Goal: Task Accomplishment & Management: Complete application form

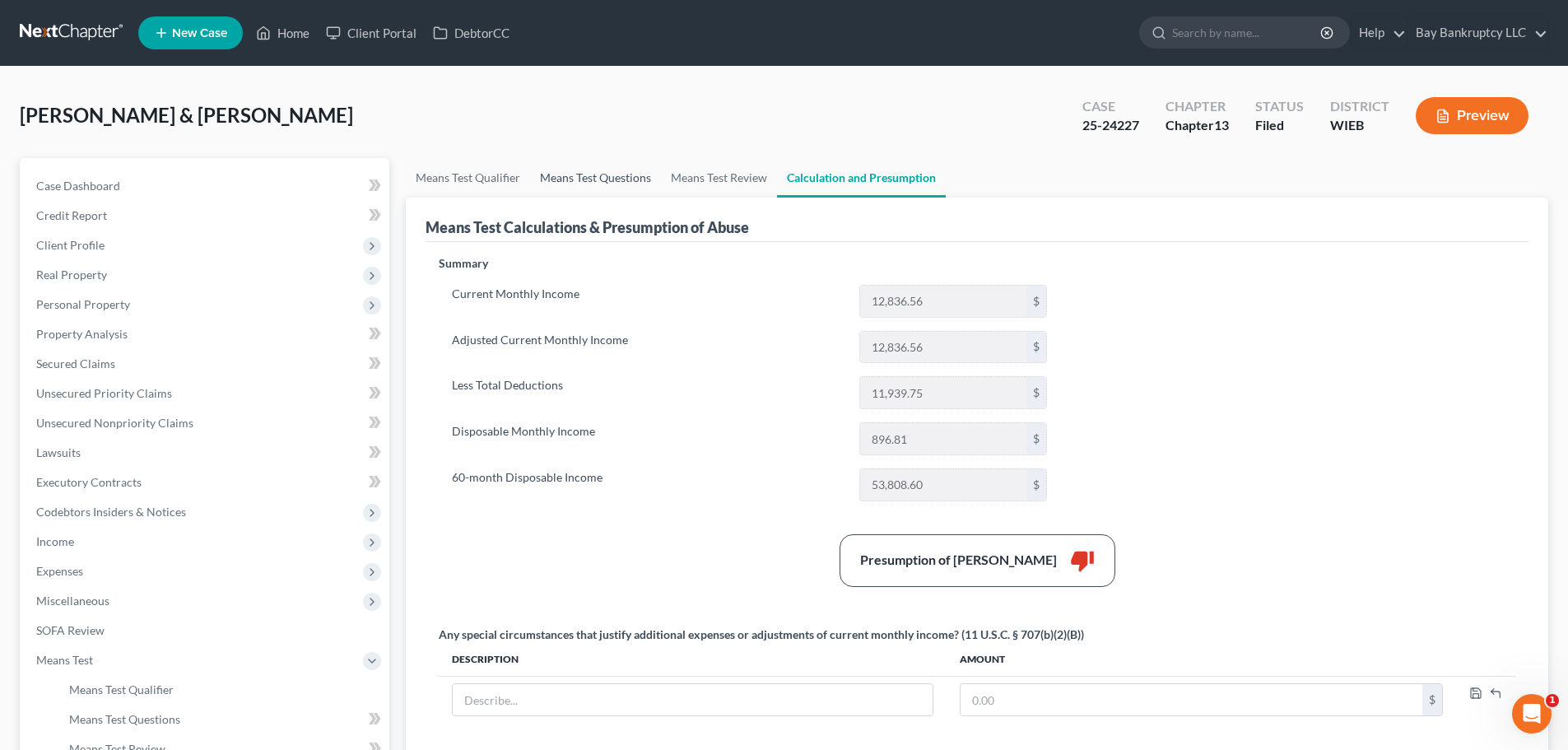
click at [606, 179] on link "Means Test Questions" at bounding box center [595, 178] width 131 height 40
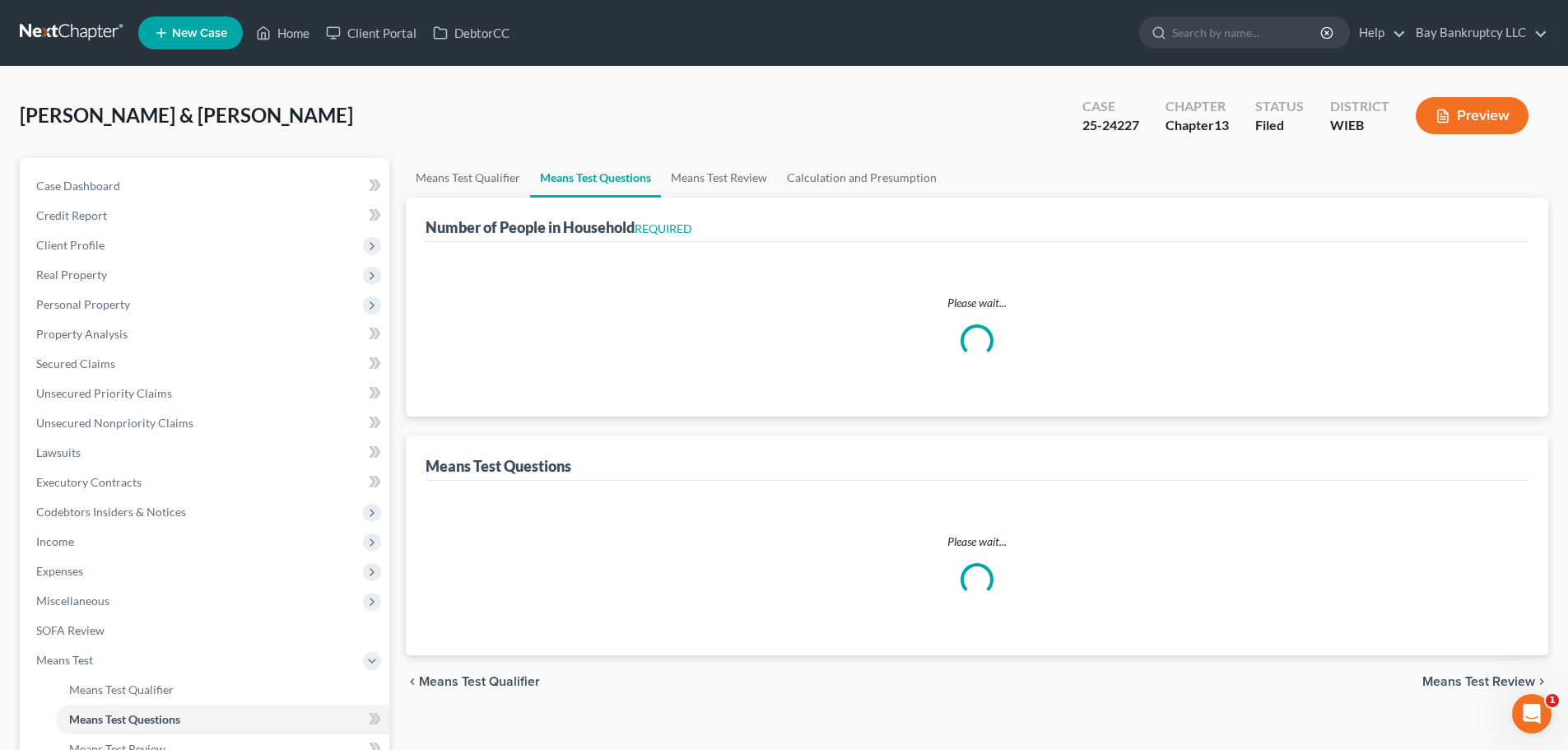
select select "1"
select select "60"
select select "1"
select select "60"
select select "1"
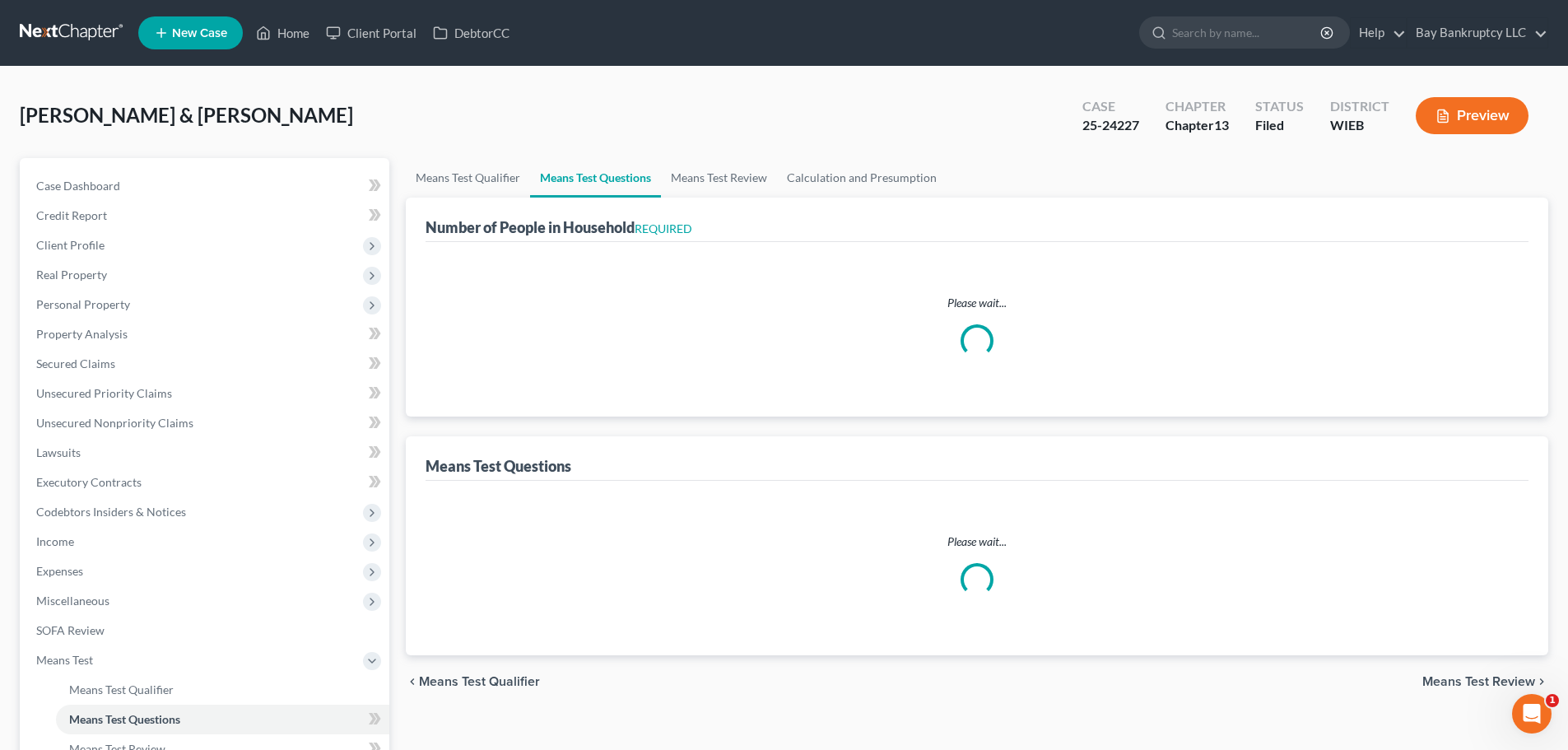
select select "60"
select select "0"
select select "60"
select select "5"
select select "3"
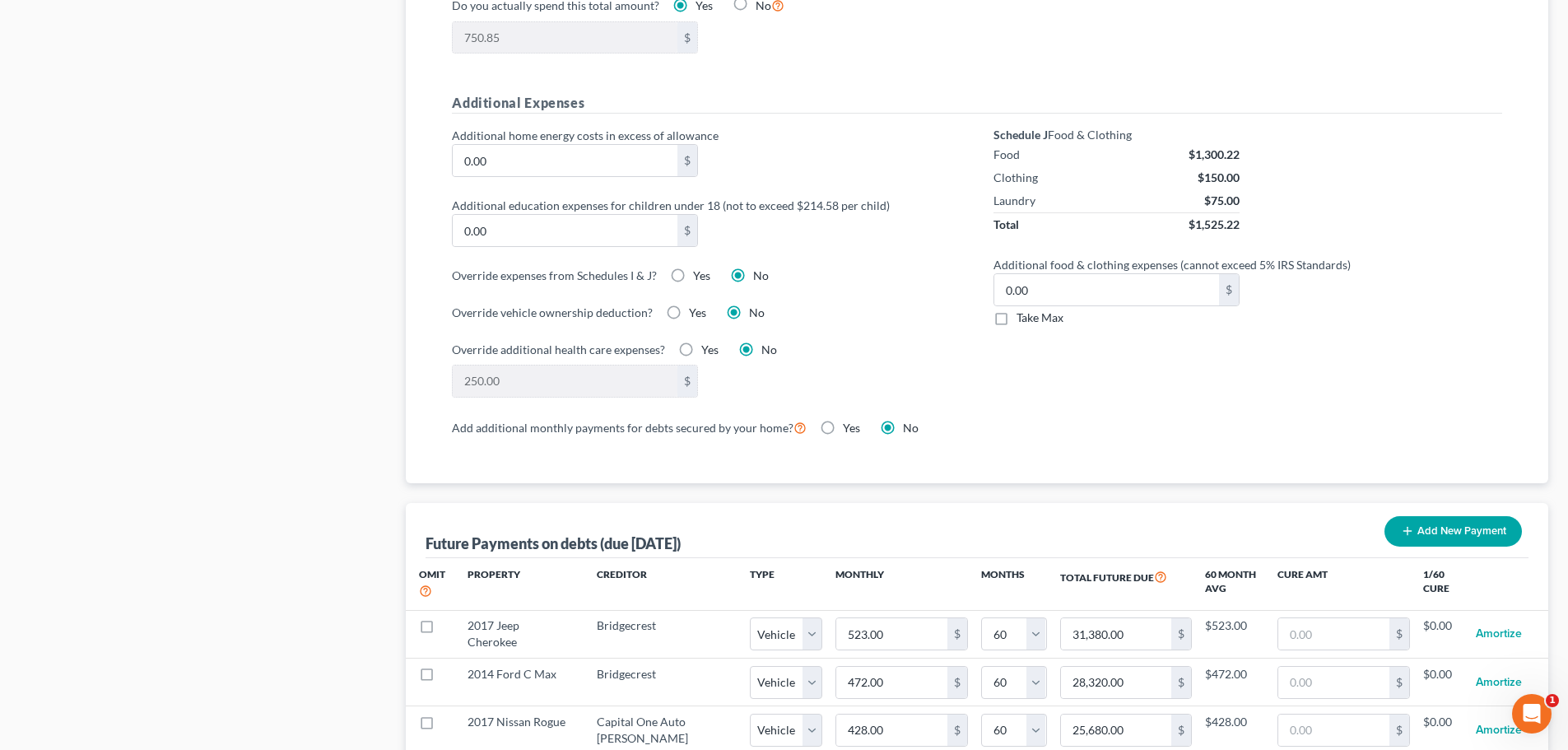
scroll to position [1482, 0]
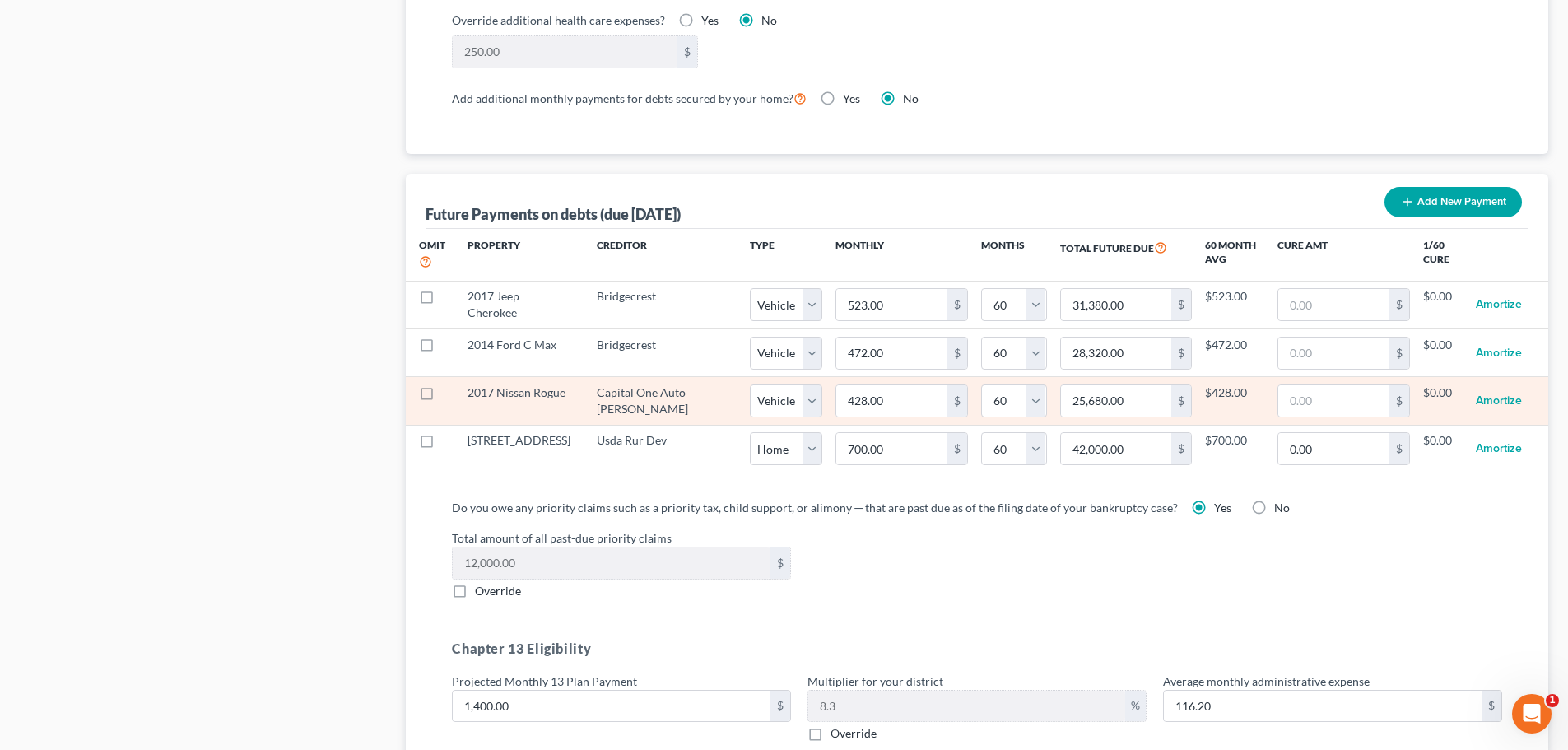
click at [442, 397] on label at bounding box center [442, 397] width 0 height 0
click at [448, 384] on input "checkbox" at bounding box center [453, 389] width 11 height 11
checkbox input "true"
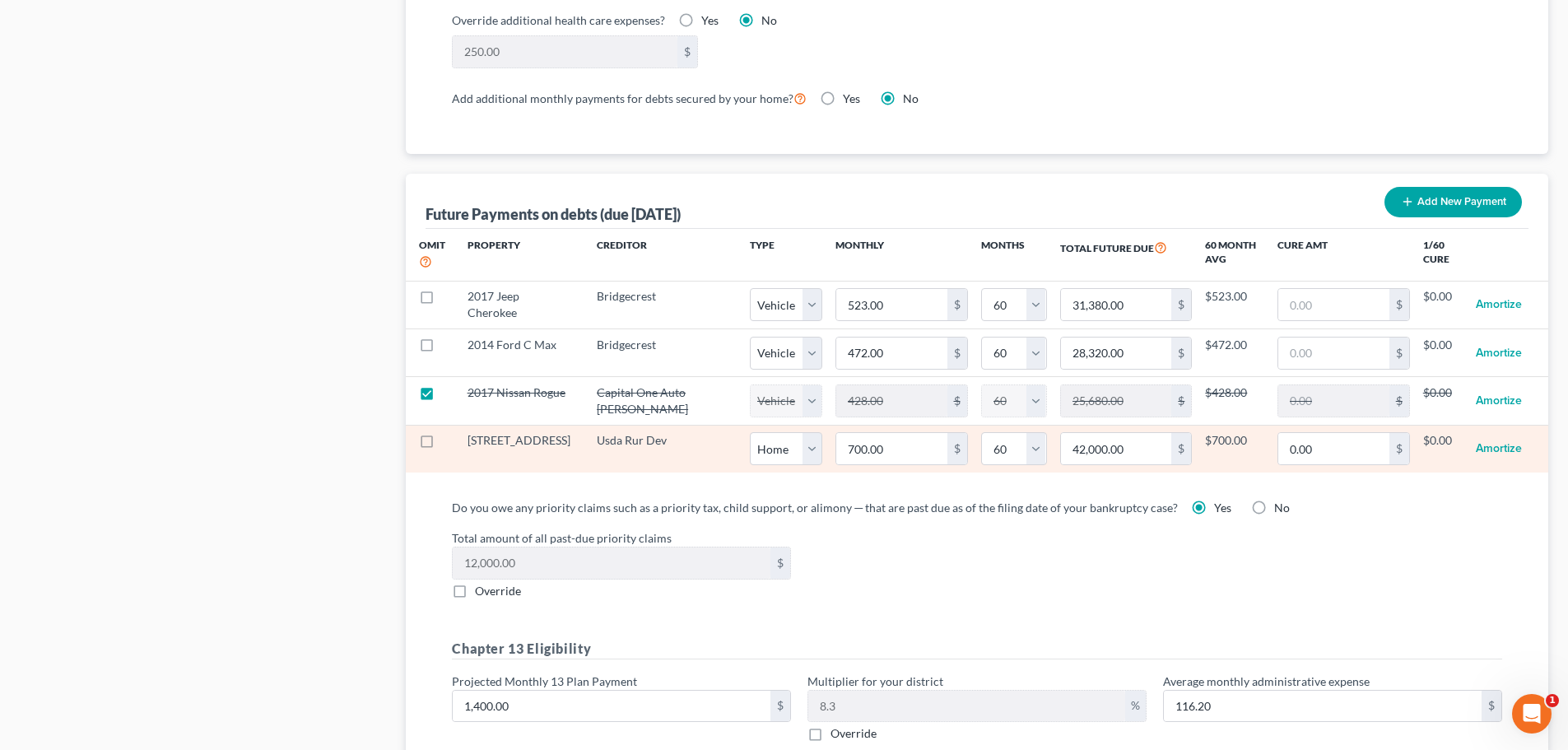
click at [442, 444] on label at bounding box center [442, 444] width 0 height 0
click at [448, 432] on input "checkbox" at bounding box center [453, 437] width 11 height 11
checkbox input "true"
select select "1"
select select "60"
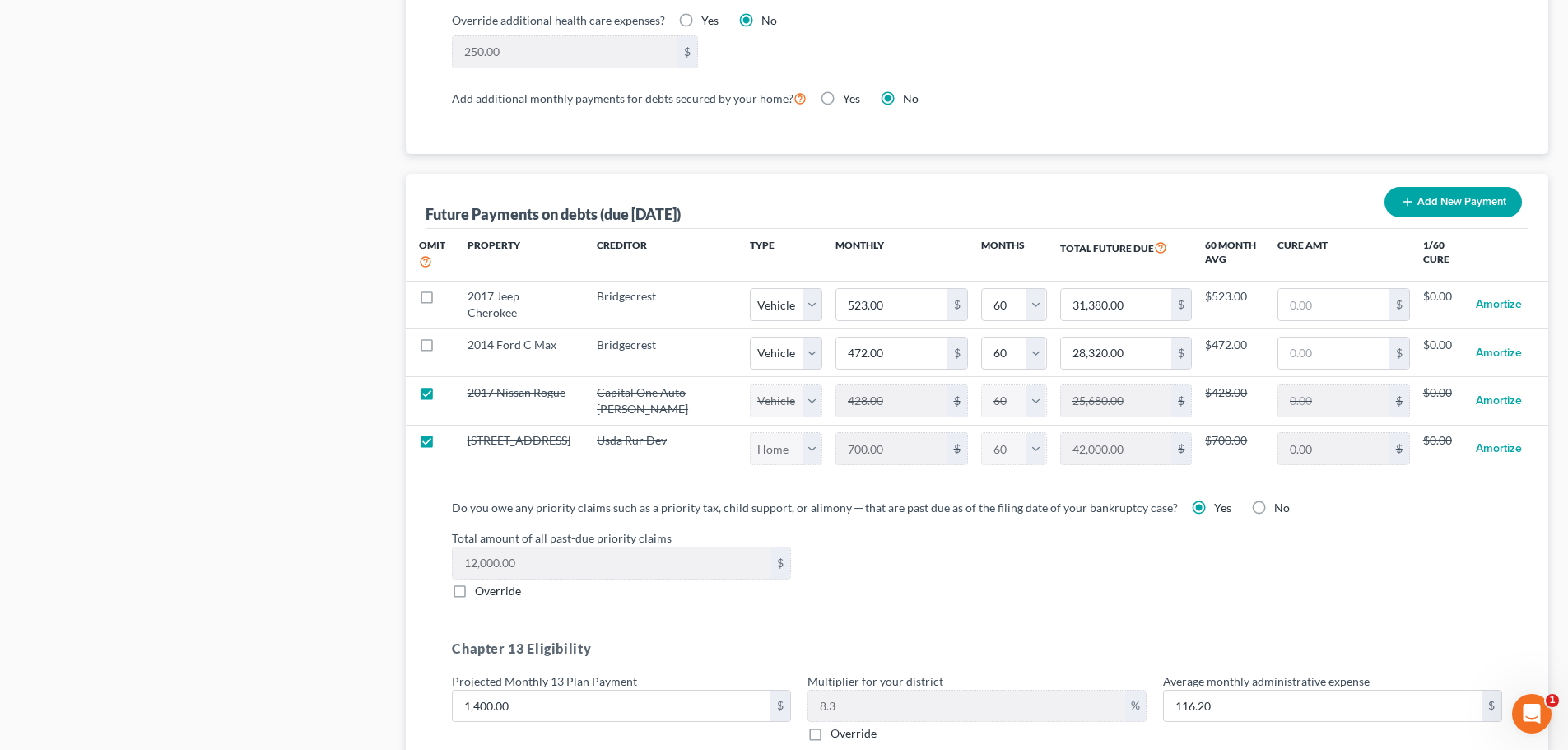
select select "0"
select select "60"
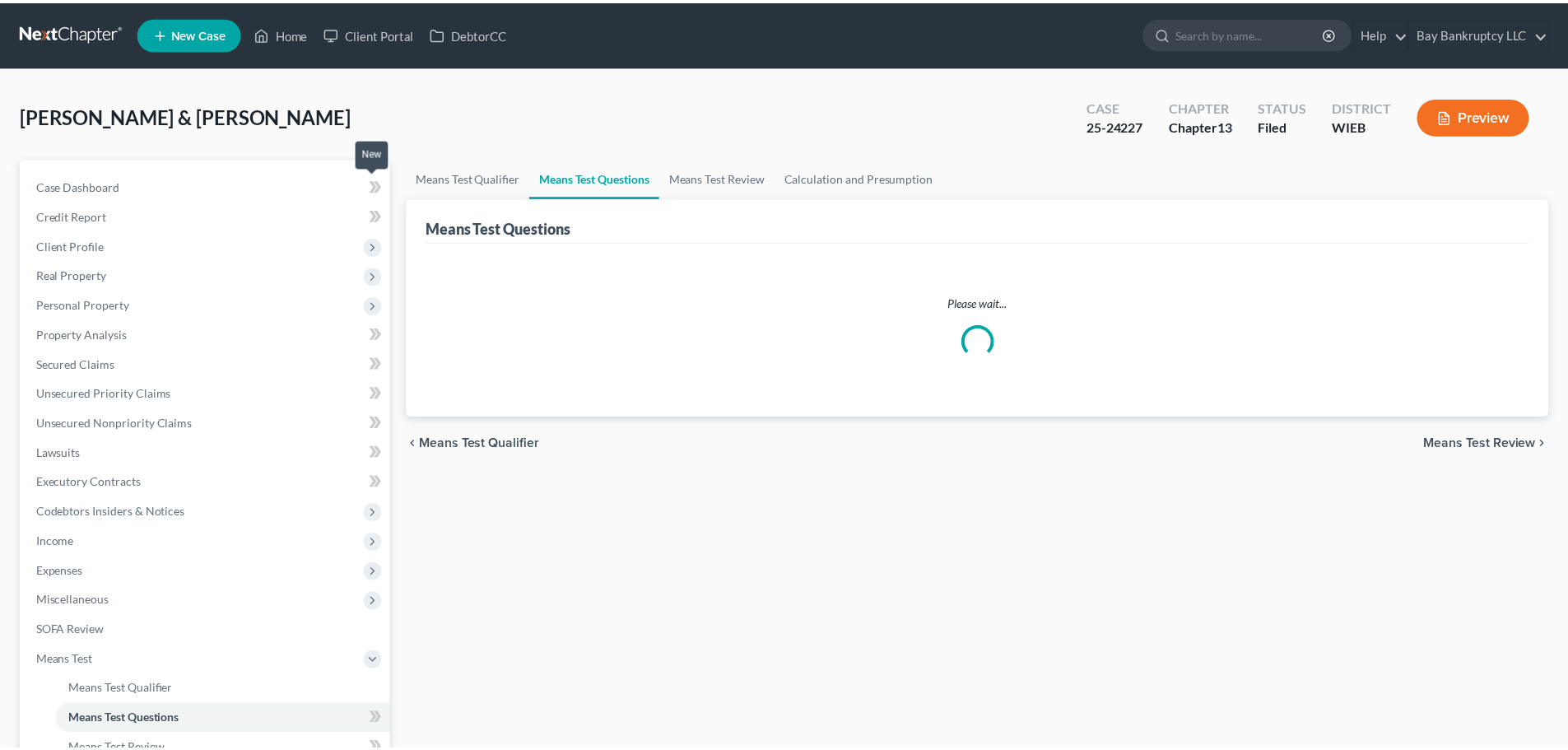
scroll to position [274, 0]
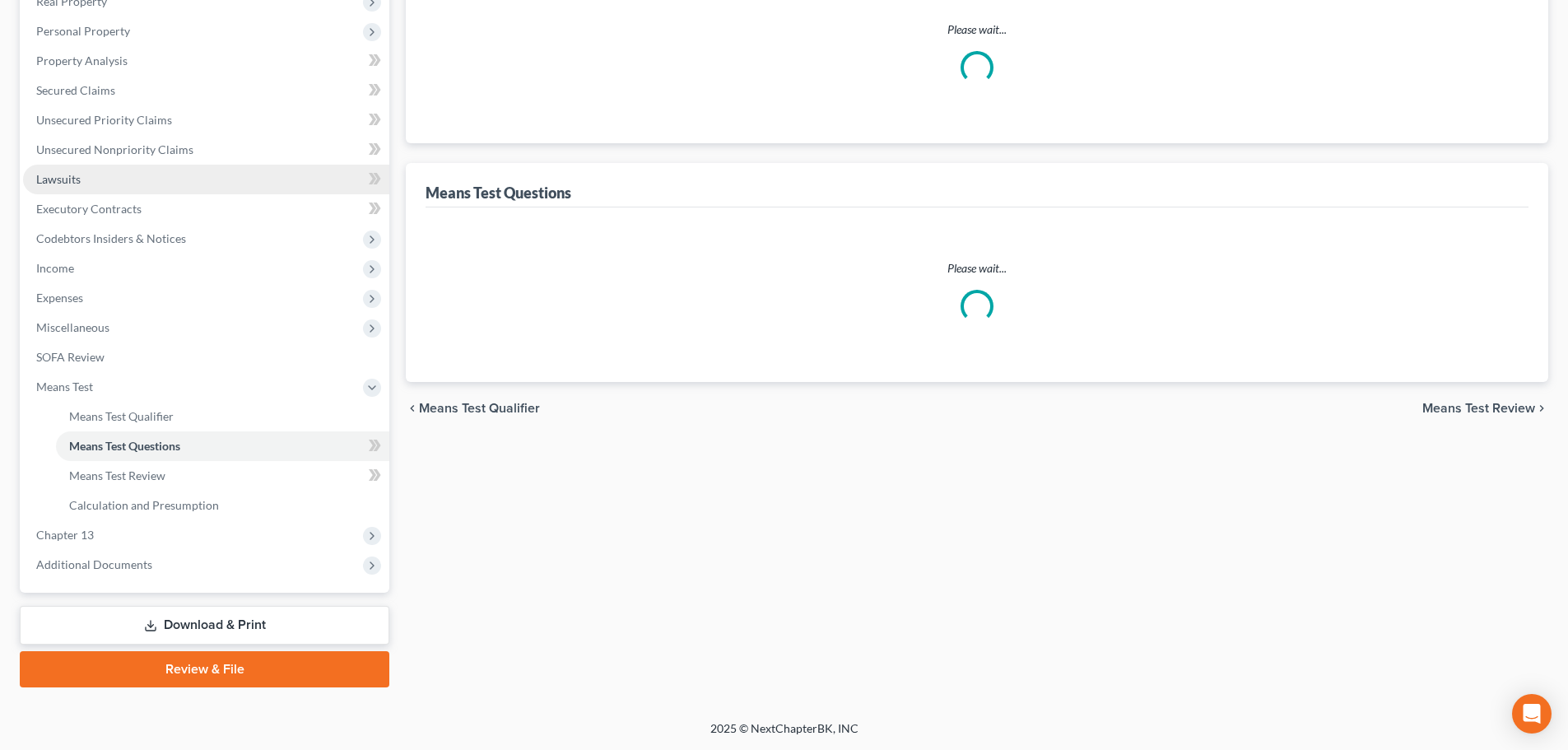
select select "1"
select select "60"
select select "1"
select select "60"
select select "1"
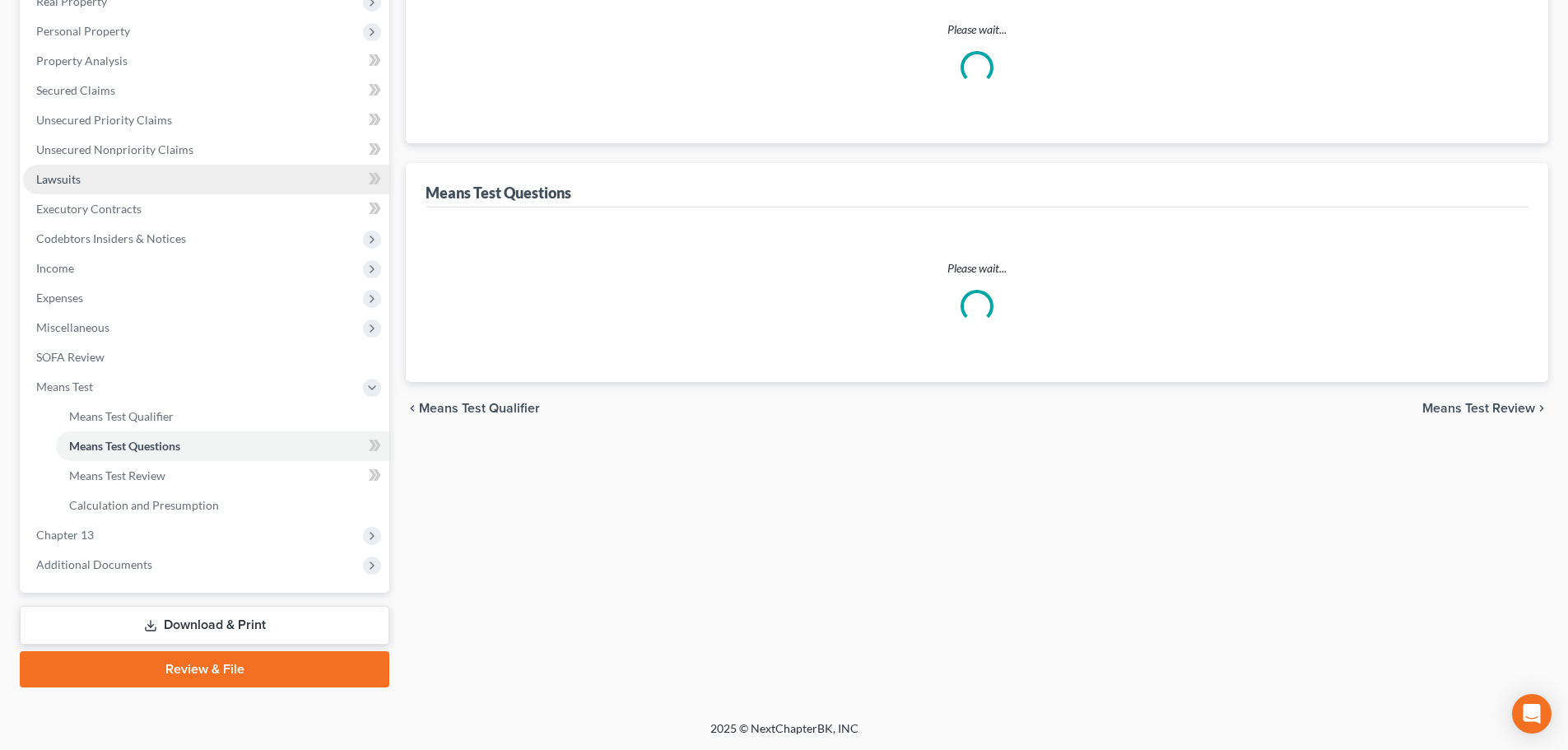
select select "60"
select select "0"
select select "60"
select select "3"
select select "5"
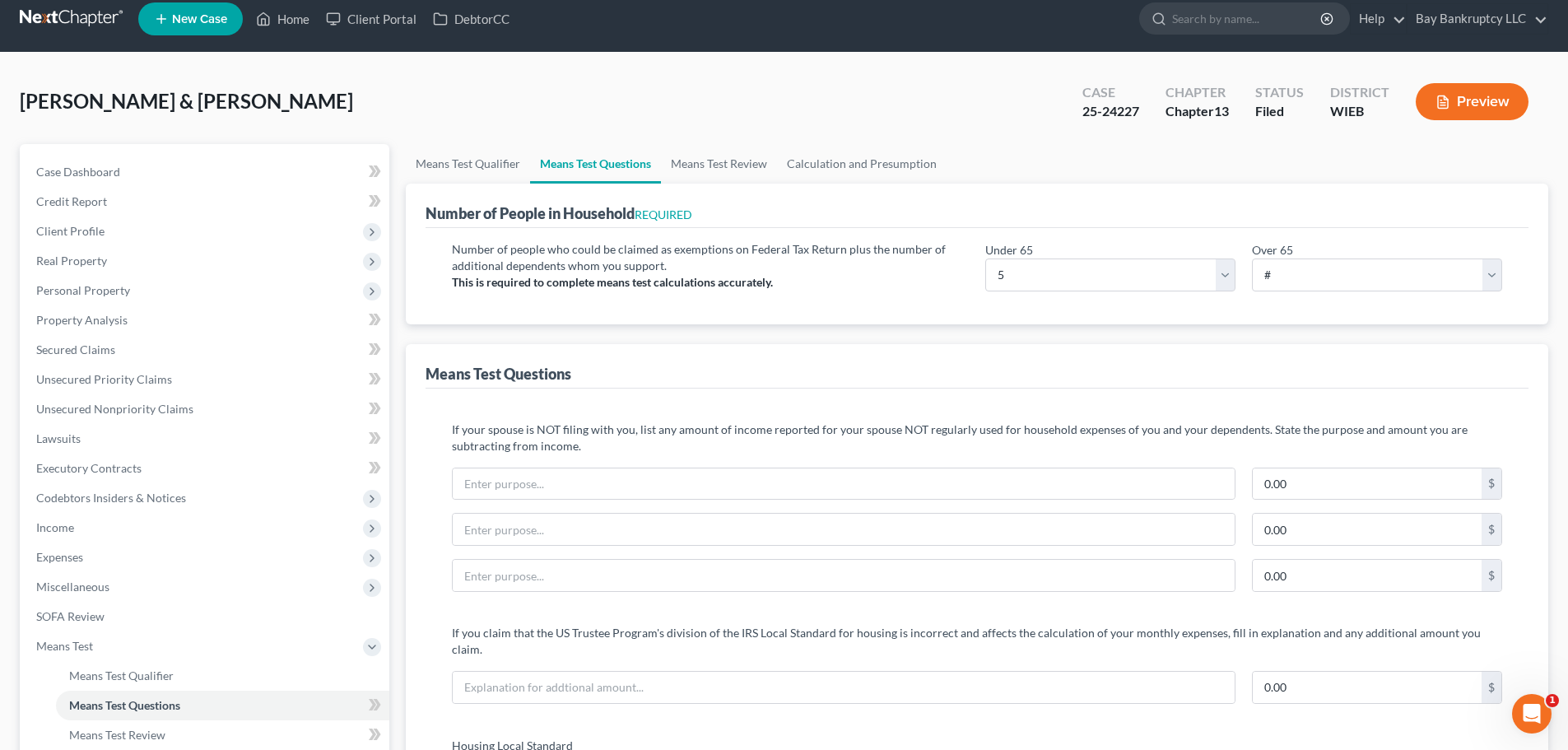
scroll to position [0, 0]
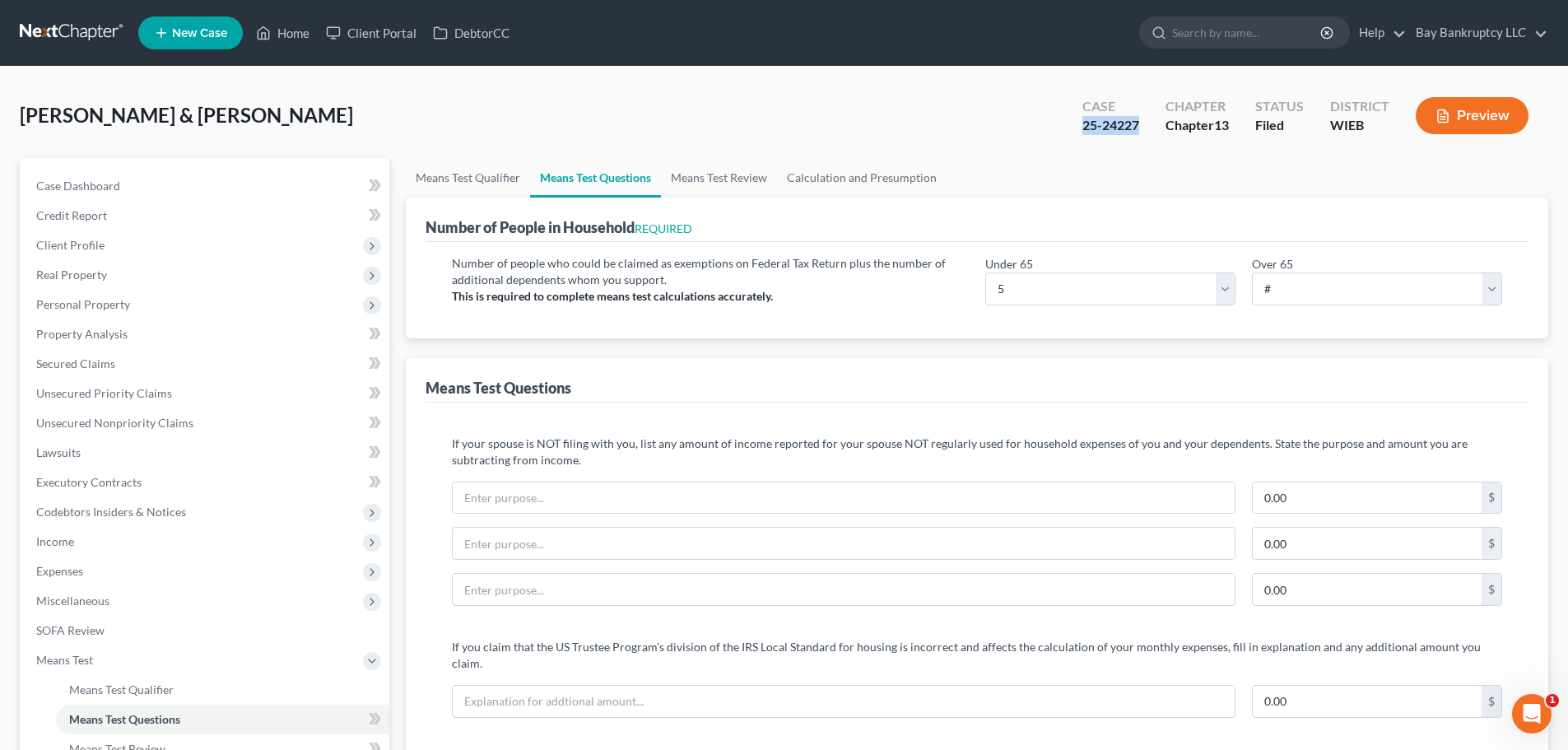
drag, startPoint x: 1082, startPoint y: 131, endPoint x: 1140, endPoint y: 126, distance: 58.2
click at [1140, 126] on div "25-24227" at bounding box center [1110, 126] width 57 height 19
copy div "25-24227"
click at [110, 393] on span "Unsecured Priority Claims" at bounding box center [104, 392] width 136 height 14
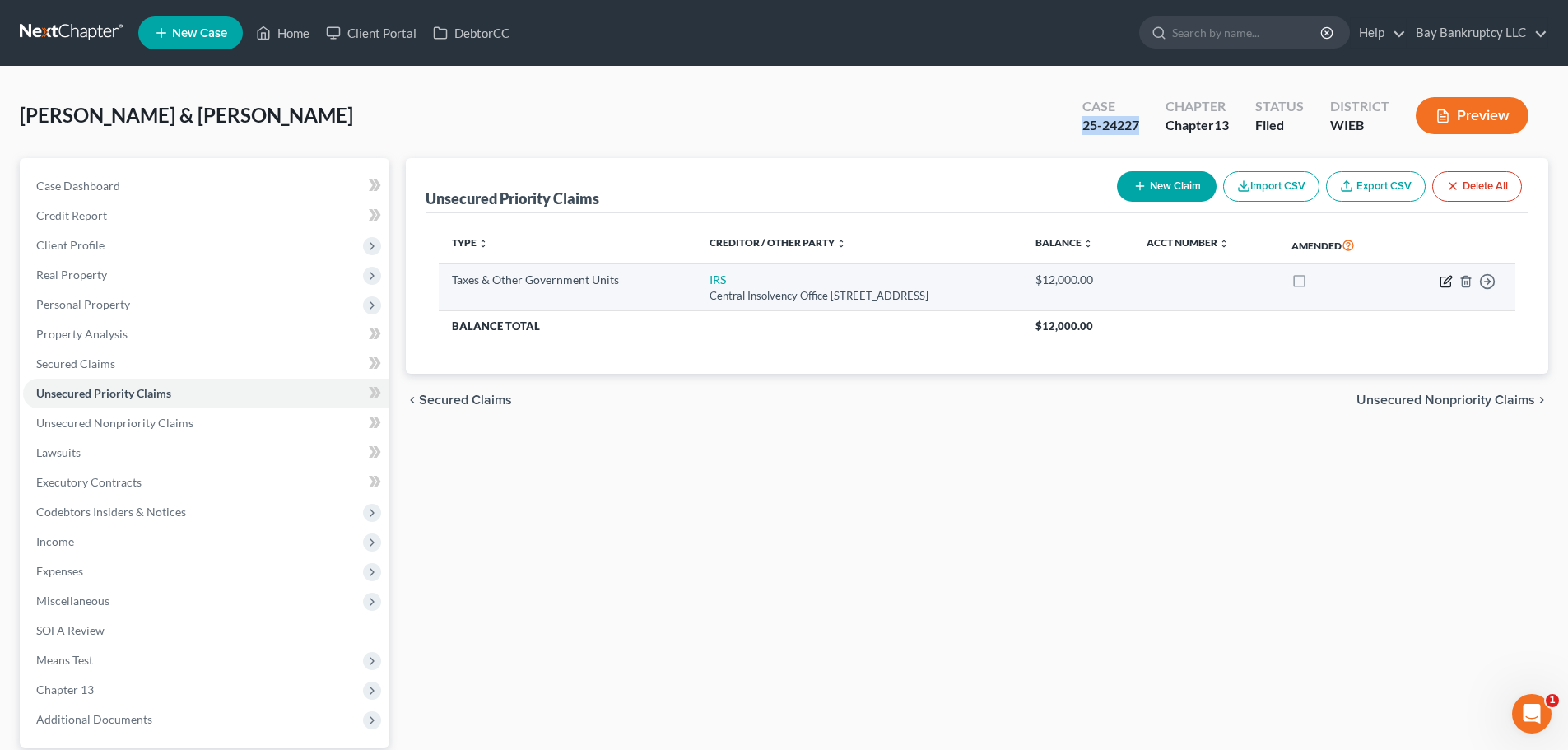
click at [1447, 281] on icon "button" at bounding box center [1447, 279] width 7 height 7
select select "0"
select select "39"
select select "2"
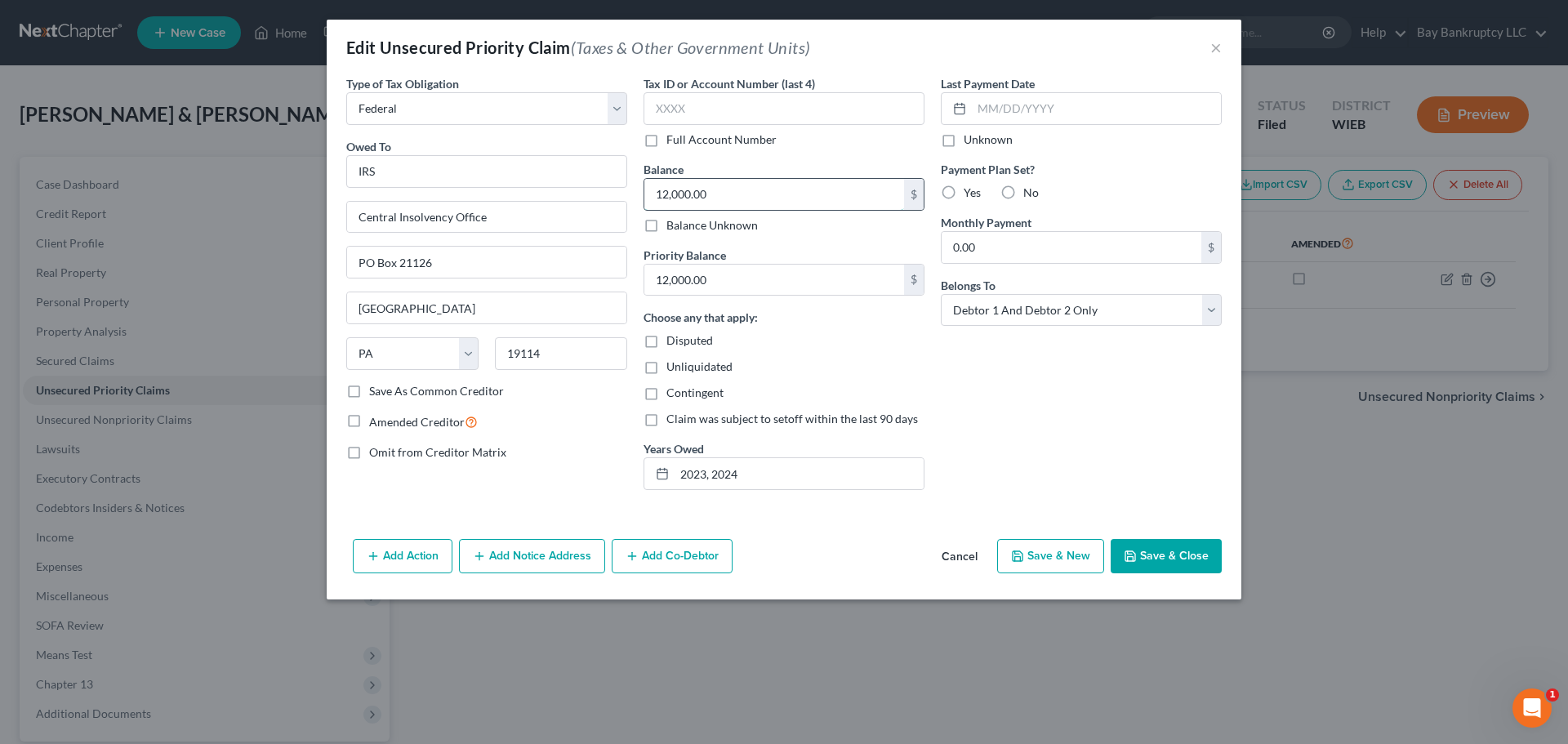
click at [725, 186] on input "12,000.00" at bounding box center [774, 195] width 260 height 31
type input "9,751"
click at [745, 290] on input "12,000.00" at bounding box center [774, 280] width 260 height 31
type input "8,636"
click at [1158, 548] on button "Save & Close" at bounding box center [1166, 556] width 111 height 35
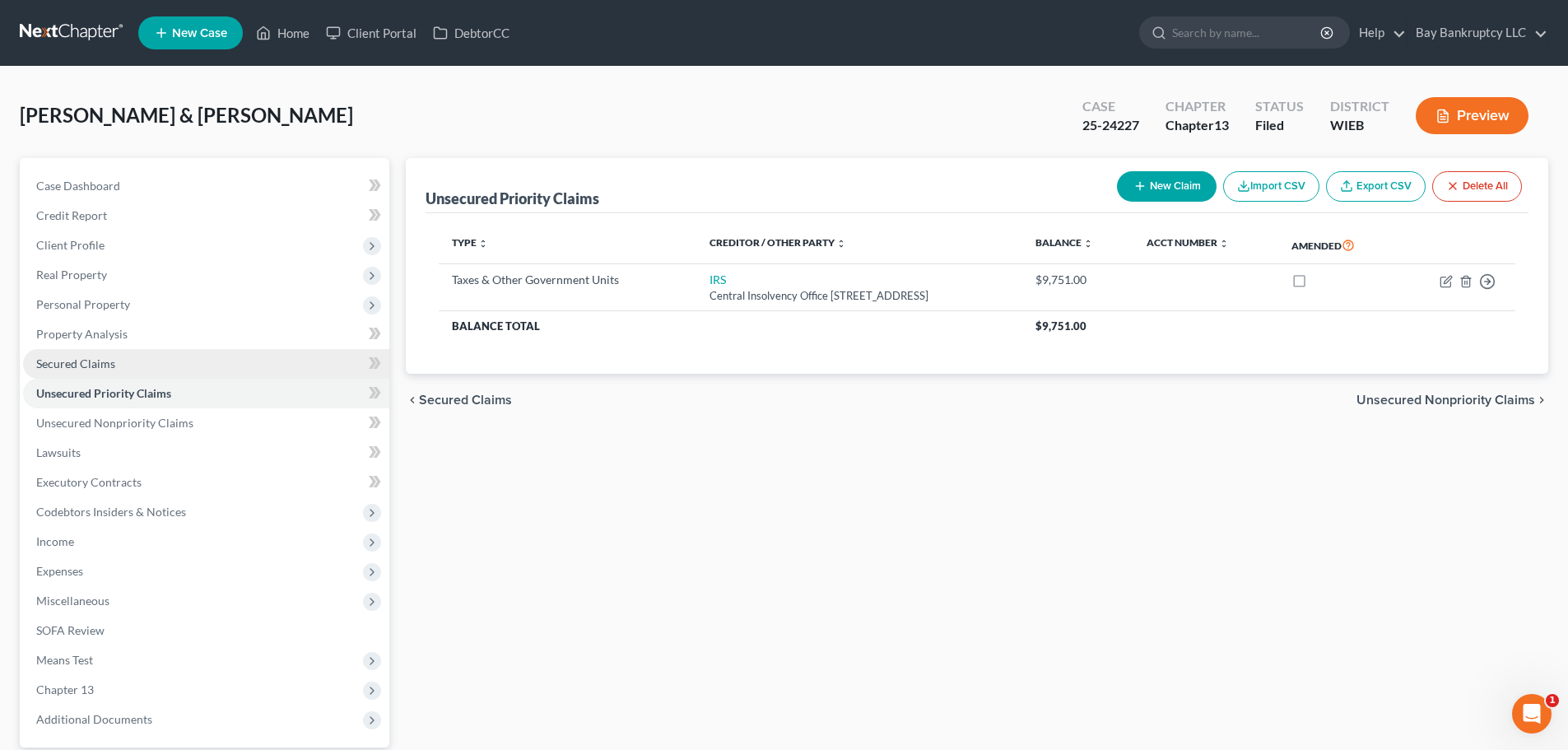
click at [107, 355] on link "Secured Claims" at bounding box center [206, 364] width 366 height 30
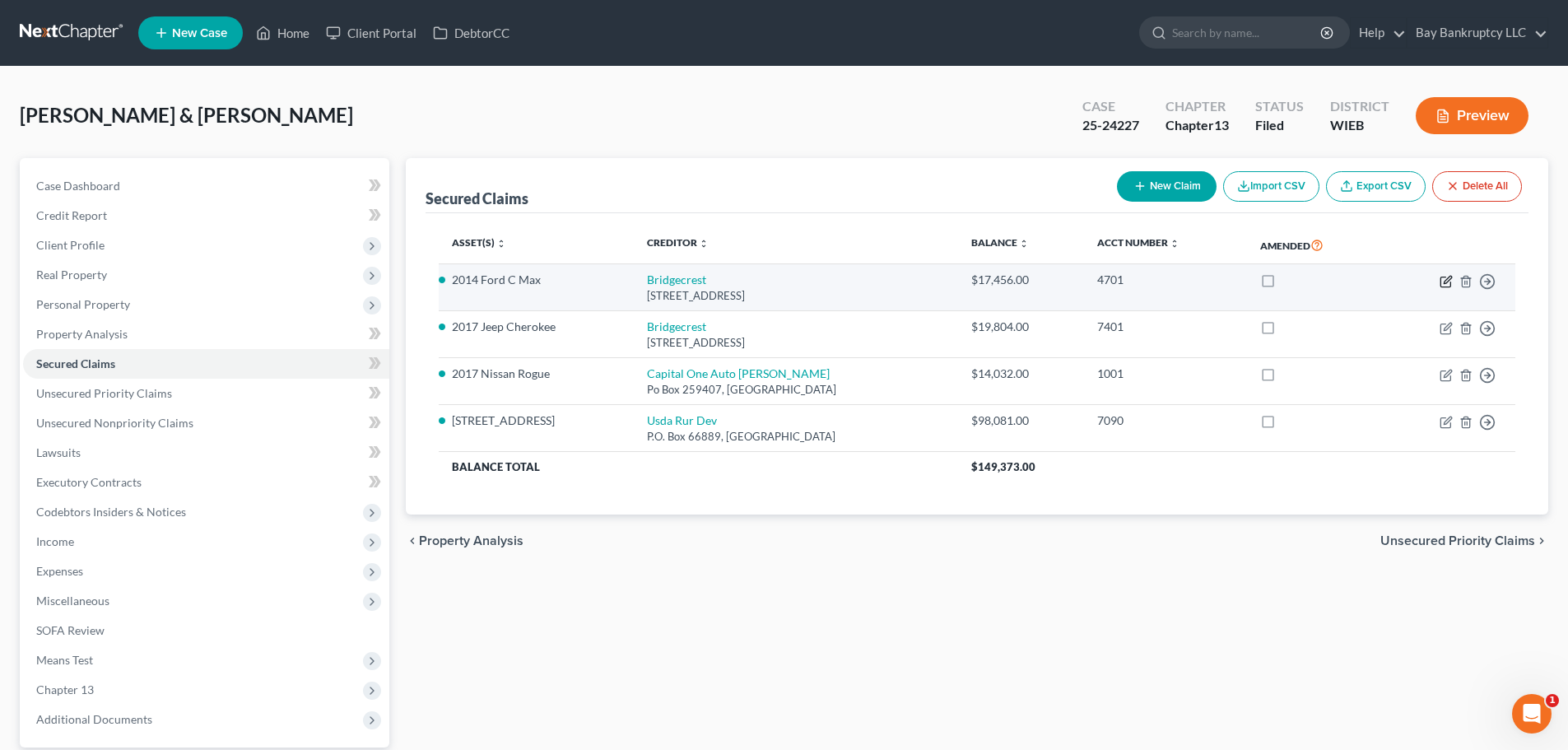
click at [1444, 279] on icon "button" at bounding box center [1447, 282] width 13 height 13
select select "2"
select select "9"
select select "2"
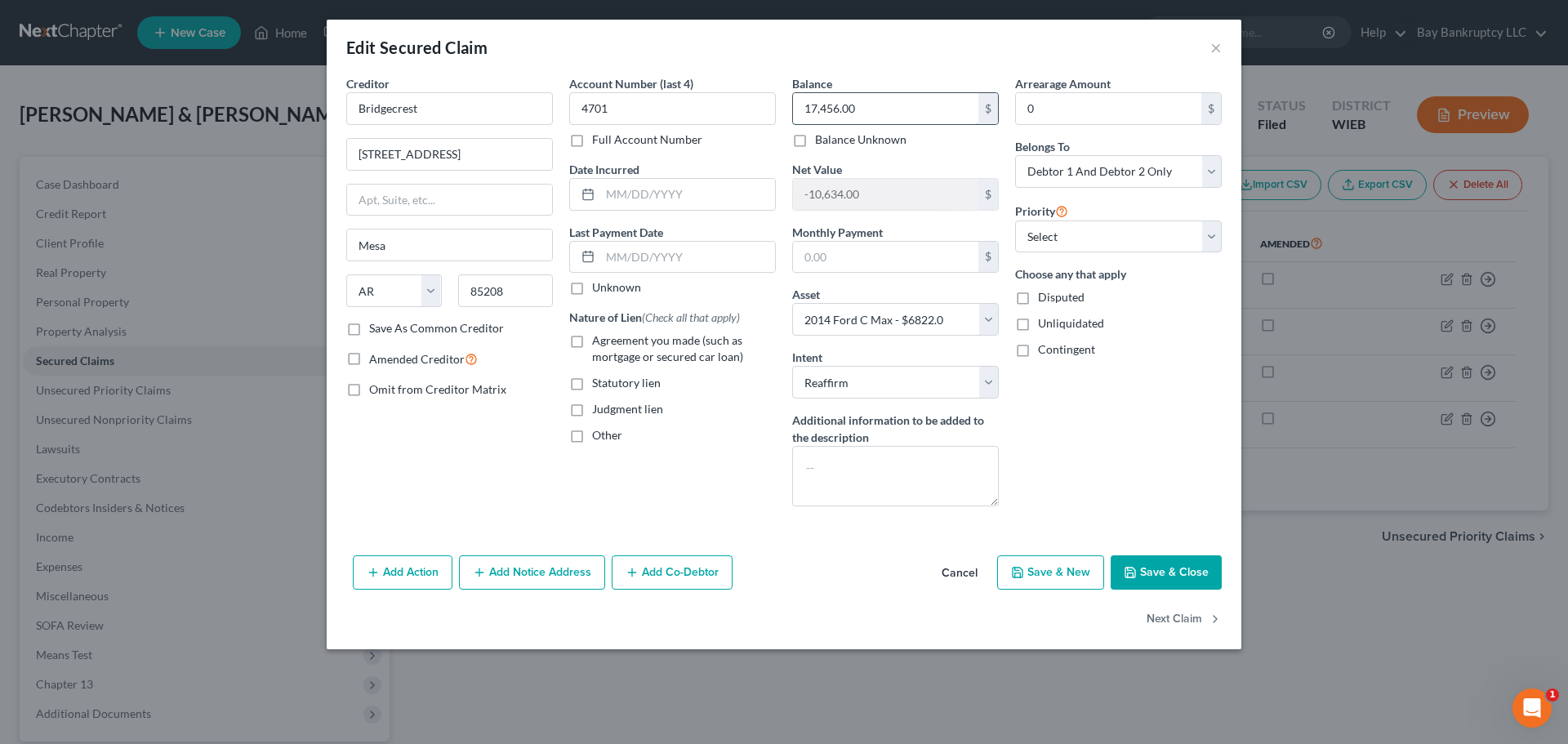
click at [857, 106] on input "17,456.00" at bounding box center [886, 109] width 186 height 31
type input "17,763"
click at [1154, 563] on button "Save & Close" at bounding box center [1166, 572] width 111 height 35
select select
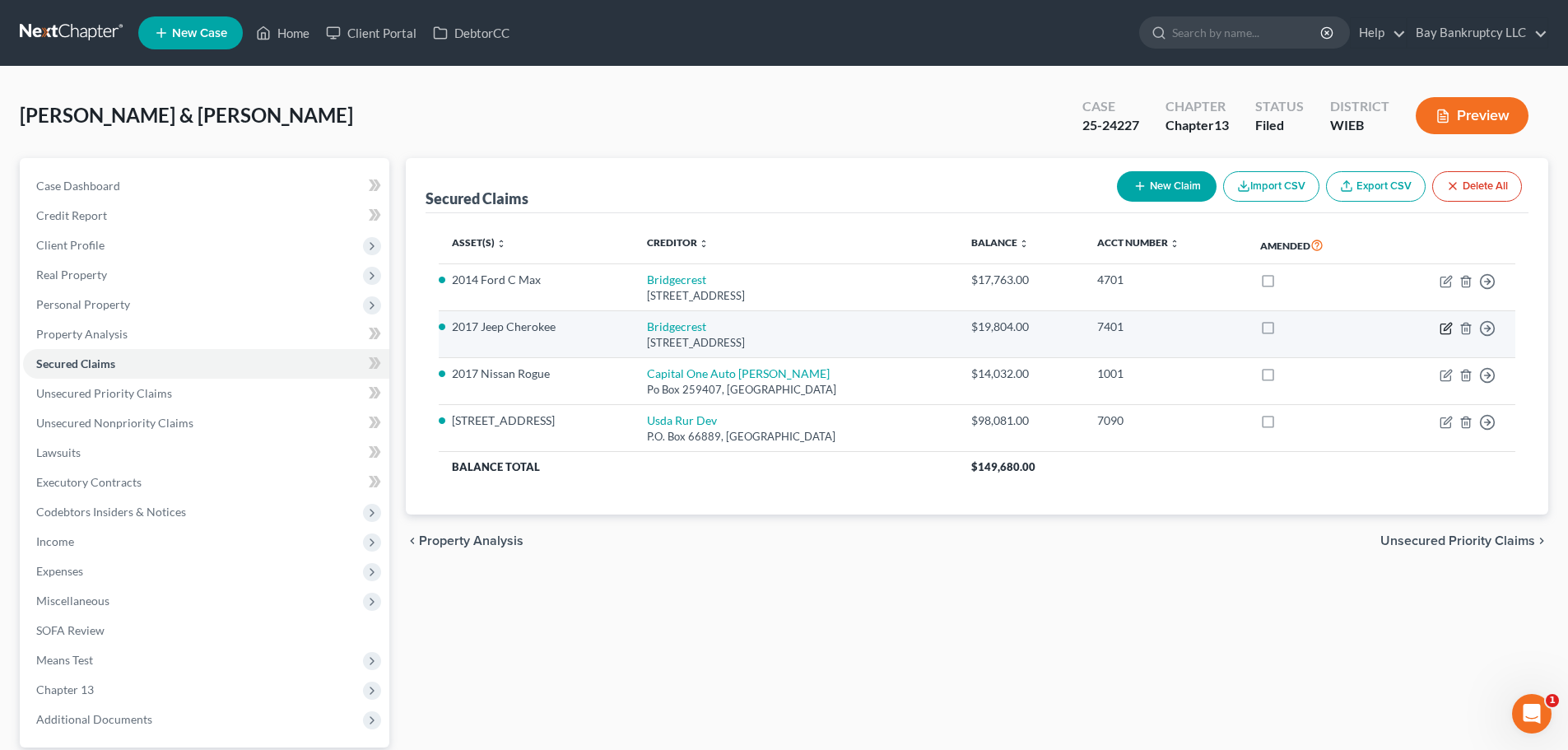
click at [1447, 330] on icon "button" at bounding box center [1447, 328] width 13 height 13
select select "2"
select select "10"
select select "2"
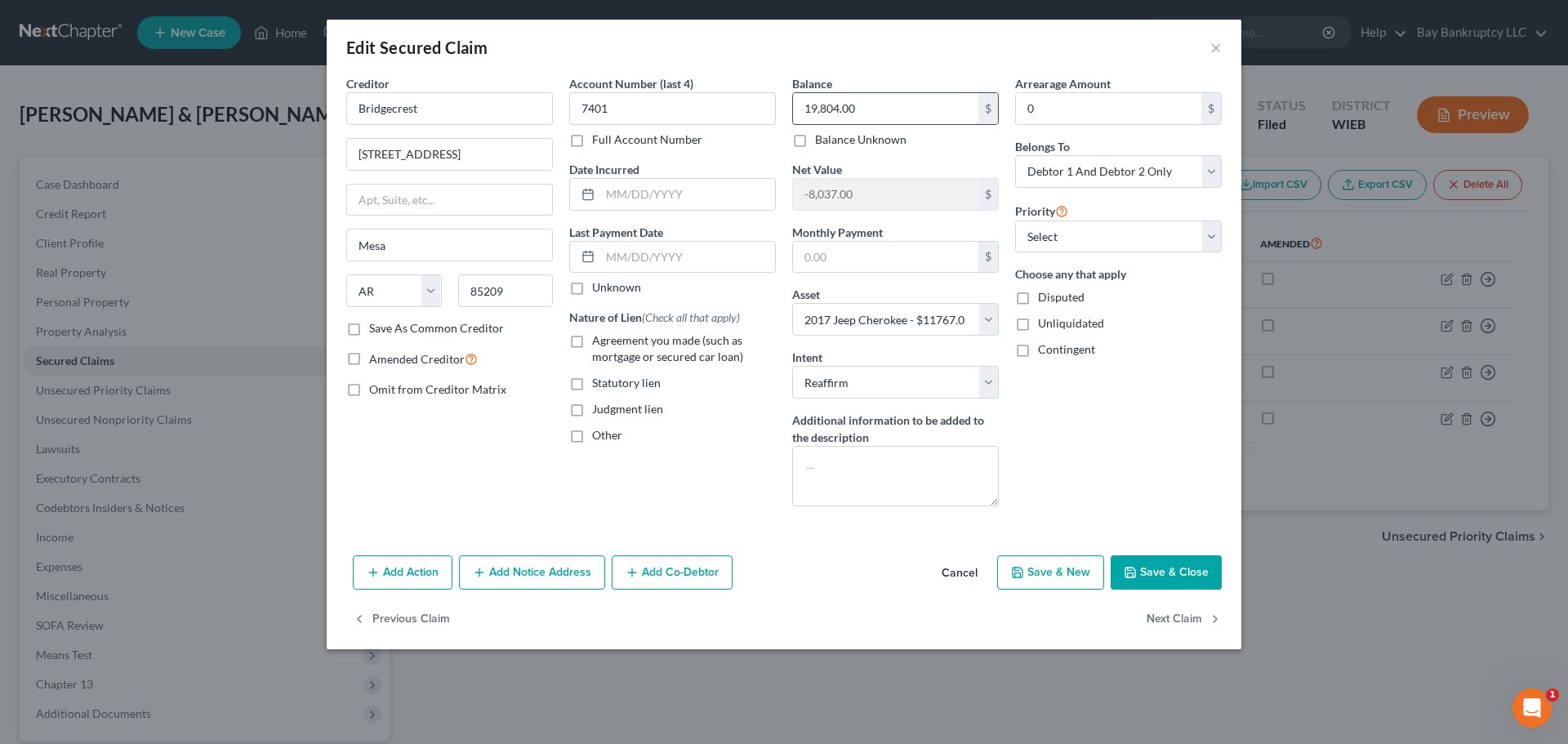
click at [875, 112] on input "19,804.00" at bounding box center [886, 109] width 186 height 31
type input "21,096"
click at [1170, 579] on button "Save & Close" at bounding box center [1166, 572] width 111 height 35
select select
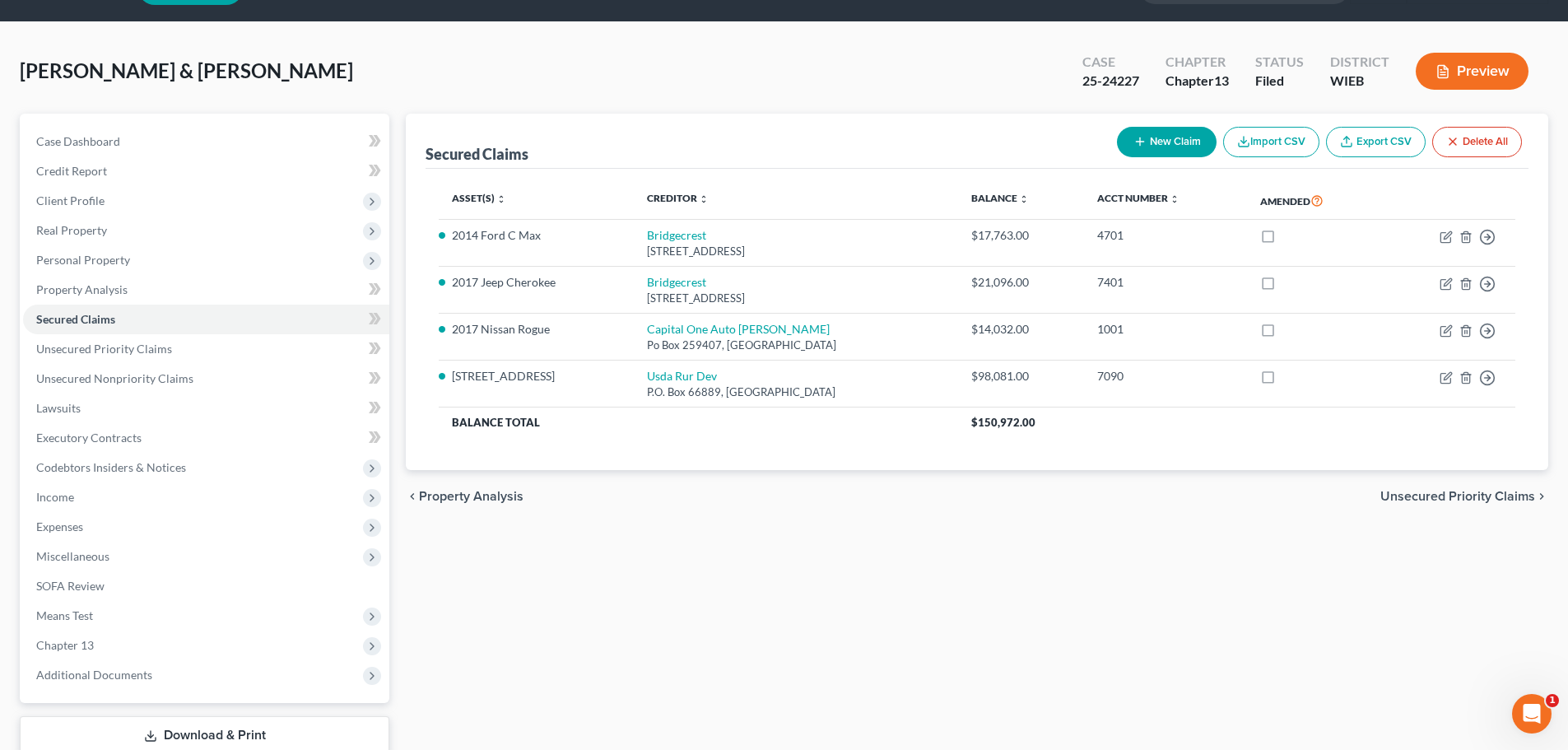
scroll to position [82, 0]
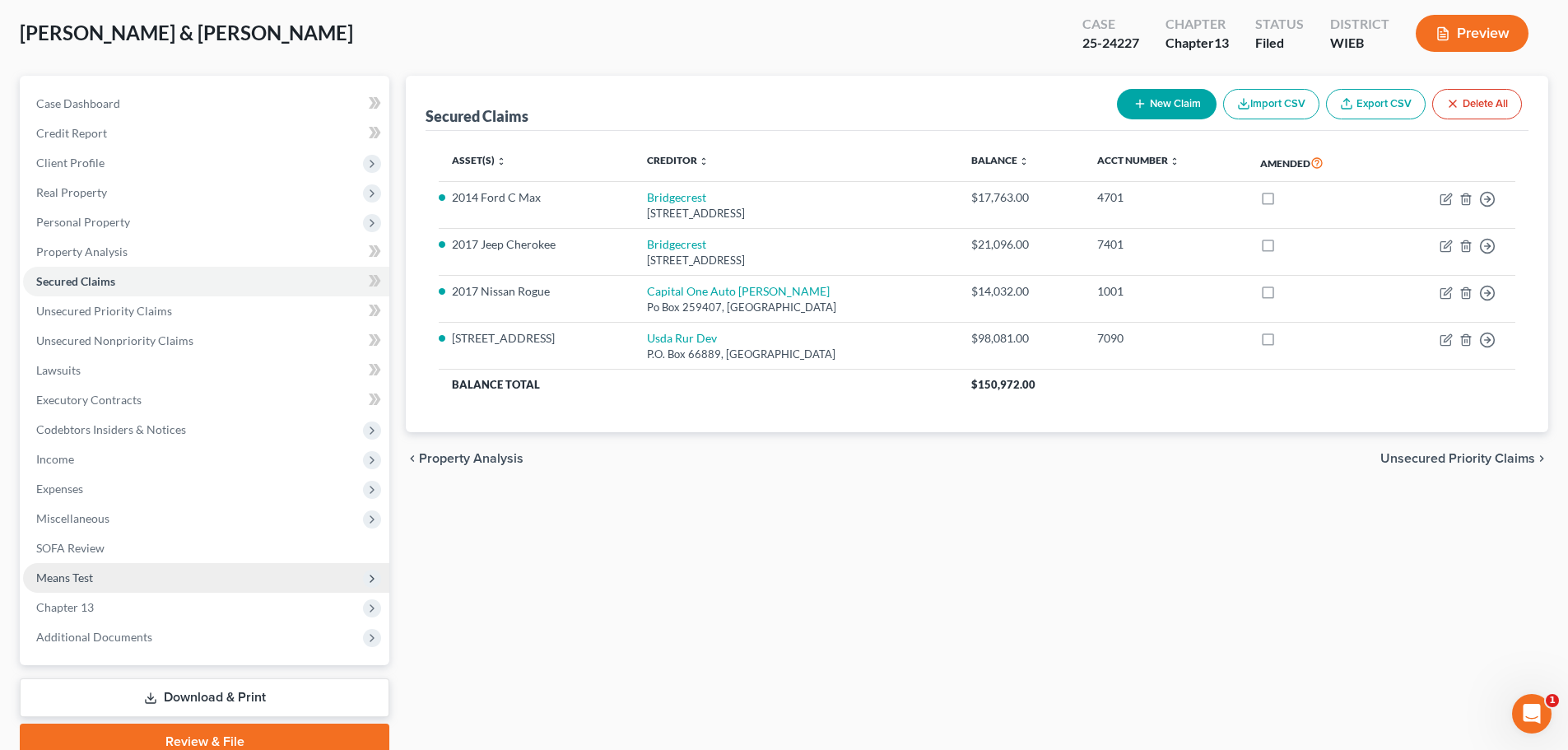
click at [102, 576] on span "Means Test" at bounding box center [206, 578] width 366 height 30
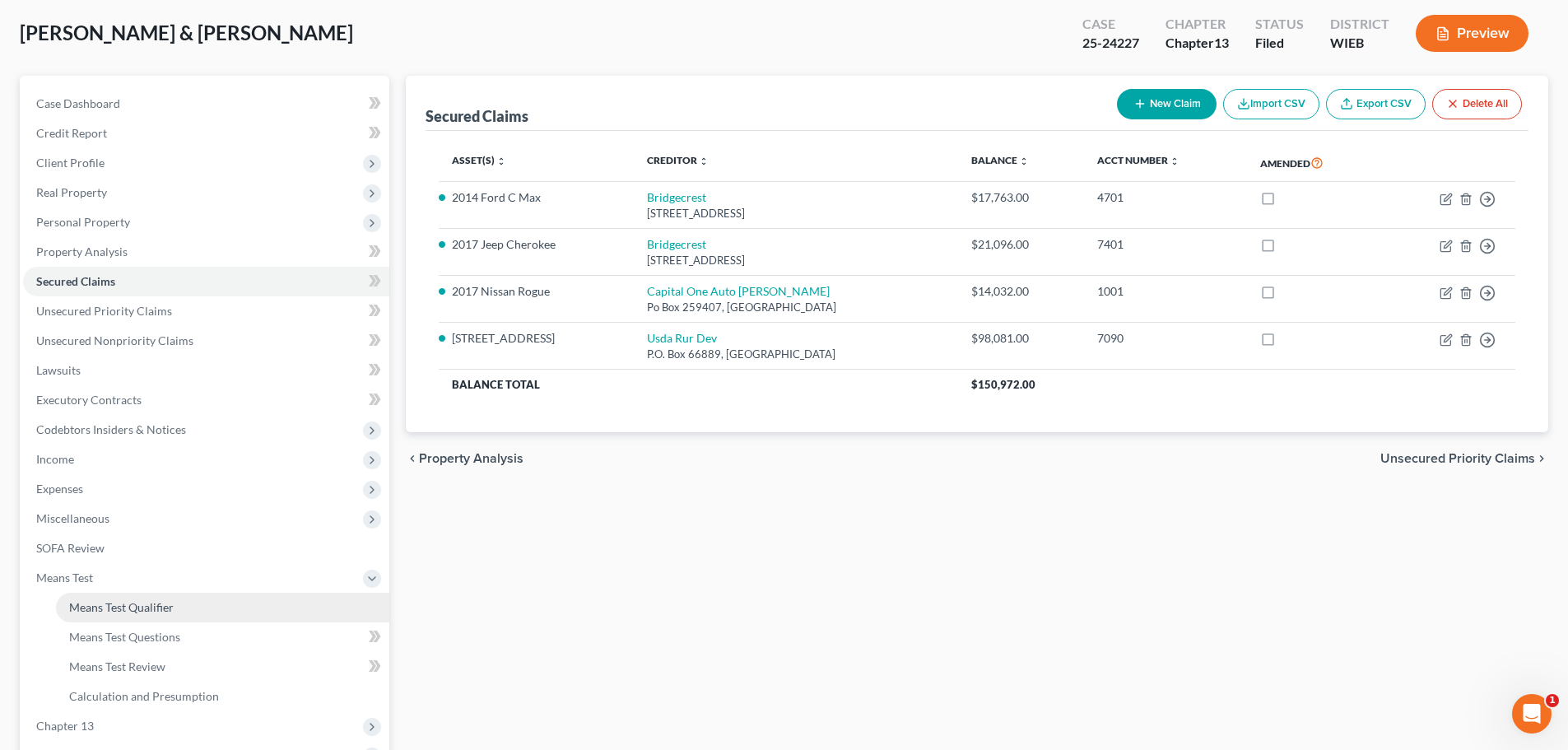
click at [111, 600] on span "Means Test Qualifier" at bounding box center [121, 607] width 105 height 14
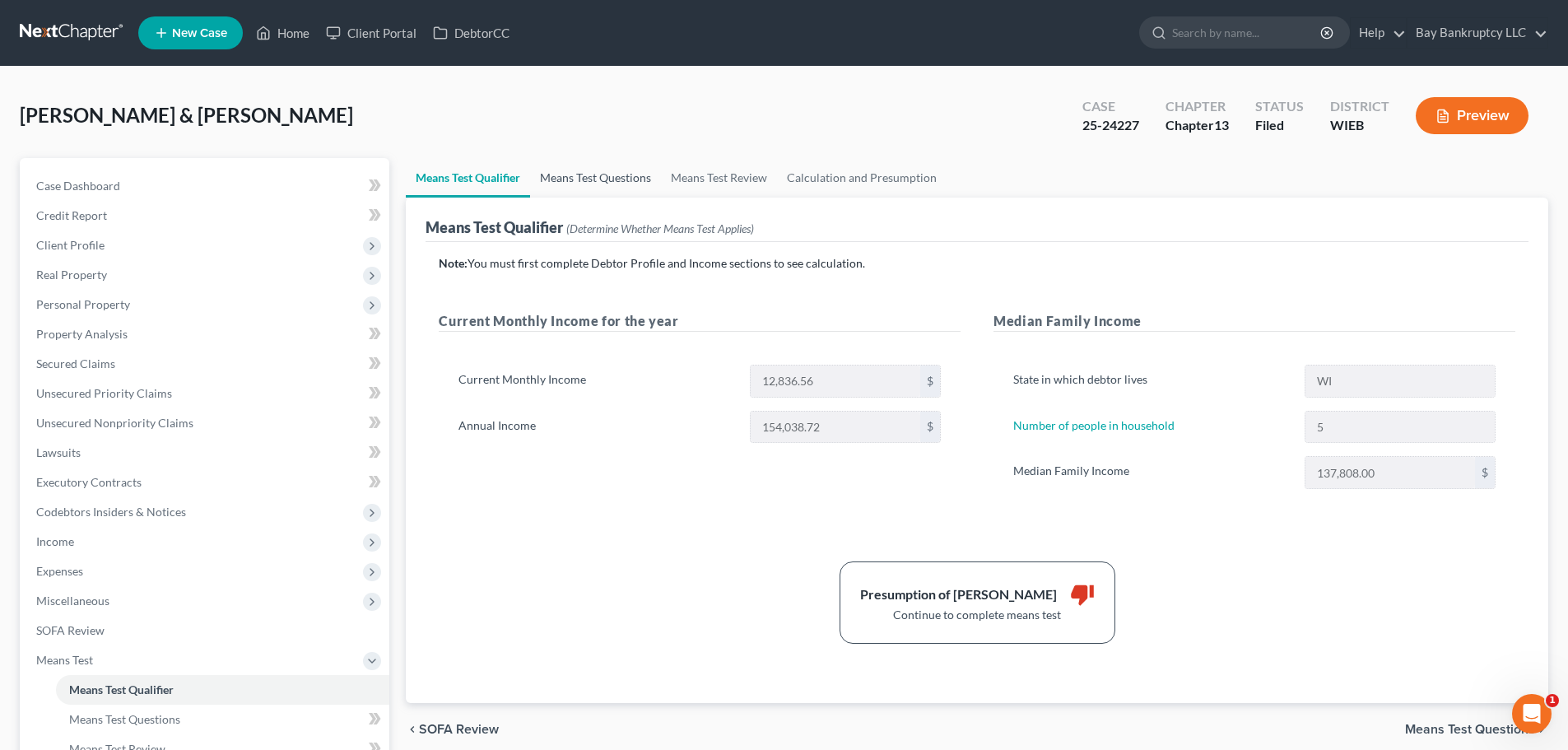
click at [611, 180] on link "Means Test Questions" at bounding box center [595, 178] width 131 height 40
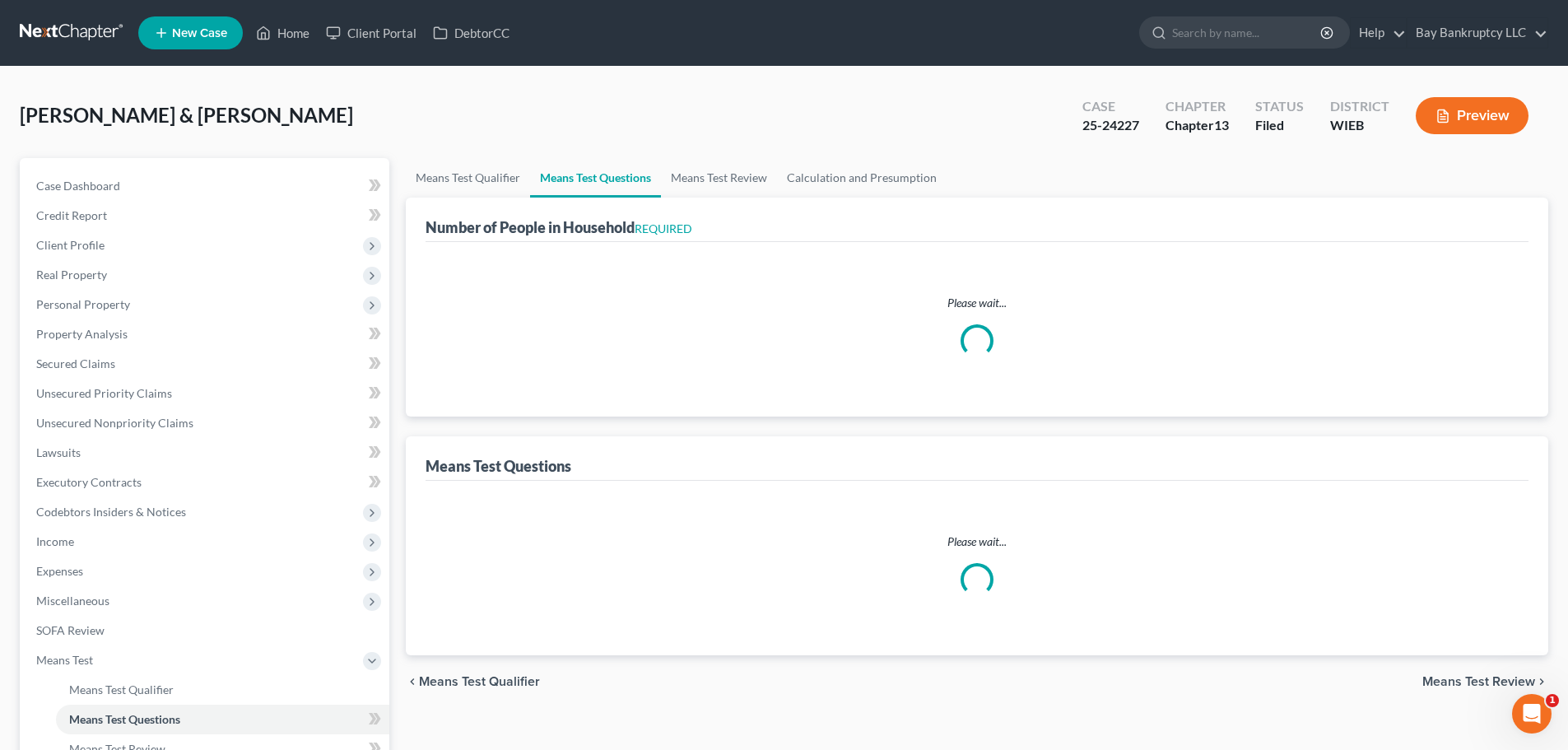
select select "1"
select select "60"
select select "1"
select select "60"
select select "1"
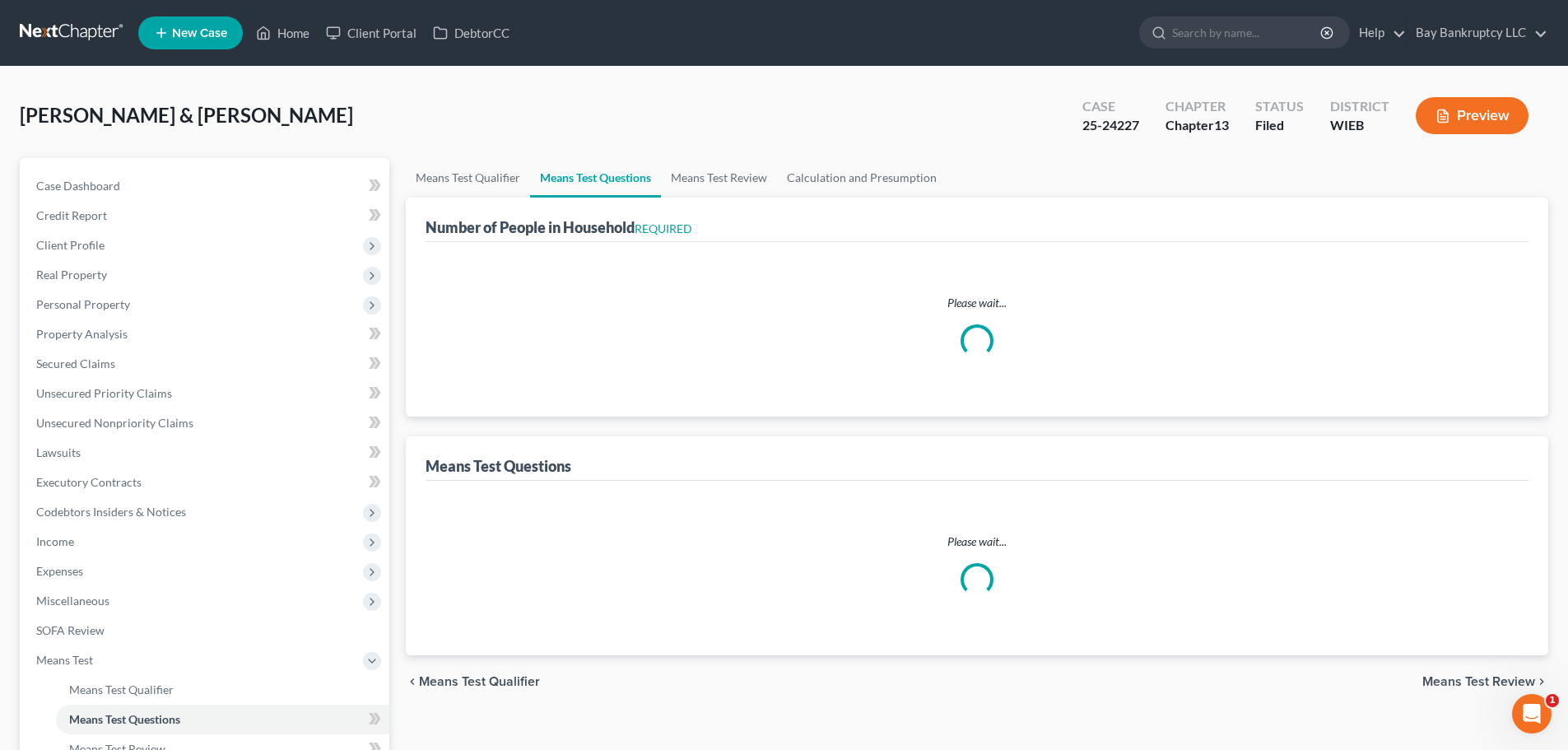
select select "60"
select select "0"
select select "60"
select select "5"
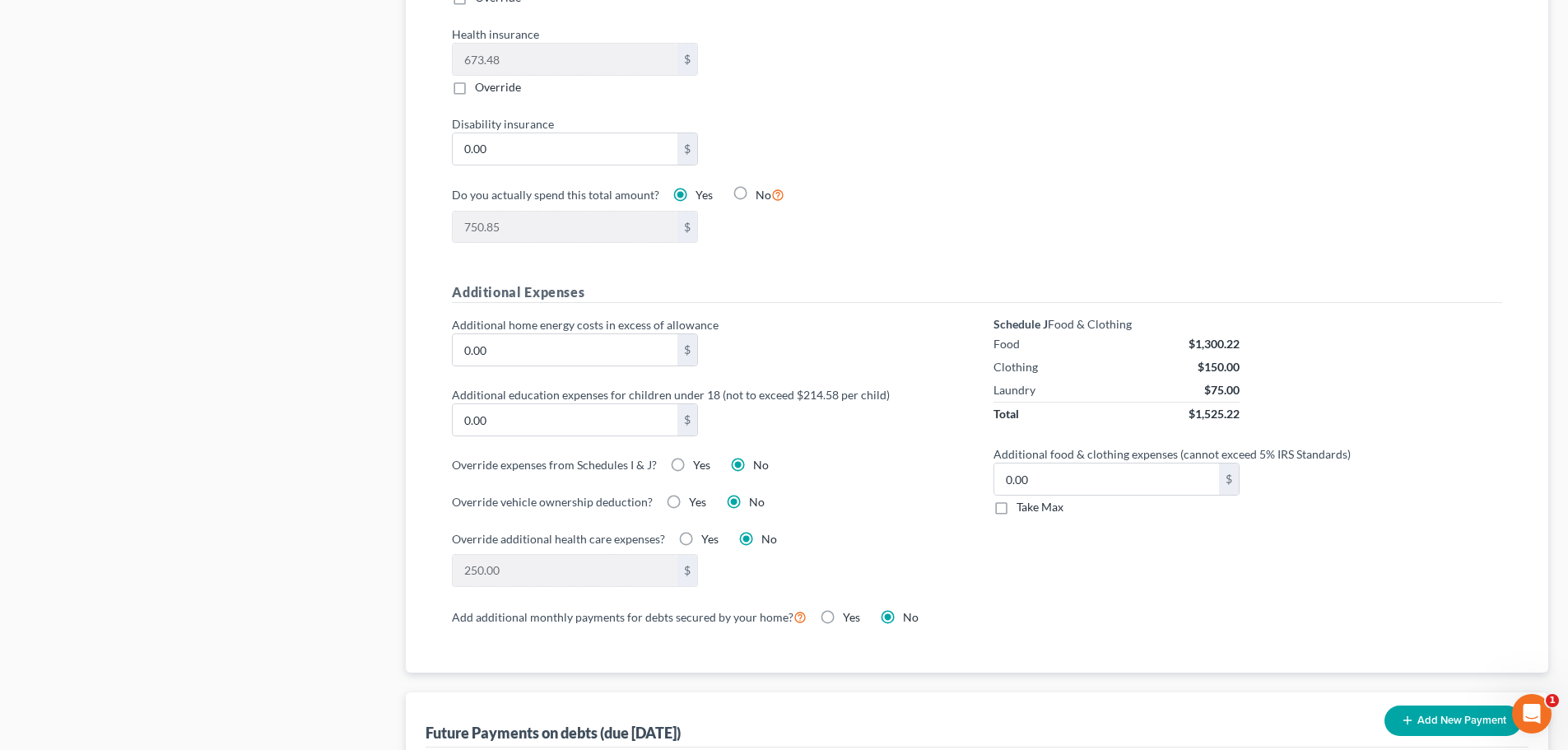
scroll to position [741, 0]
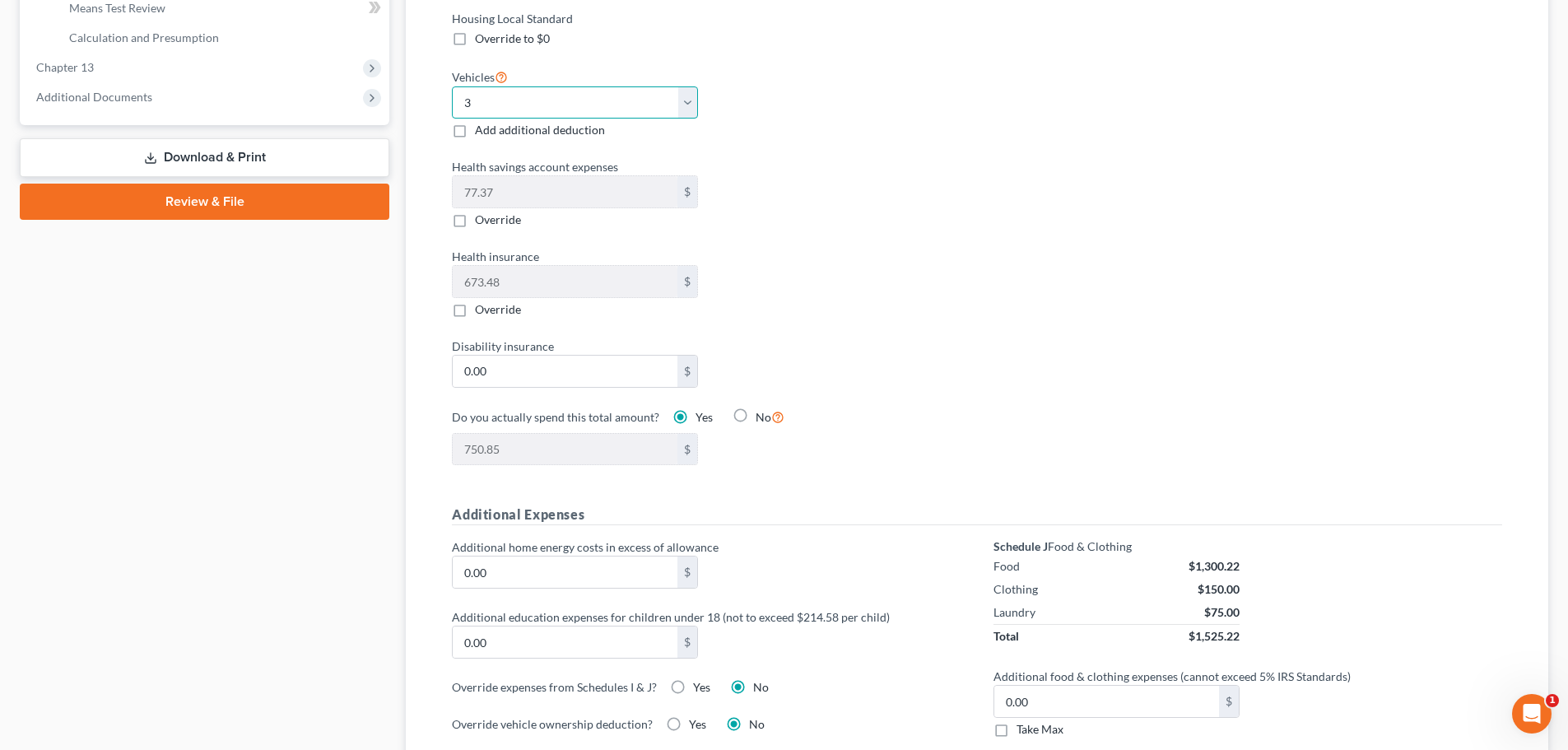
click at [537, 90] on select "Select 0 1 2 3 4 5" at bounding box center [575, 103] width 246 height 33
select select "2"
click at [452, 86] on select "Select 0 1 2 3 4 5" at bounding box center [575, 103] width 246 height 33
click at [864, 206] on div "Health savings account expenses 77.37 $ Override" at bounding box center [705, 193] width 525 height 70
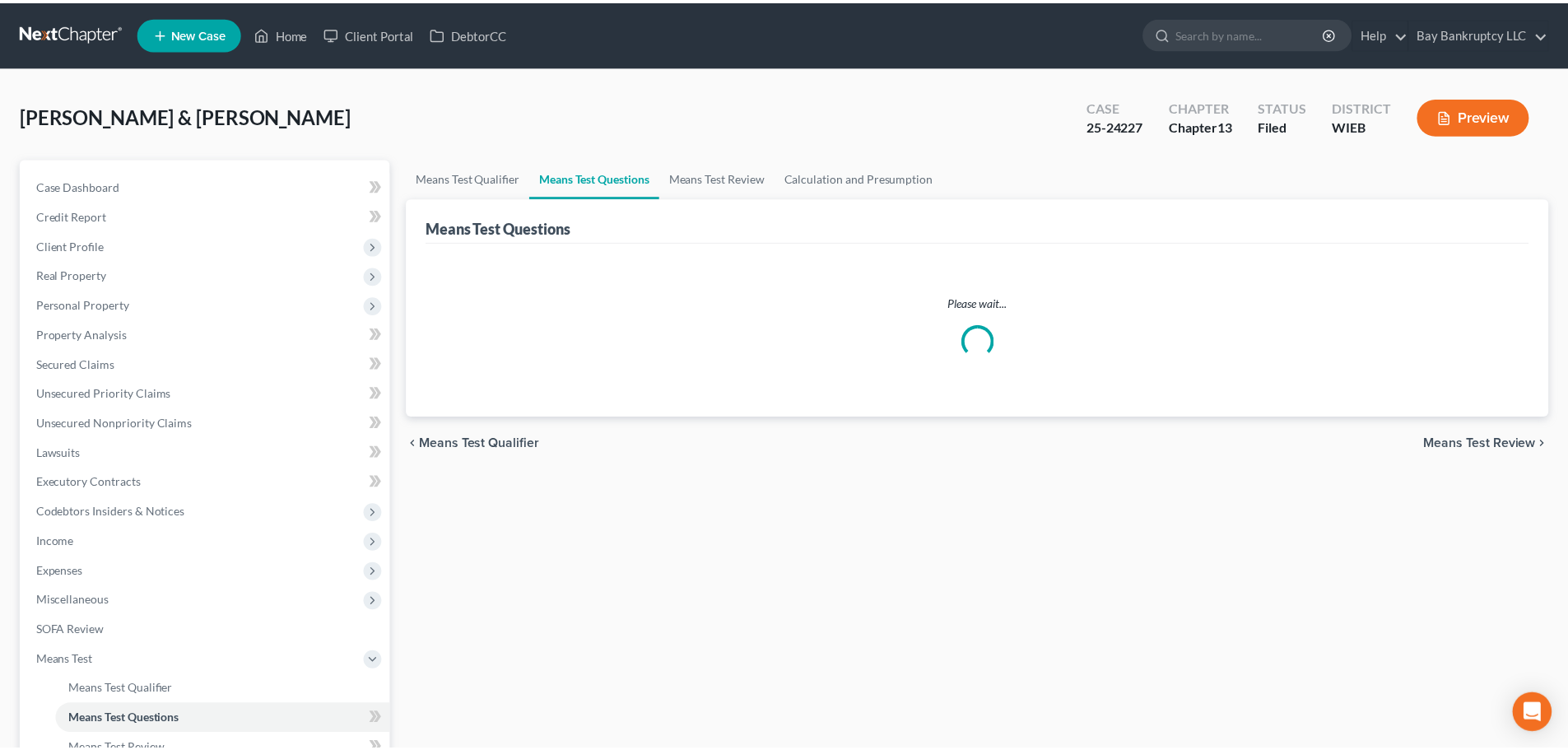
scroll to position [274, 0]
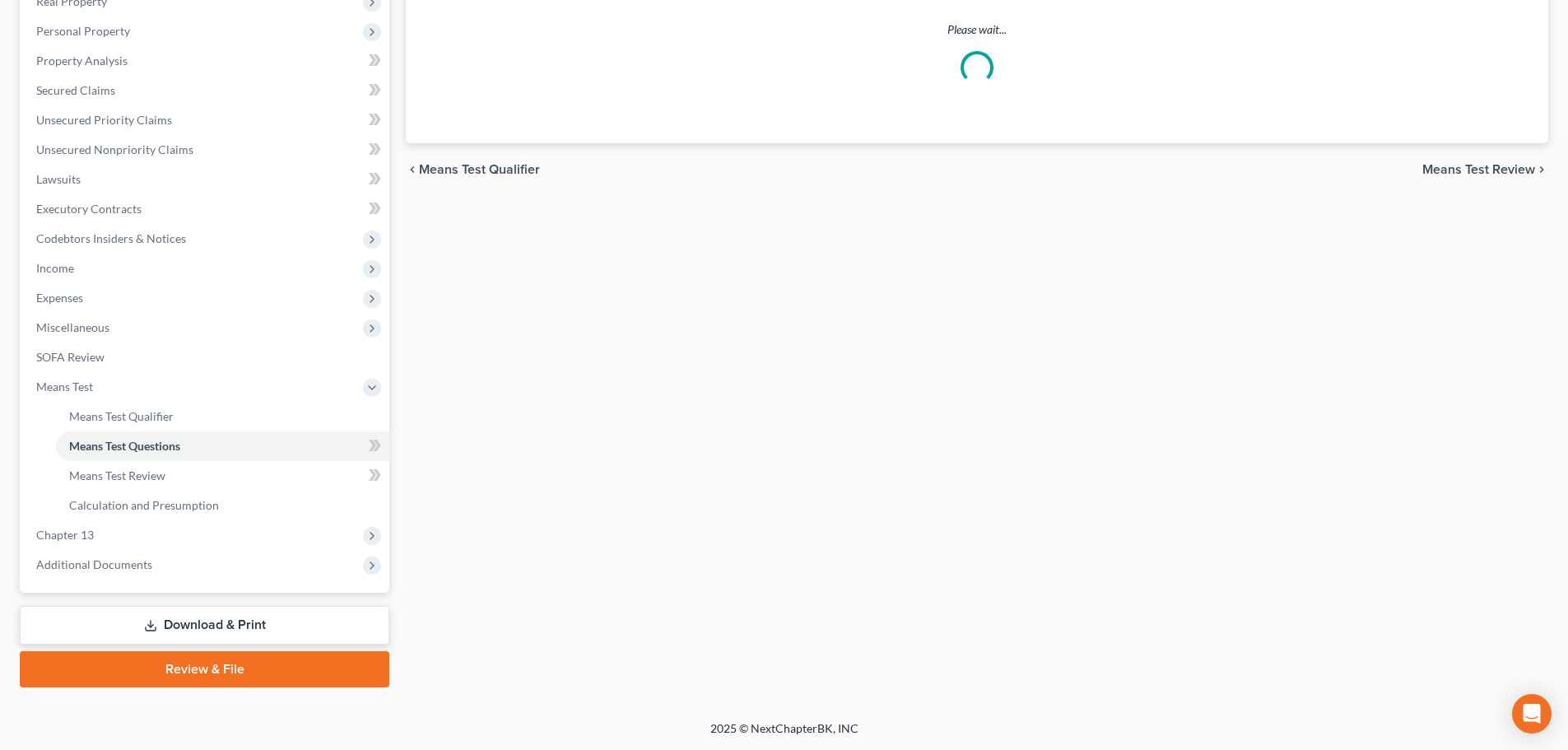
select select "5"
select select "1"
select select "60"
select select "1"
select select "60"
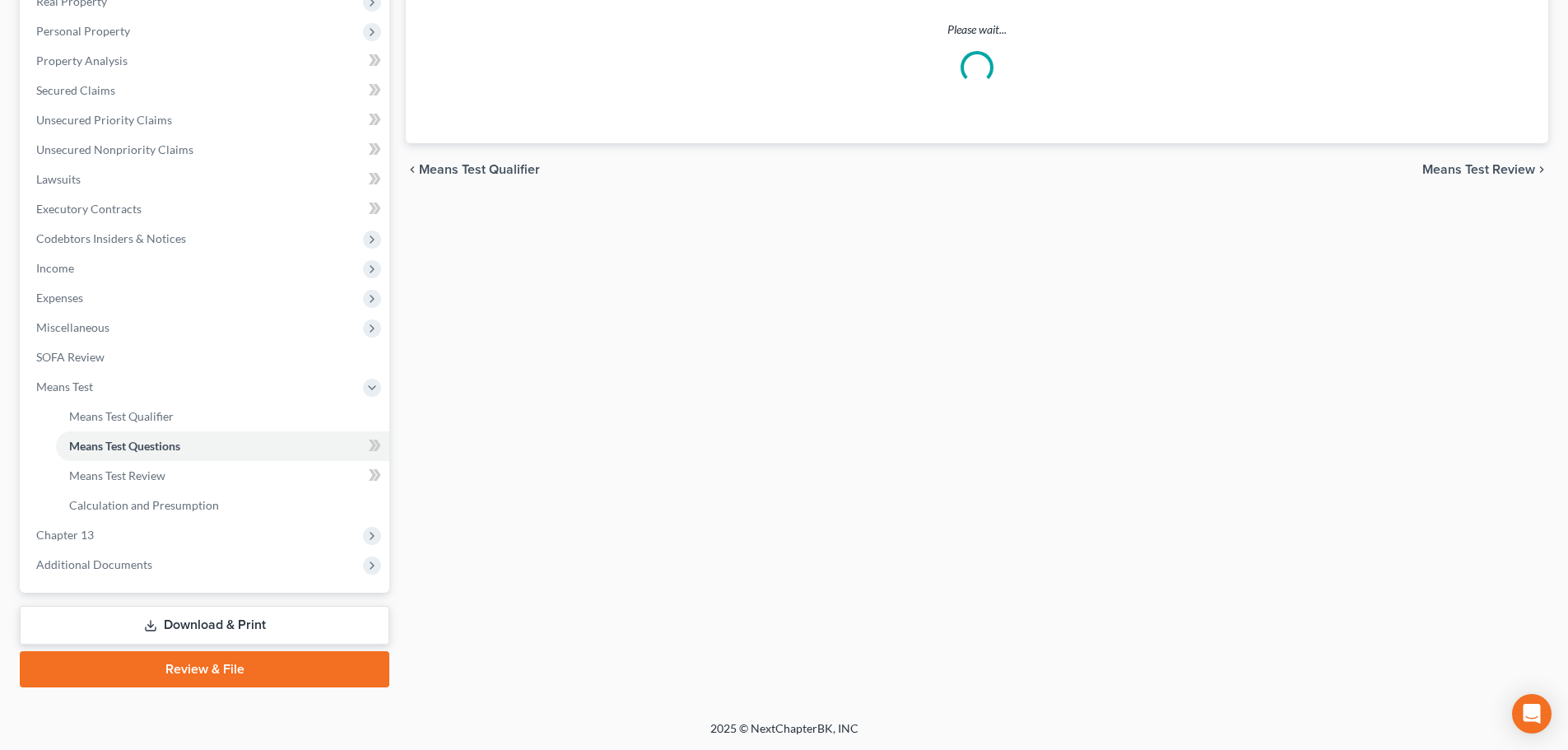
select select "1"
select select "60"
select select "0"
select select "60"
select select "2"
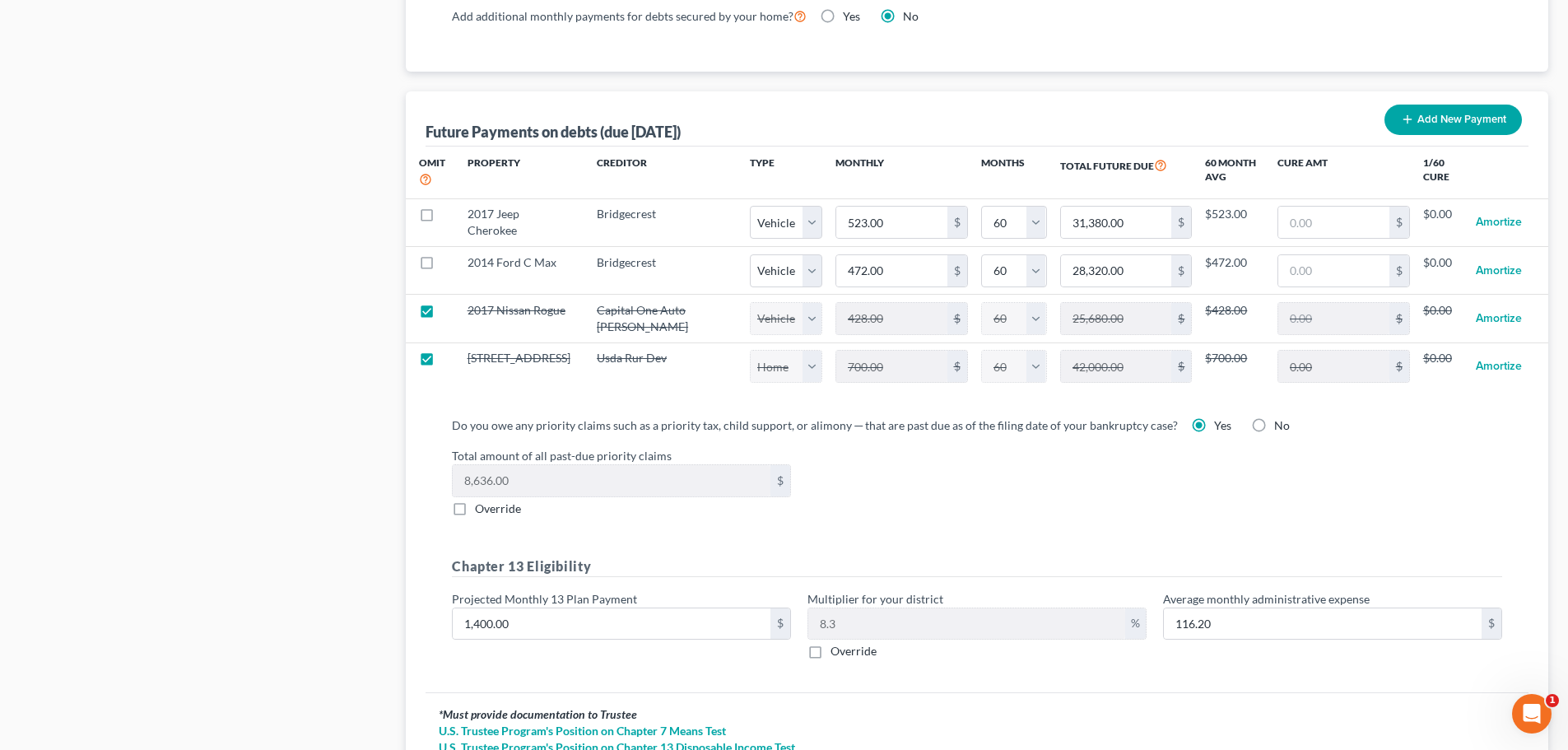
scroll to position [1152, 0]
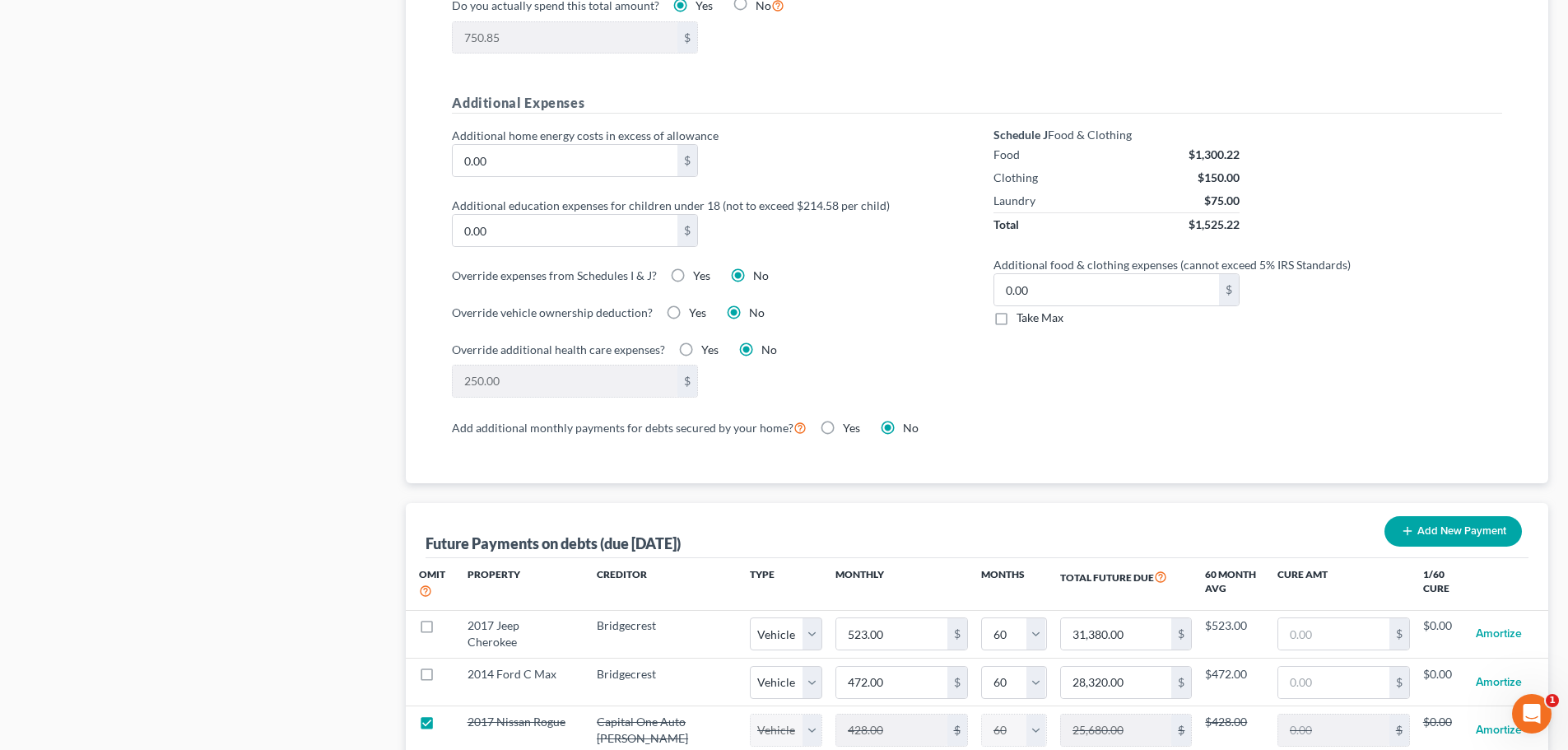
click at [1016, 309] on label "Take Max" at bounding box center [1040, 318] width 47 height 17
click at [1023, 309] on input "Take Max" at bounding box center [1028, 314] width 11 height 11
checkbox input "true"
type input "91.00"
click at [1016, 309] on label "Take Max" at bounding box center [1040, 318] width 47 height 17
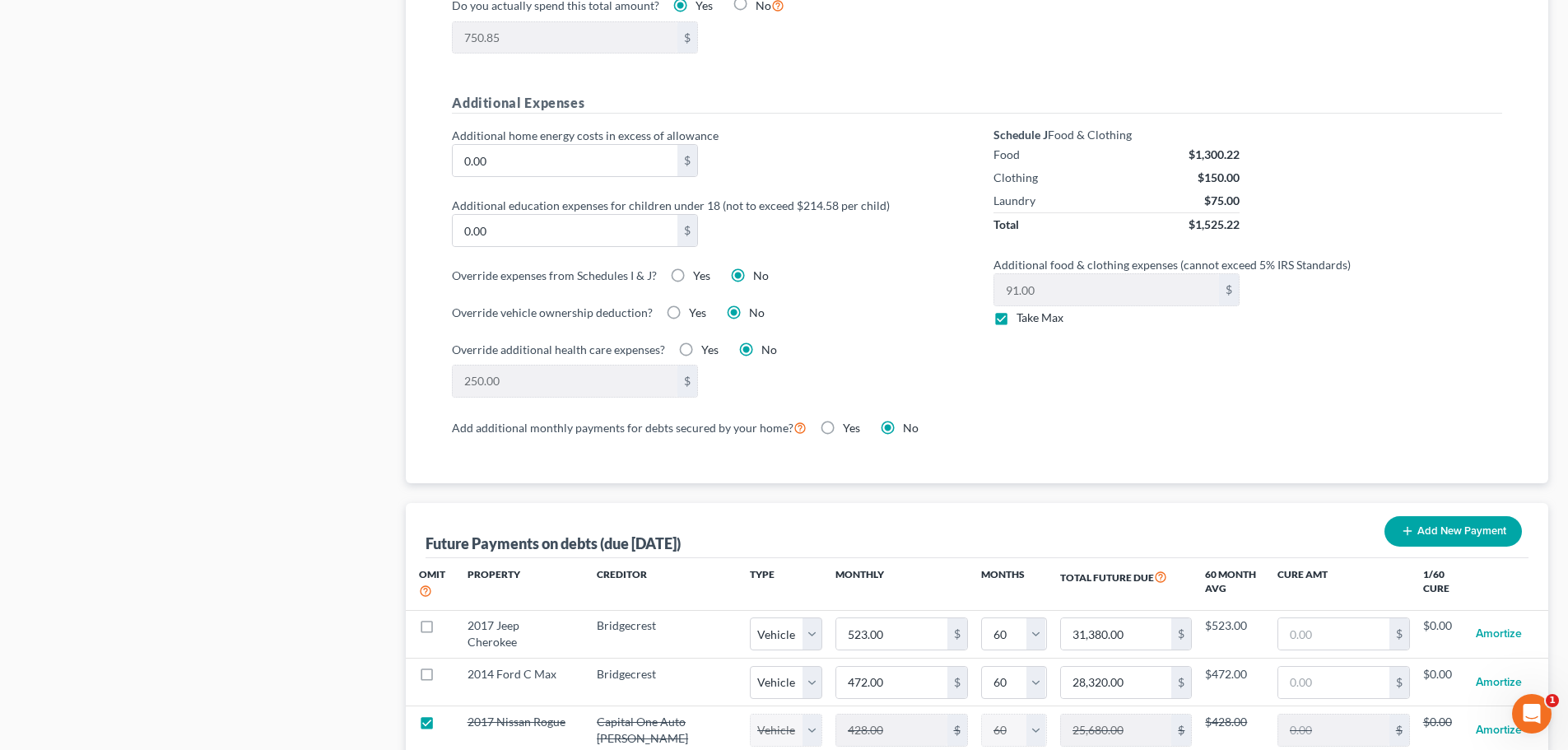
click at [1023, 309] on input "Take Max" at bounding box center [1028, 314] width 11 height 11
checkbox input "false"
click at [1191, 363] on div "Schedule J Food & Clothing Food $1,300.22 Clothing $150.00 Laundry $75.00 Total…" at bounding box center [1248, 271] width 542 height 289
click at [1043, 280] on input "91.00" at bounding box center [1107, 290] width 225 height 32
click at [1046, 358] on div "Schedule J Food & Clothing Food $1,300.22 Clothing $150.00 Laundry $75.00 Total…" at bounding box center [1248, 271] width 542 height 289
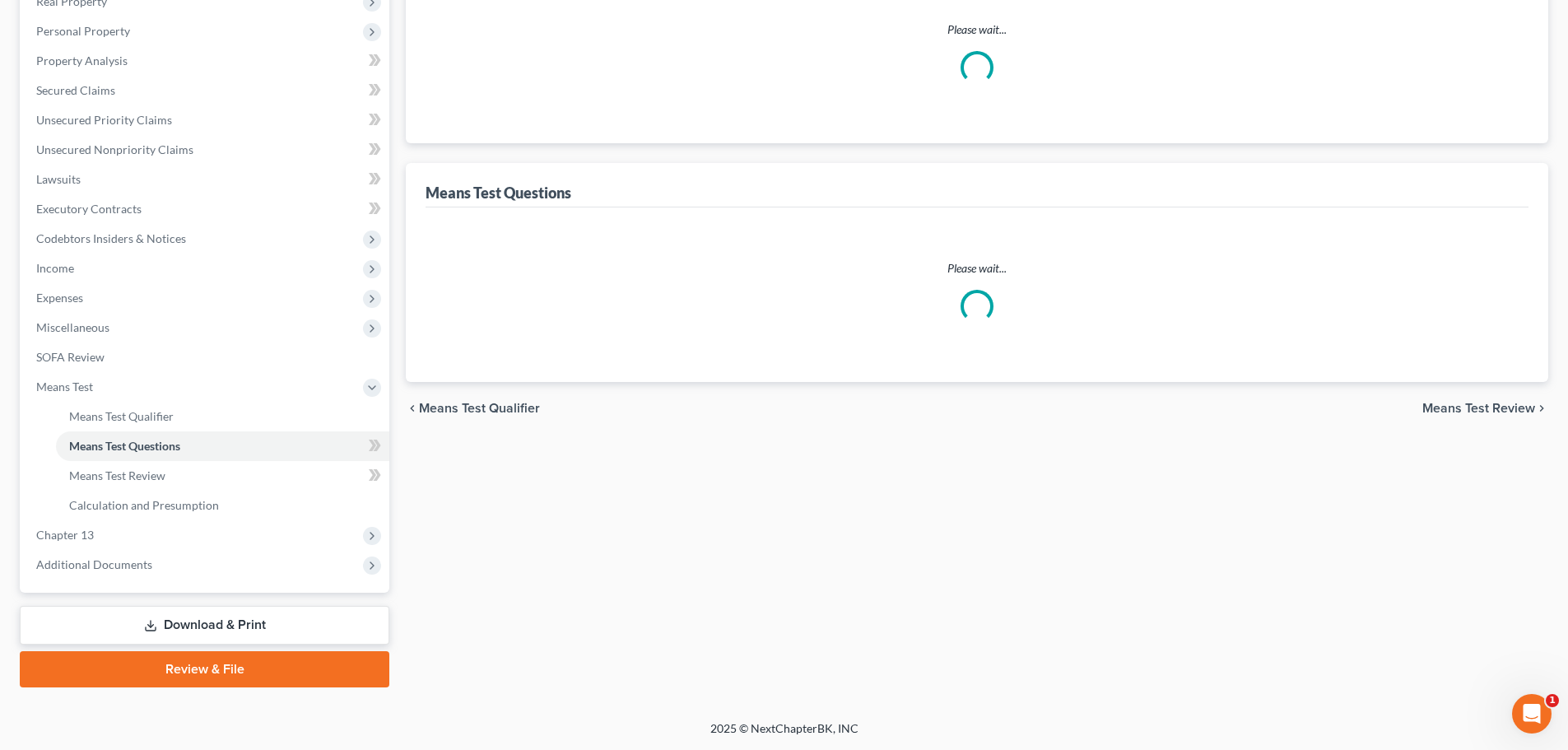
select select "1"
select select "60"
select select "1"
select select "60"
select select "1"
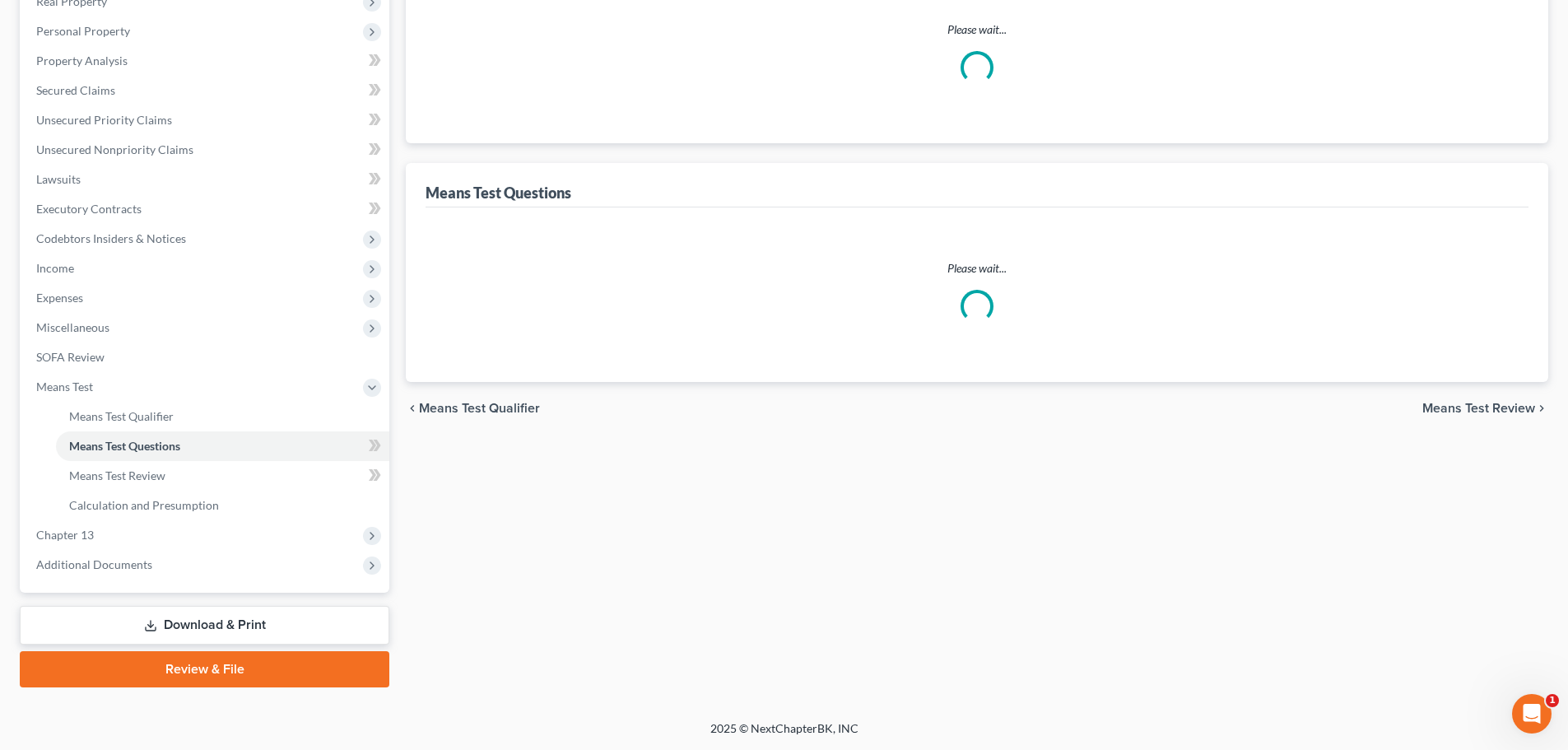
select select "60"
select select "0"
select select "60"
select select "2"
select select "5"
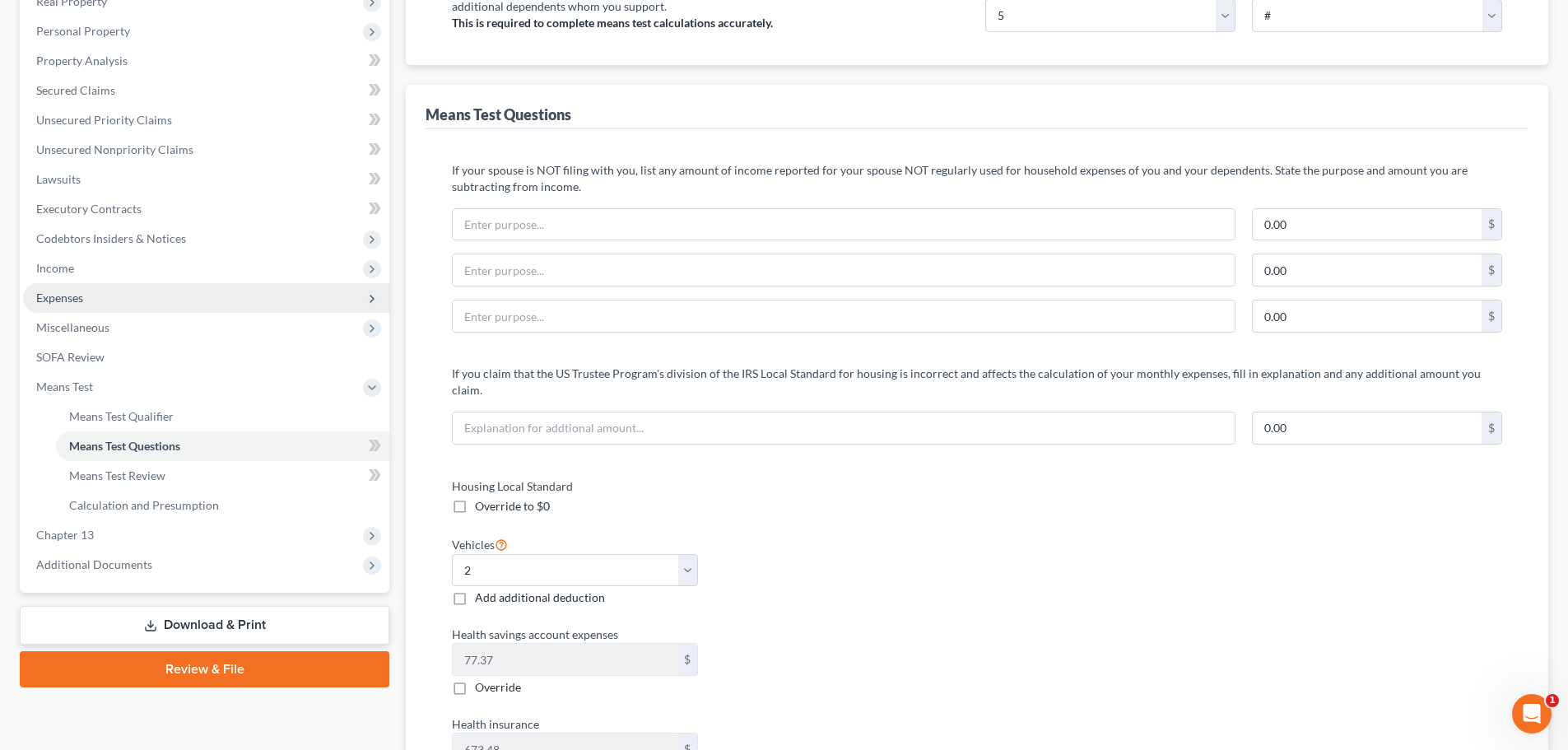
click at [75, 296] on span "Expenses" at bounding box center [60, 297] width 47 height 14
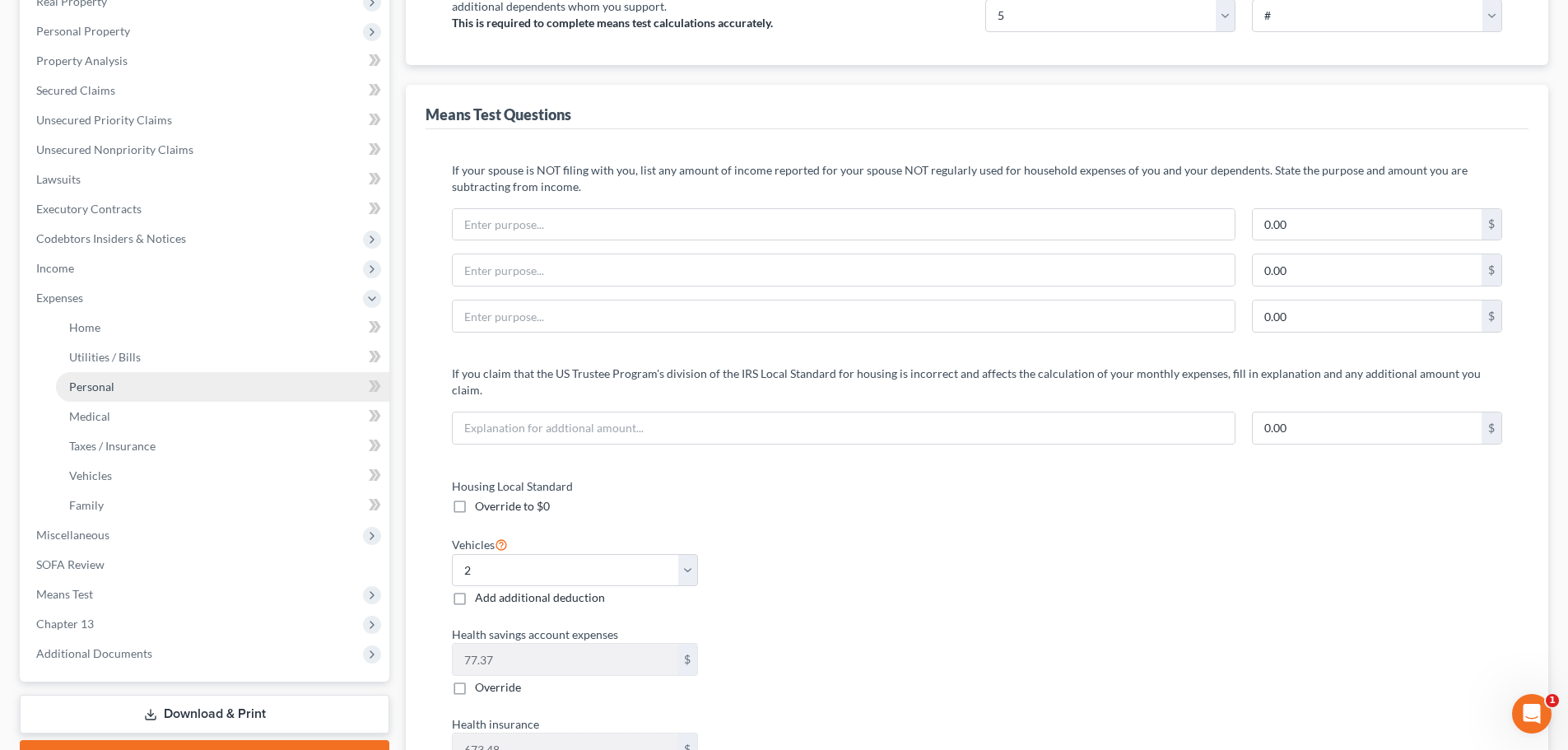
click at [124, 384] on link "Personal" at bounding box center [222, 387] width 334 height 30
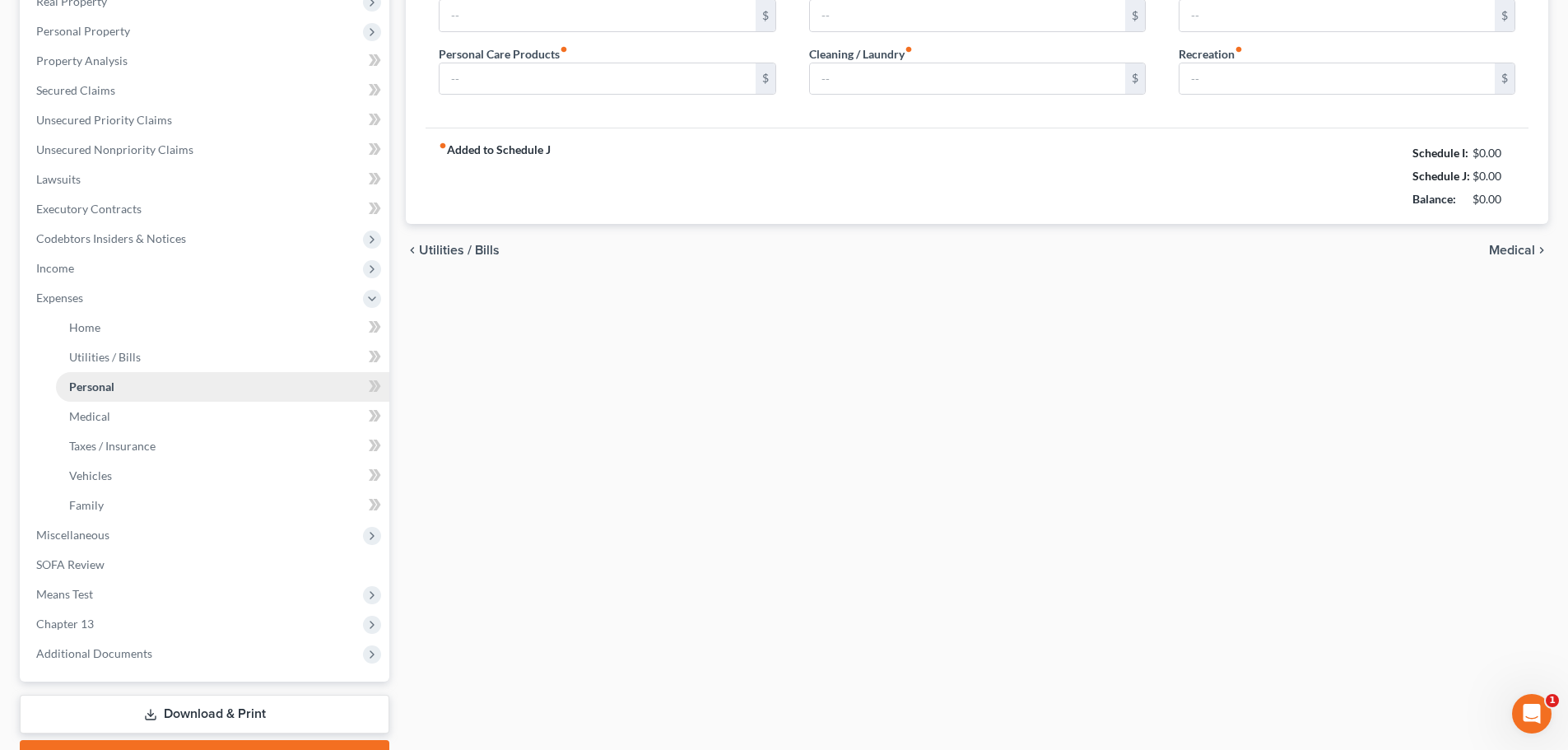
type input "1,300.22"
type input "150.00"
type input "50.00"
type input "75.00"
type input "150.00"
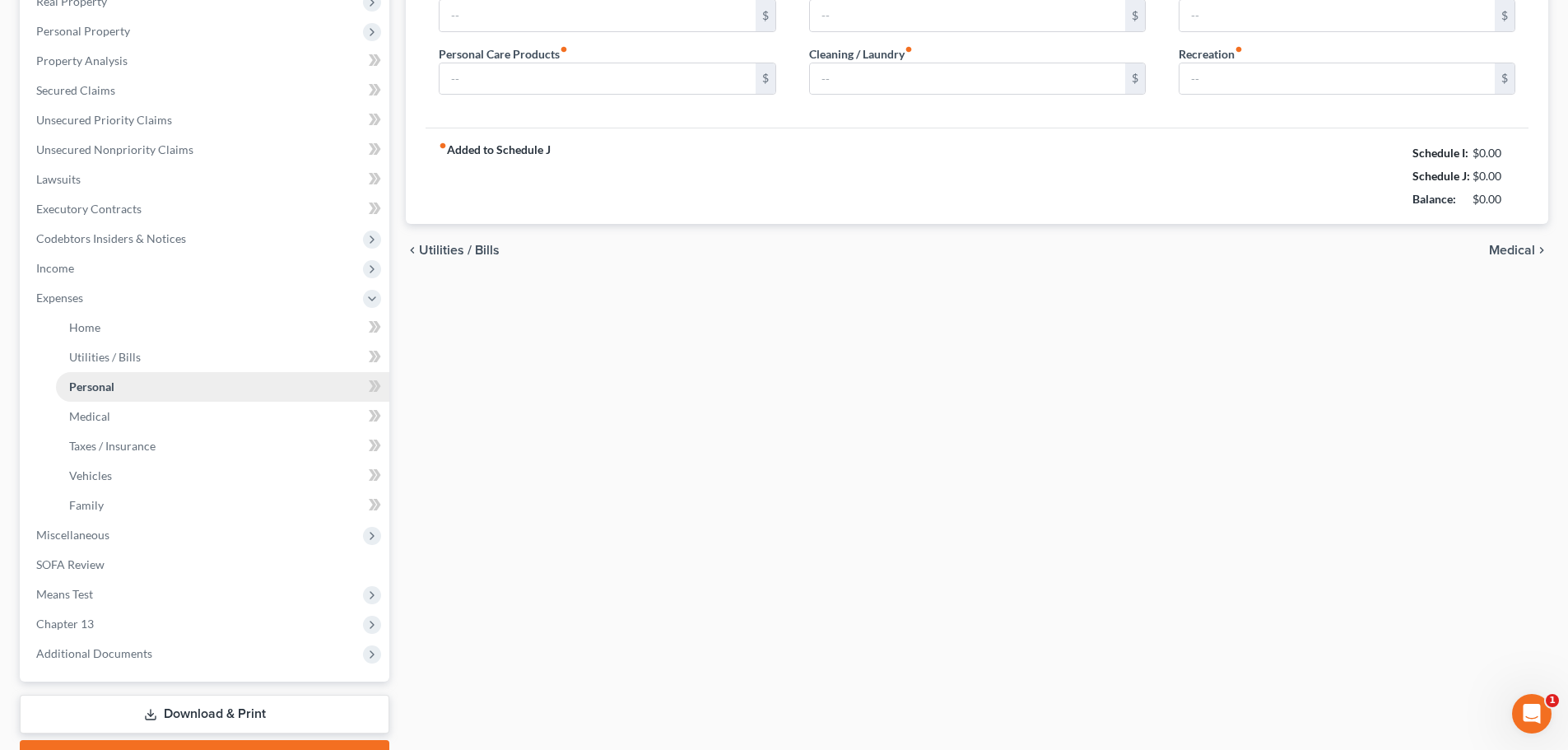
type input "100.00"
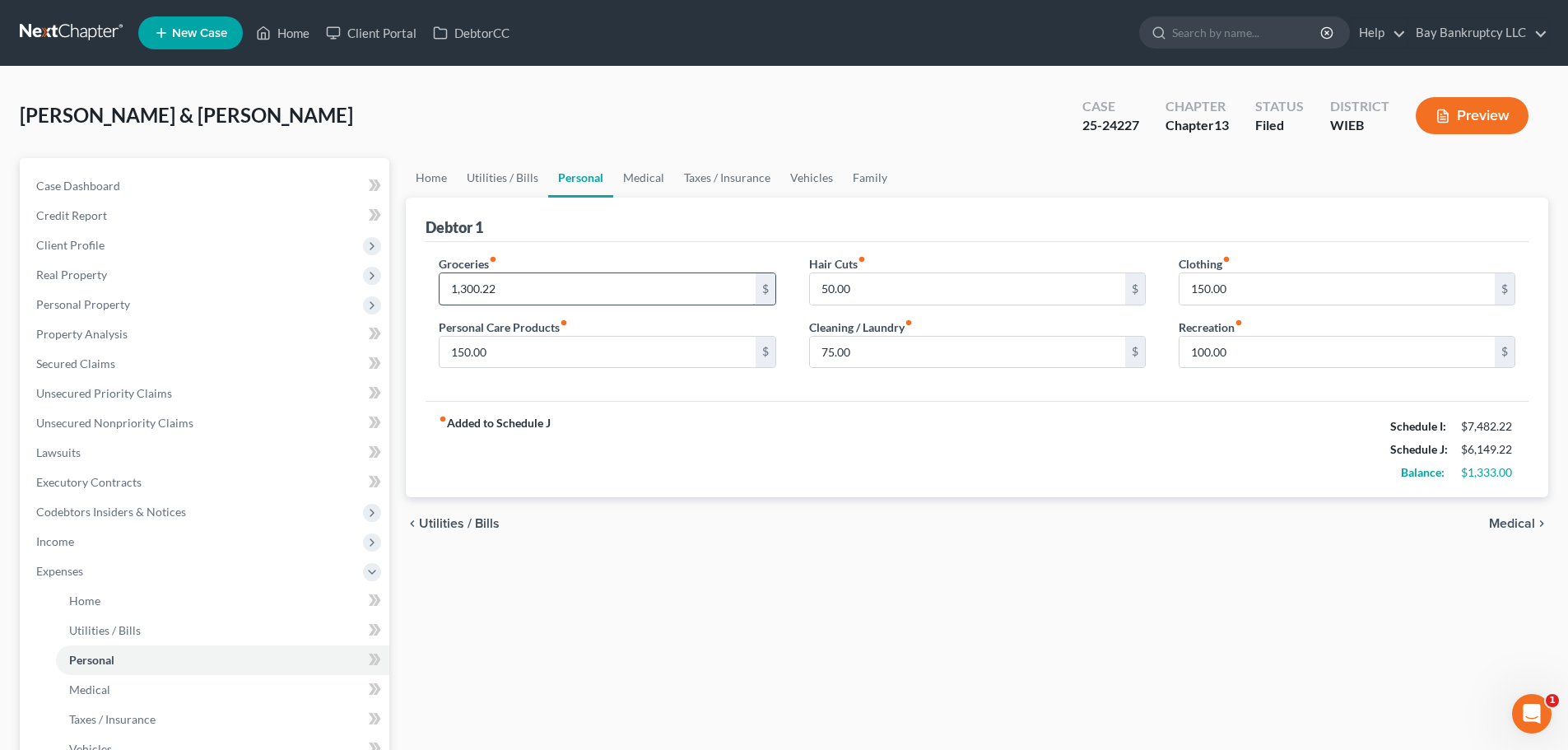
click at [520, 285] on input "1,300.22" at bounding box center [597, 289] width 315 height 32
type input "1,400.22"
click at [112, 489] on link "Executory Contracts" at bounding box center [206, 482] width 366 height 30
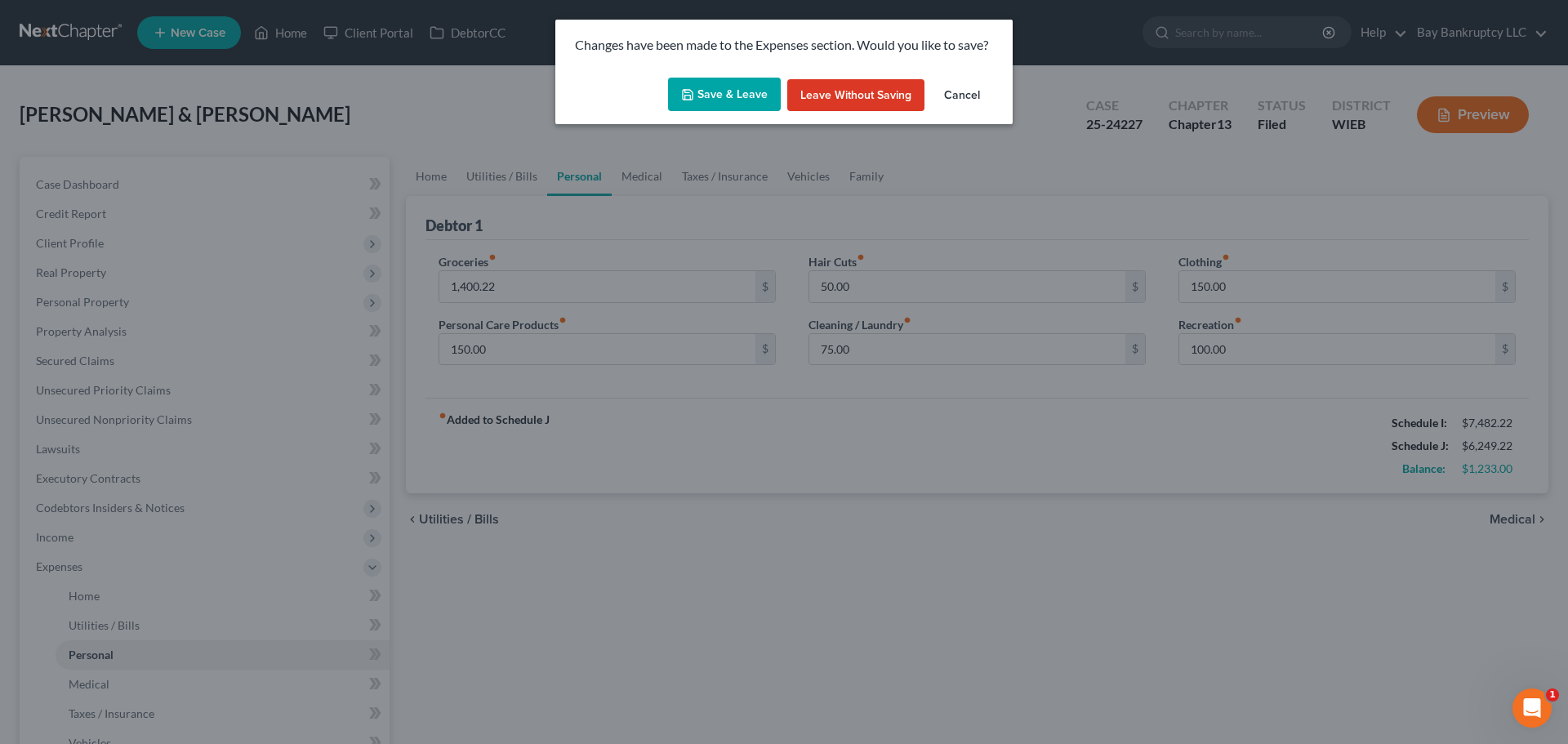
click at [716, 99] on button "Save & Leave" at bounding box center [725, 95] width 113 height 35
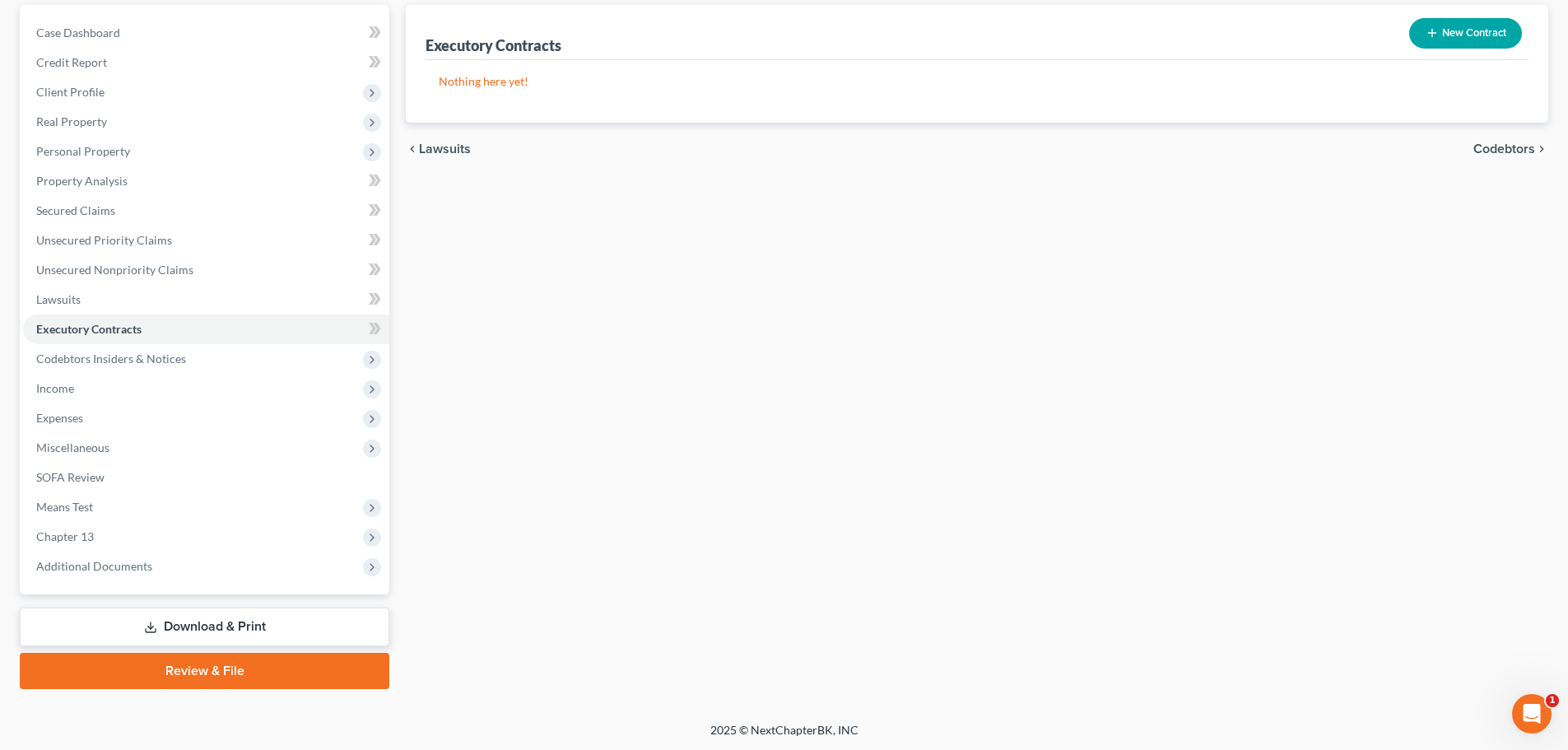
scroll to position [155, 0]
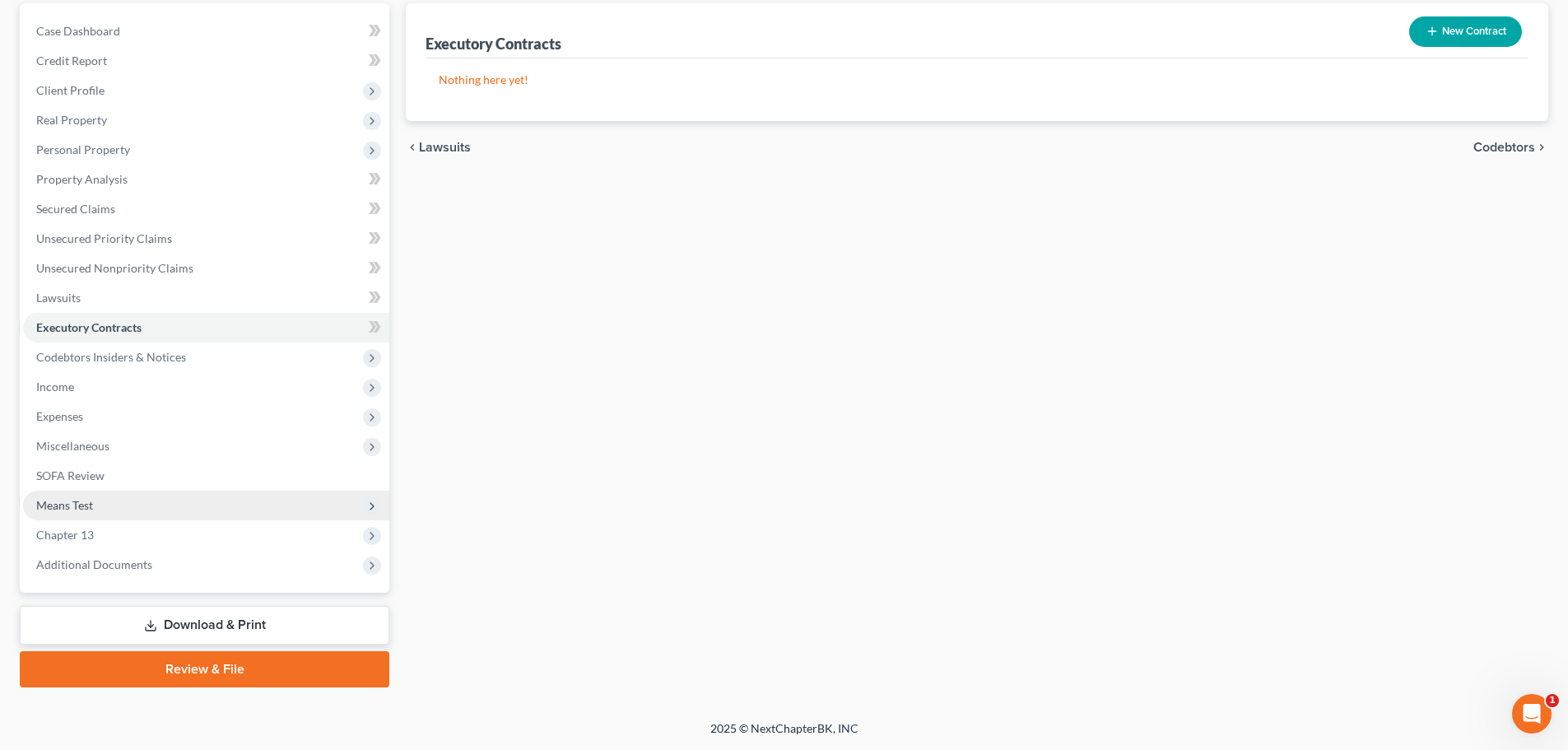
click at [57, 505] on span "Means Test" at bounding box center [65, 505] width 57 height 14
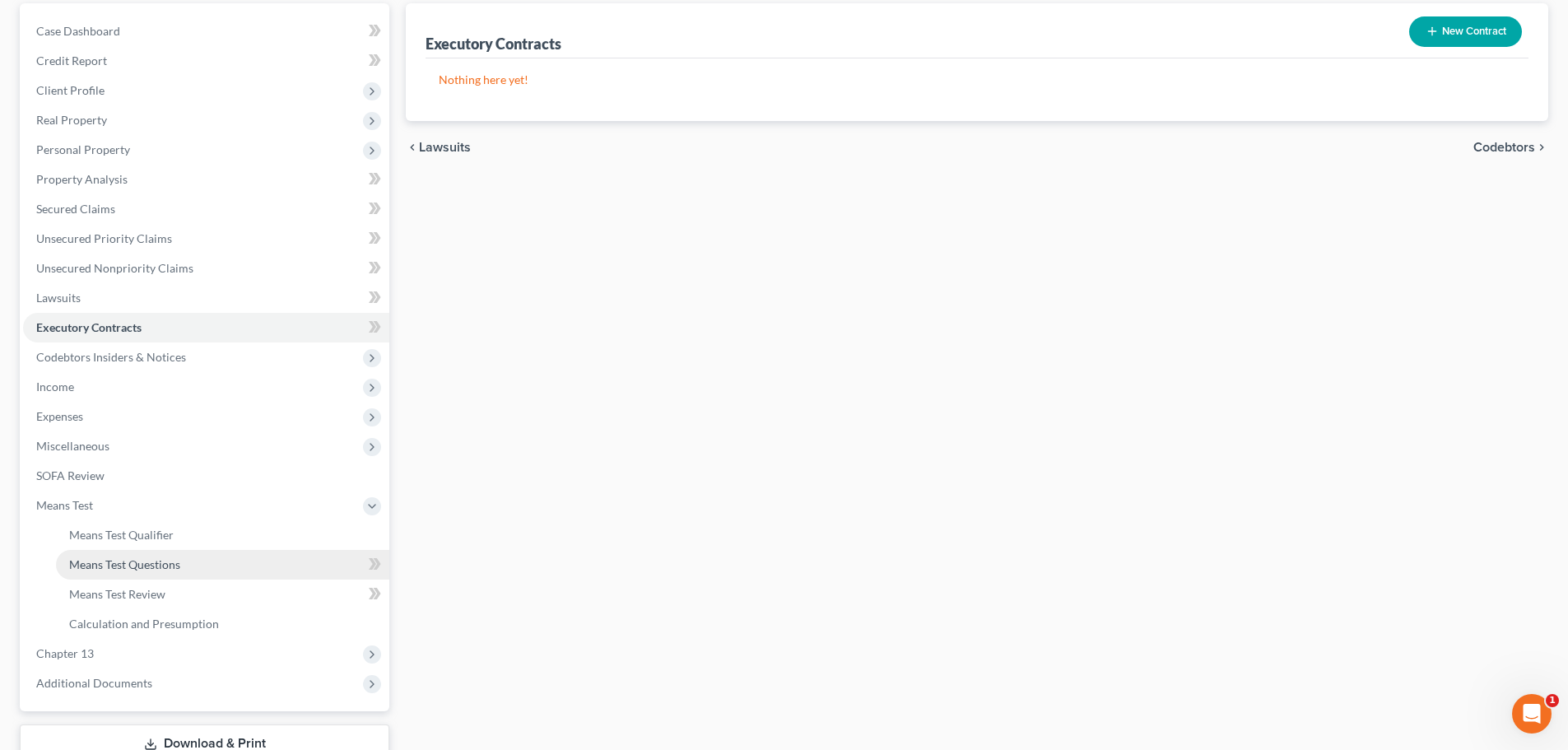
click at [142, 565] on span "Means Test Questions" at bounding box center [125, 564] width 111 height 14
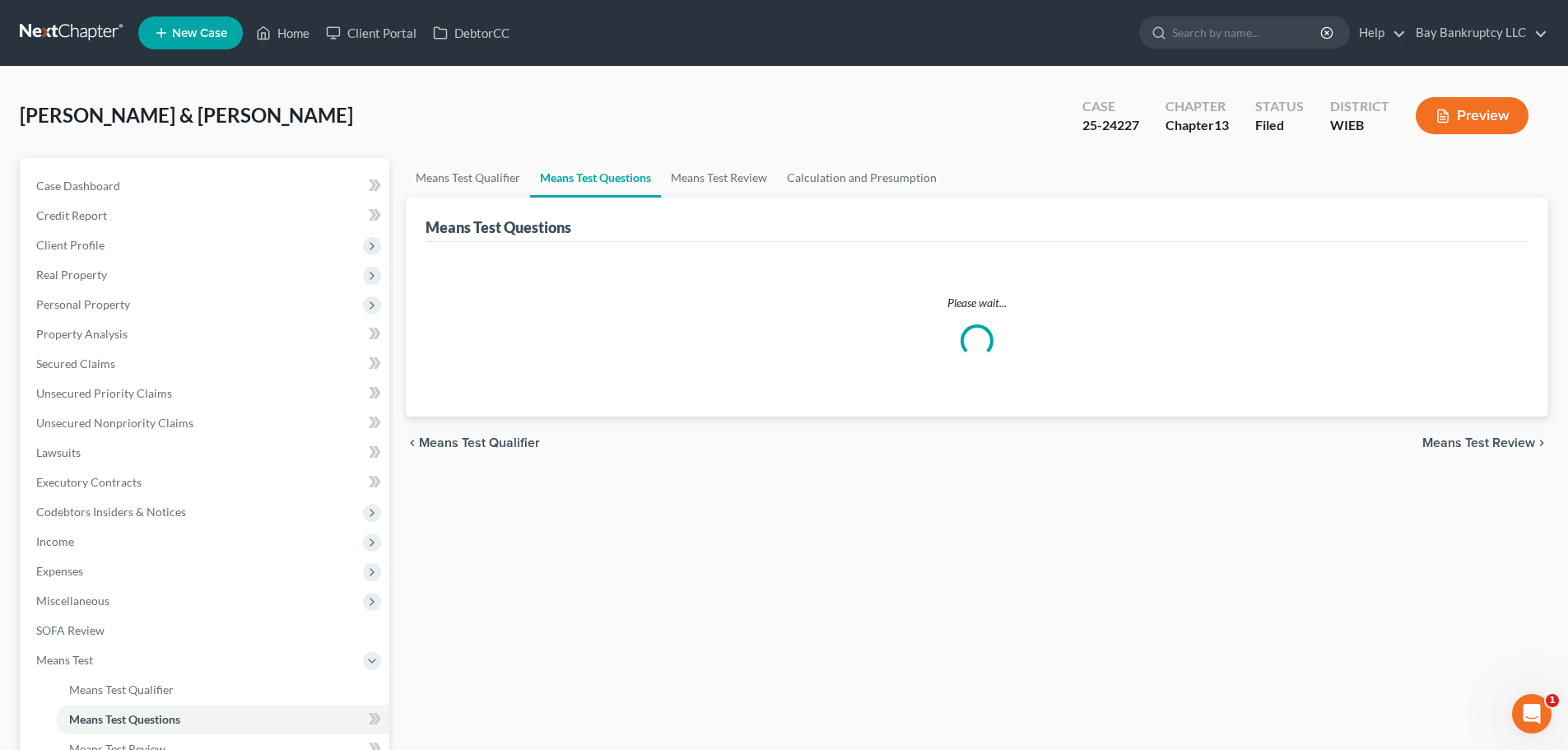
select select "5"
select select "1"
select select "60"
select select "1"
select select "60"
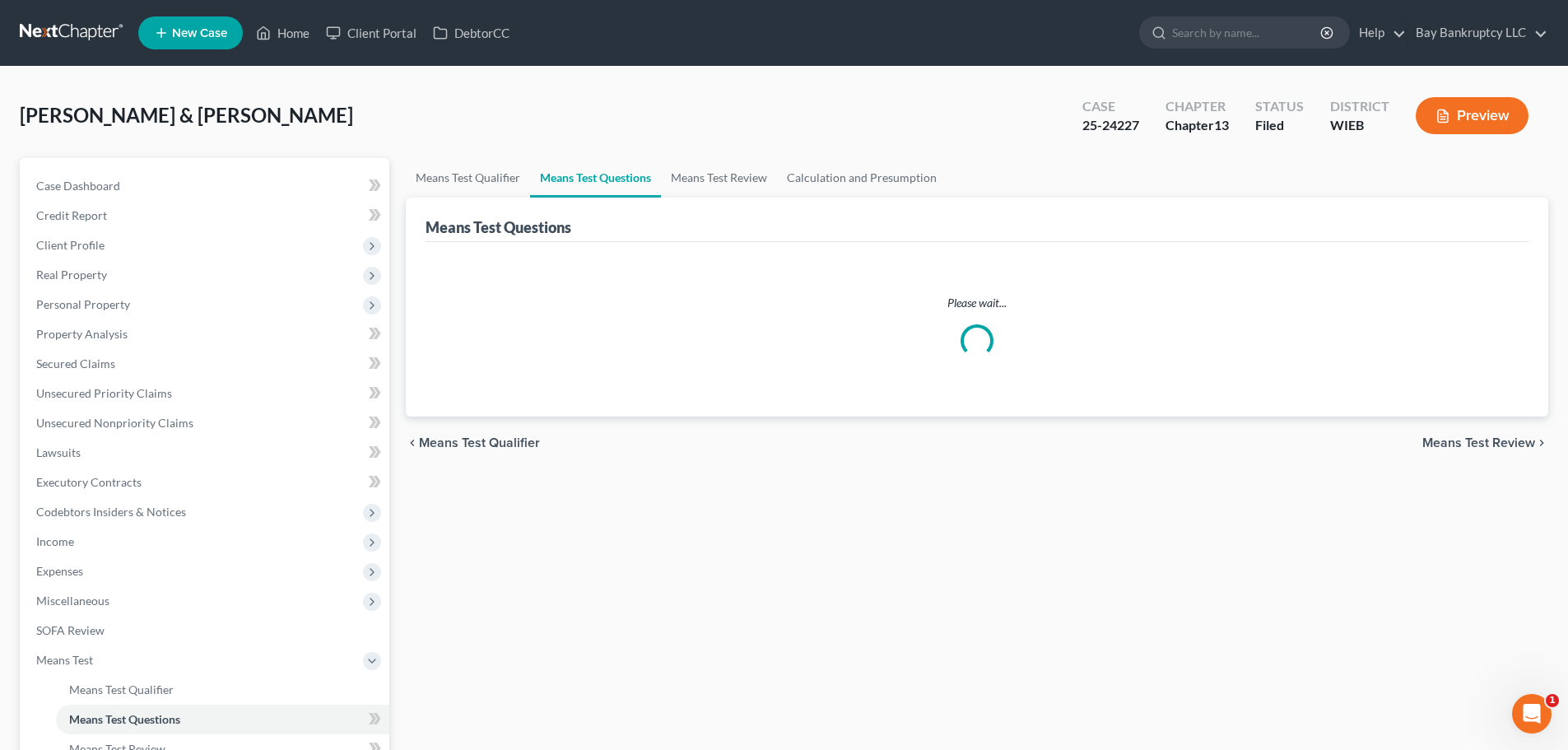
select select "1"
select select "60"
select select "0"
select select "60"
select select "2"
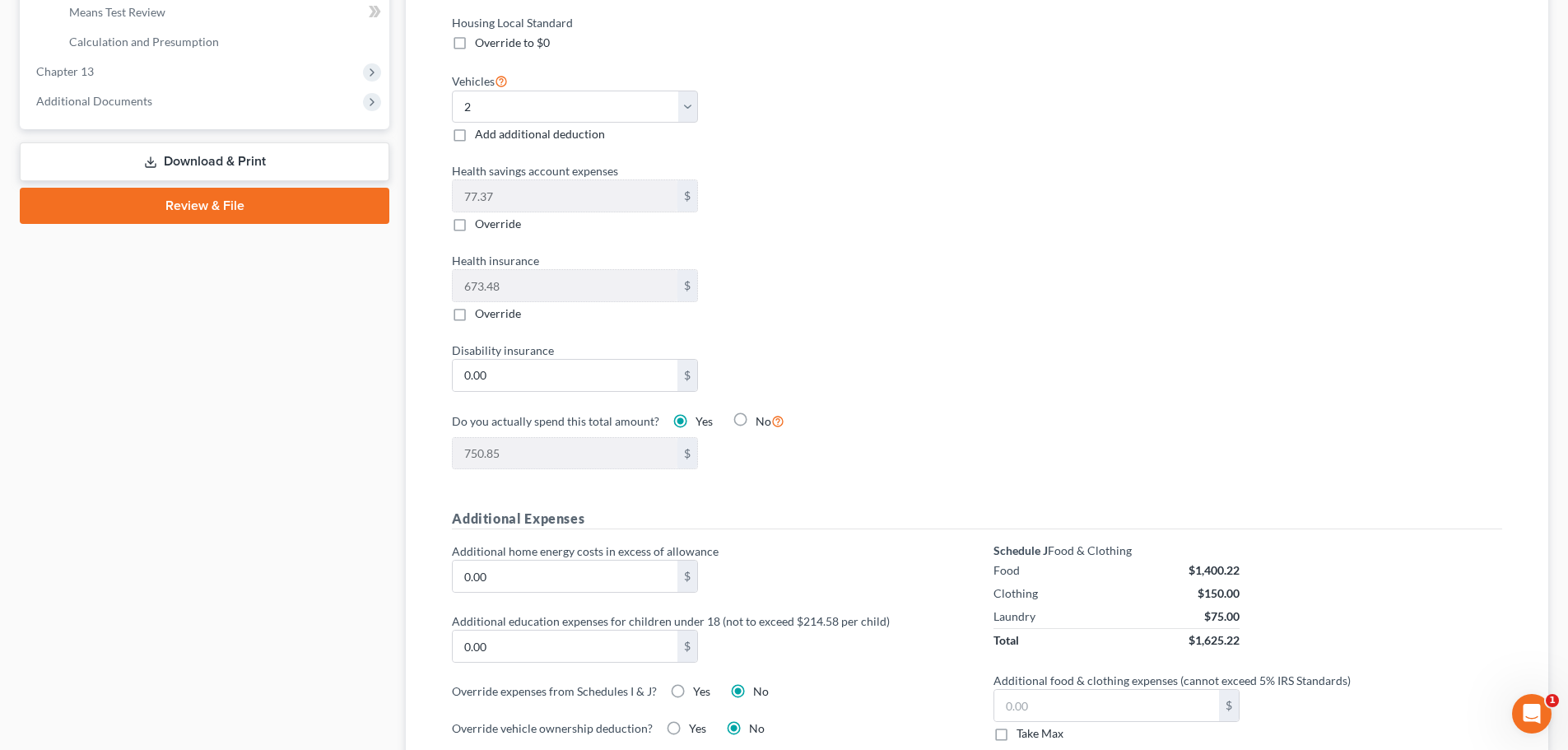
scroll to position [823, 0]
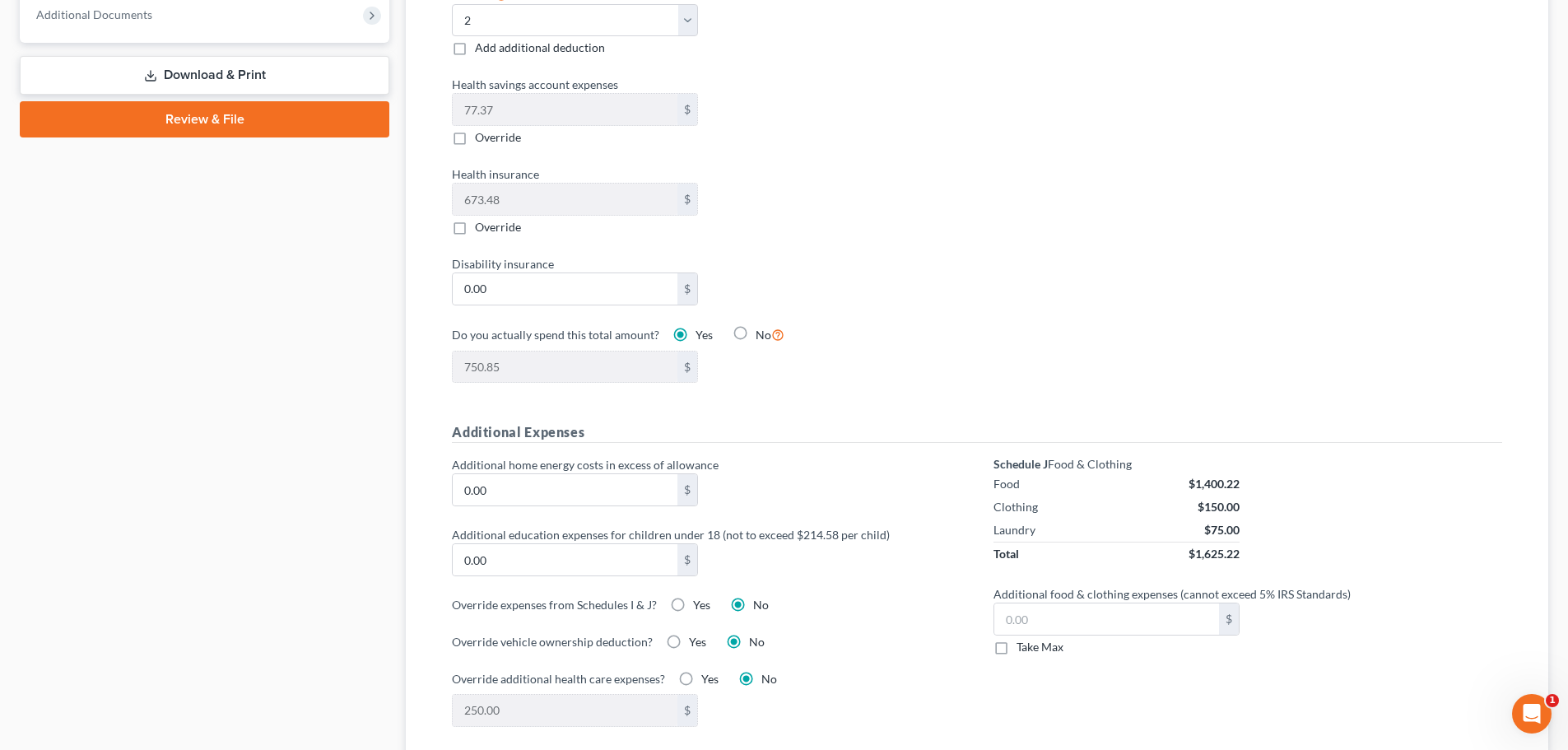
click at [1016, 639] on label "Take Max" at bounding box center [1040, 647] width 47 height 17
click at [1023, 639] on input "Take Max" at bounding box center [1028, 644] width 11 height 11
checkbox input "true"
type input "91.00"
click at [909, 674] on div "Override additional health care expenses? Yes No 250.00 $" at bounding box center [706, 698] width 509 height 57
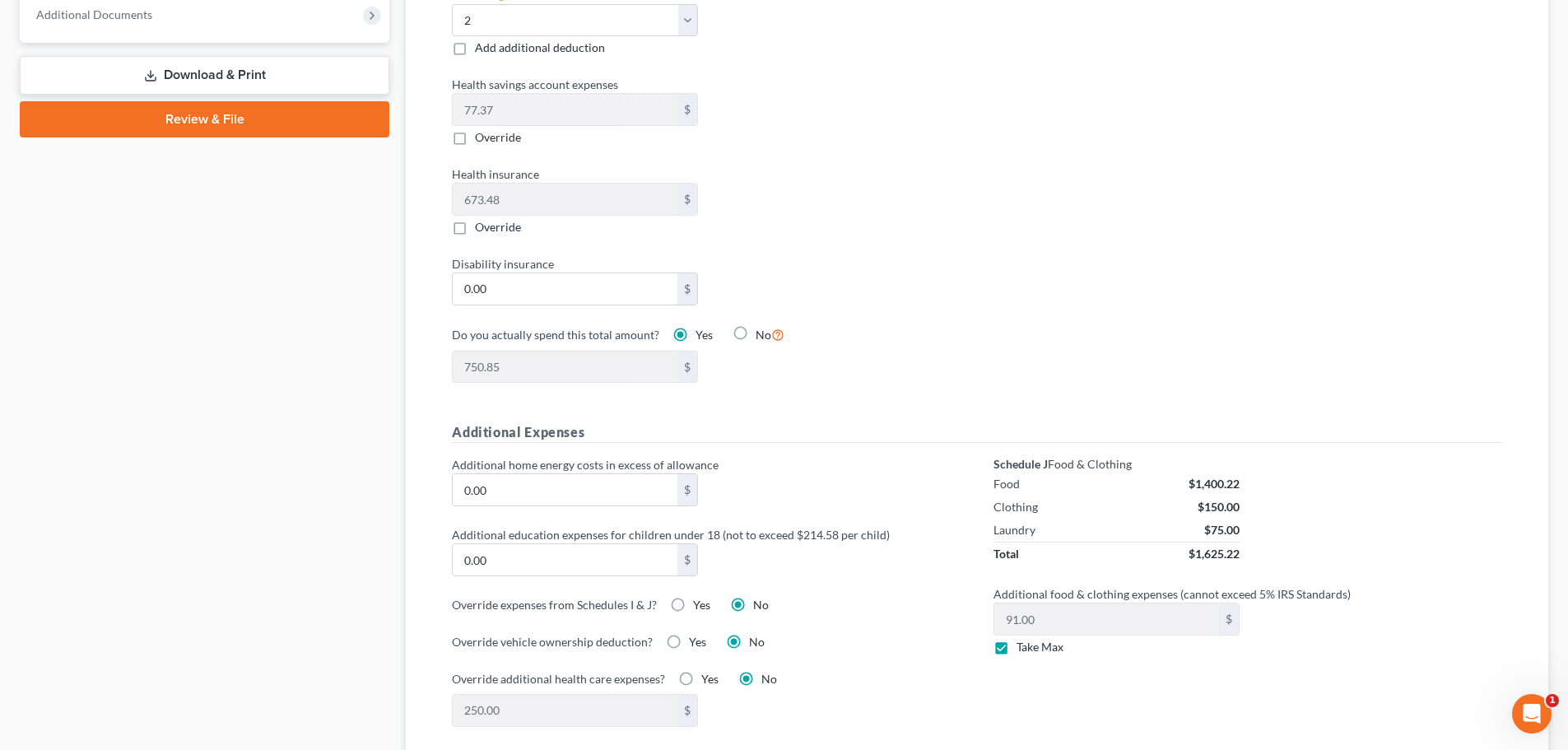
click at [1016, 639] on label "Take Max" at bounding box center [1040, 647] width 47 height 17
click at [1023, 639] on input "Take Max" at bounding box center [1028, 644] width 11 height 11
checkbox input "false"
click at [1076, 604] on input "91.00" at bounding box center [1107, 619] width 225 height 32
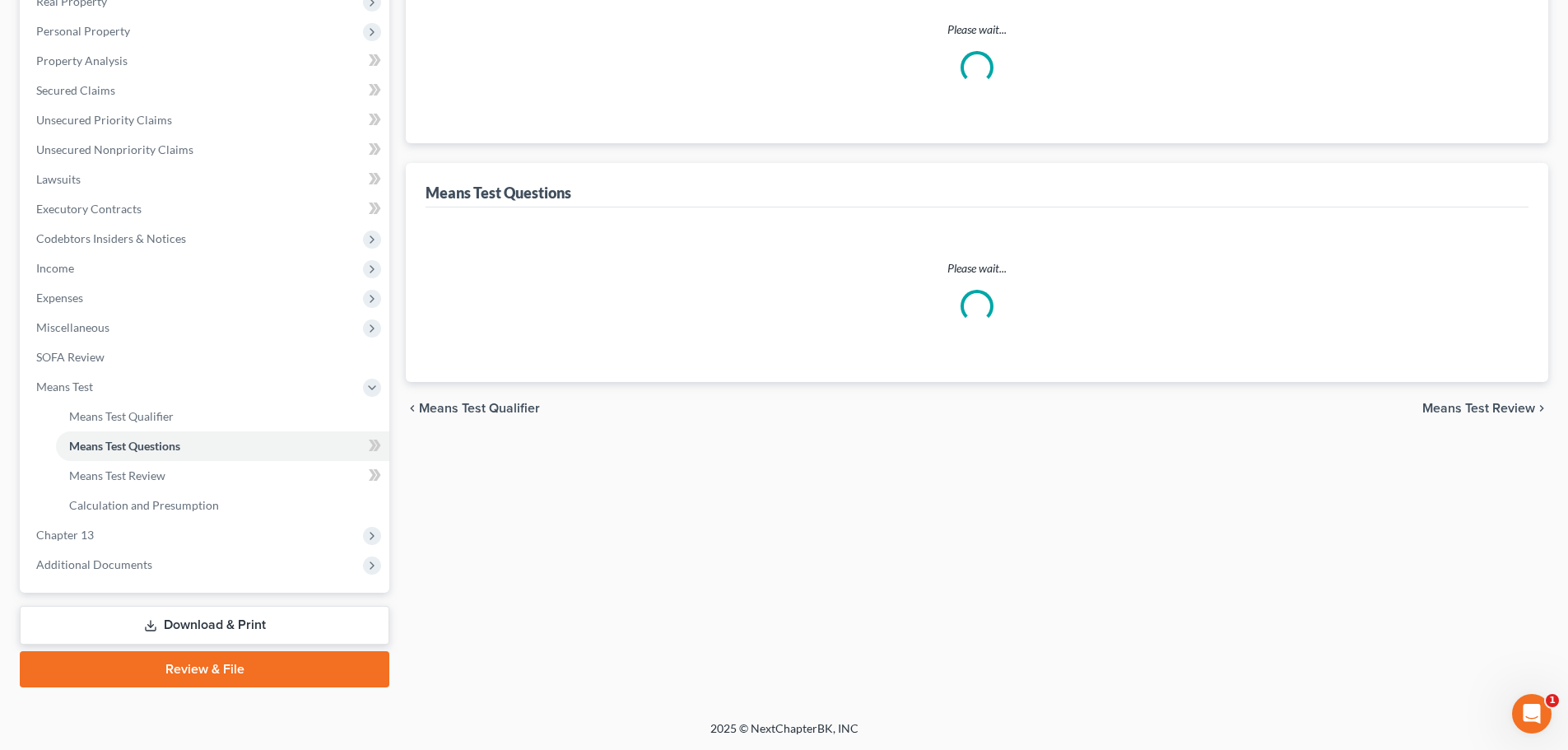
select select "1"
select select "60"
select select "1"
select select "60"
select select "1"
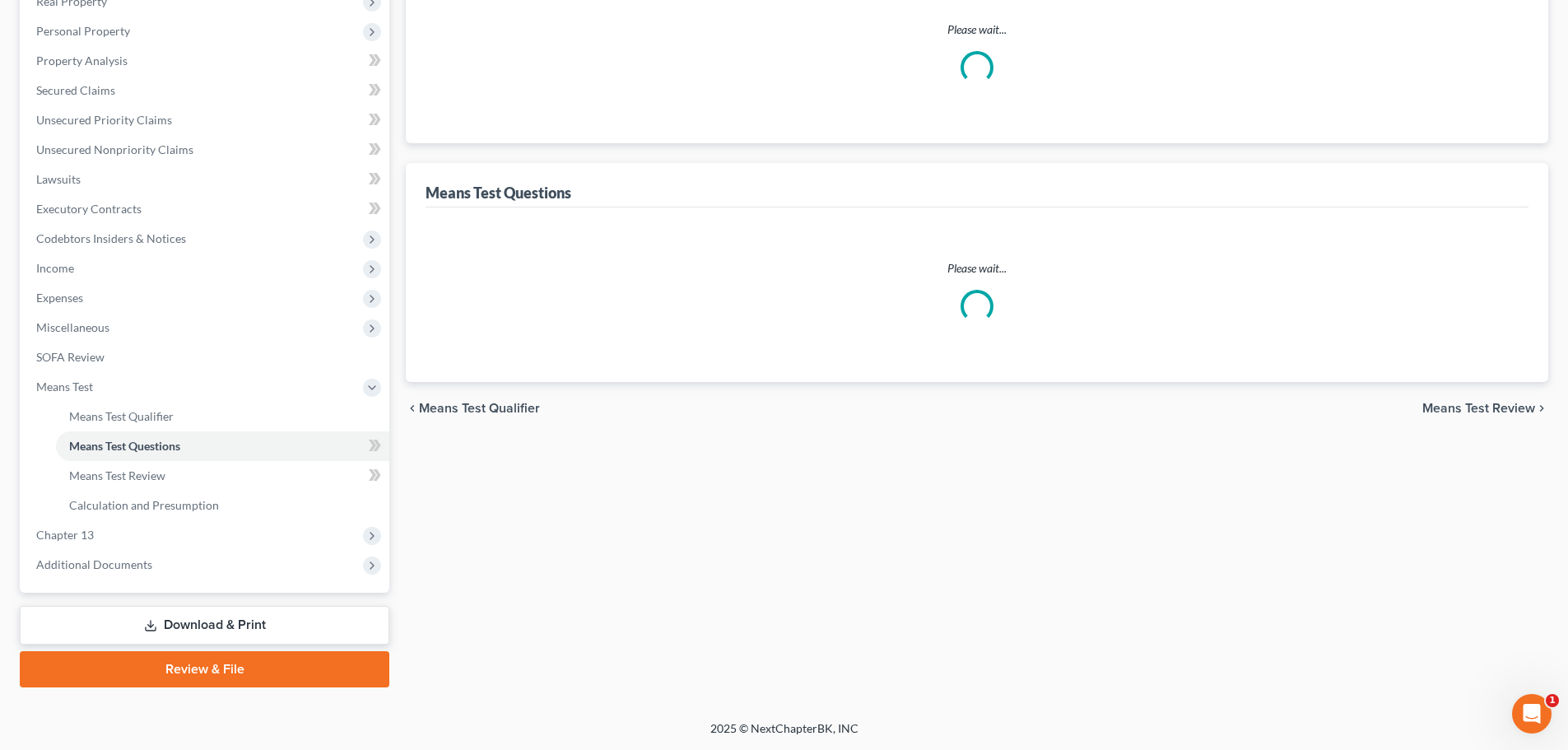
select select "60"
select select "0"
select select "60"
select select "2"
select select "5"
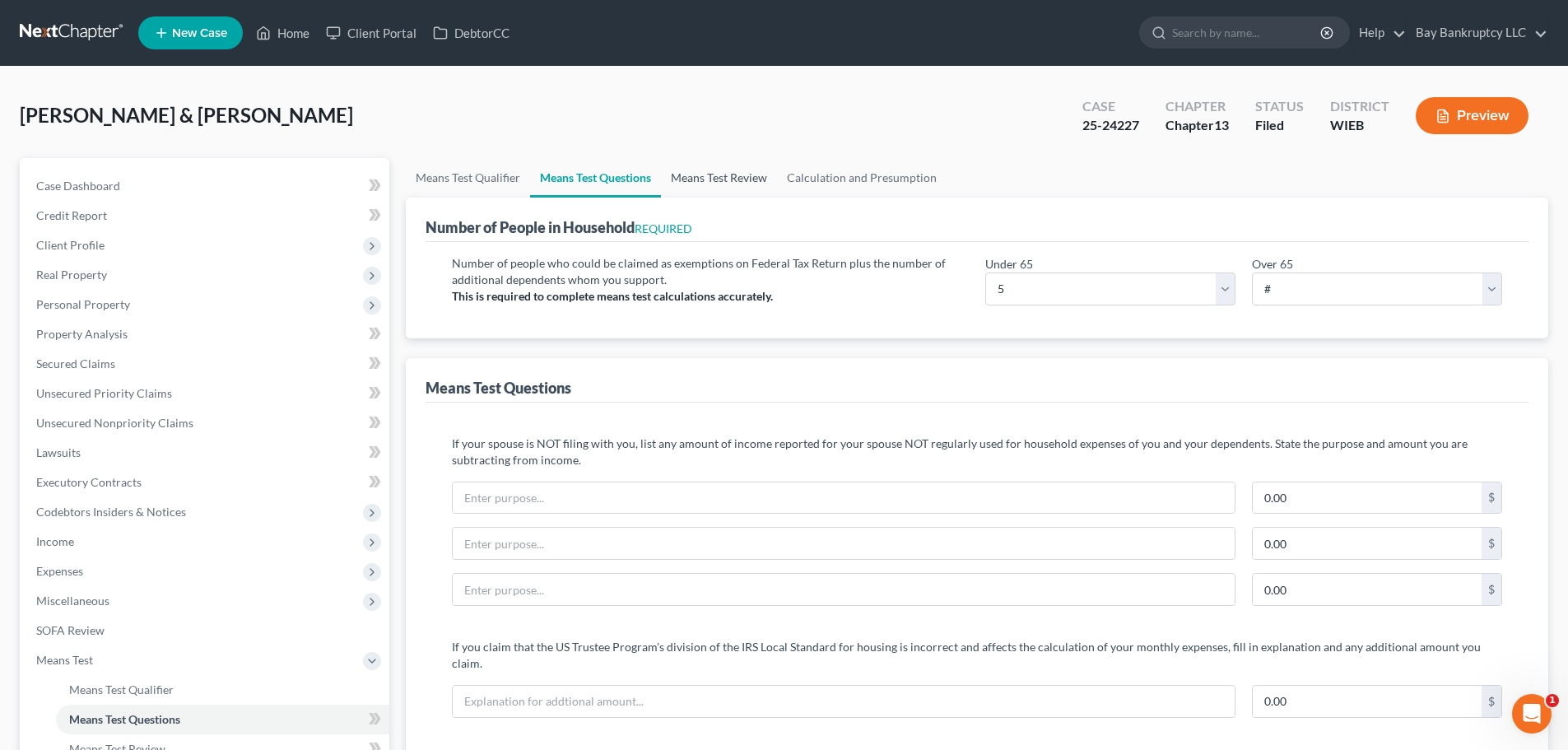
click at [750, 180] on link "Means Test Review" at bounding box center [720, 178] width 116 height 40
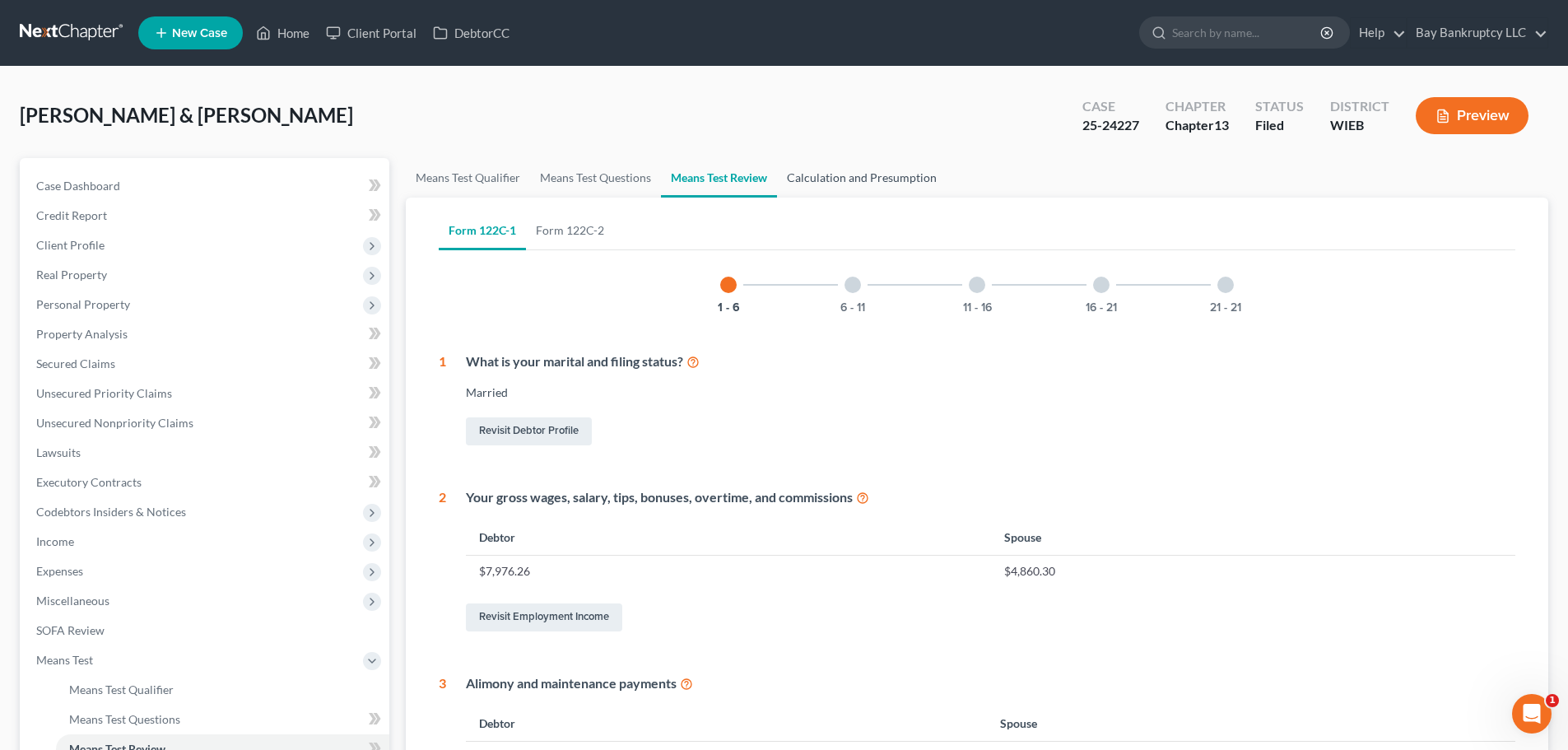
click at [855, 183] on link "Calculation and Presumption" at bounding box center [862, 178] width 170 height 40
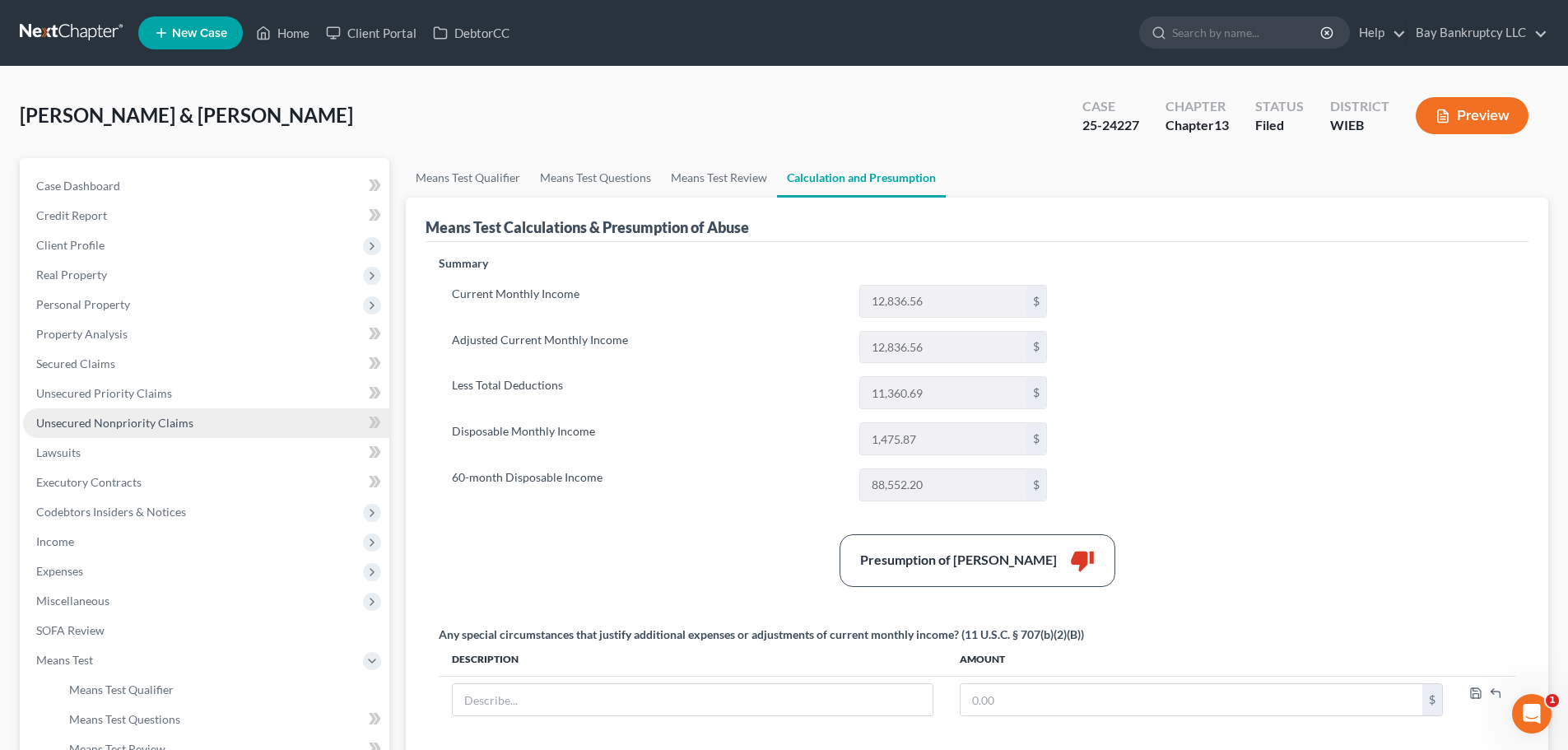
click at [192, 424] on link "Unsecured Nonpriority Claims" at bounding box center [206, 423] width 366 height 30
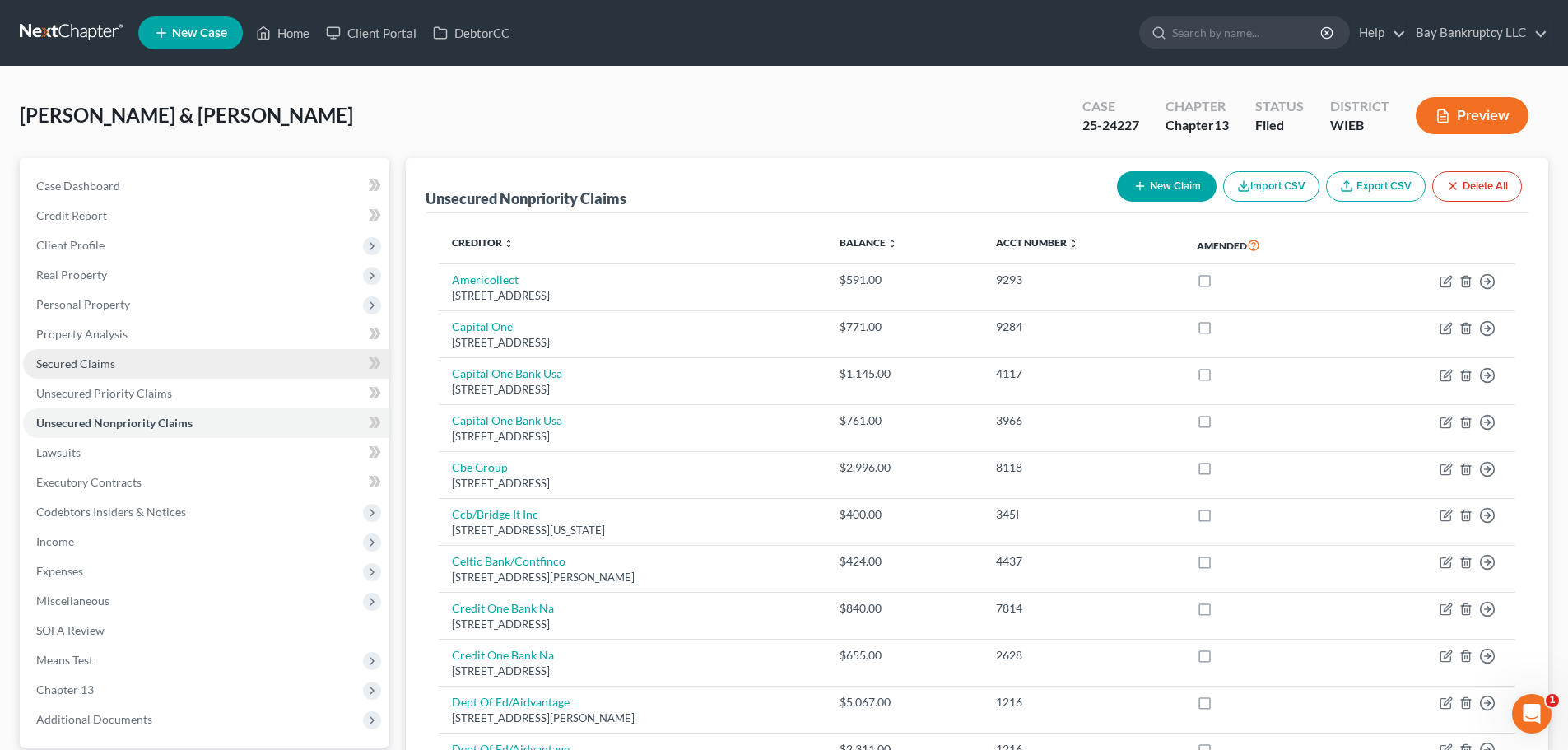
click at [97, 365] on span "Secured Claims" at bounding box center [76, 363] width 79 height 14
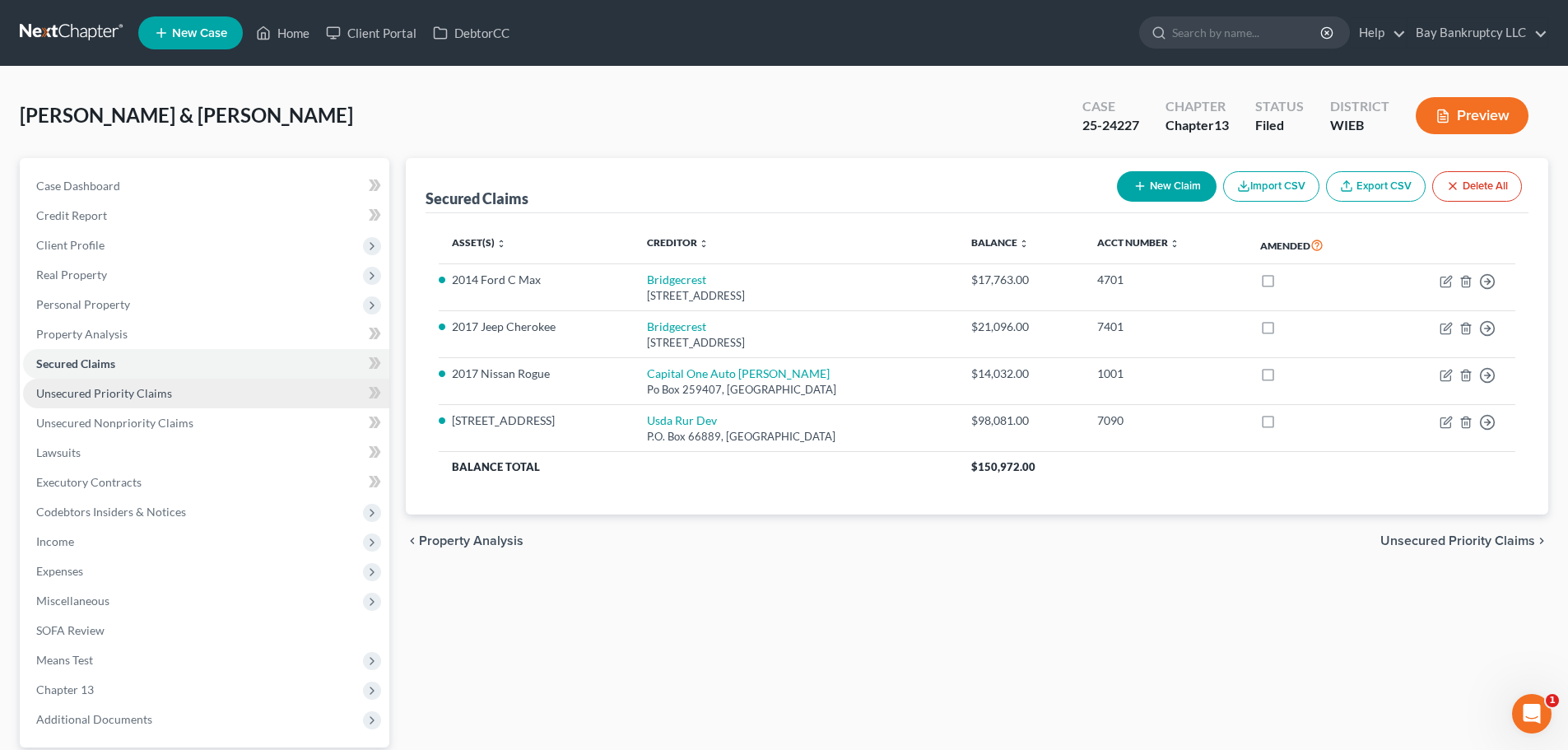
click at [106, 399] on span "Unsecured Priority Claims" at bounding box center [104, 392] width 136 height 14
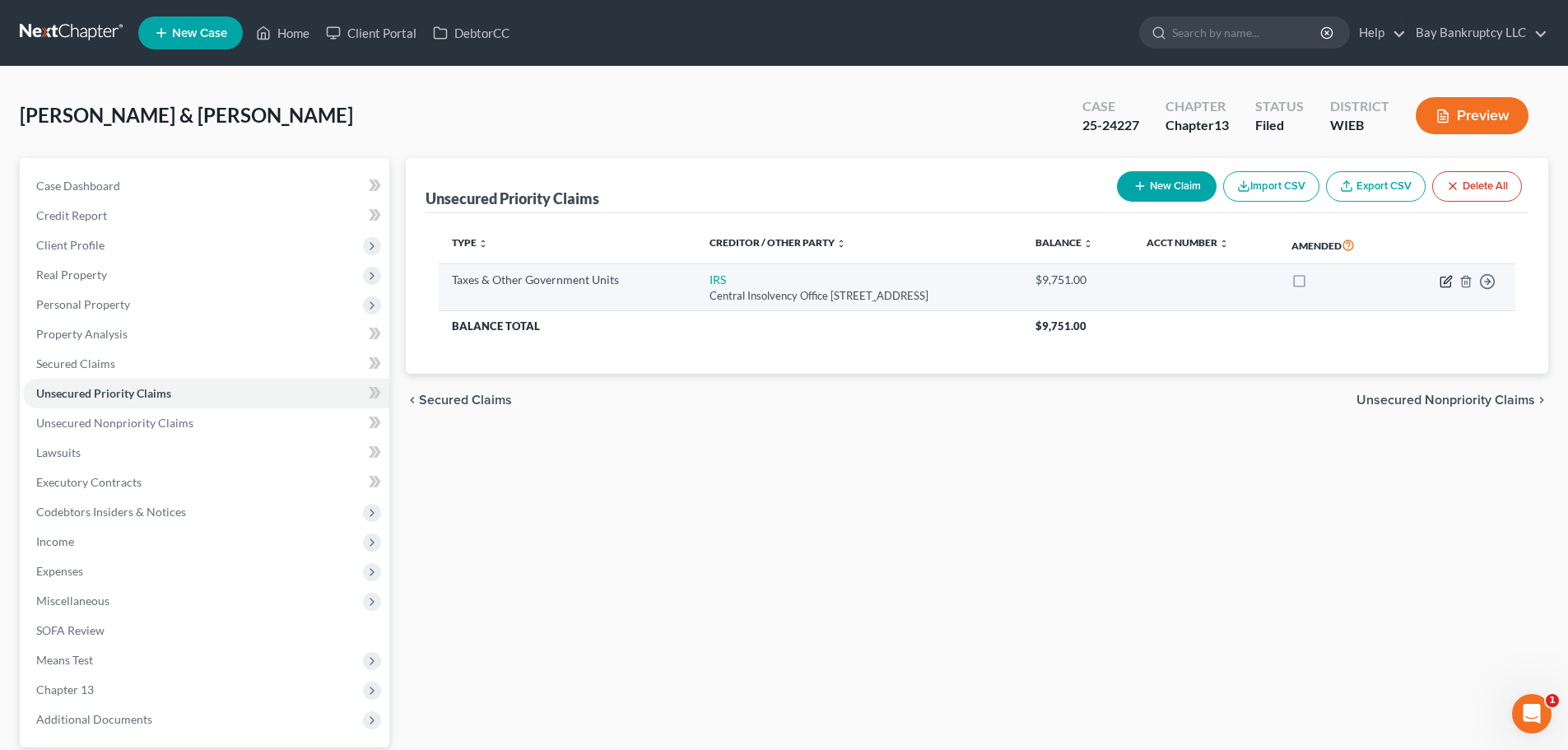
click at [1446, 280] on icon "button" at bounding box center [1447, 279] width 7 height 7
select select "0"
select select "39"
select select "2"
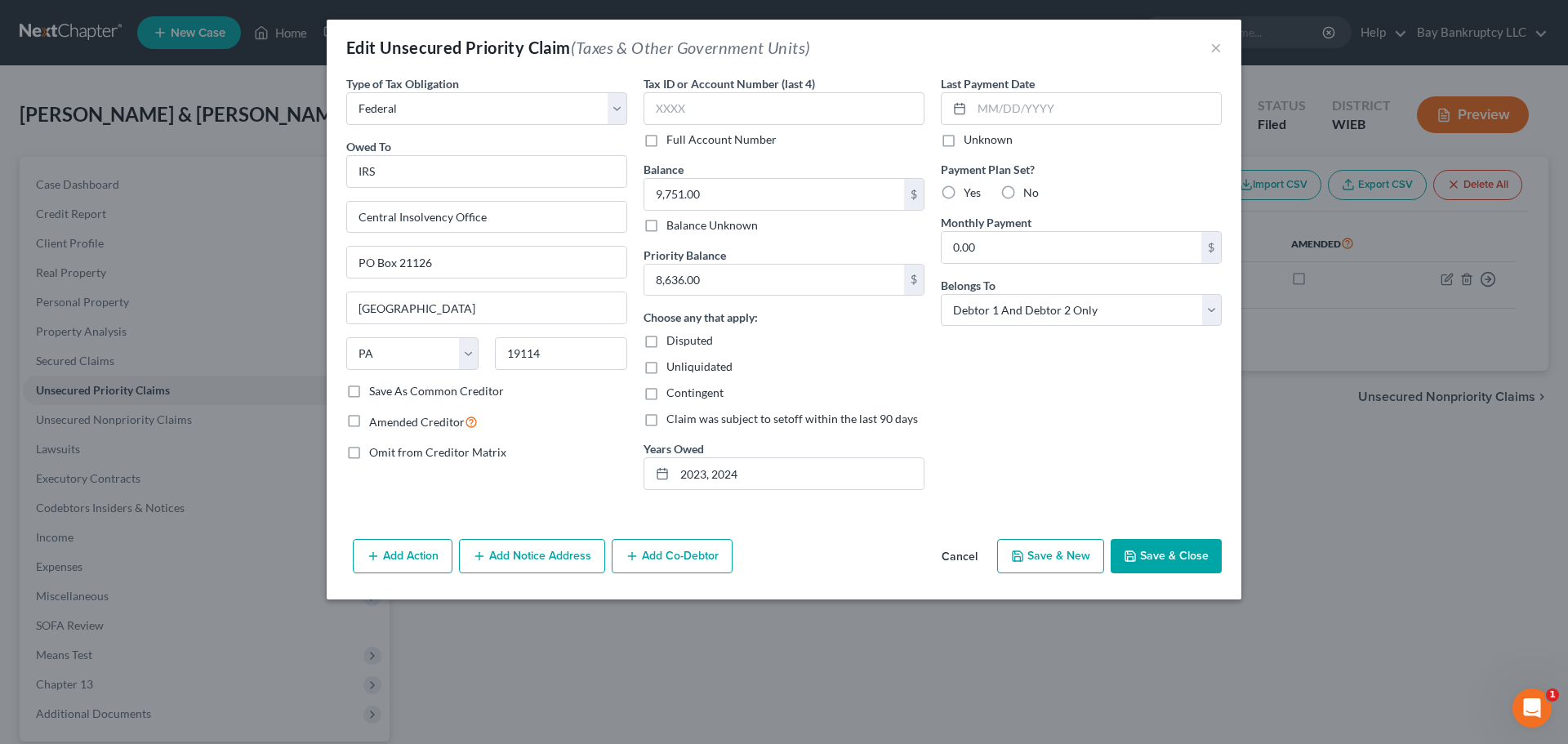
click at [1148, 558] on button "Save & Close" at bounding box center [1166, 556] width 111 height 35
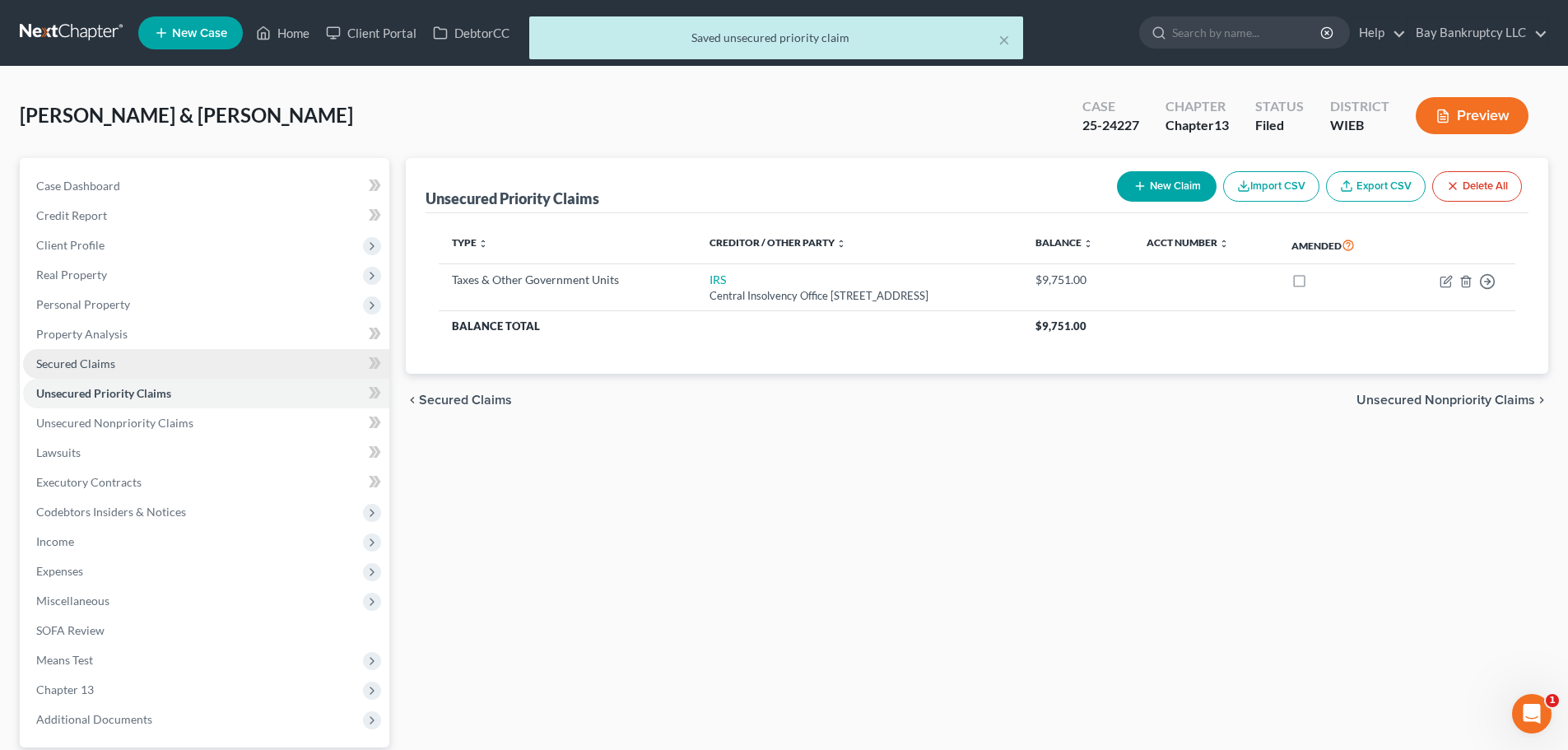
click at [75, 359] on span "Secured Claims" at bounding box center [76, 363] width 79 height 14
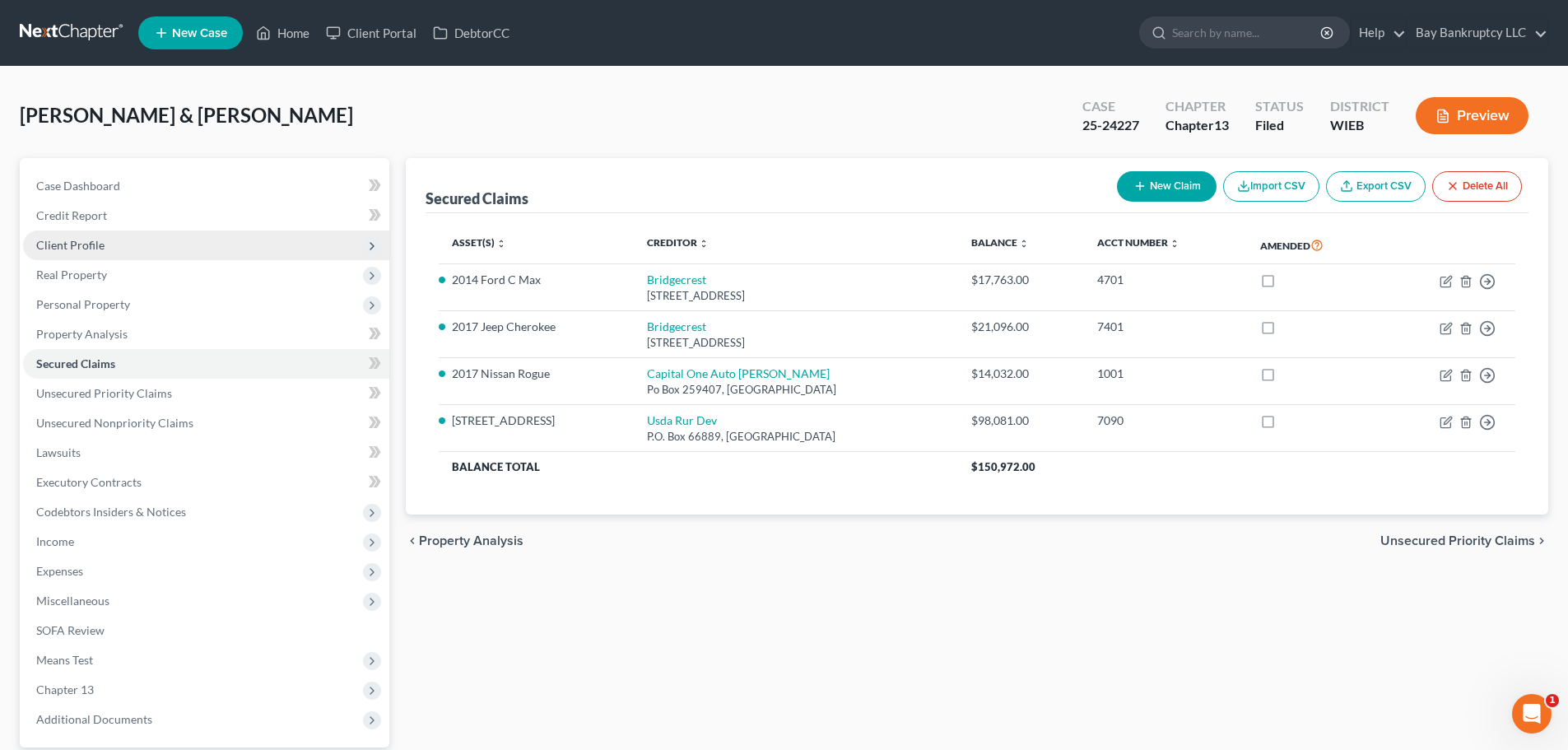
click at [93, 250] on span "Client Profile" at bounding box center [71, 244] width 68 height 14
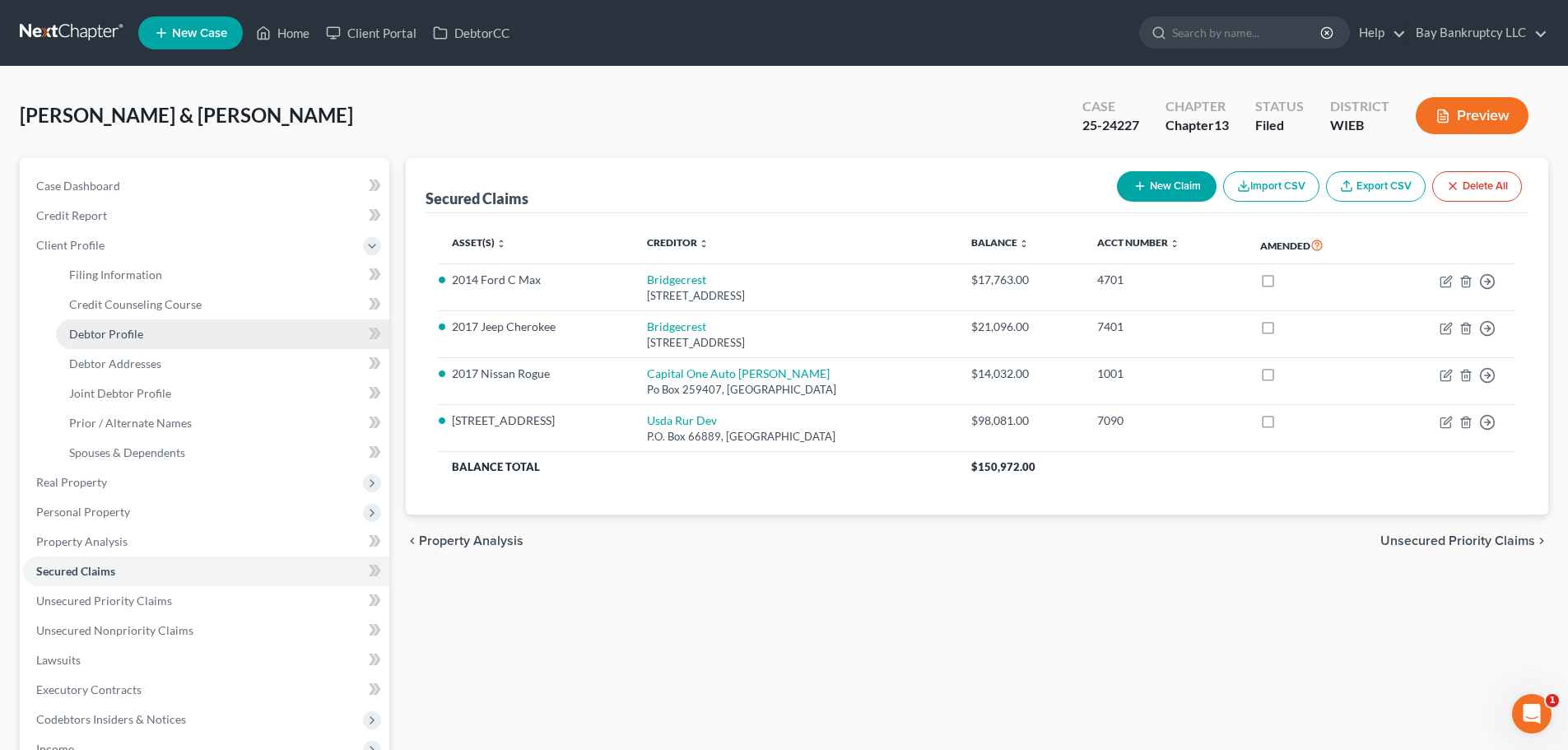
click at [117, 328] on span "Debtor Profile" at bounding box center [106, 333] width 74 height 14
select select "1"
select select "4"
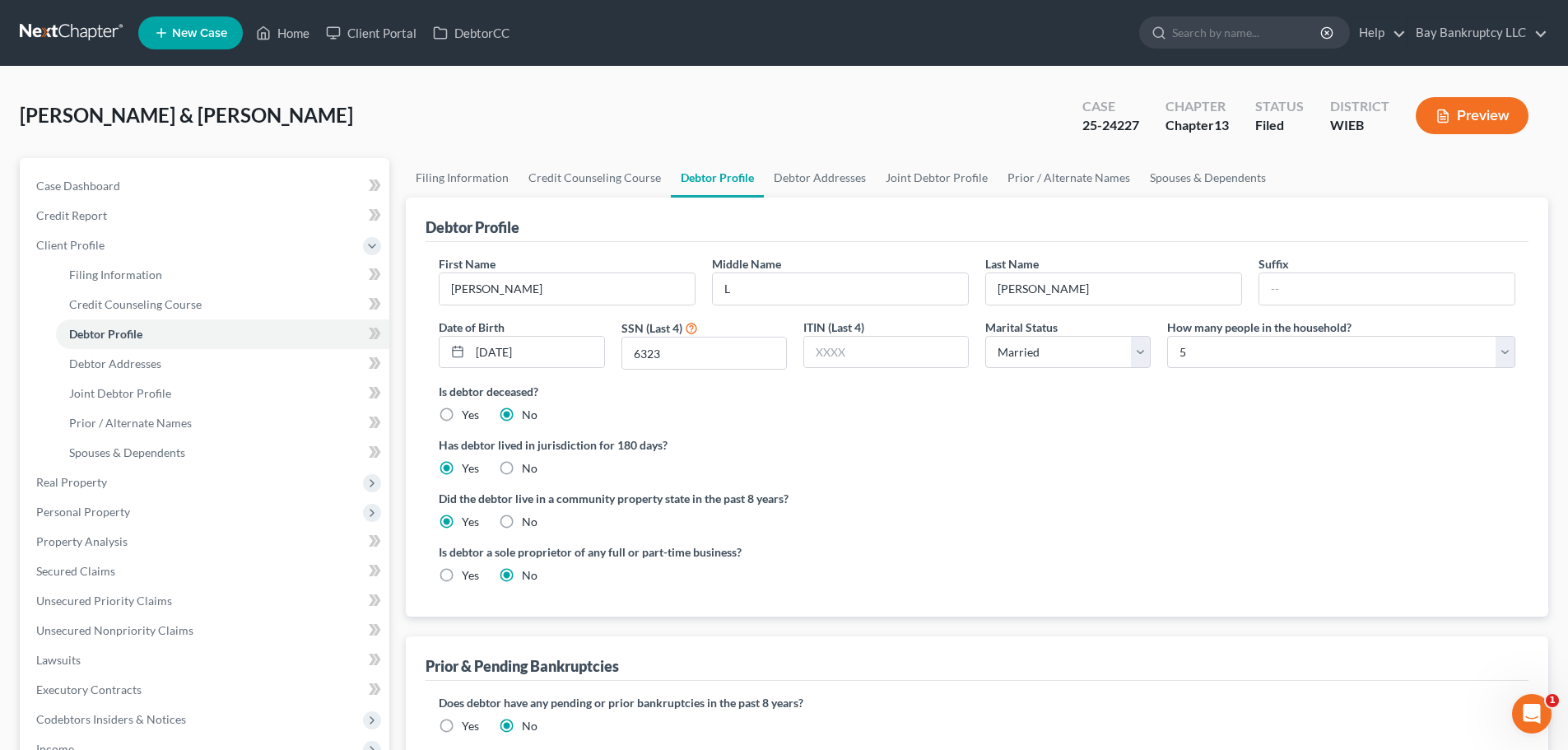
radio input "true"
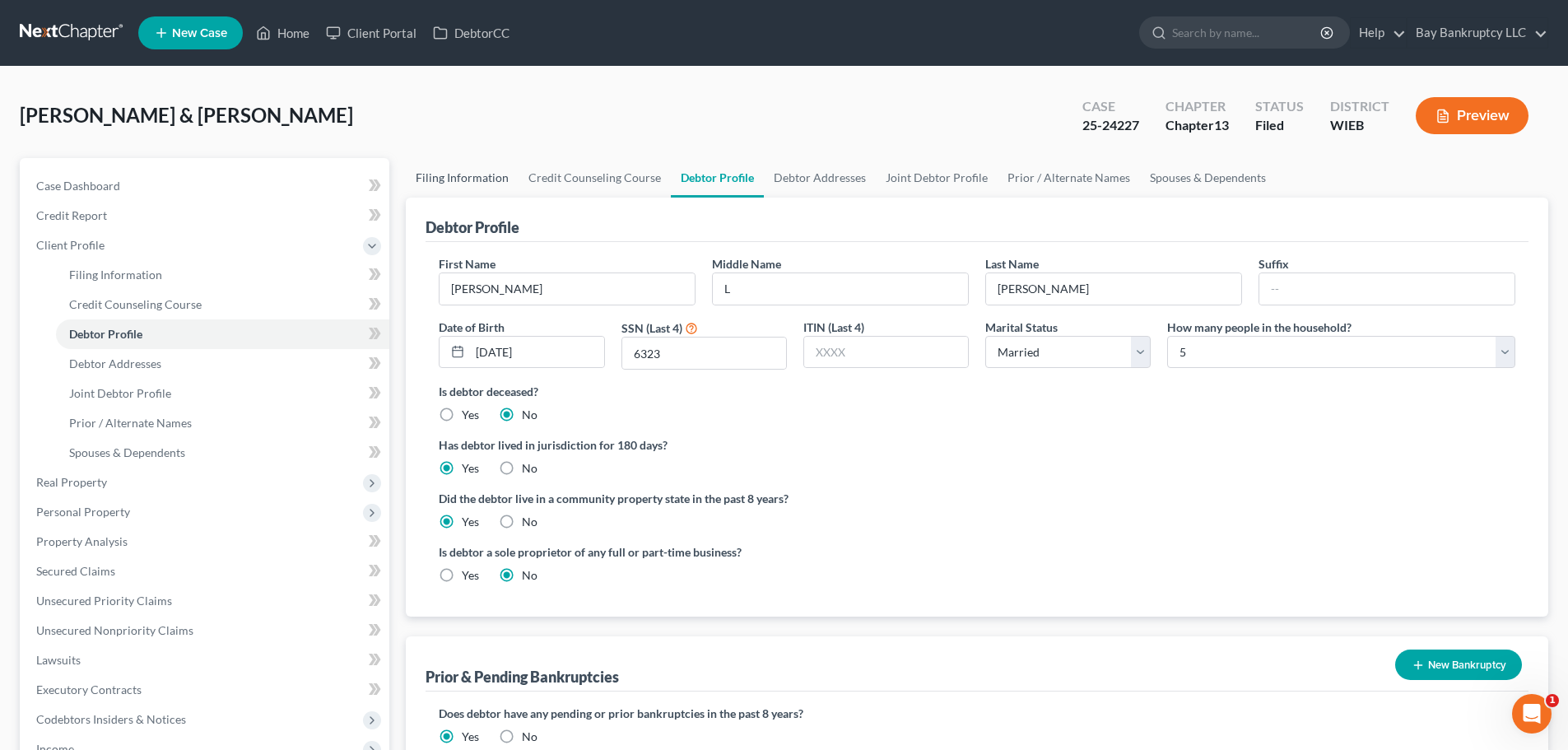
click at [443, 170] on link "Filing Information" at bounding box center [462, 178] width 113 height 40
select select "1"
select select "3"
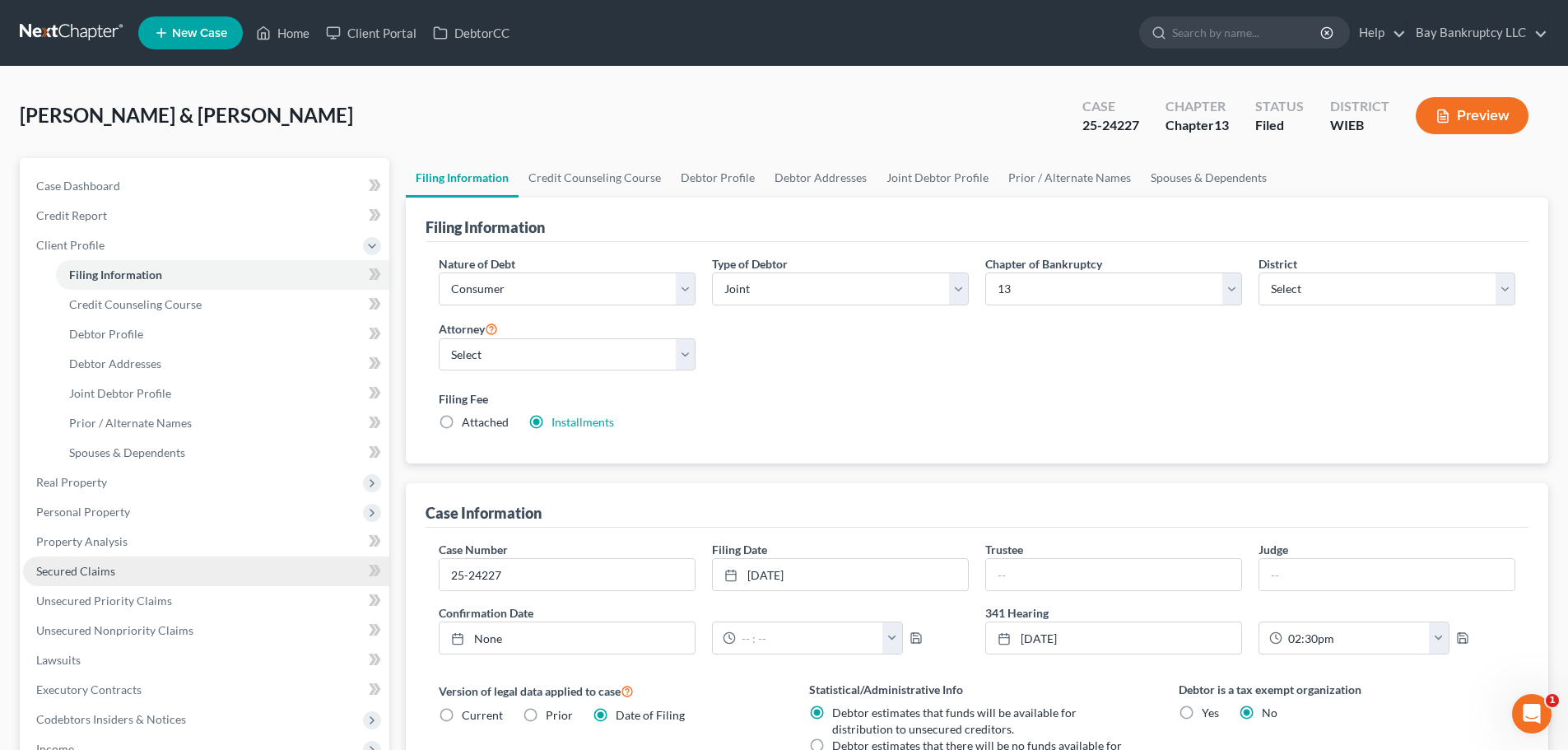
click at [101, 568] on span "Secured Claims" at bounding box center [76, 570] width 79 height 14
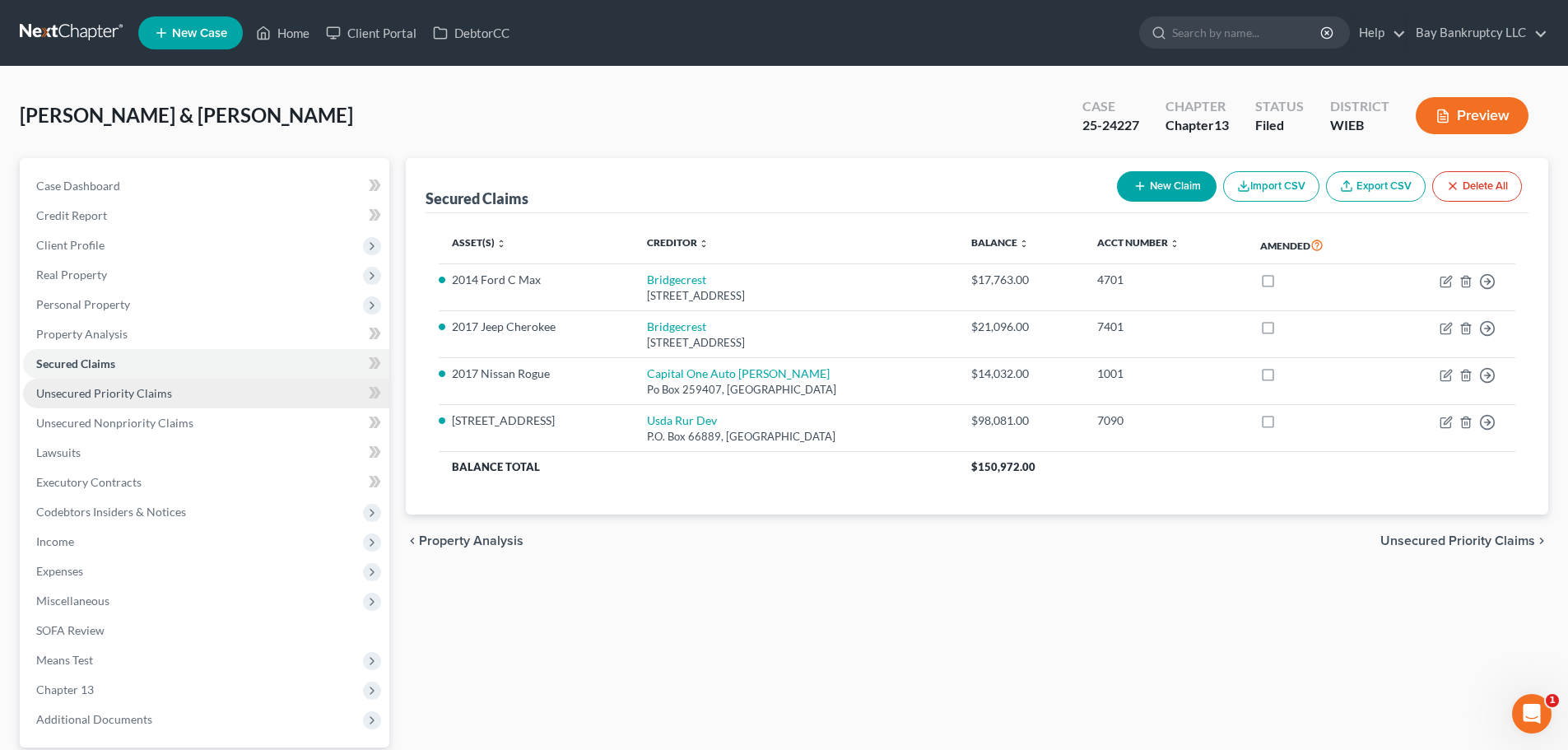
click at [139, 389] on span "Unsecured Priority Claims" at bounding box center [104, 392] width 136 height 14
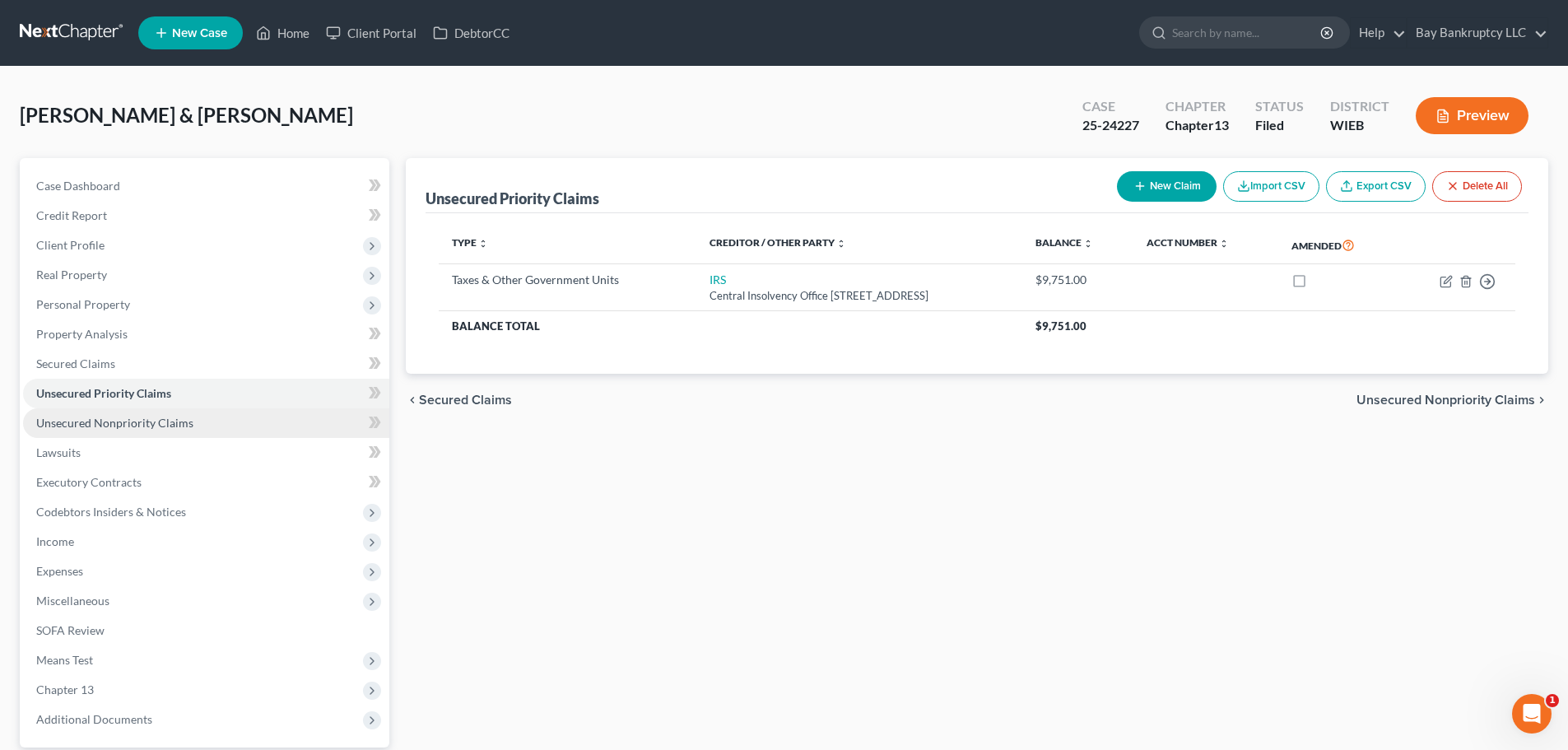
click at [138, 414] on link "Unsecured Nonpriority Claims" at bounding box center [206, 423] width 366 height 30
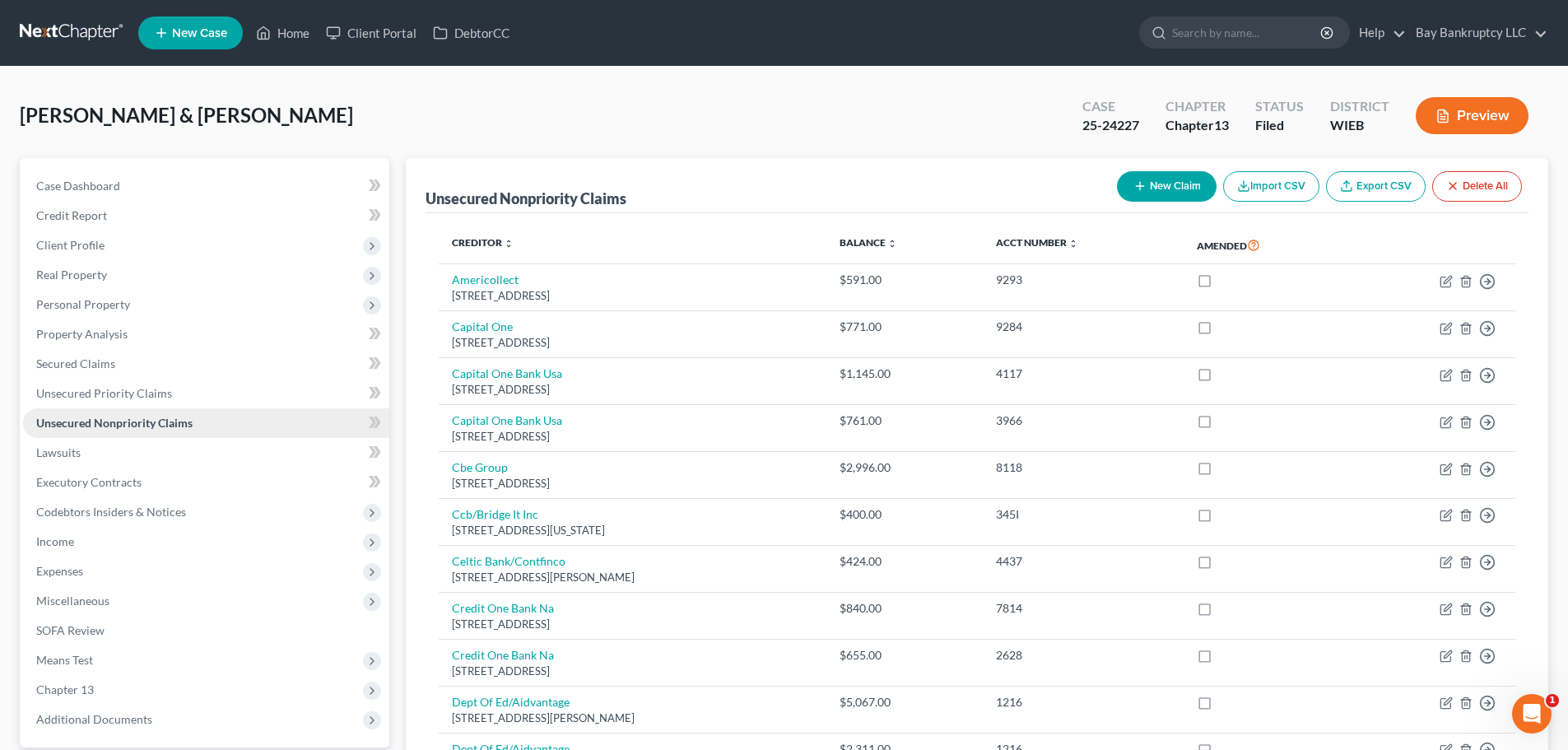
scroll to position [82, 0]
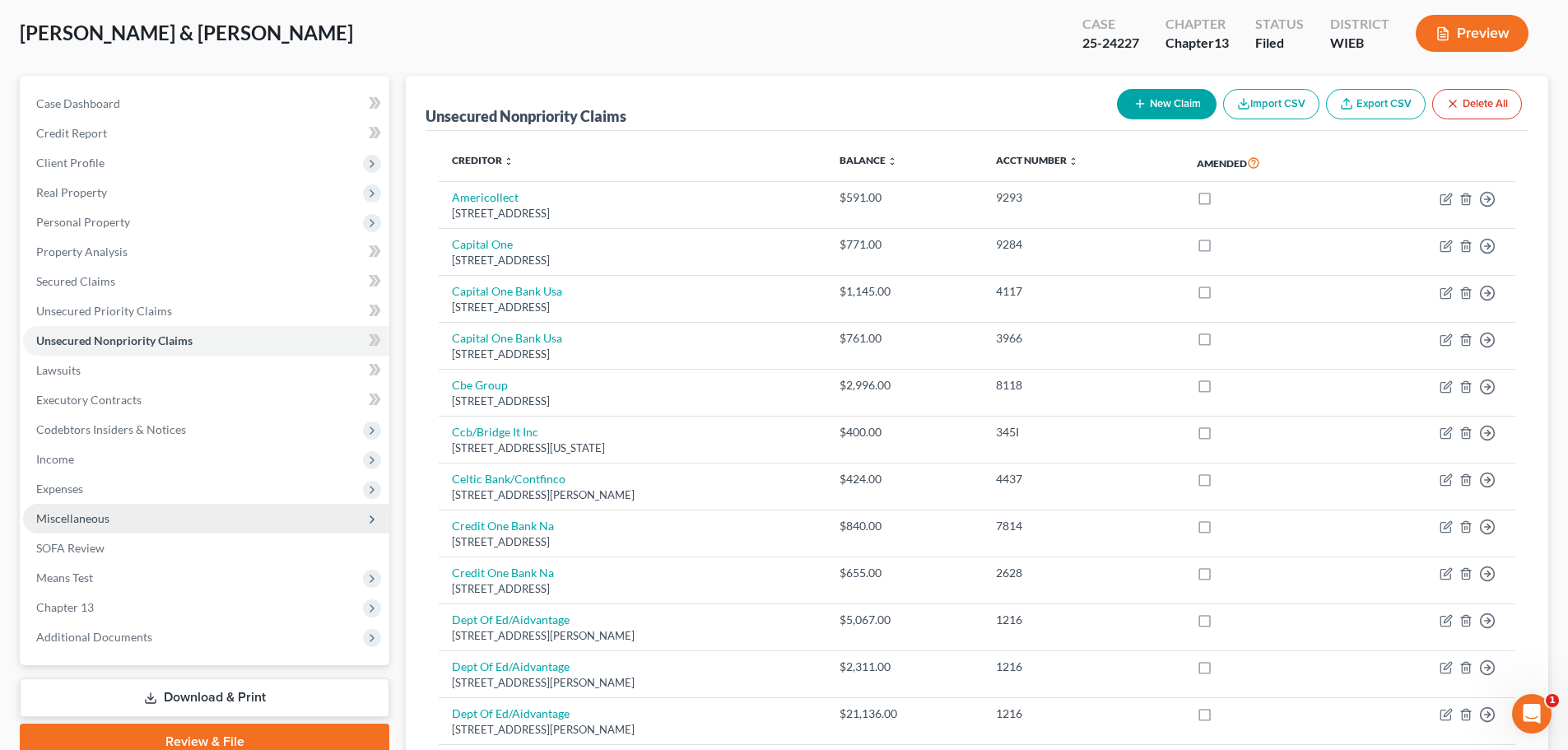
click at [111, 516] on span "Miscellaneous" at bounding box center [206, 519] width 366 height 30
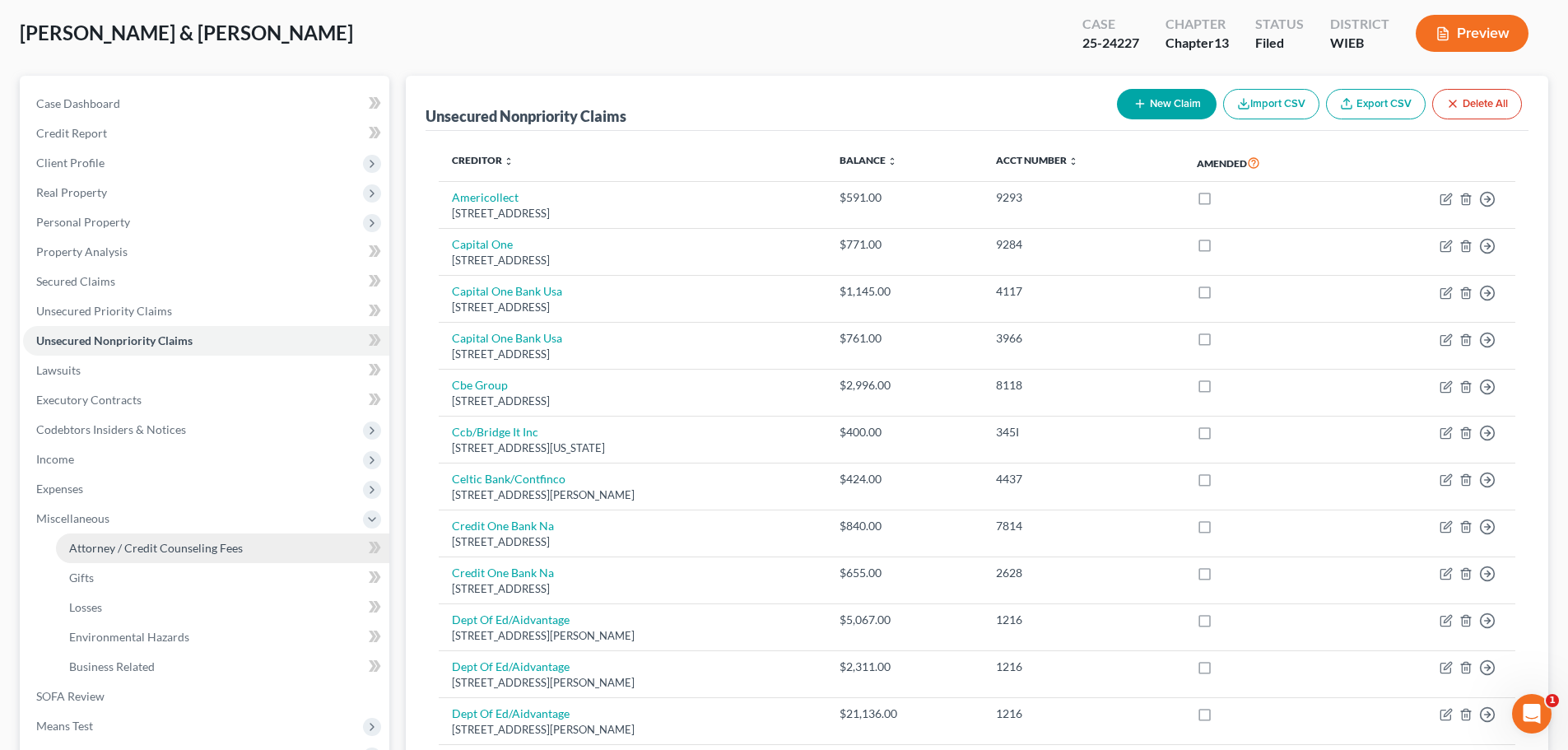
click at [121, 540] on span "Attorney / Credit Counseling Fees" at bounding box center [156, 547] width 174 height 14
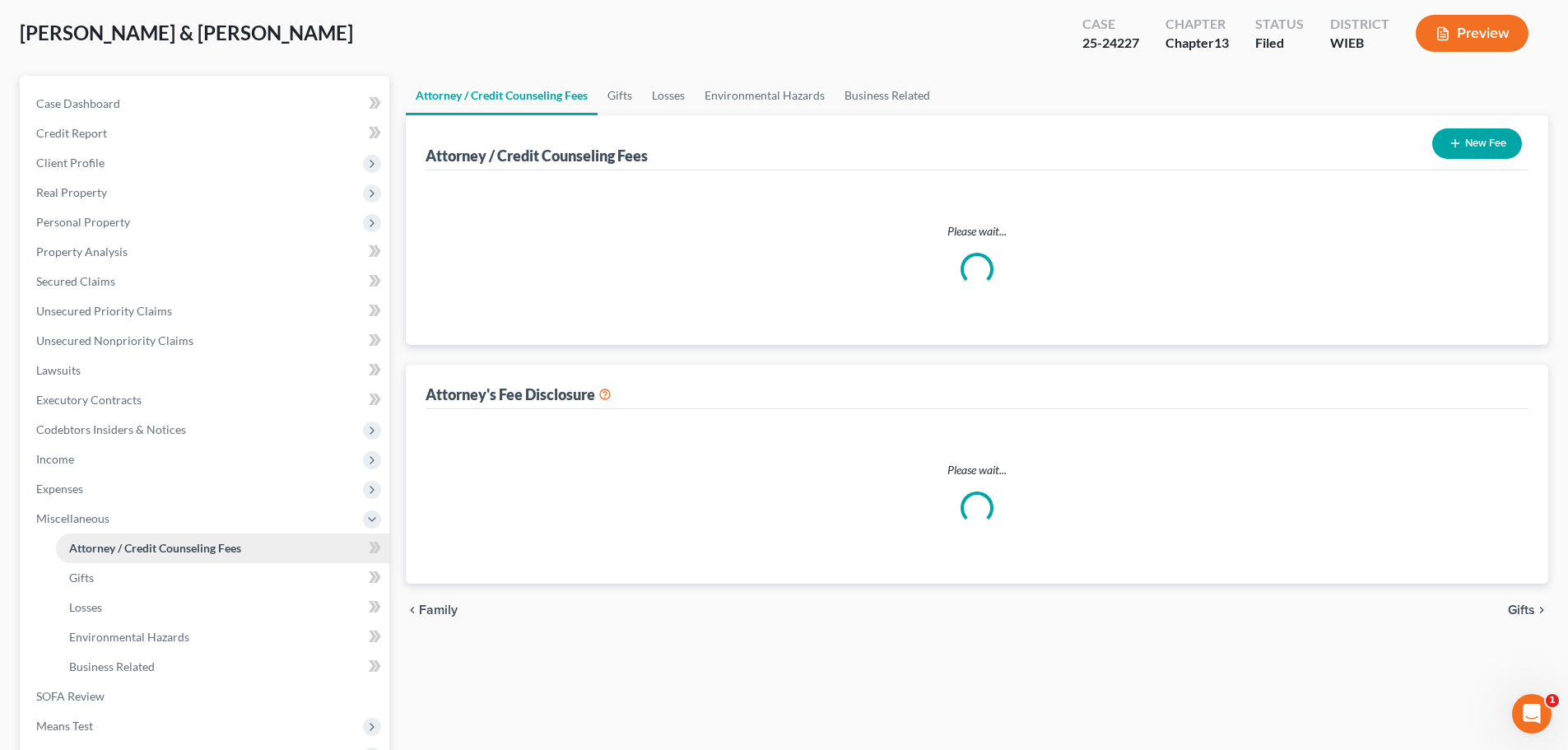
scroll to position [35, 0]
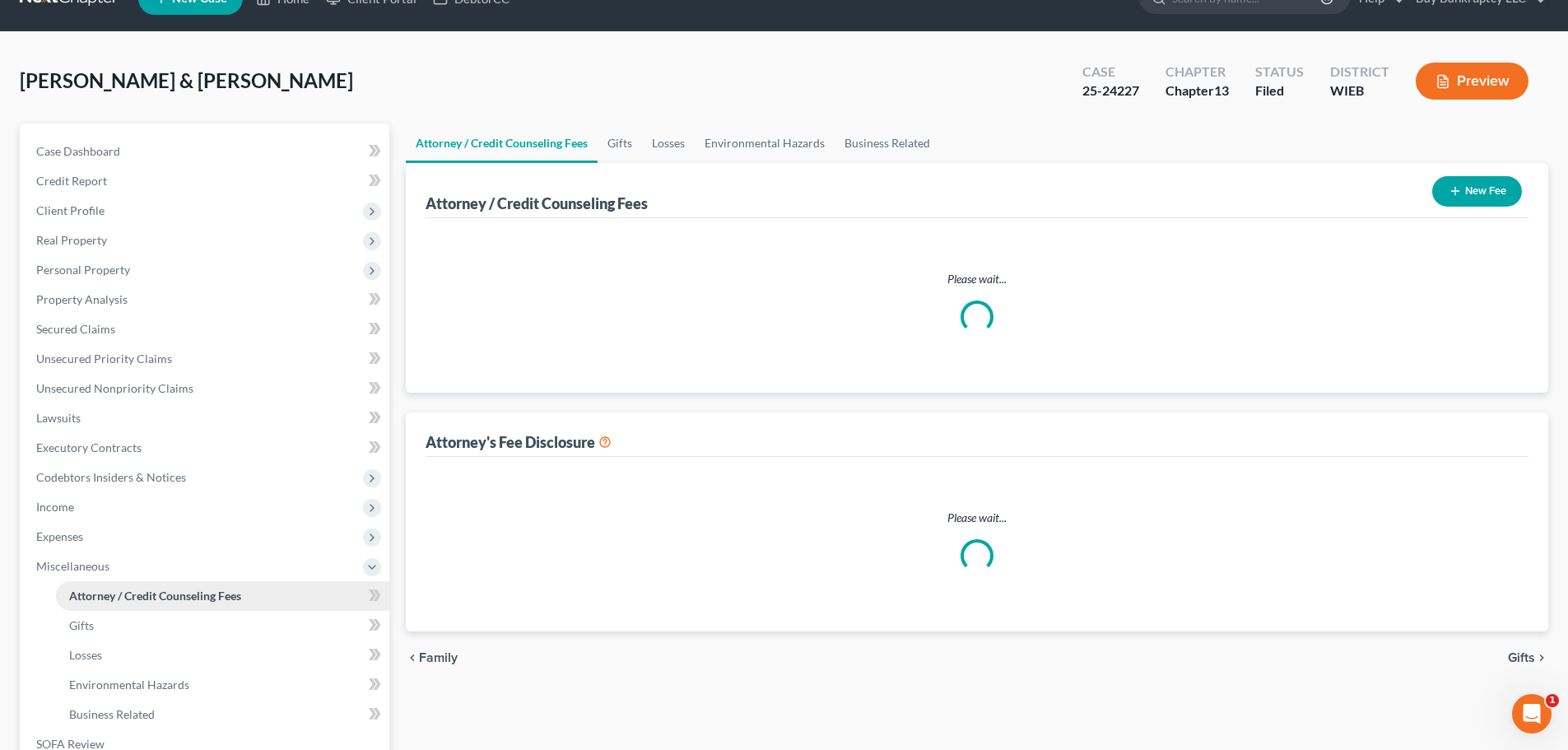
select select "0"
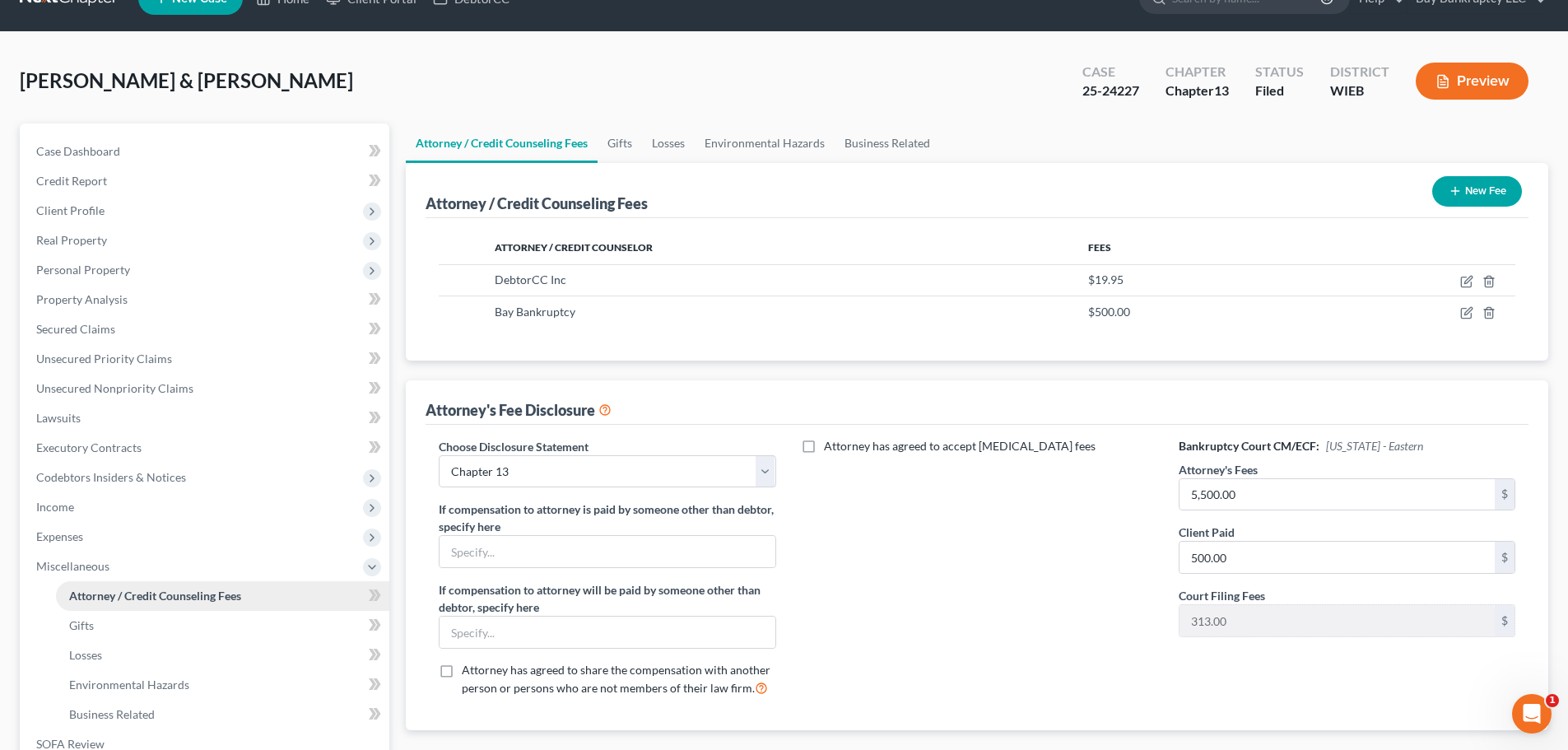
scroll to position [0, 0]
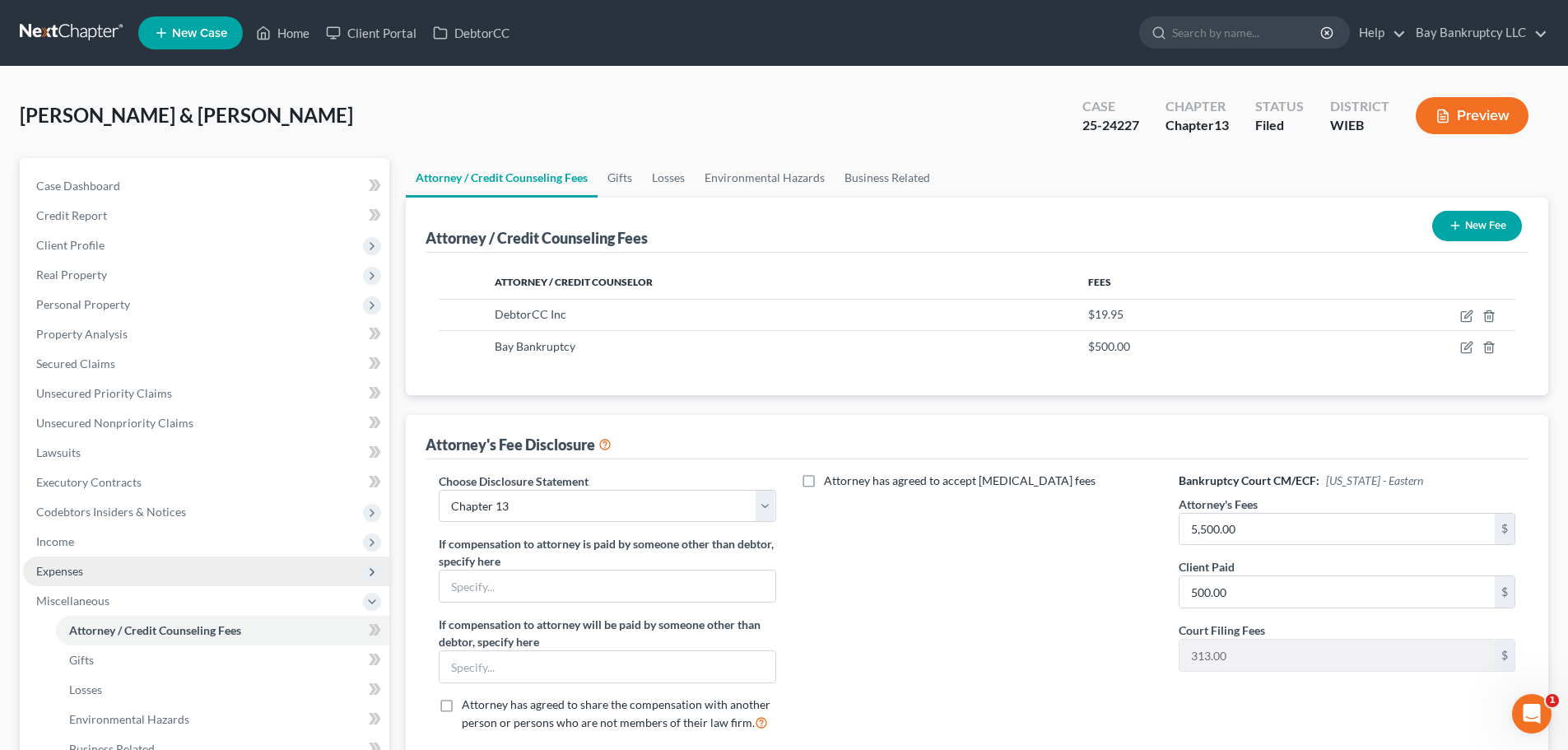
click at [128, 571] on span "Expenses" at bounding box center [206, 571] width 366 height 30
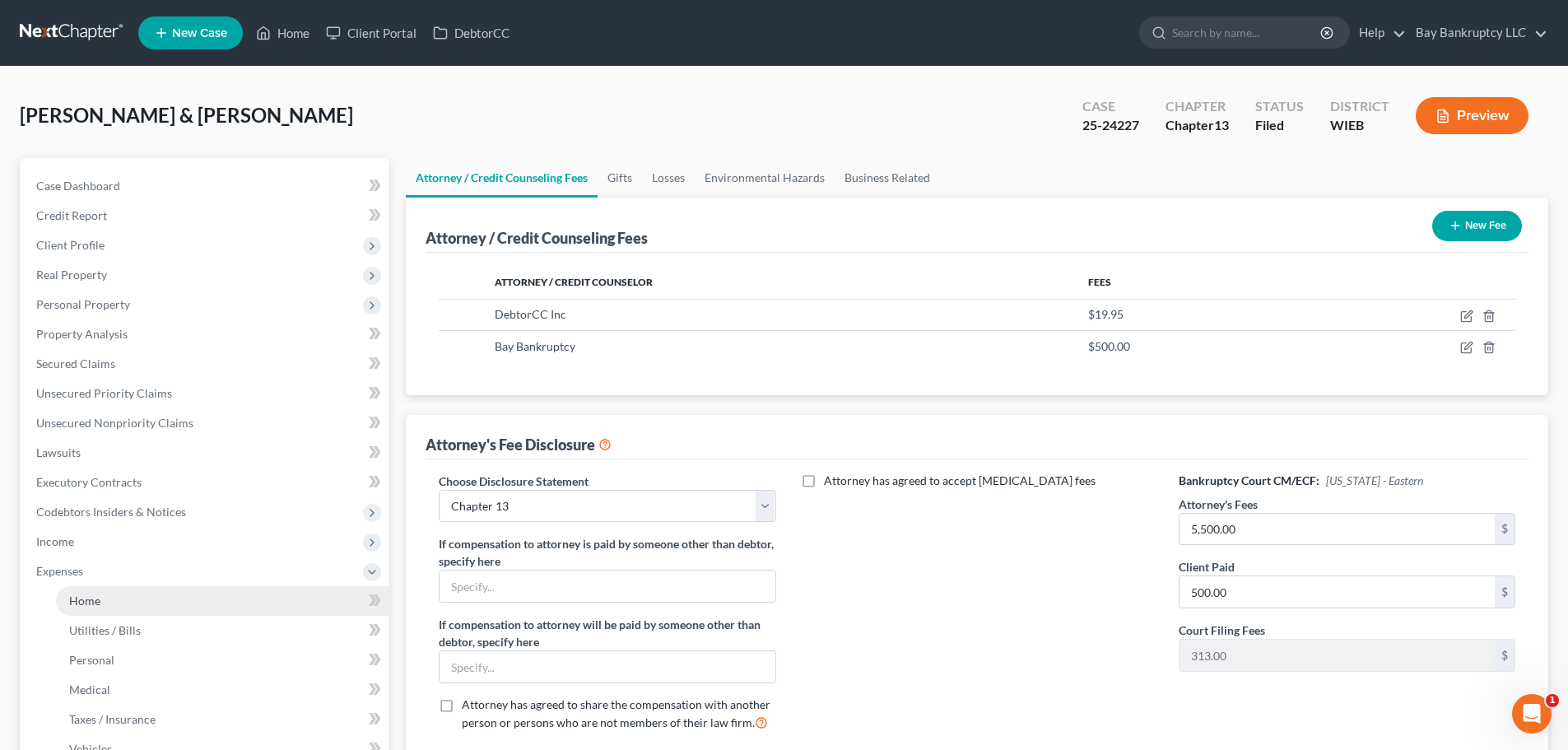
click at [115, 594] on link "Home" at bounding box center [222, 601] width 334 height 30
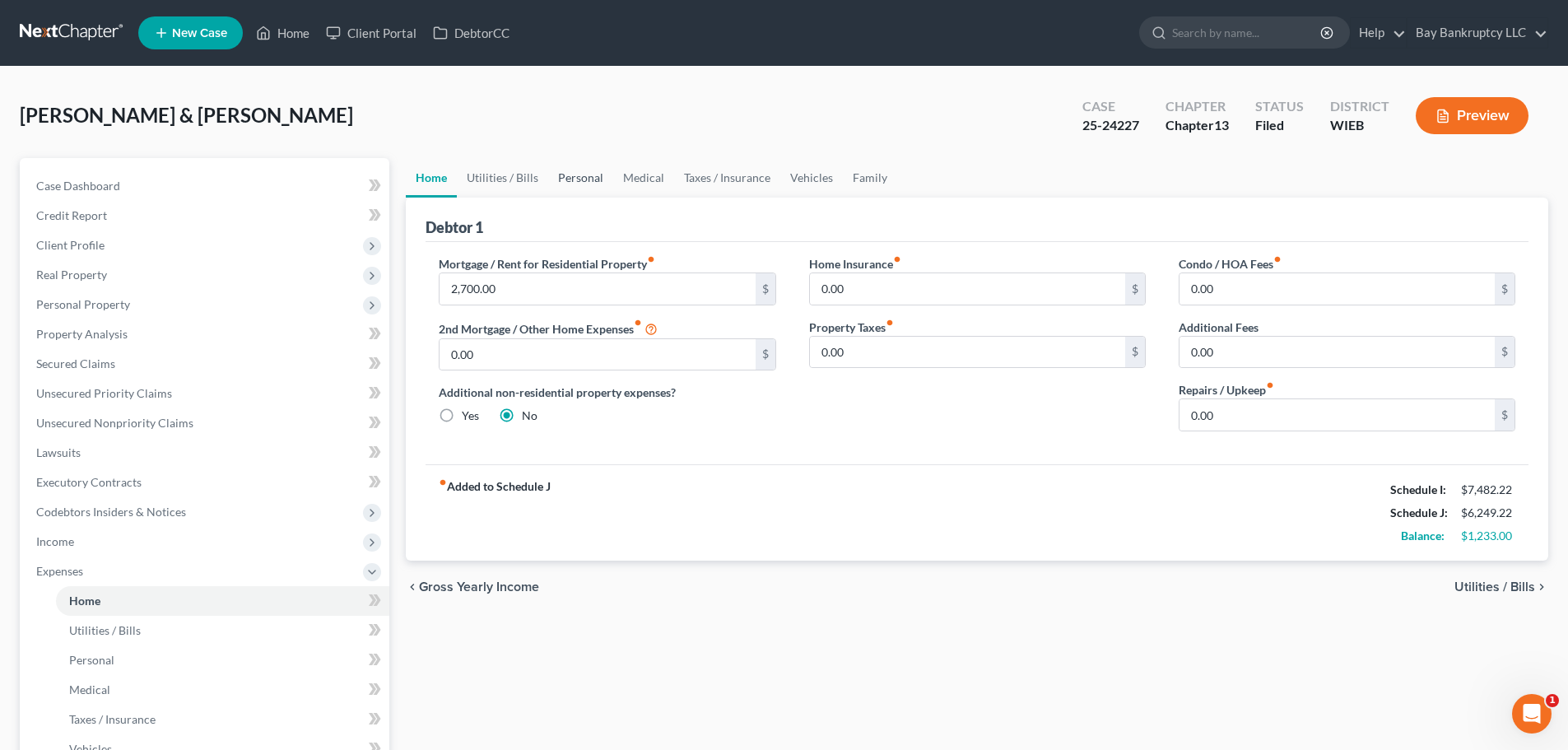
click at [570, 175] on link "Personal" at bounding box center [581, 178] width 65 height 40
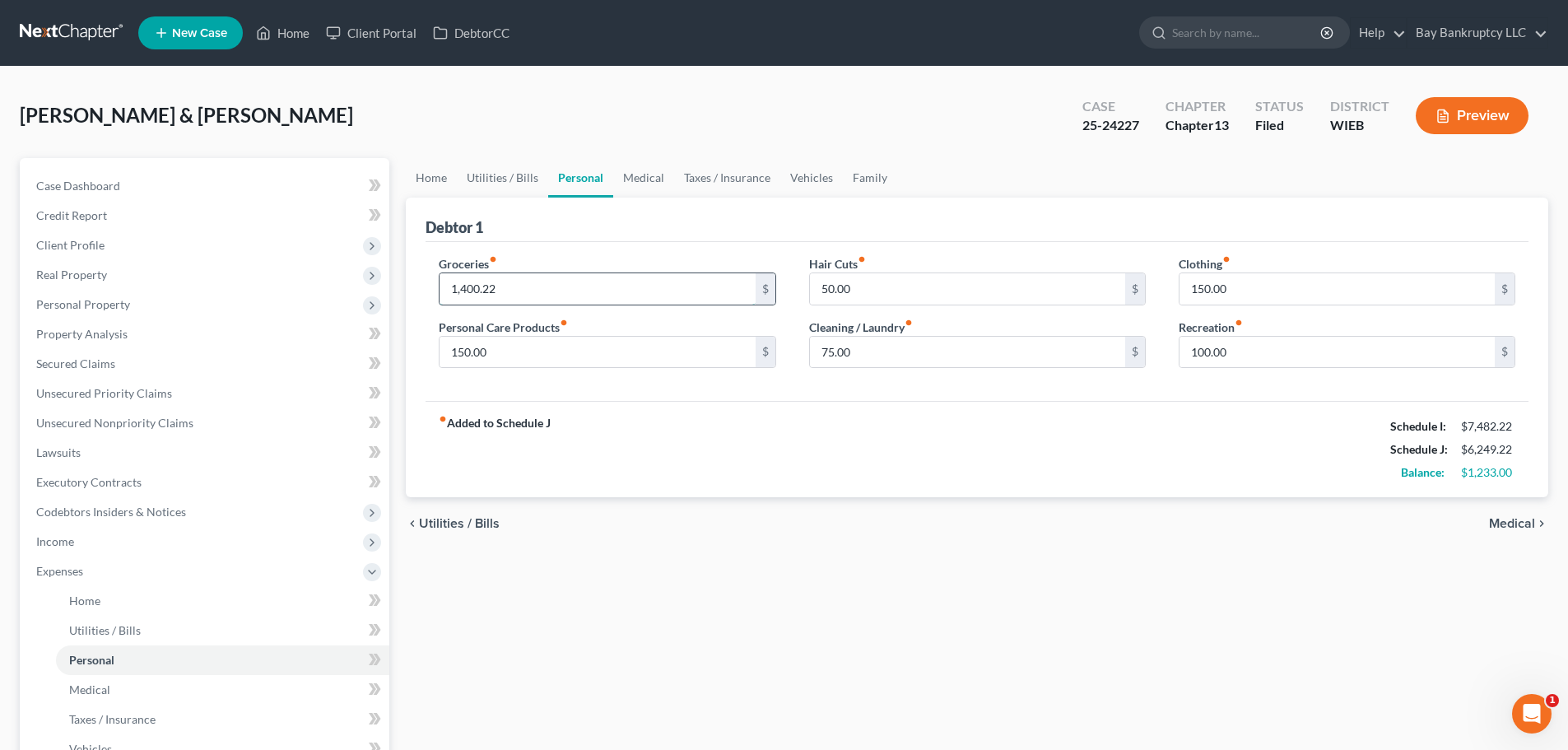
click at [533, 297] on input "1,400.22" at bounding box center [597, 289] width 315 height 32
type input "1,200"
click at [583, 493] on div "fiber_manual_record Added to Schedule J Schedule I: $7,482.22 Schedule J: $6,04…" at bounding box center [977, 449] width 1103 height 96
click at [536, 361] on input "150.00" at bounding box center [597, 353] width 315 height 32
type input "125"
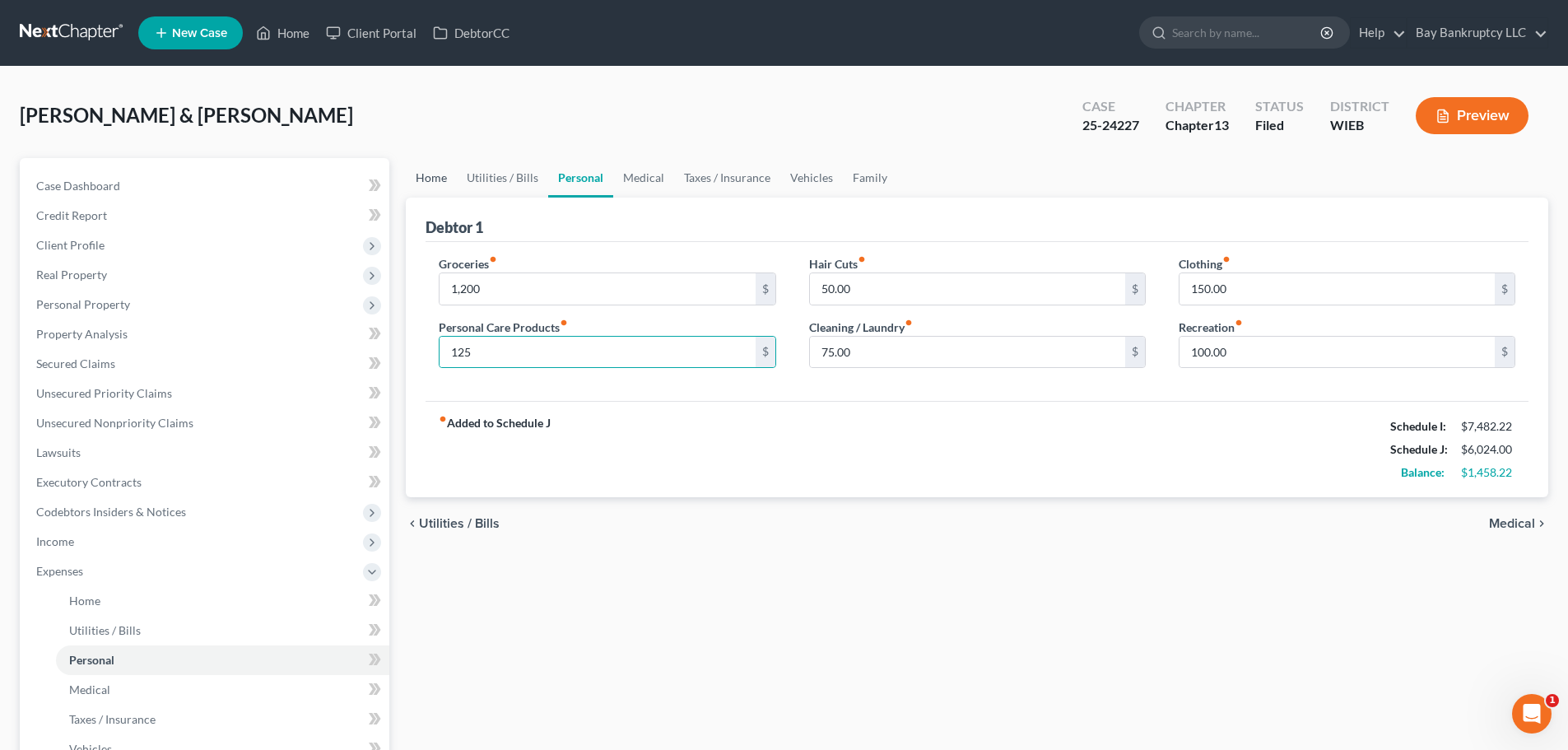
click at [446, 175] on link "Home" at bounding box center [431, 178] width 51 height 40
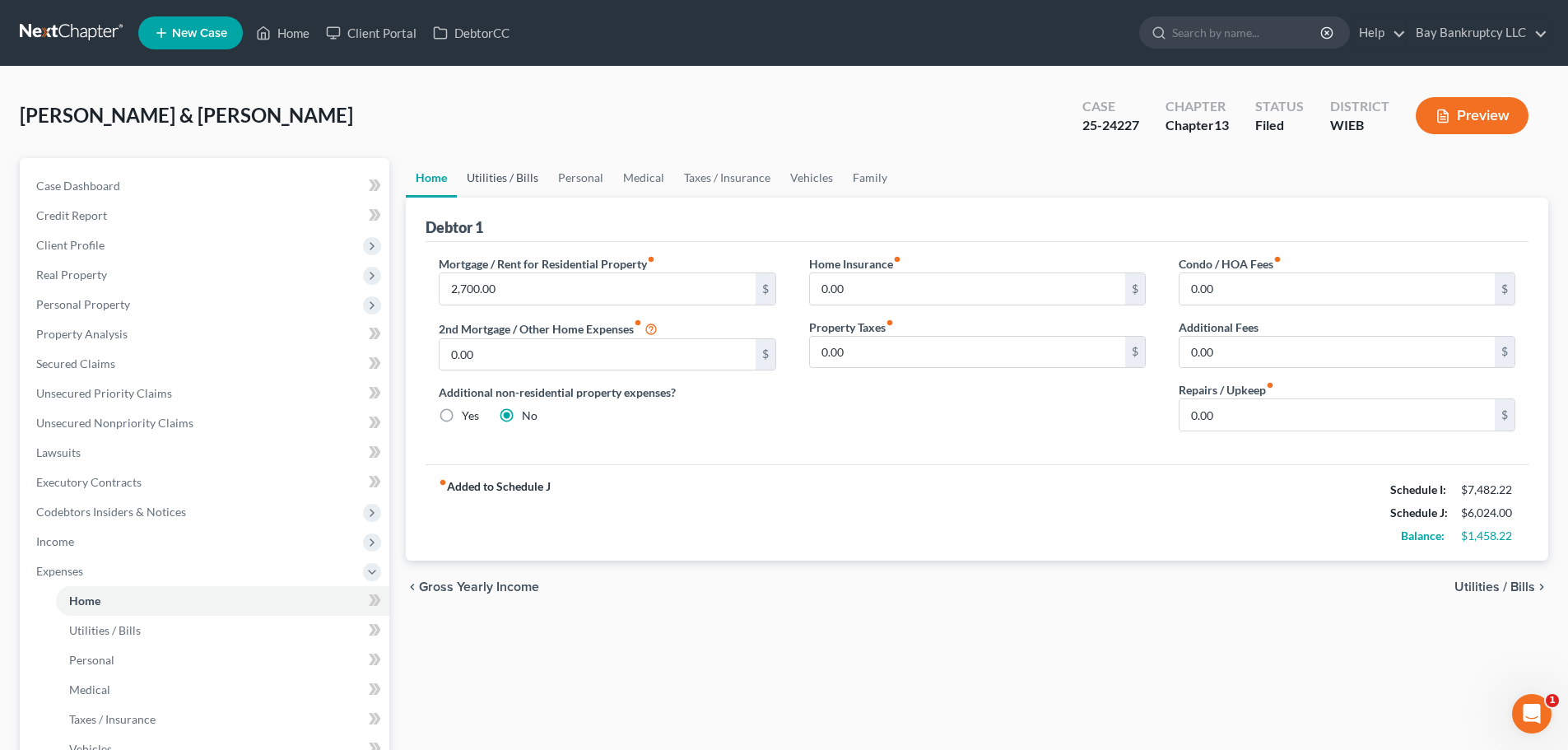
click at [512, 181] on link "Utilities / Bills" at bounding box center [502, 178] width 92 height 40
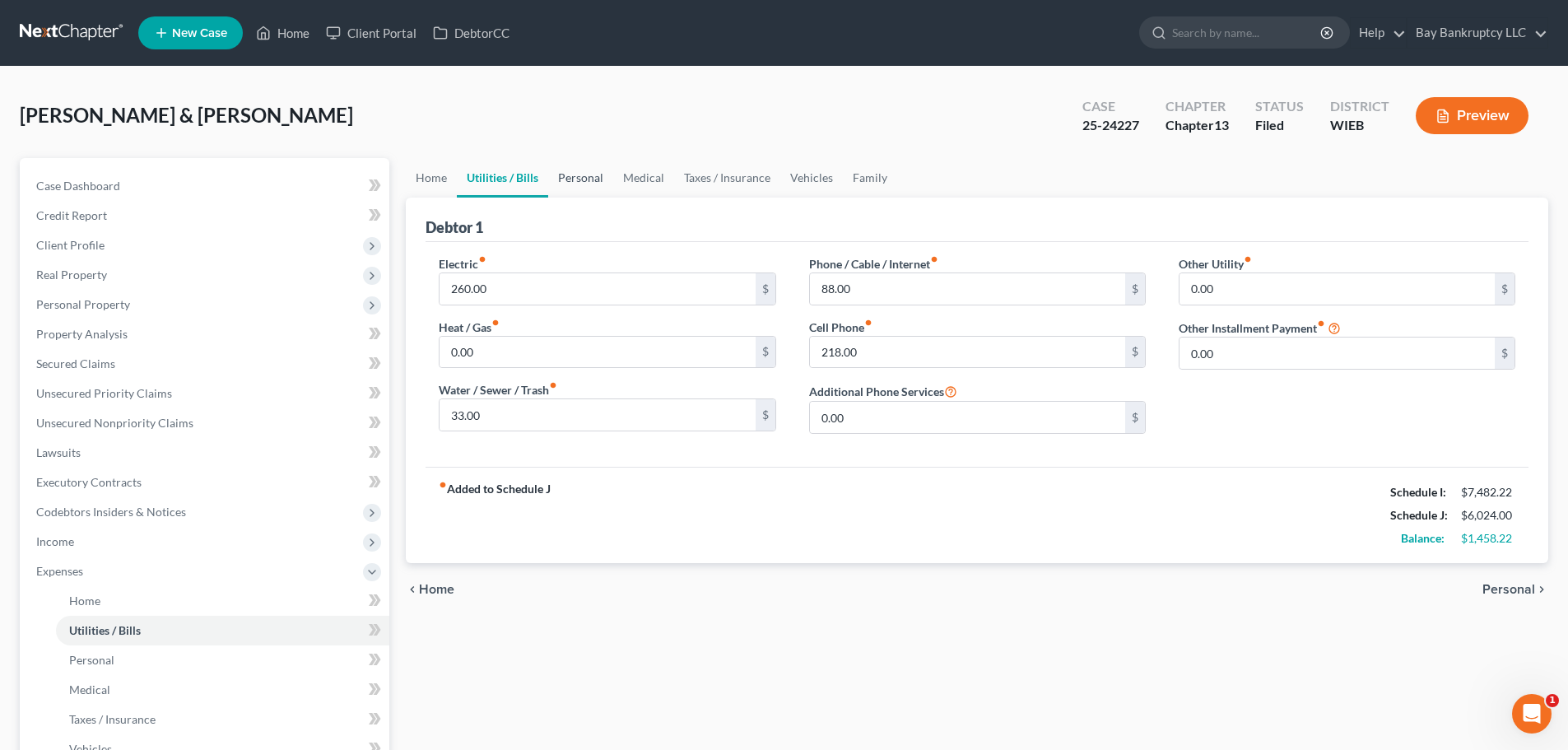
click at [585, 170] on link "Personal" at bounding box center [581, 178] width 65 height 40
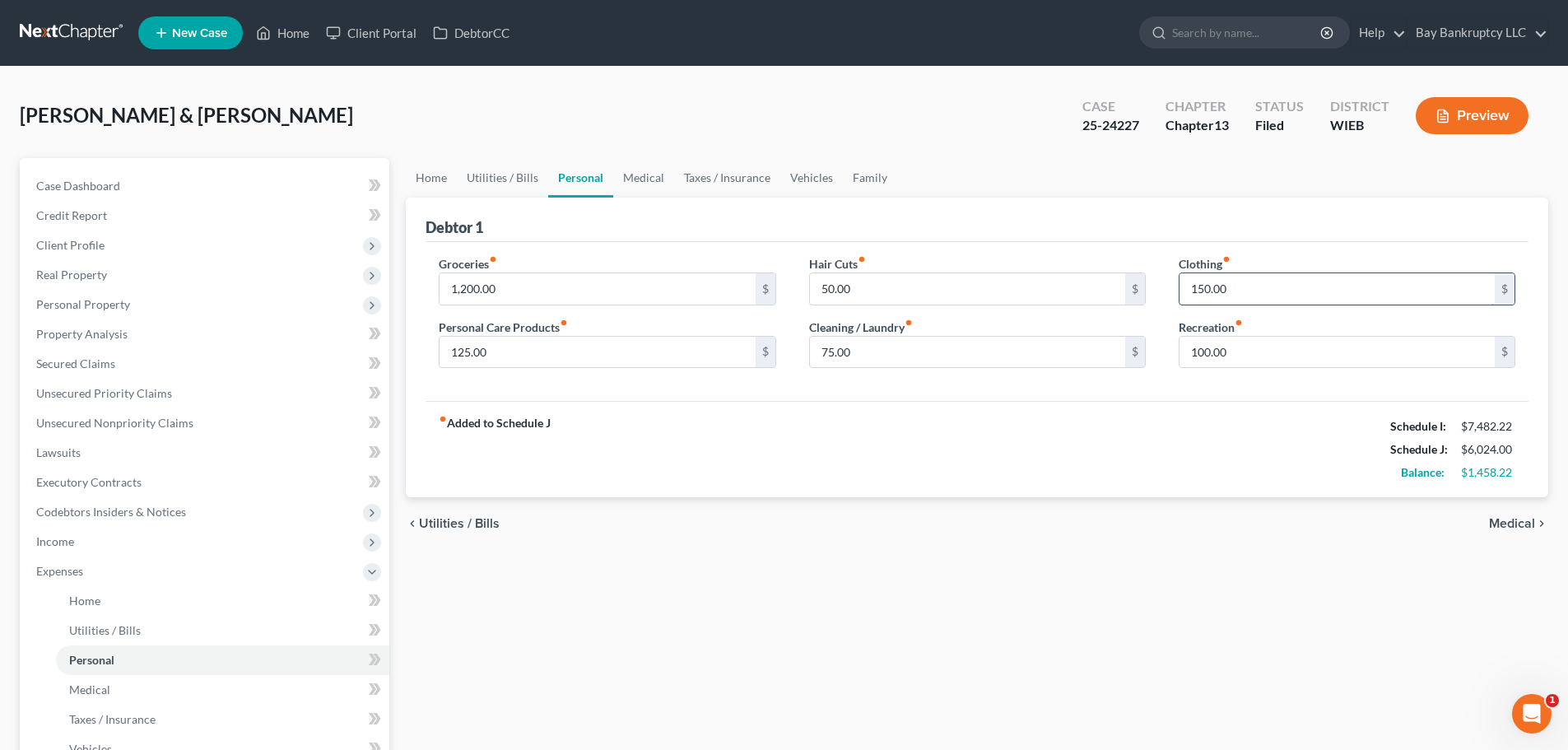
click at [1258, 281] on input "150.00" at bounding box center [1337, 289] width 315 height 32
type input "125"
drag, startPoint x: 1036, startPoint y: 435, endPoint x: 1015, endPoint y: 429, distance: 21.8
click at [1036, 435] on div "fiber_manual_record Added to Schedule J Schedule I: $7,482.22 Schedule J: $5,99…" at bounding box center [977, 449] width 1103 height 96
click at [880, 337] on input "75.00" at bounding box center [967, 353] width 315 height 32
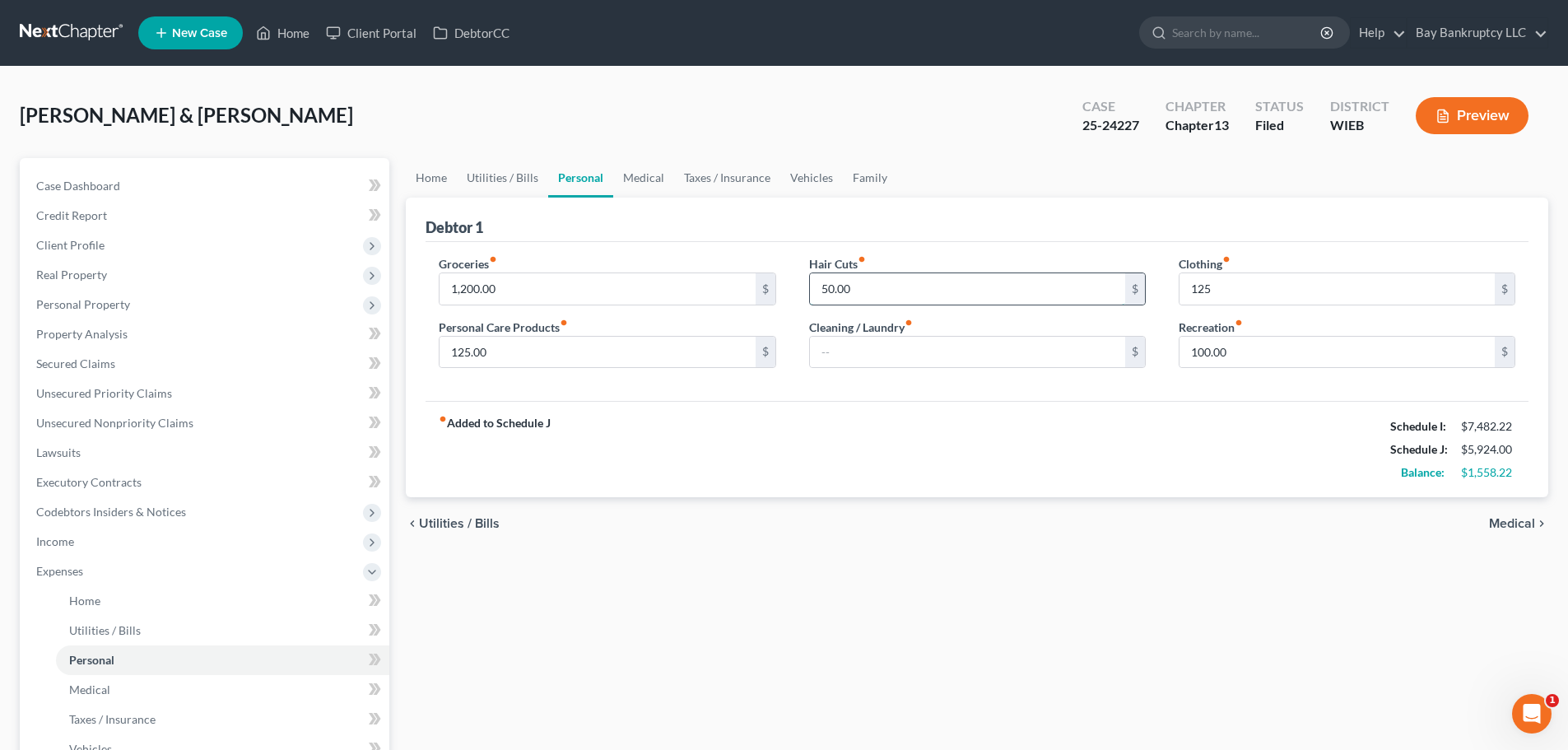
click at [873, 299] on input "50.00" at bounding box center [967, 289] width 315 height 32
click at [622, 176] on link "Medical" at bounding box center [643, 178] width 61 height 40
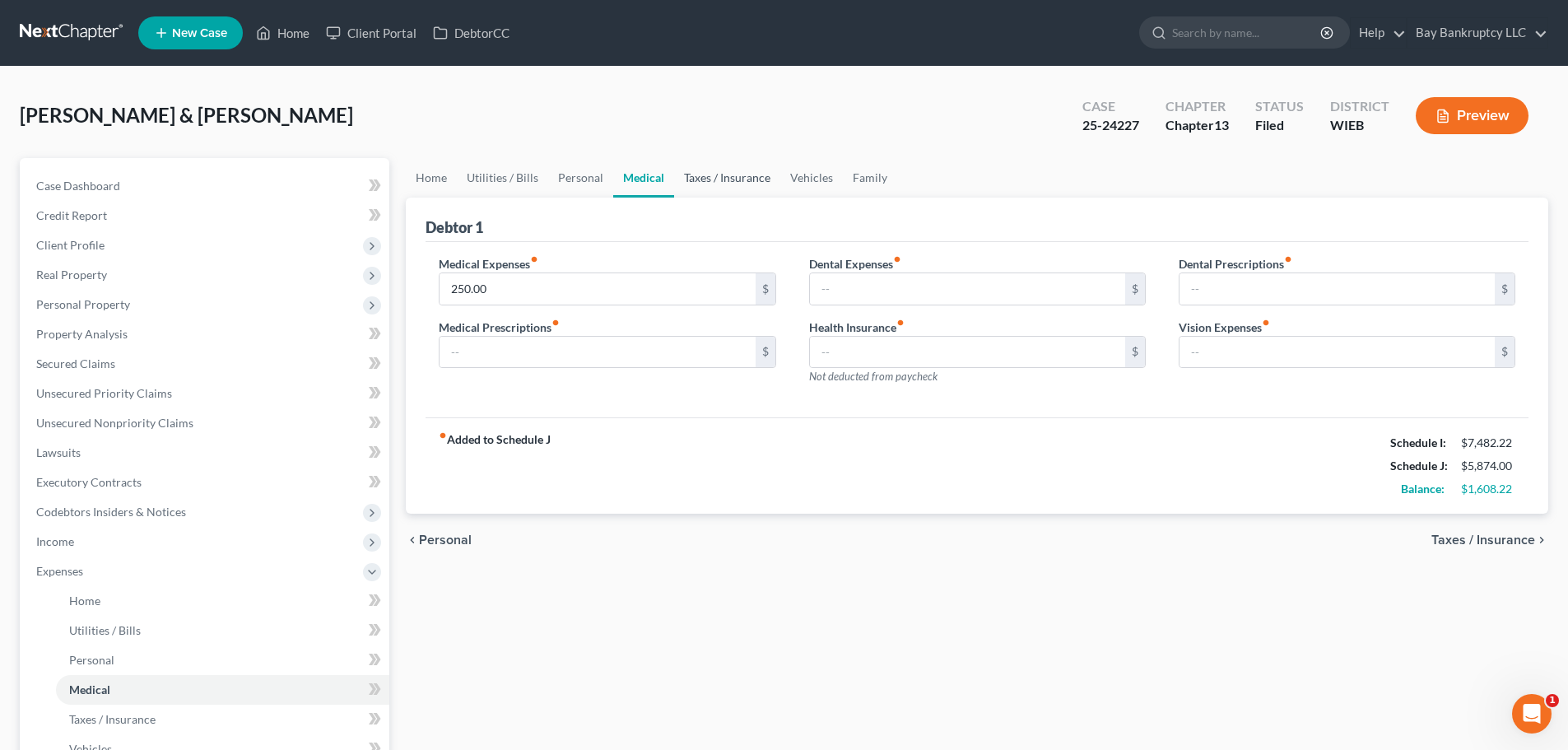
click at [749, 180] on link "Taxes / Insurance" at bounding box center [728, 178] width 106 height 40
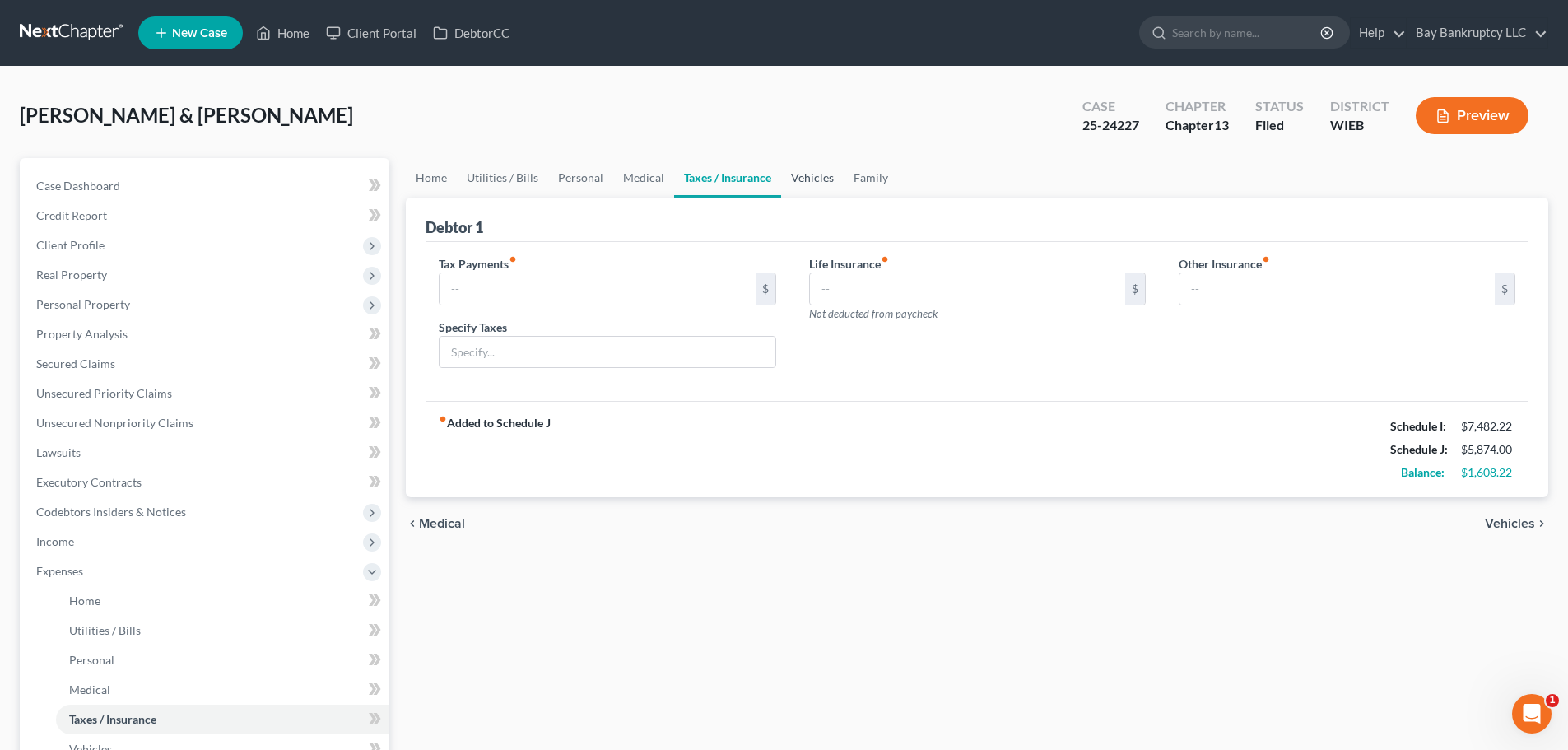
click at [822, 184] on link "Vehicles" at bounding box center [812, 178] width 62 height 40
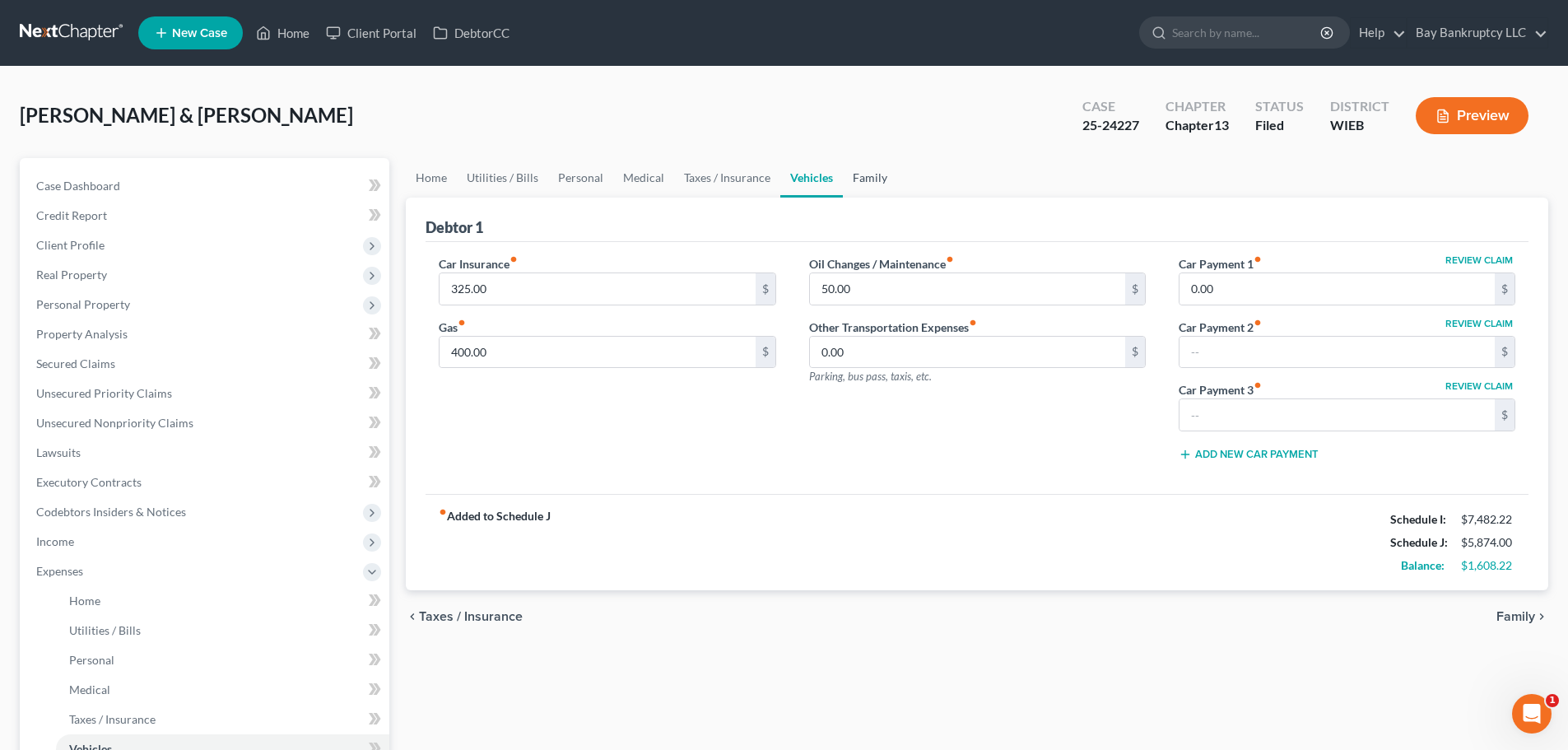
click at [868, 173] on link "Family" at bounding box center [869, 178] width 54 height 40
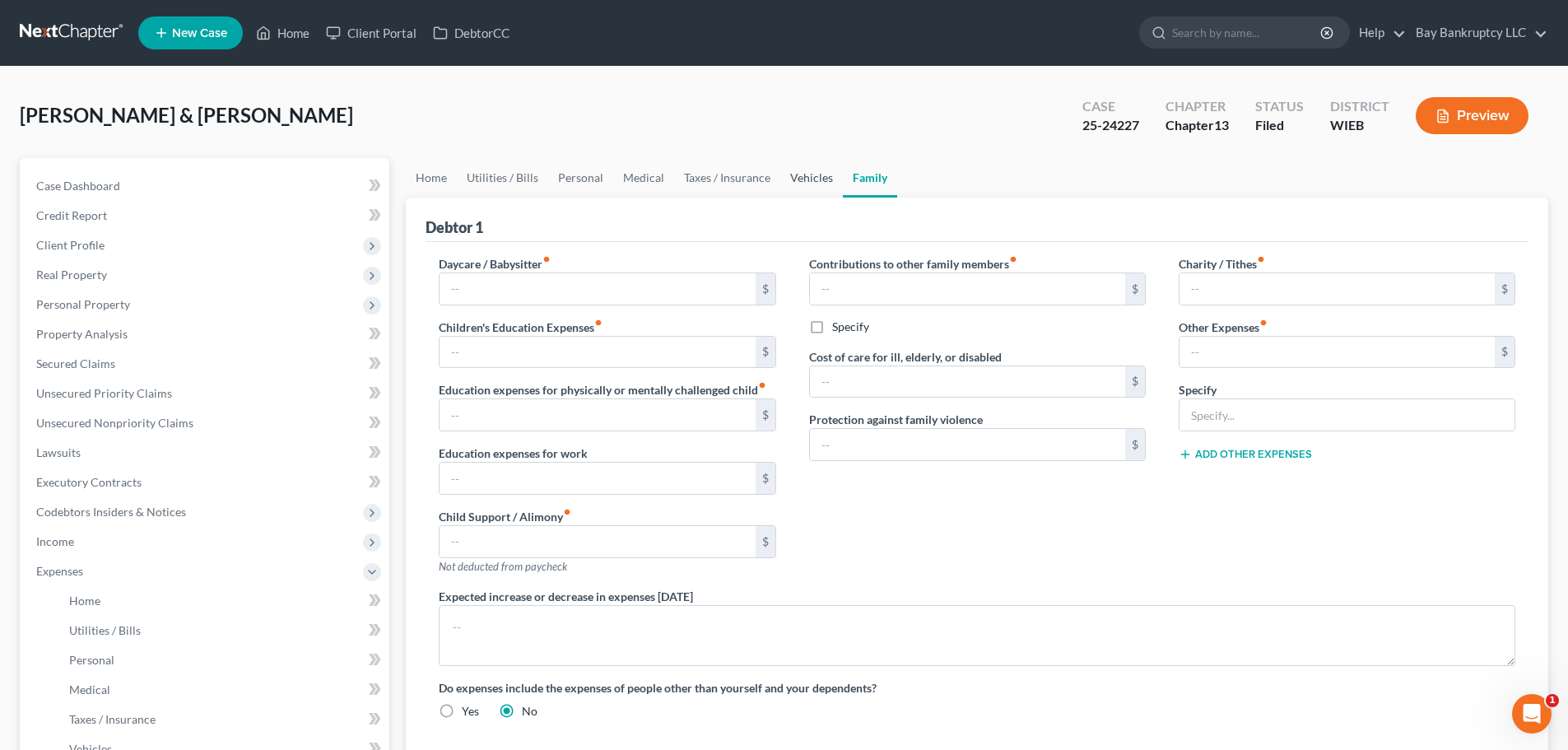
click at [805, 170] on link "Vehicles" at bounding box center [811, 178] width 62 height 40
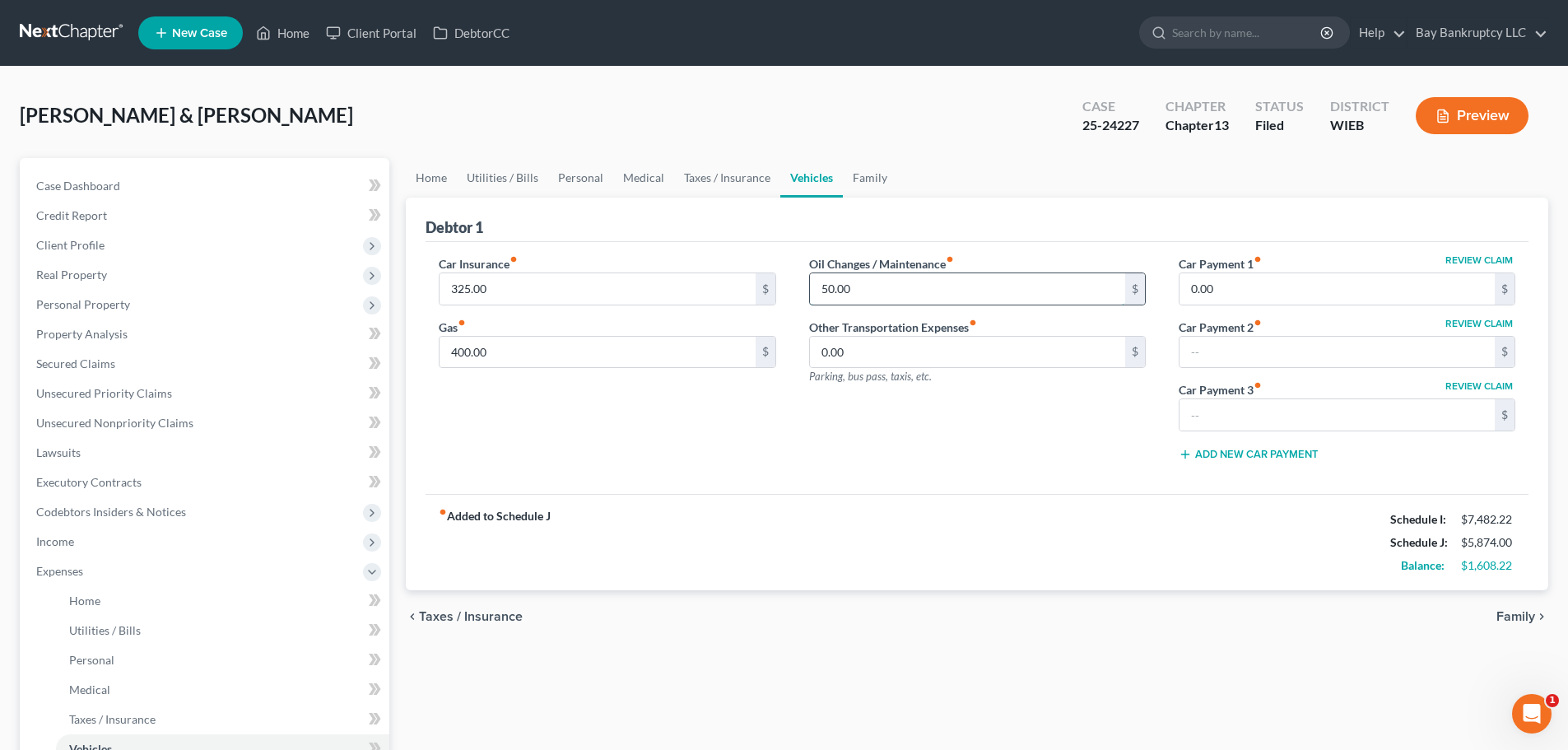
click at [866, 286] on input "50.00" at bounding box center [967, 289] width 315 height 32
click at [645, 352] on input "400.00" at bounding box center [597, 353] width 315 height 32
type input "375"
click at [648, 415] on div "Car Insurance fiber_manual_record 325.00 $ Gas fiber_manual_record 375 $" at bounding box center [607, 364] width 369 height 219
click at [580, 179] on link "Personal" at bounding box center [581, 178] width 65 height 40
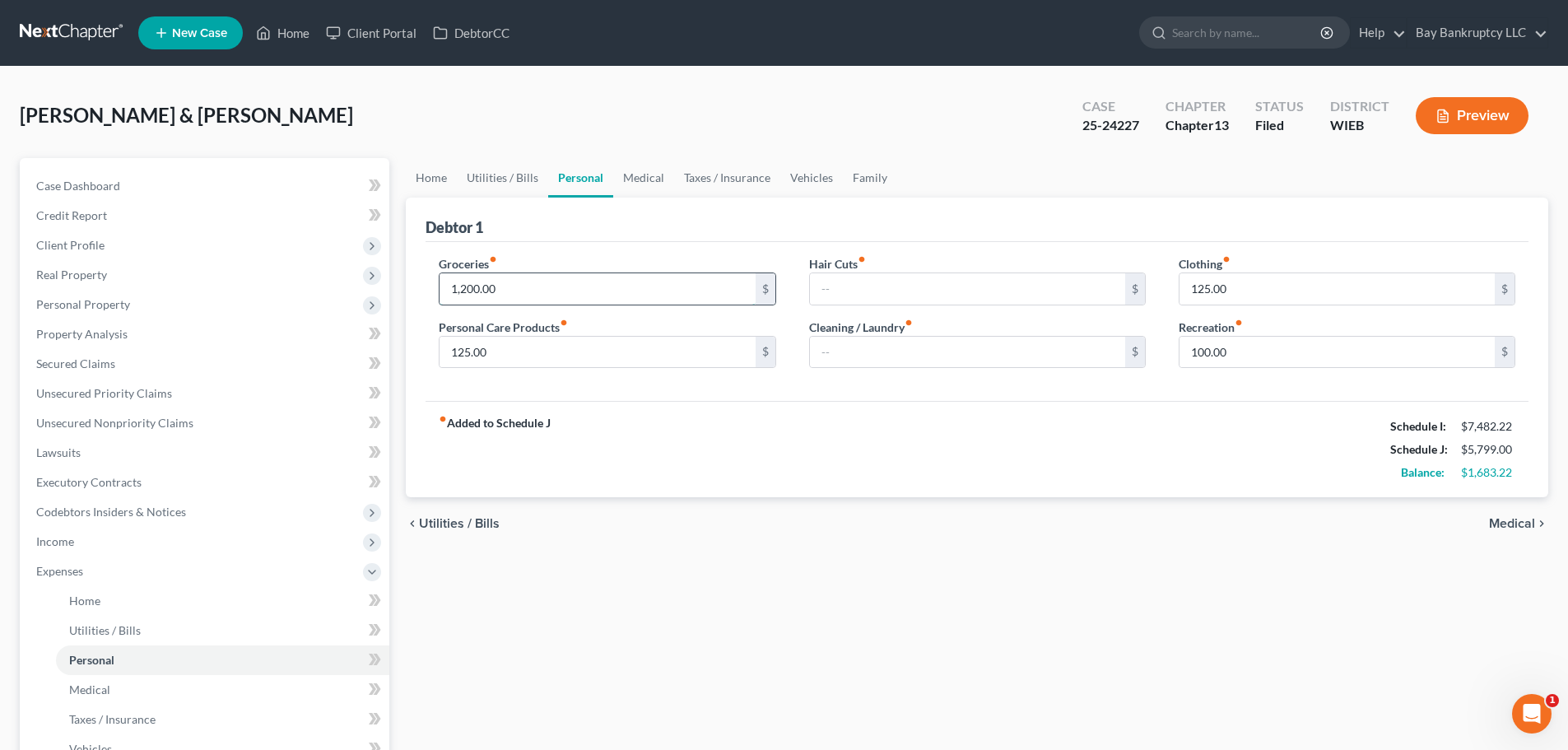
click at [574, 293] on input "1,200.00" at bounding box center [597, 289] width 315 height 32
type input "1,100"
click at [1045, 488] on div "fiber_manual_record Added to Schedule J Schedule I: $7,482.22 Schedule J: $5,69…" at bounding box center [977, 449] width 1103 height 96
click at [538, 348] on input "125.00" at bounding box center [597, 353] width 315 height 32
type input "100"
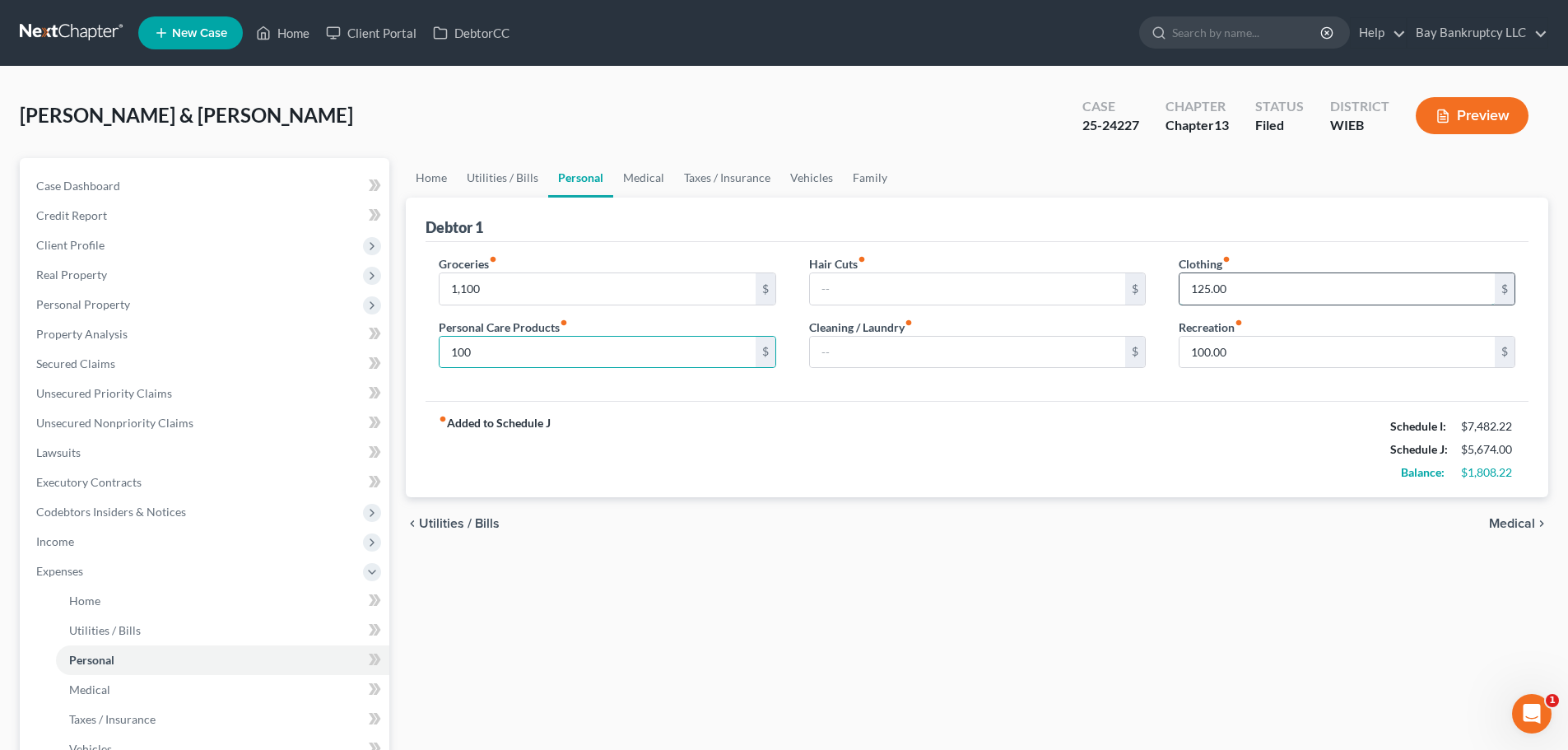
click at [1253, 289] on input "125.00" at bounding box center [1337, 289] width 315 height 32
type input "100"
drag, startPoint x: 1159, startPoint y: 506, endPoint x: 1119, endPoint y: 505, distance: 40.0
click at [1159, 506] on div "chevron_left Utilities / Bills Medical chevron_right" at bounding box center [977, 523] width 1143 height 52
click at [512, 174] on link "Utilities / Bills" at bounding box center [502, 178] width 92 height 40
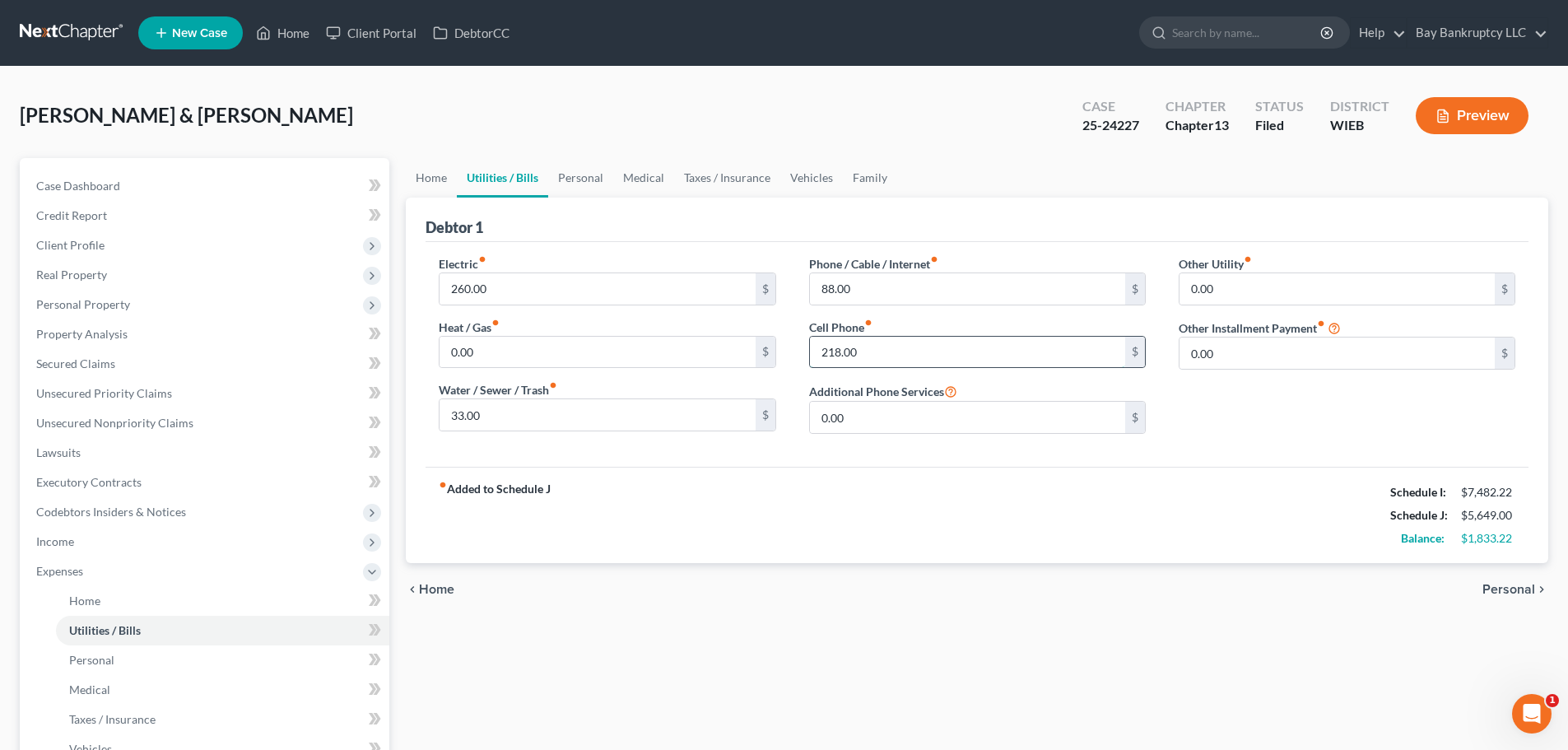
click at [892, 358] on input "218.00" at bounding box center [967, 353] width 315 height 32
type input "200"
click at [951, 544] on div "fiber_manual_record Added to Schedule J Schedule I: $7,482.22 Schedule J: $5,63…" at bounding box center [977, 515] width 1103 height 96
click at [600, 170] on link "Personal" at bounding box center [581, 178] width 65 height 40
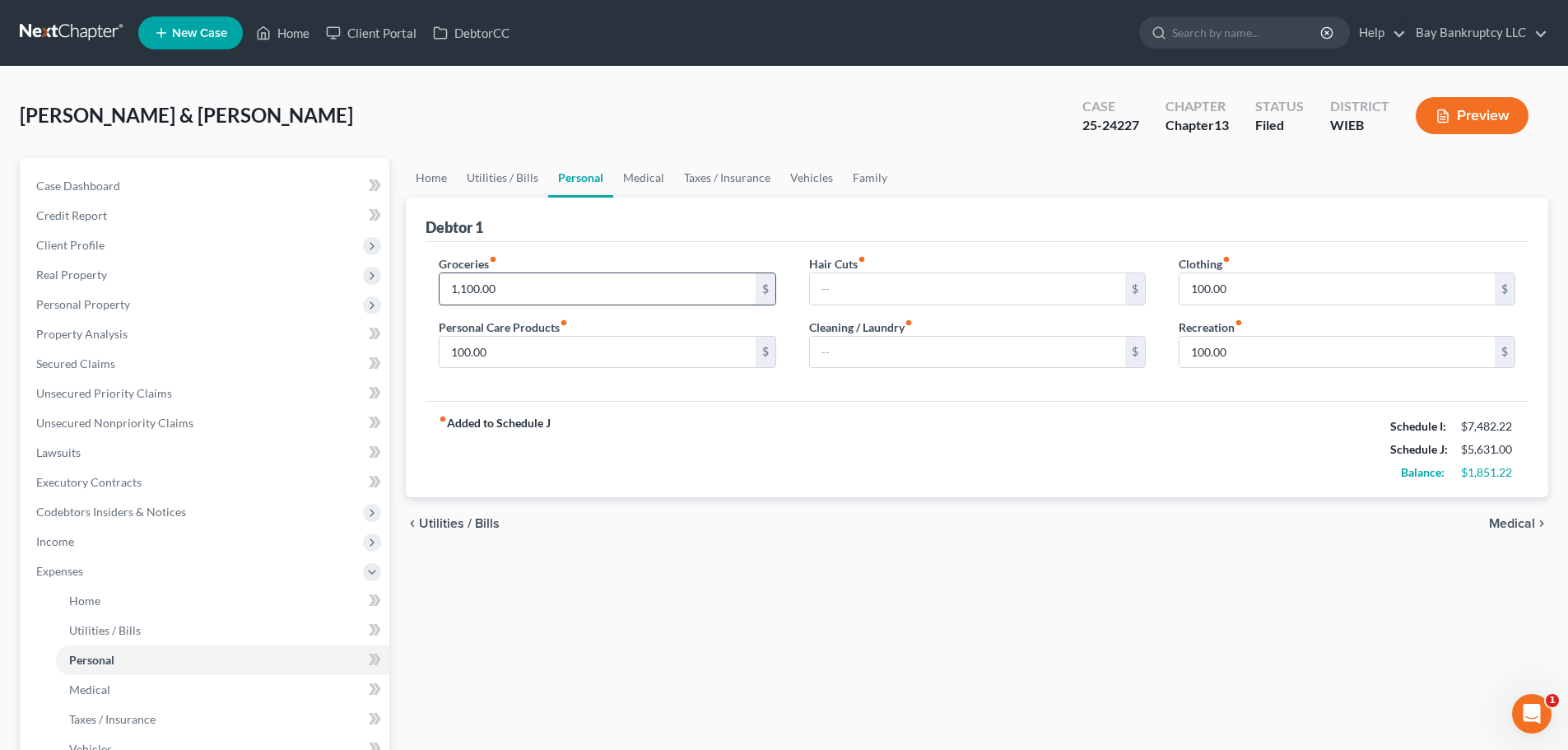
click at [584, 279] on input "1,100.00" at bounding box center [597, 289] width 315 height 32
click at [581, 289] on input "1,100.00" at bounding box center [597, 289] width 315 height 32
click at [472, 289] on input "1,100.22" at bounding box center [597, 289] width 315 height 32
drag, startPoint x: 530, startPoint y: 286, endPoint x: 303, endPoint y: 290, distance: 227.0
click at [303, 290] on div "Petition Navigation Case Dashboard Payments Invoices Payments Payments Credit R…" at bounding box center [784, 604] width 1546 height 891
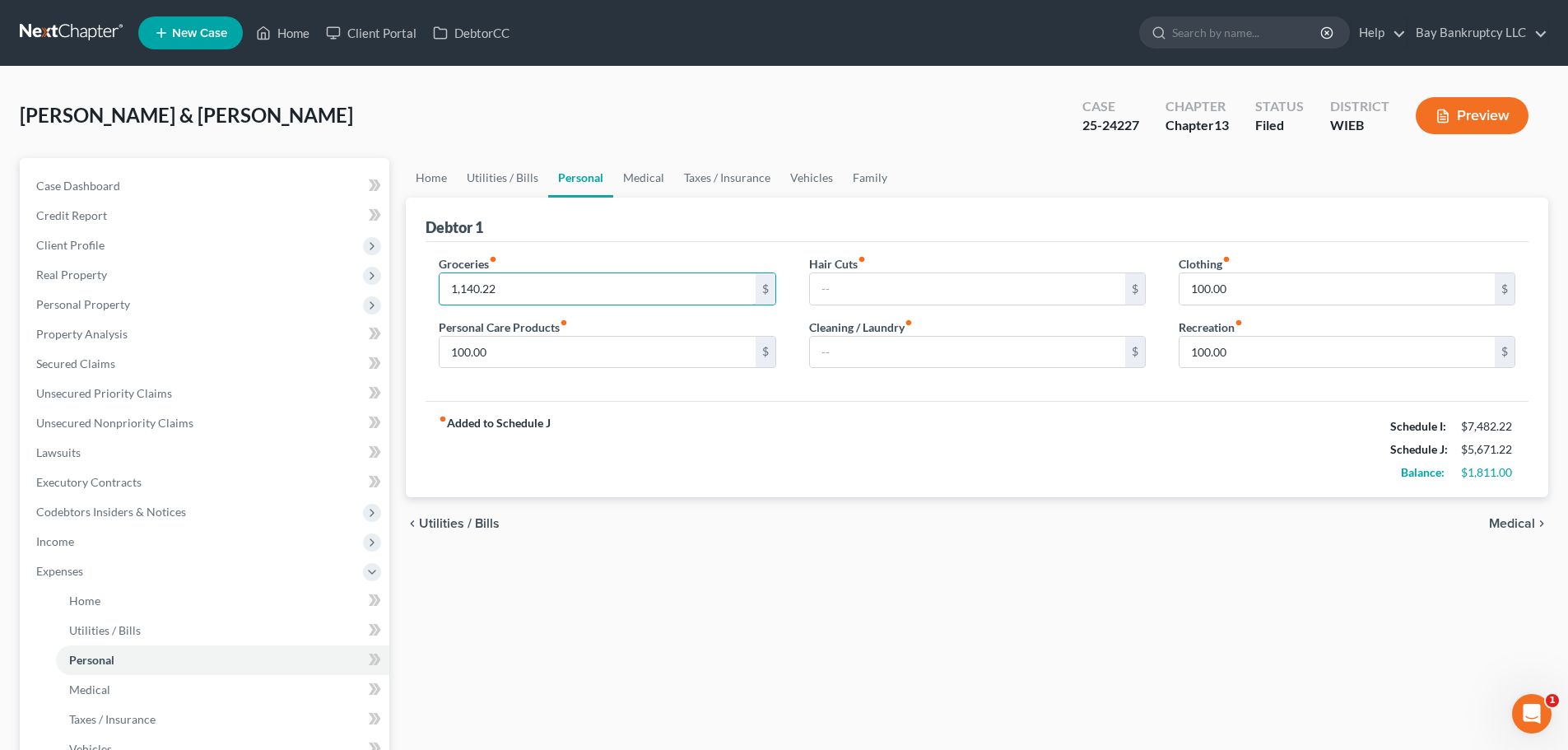
type input "1,140.22"
click at [981, 417] on div "fiber_manual_record Added to Schedule J Schedule I: $7,482.22 Schedule J: $5,67…" at bounding box center [977, 449] width 1103 height 96
click at [991, 356] on input "text" at bounding box center [967, 353] width 315 height 32
drag, startPoint x: 939, startPoint y: 282, endPoint x: 924, endPoint y: 288, distance: 16.2
click at [939, 282] on input "text" at bounding box center [967, 289] width 315 height 32
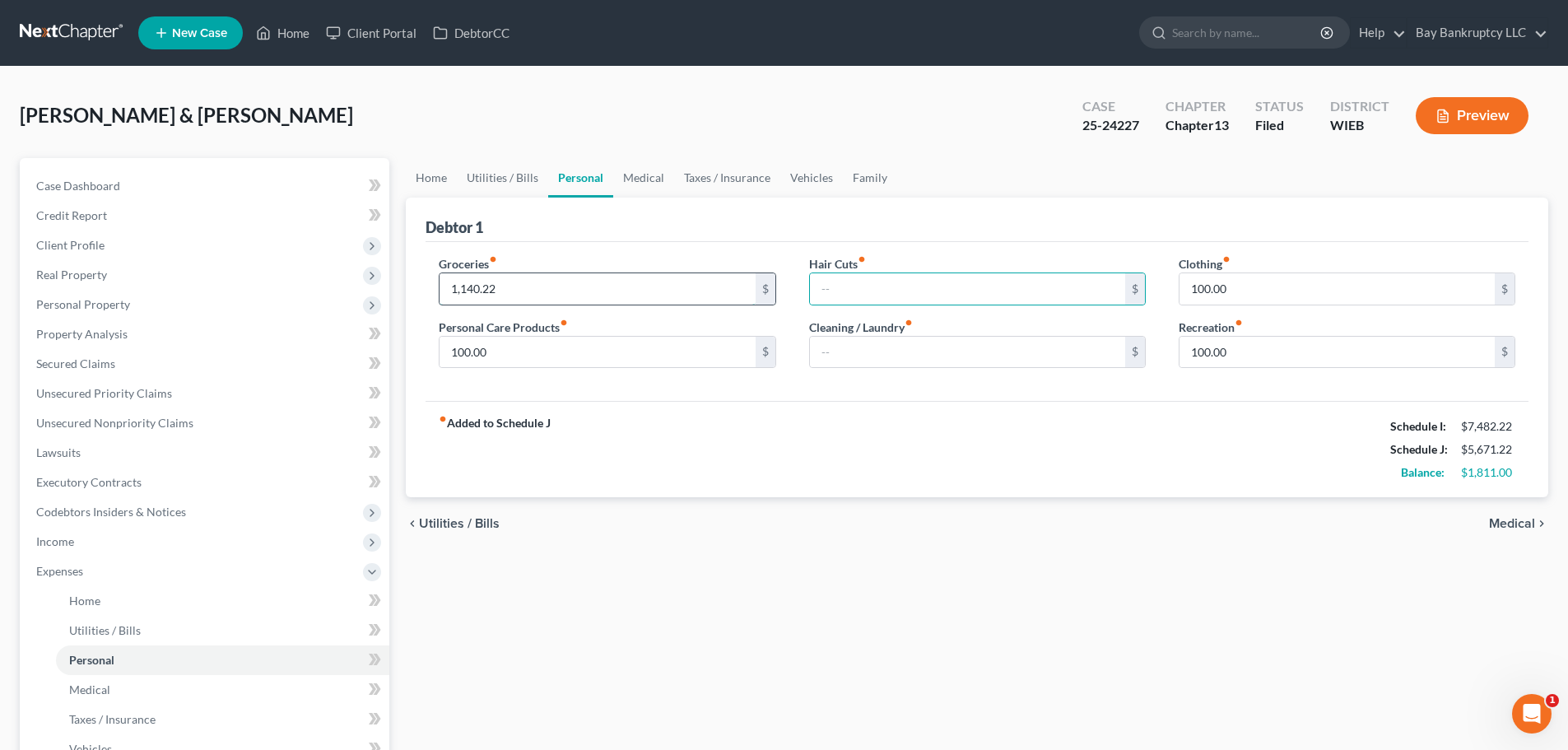
click at [611, 294] on input "1,140.22" at bounding box center [597, 289] width 315 height 32
type input "1,060.22"
click at [891, 283] on input "text" at bounding box center [967, 289] width 315 height 32
click at [1254, 297] on input "100.00" at bounding box center [1337, 289] width 315 height 32
click at [1253, 357] on input "100.00" at bounding box center [1337, 353] width 315 height 32
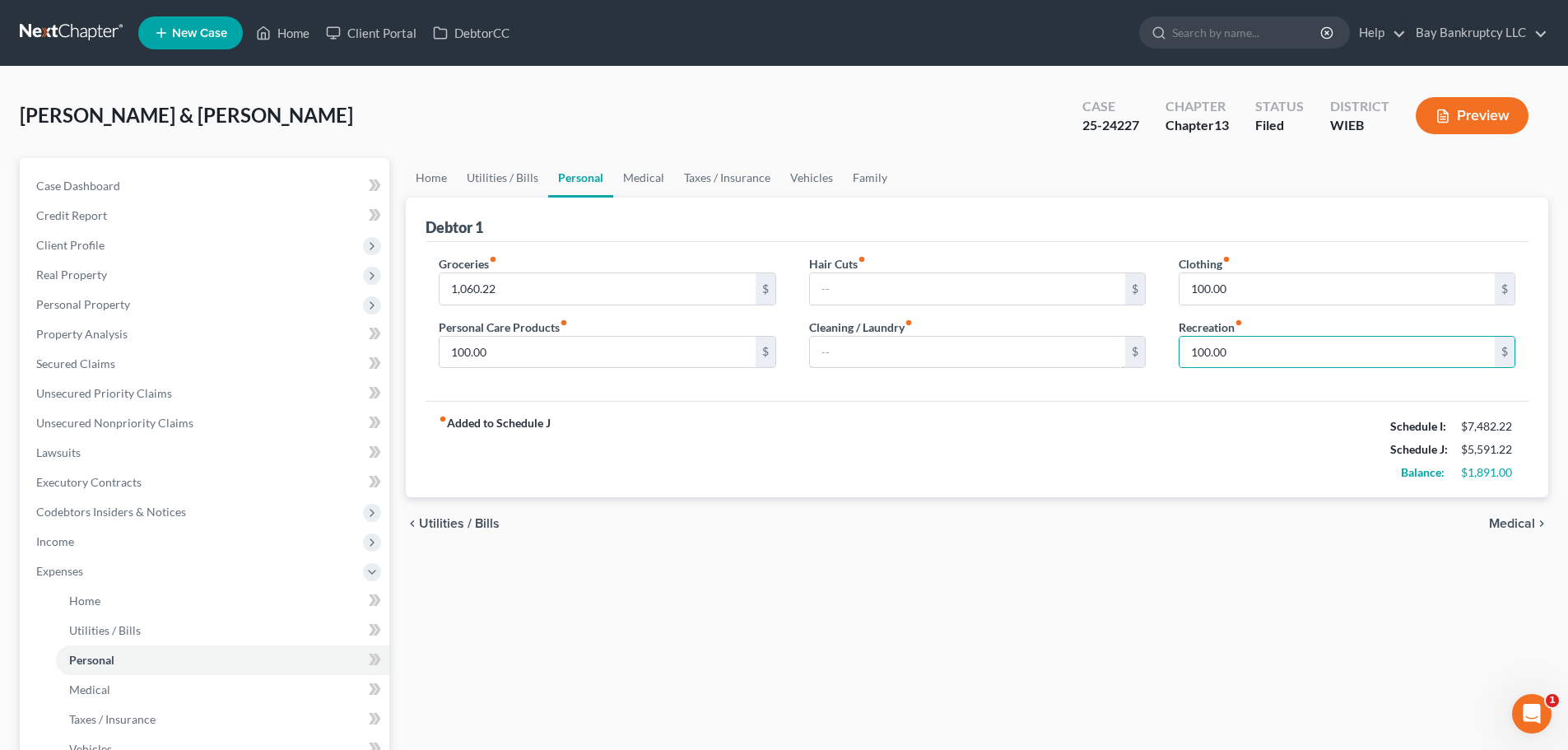
drag, startPoint x: 841, startPoint y: 350, endPoint x: 808, endPoint y: 365, distance: 36.2
click at [841, 350] on input "text" at bounding box center [967, 353] width 315 height 32
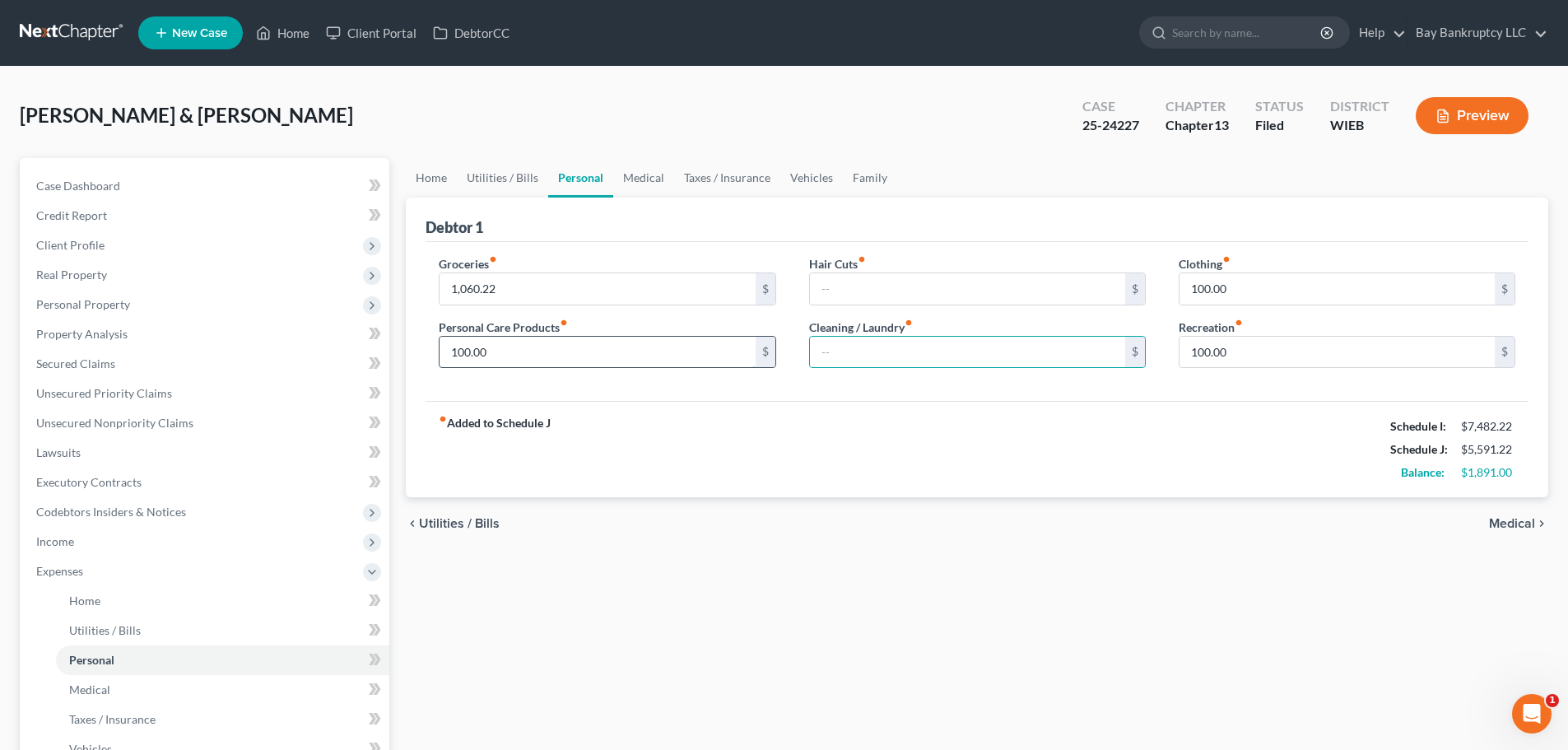
click at [647, 338] on input "100.00" at bounding box center [597, 353] width 315 height 32
click at [564, 281] on input "1,060.22" at bounding box center [597, 289] width 315 height 32
click at [992, 287] on input "text" at bounding box center [967, 289] width 315 height 32
click at [643, 185] on link "Medical" at bounding box center [643, 178] width 61 height 40
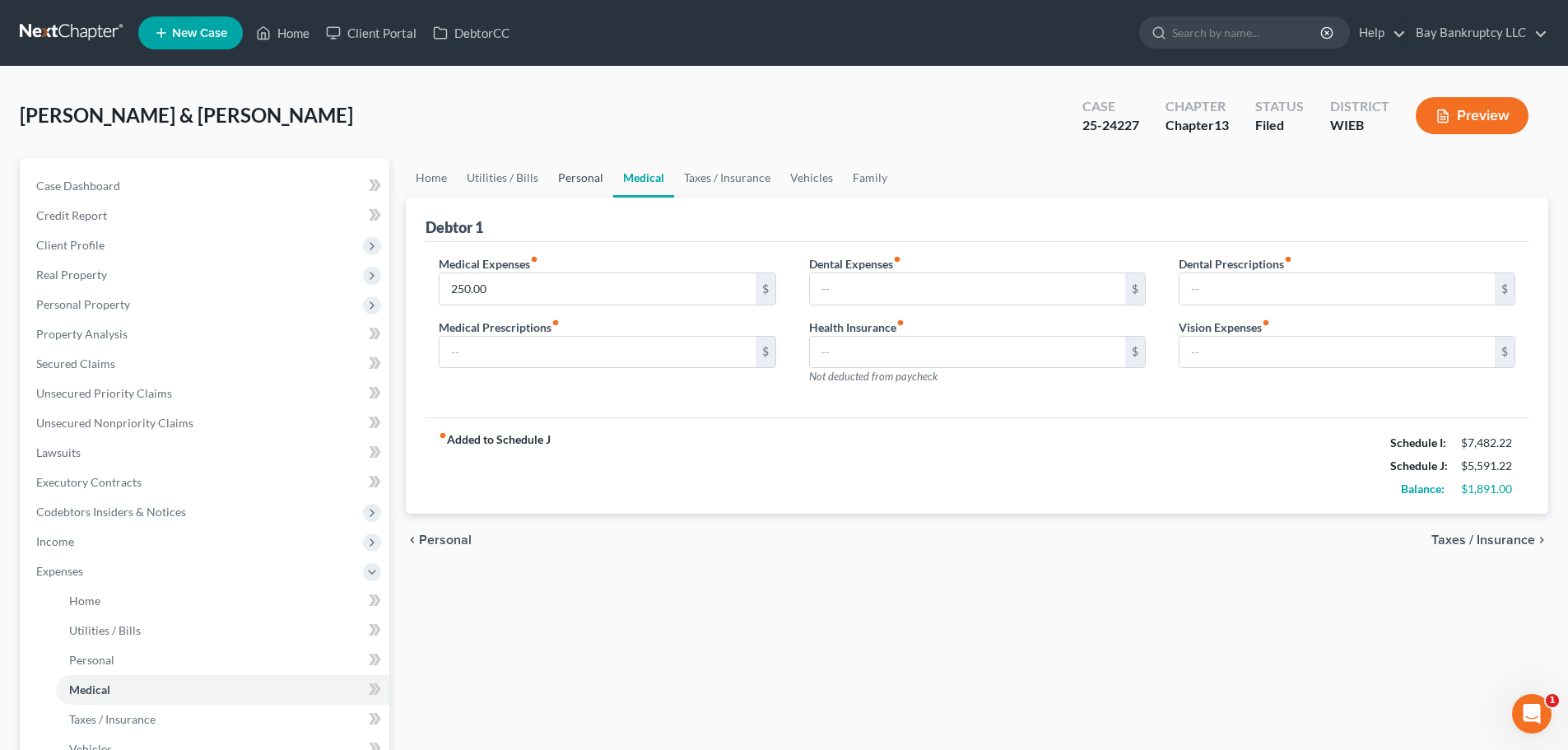
click at [548, 181] on link "Personal" at bounding box center [581, 178] width 65 height 40
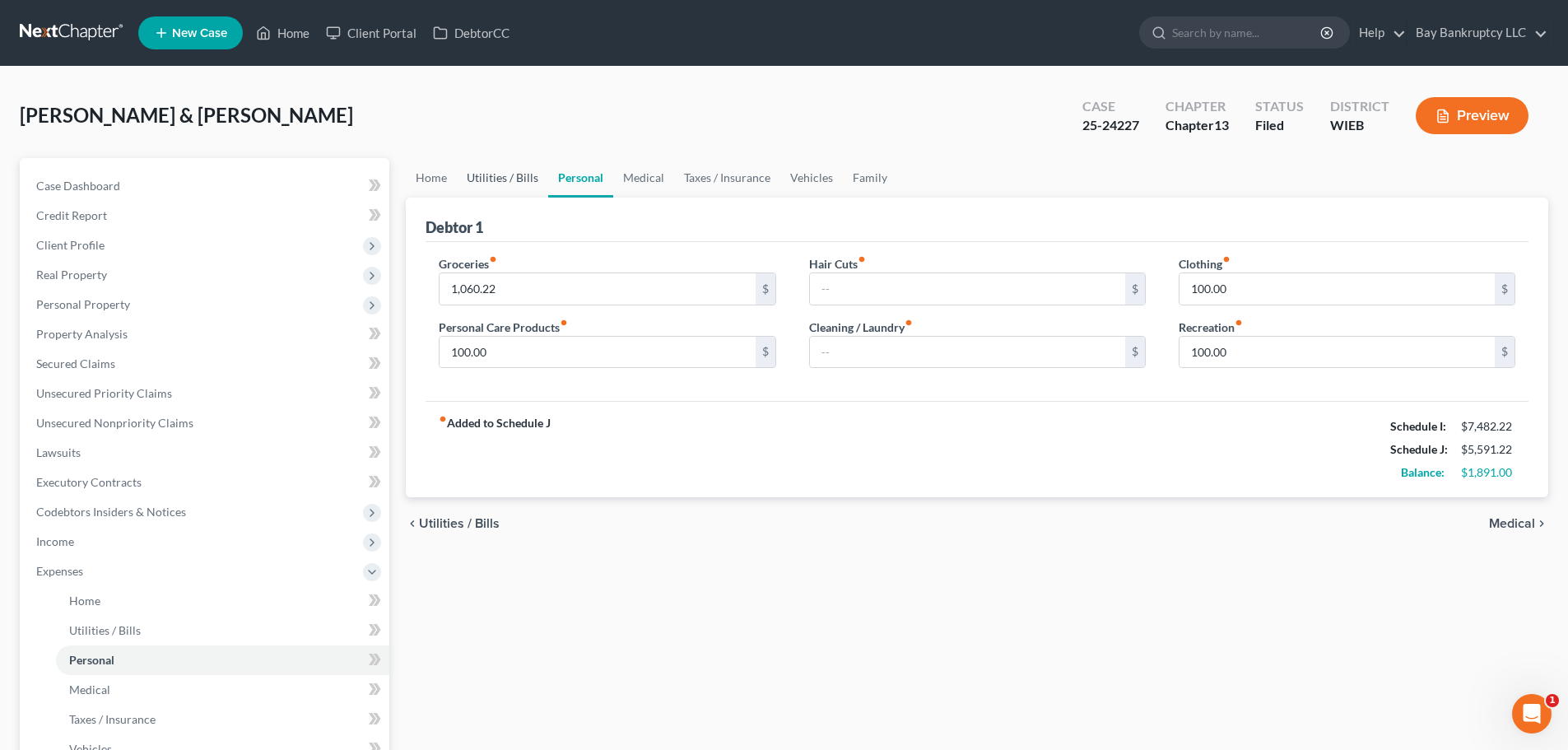
click at [492, 174] on link "Utilities / Bills" at bounding box center [502, 178] width 92 height 40
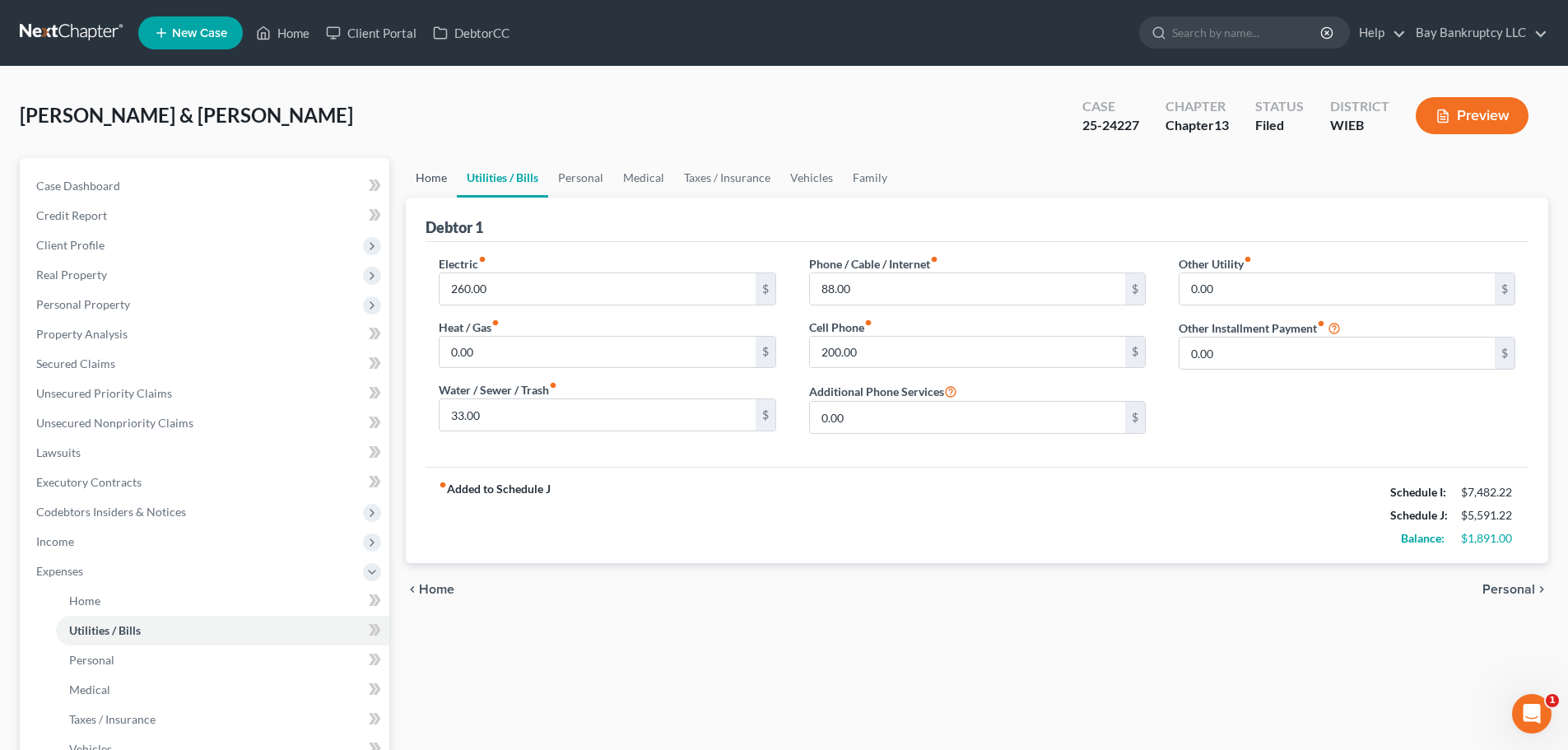
click at [443, 175] on link "Home" at bounding box center [431, 178] width 51 height 40
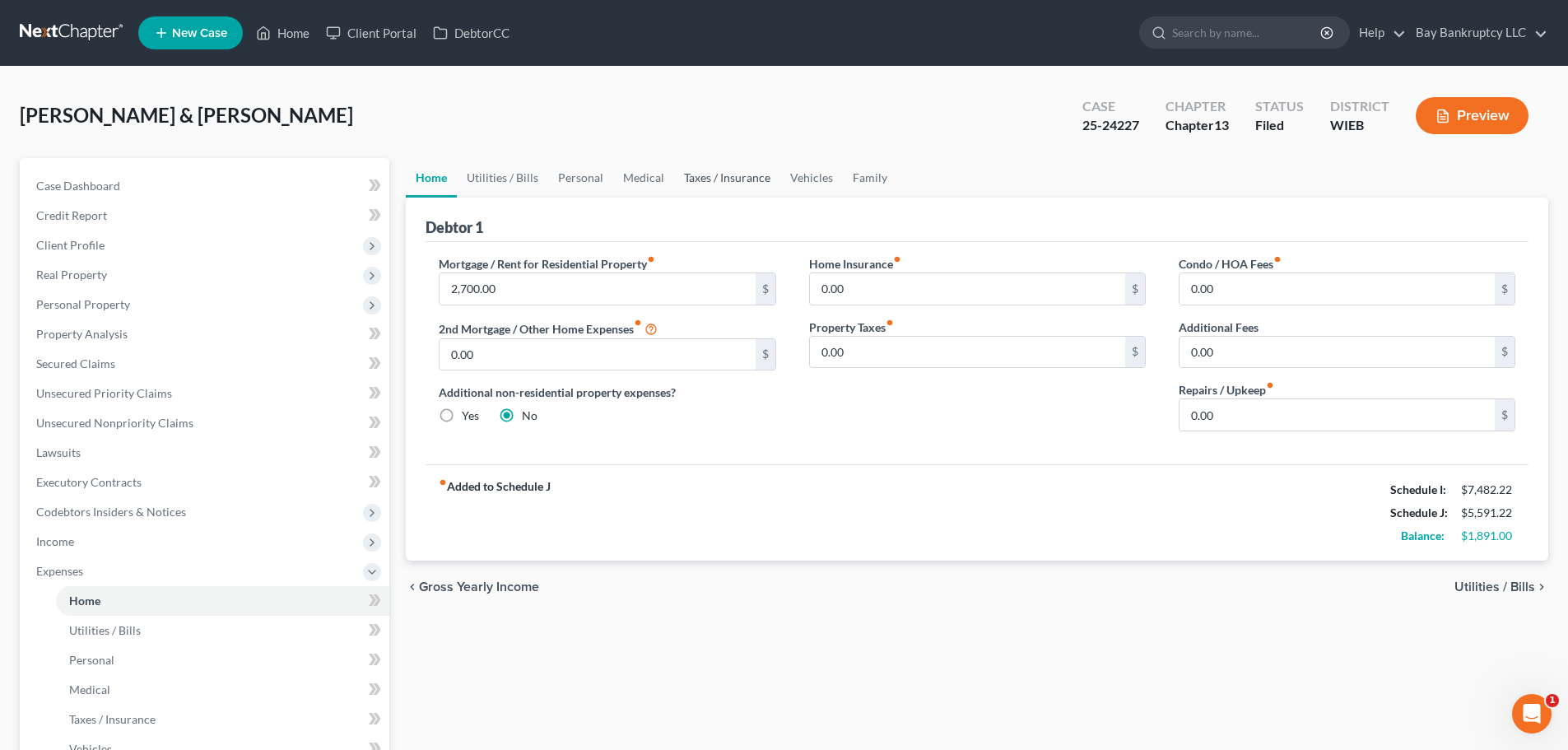
click at [716, 172] on link "Taxes / Insurance" at bounding box center [728, 178] width 106 height 40
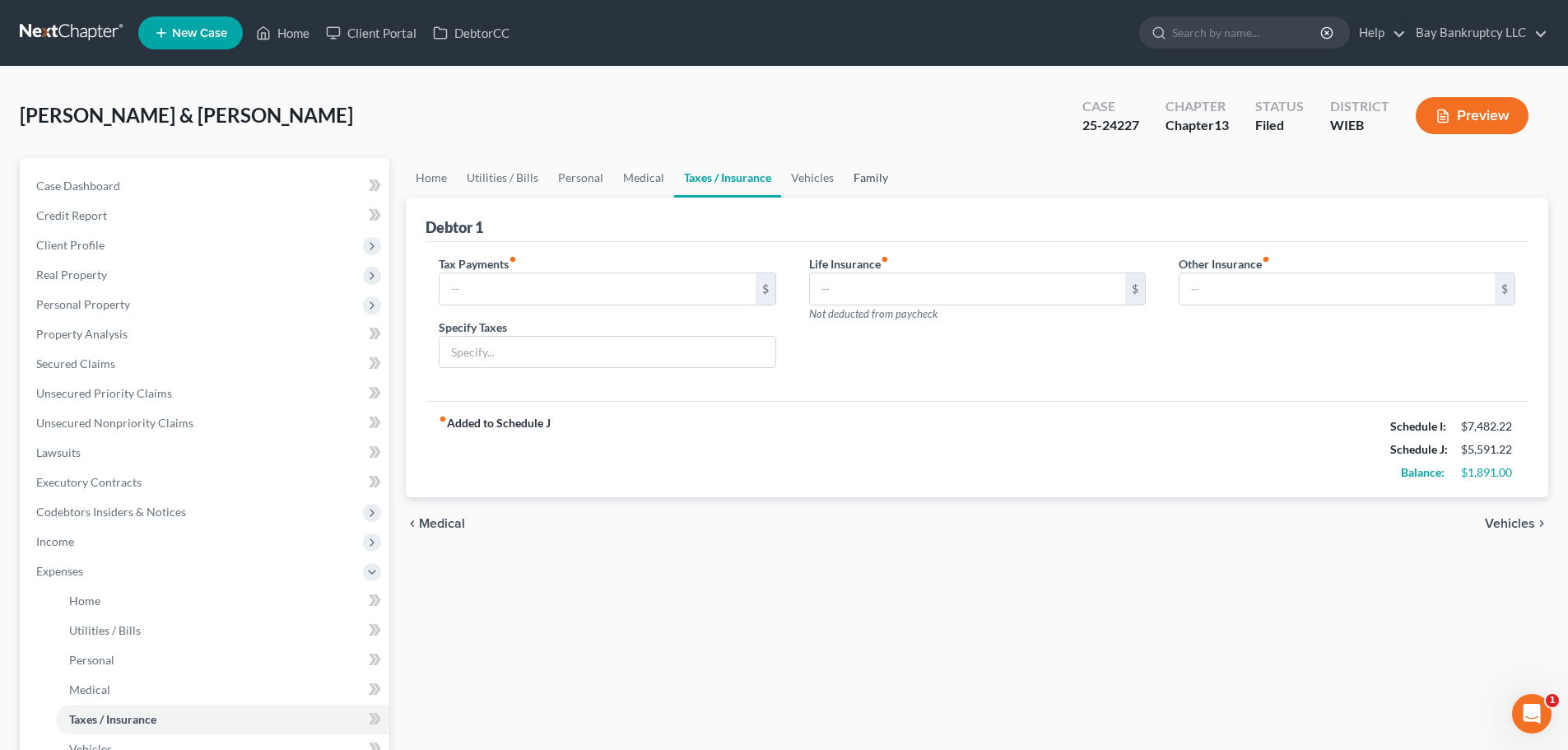
click at [847, 173] on link "Family" at bounding box center [870, 178] width 54 height 40
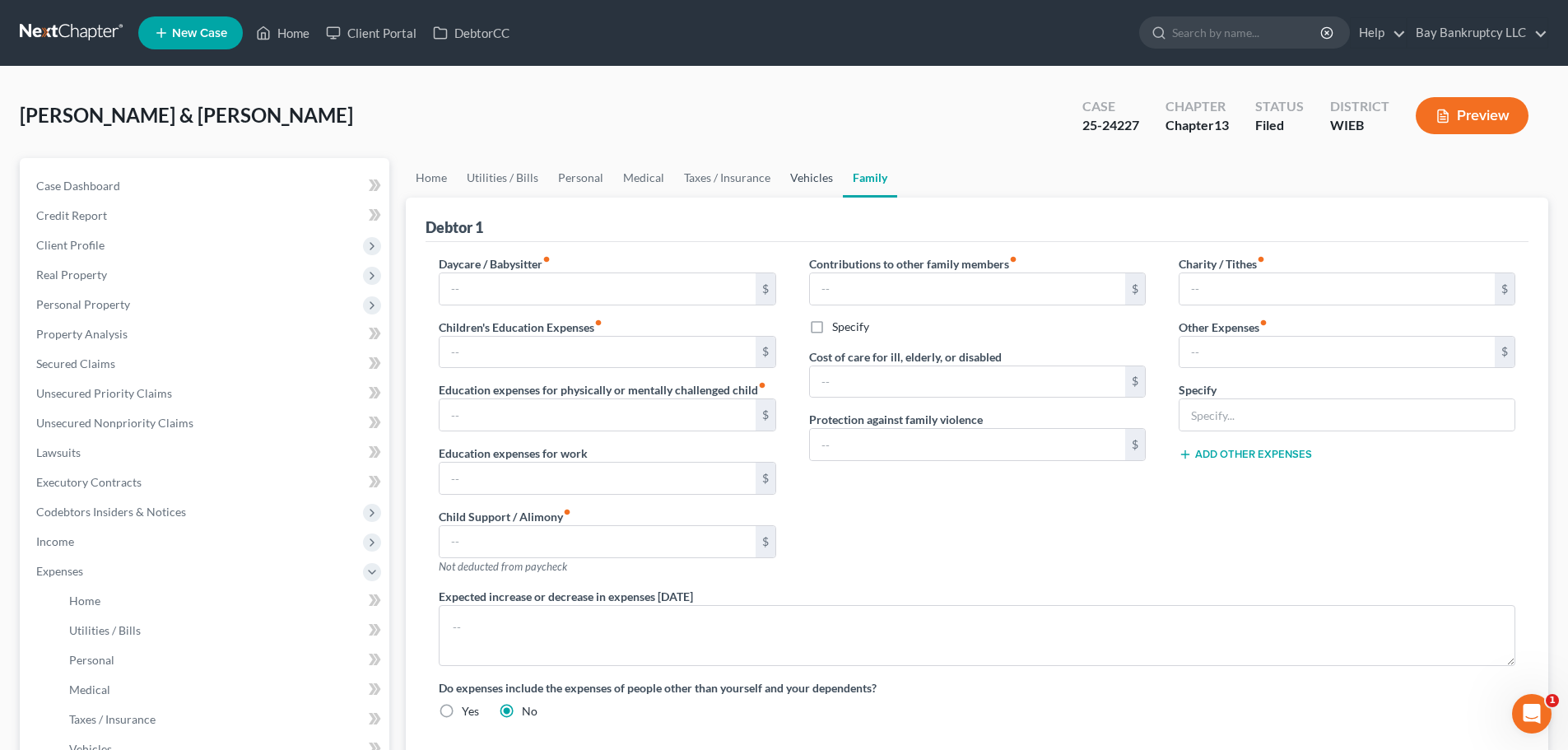
click at [815, 175] on link "Vehicles" at bounding box center [811, 178] width 62 height 40
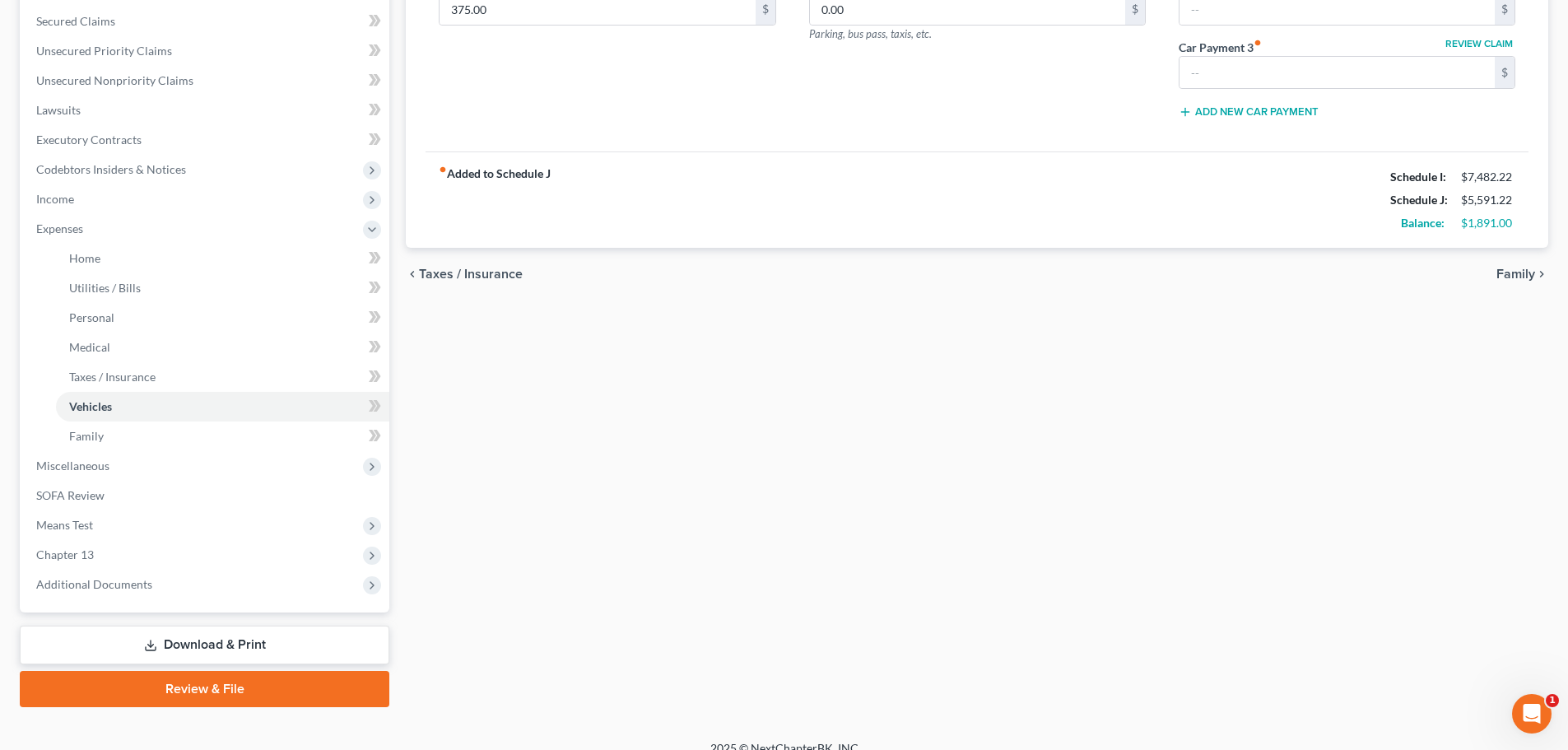
scroll to position [362, 0]
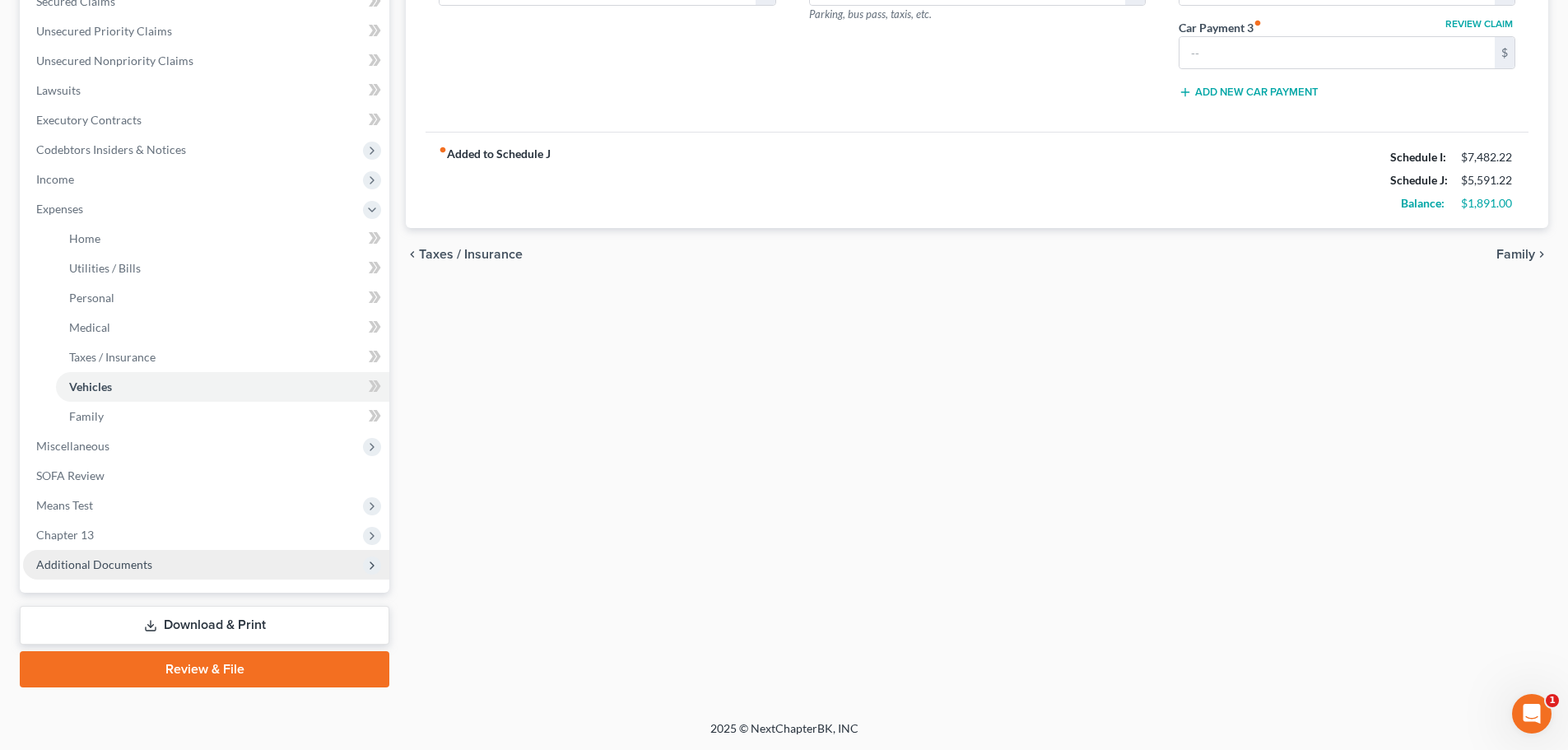
click at [148, 562] on span "Additional Documents" at bounding box center [95, 564] width 116 height 14
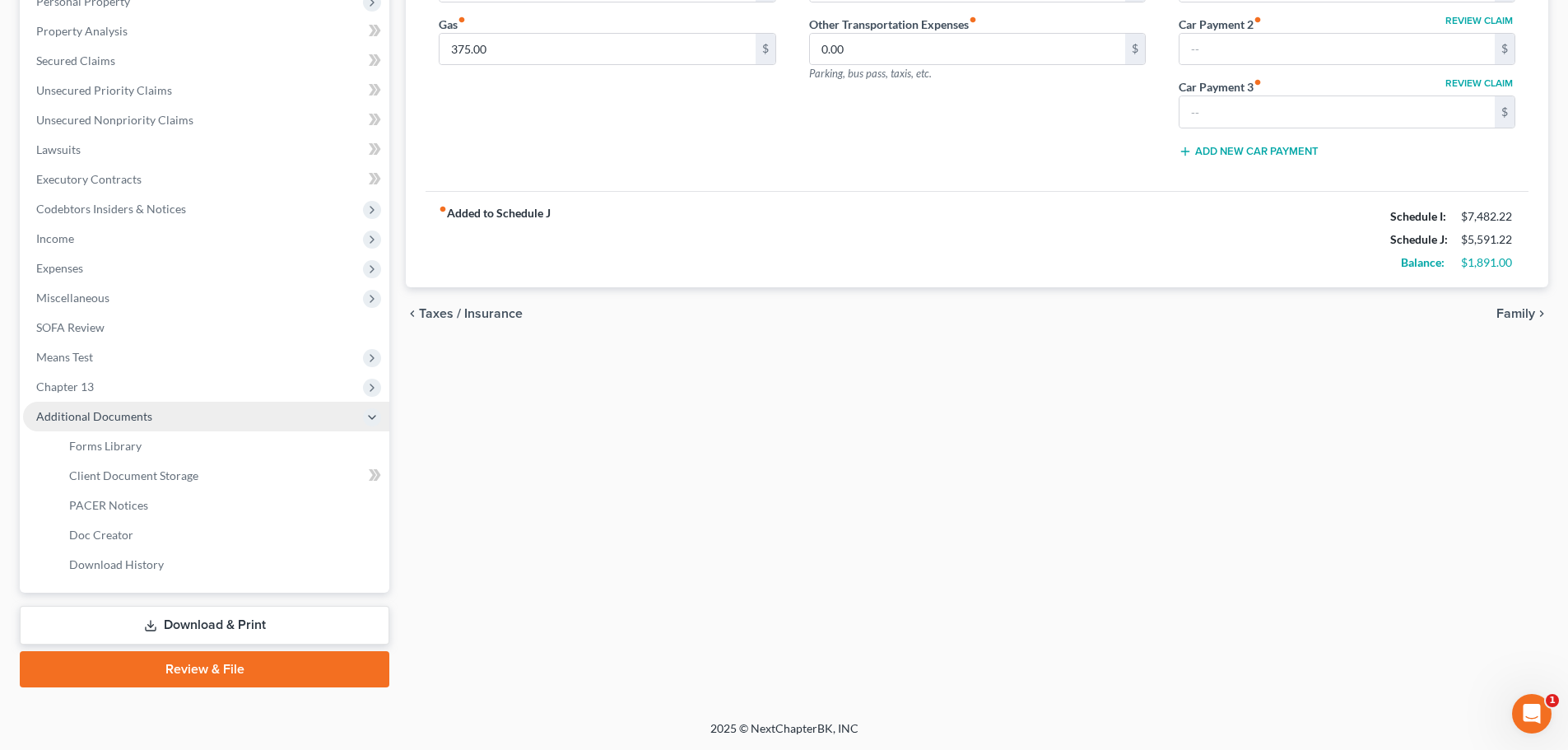
scroll to position [303, 0]
click at [132, 511] on span "PACER Notices" at bounding box center [108, 505] width 79 height 14
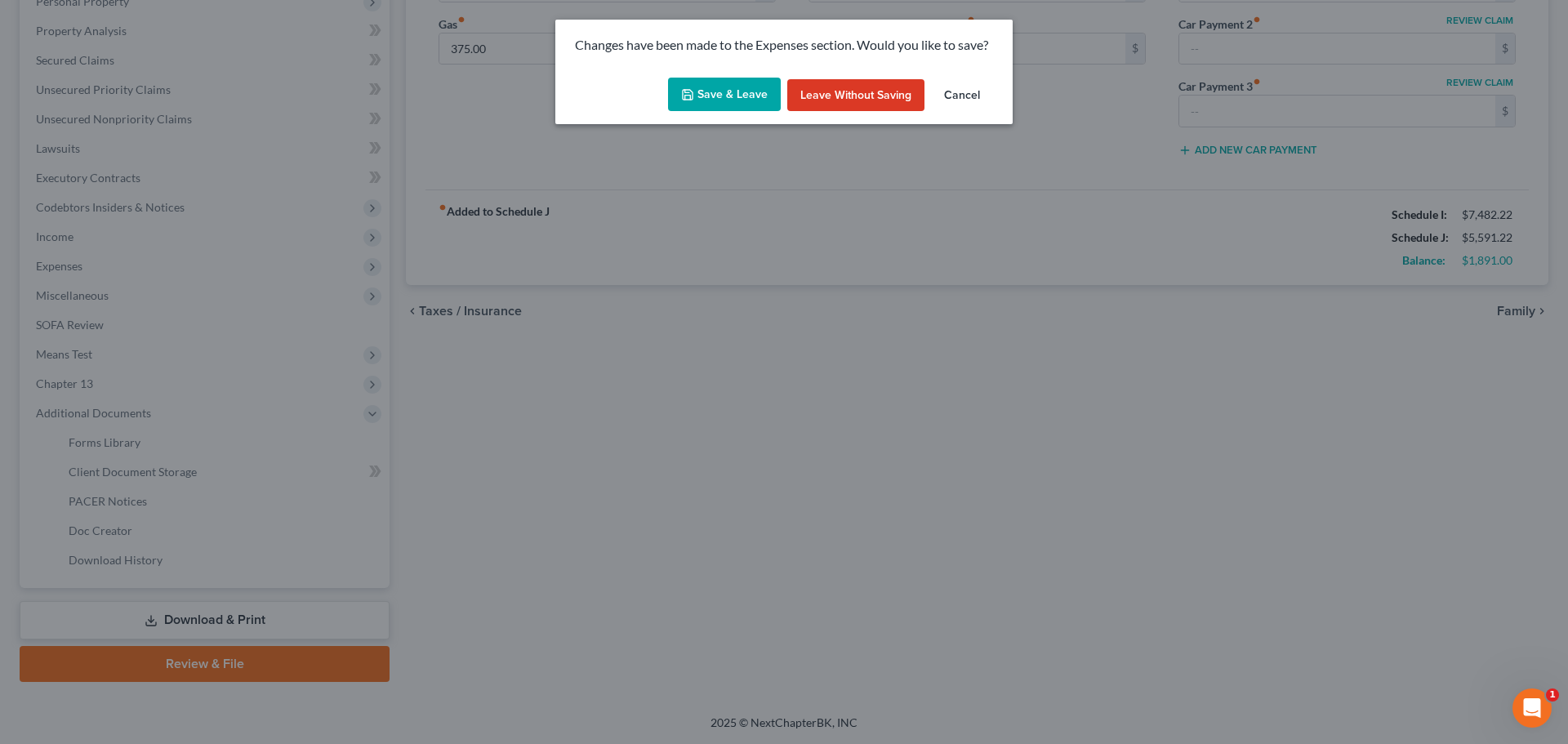
click at [707, 104] on button "Save & Leave" at bounding box center [725, 95] width 113 height 35
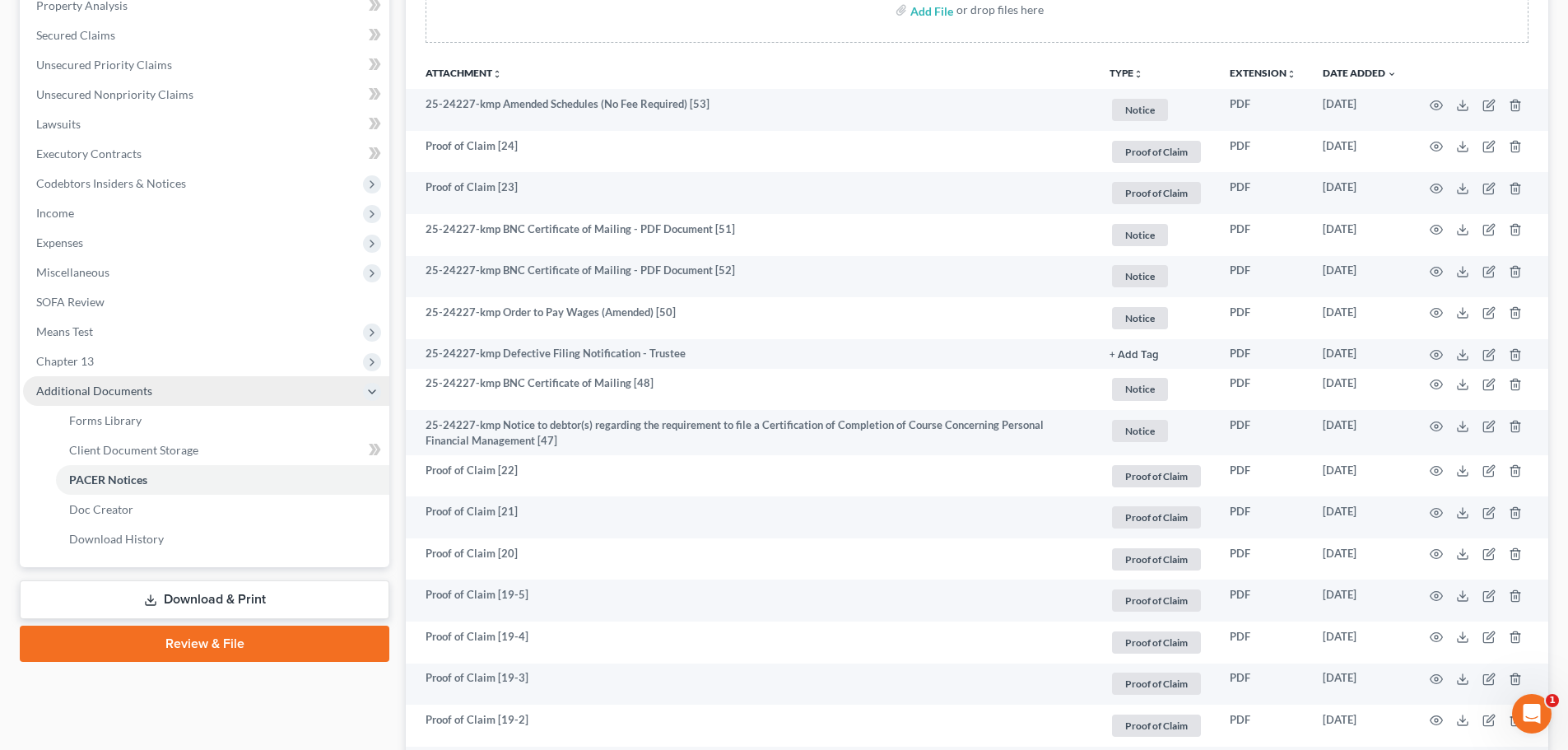
scroll to position [329, 0]
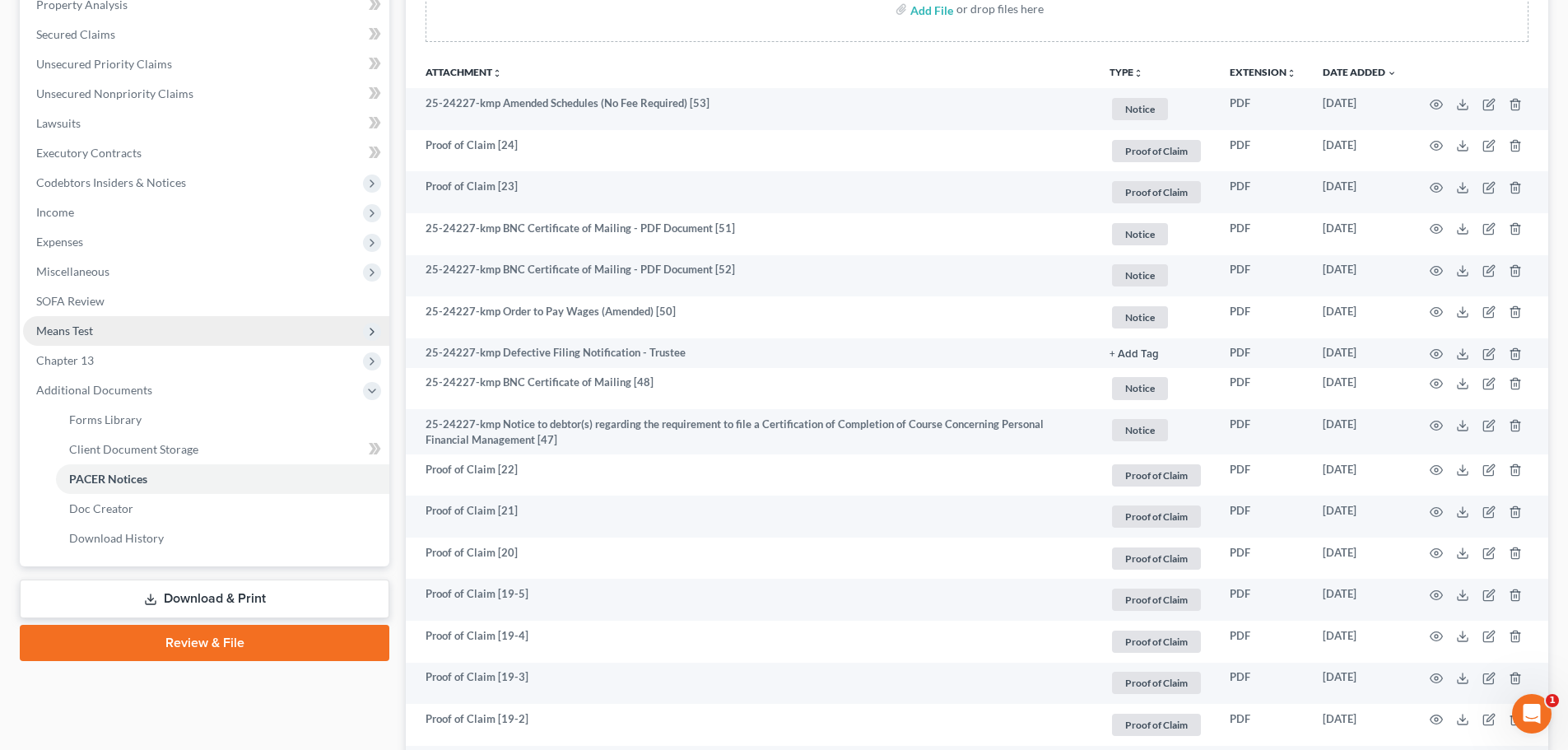
click at [86, 322] on span "Means Test" at bounding box center [206, 331] width 366 height 30
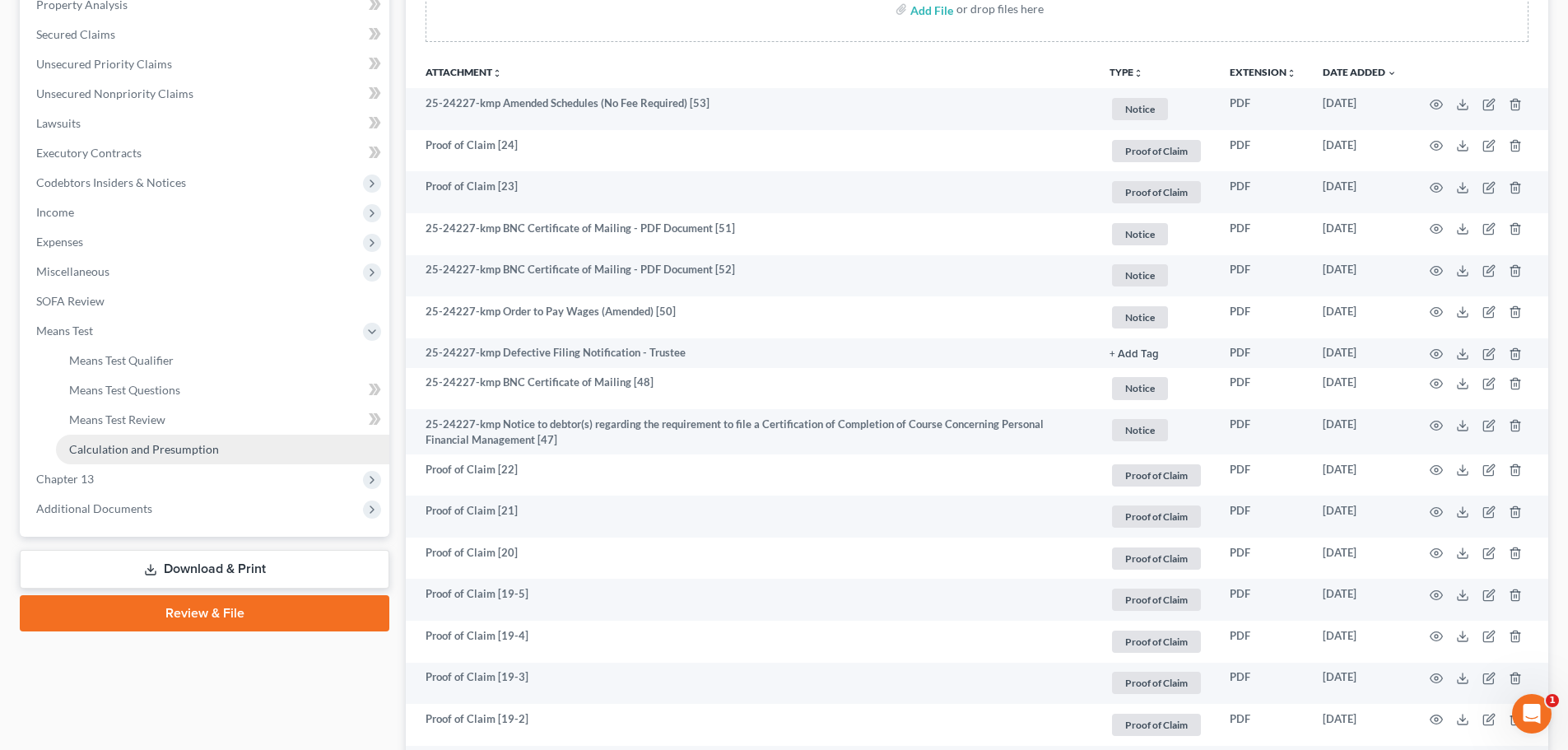
click at [180, 450] on span "Calculation and Presumption" at bounding box center [144, 448] width 150 height 14
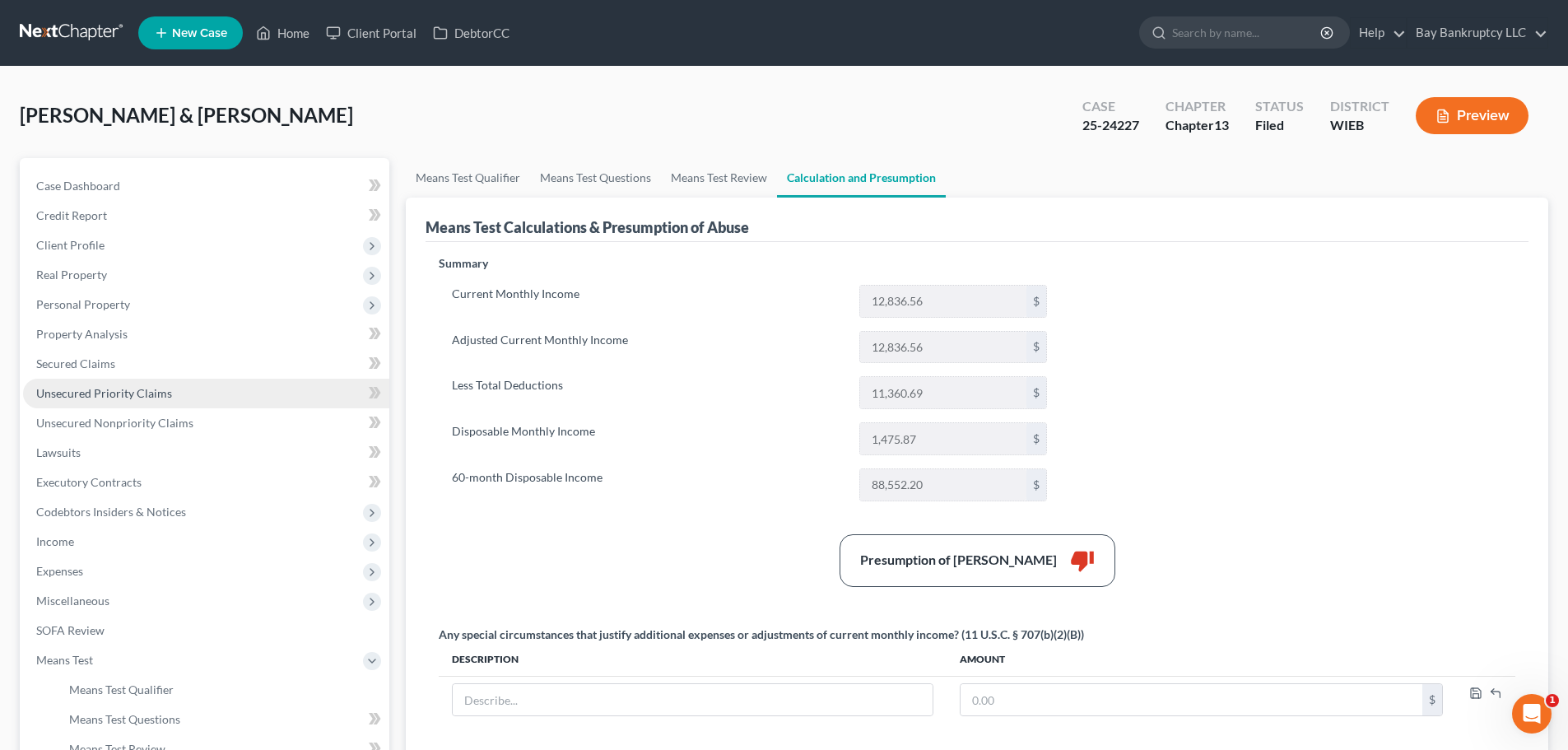
click at [100, 382] on link "Unsecured Priority Claims" at bounding box center [206, 393] width 366 height 30
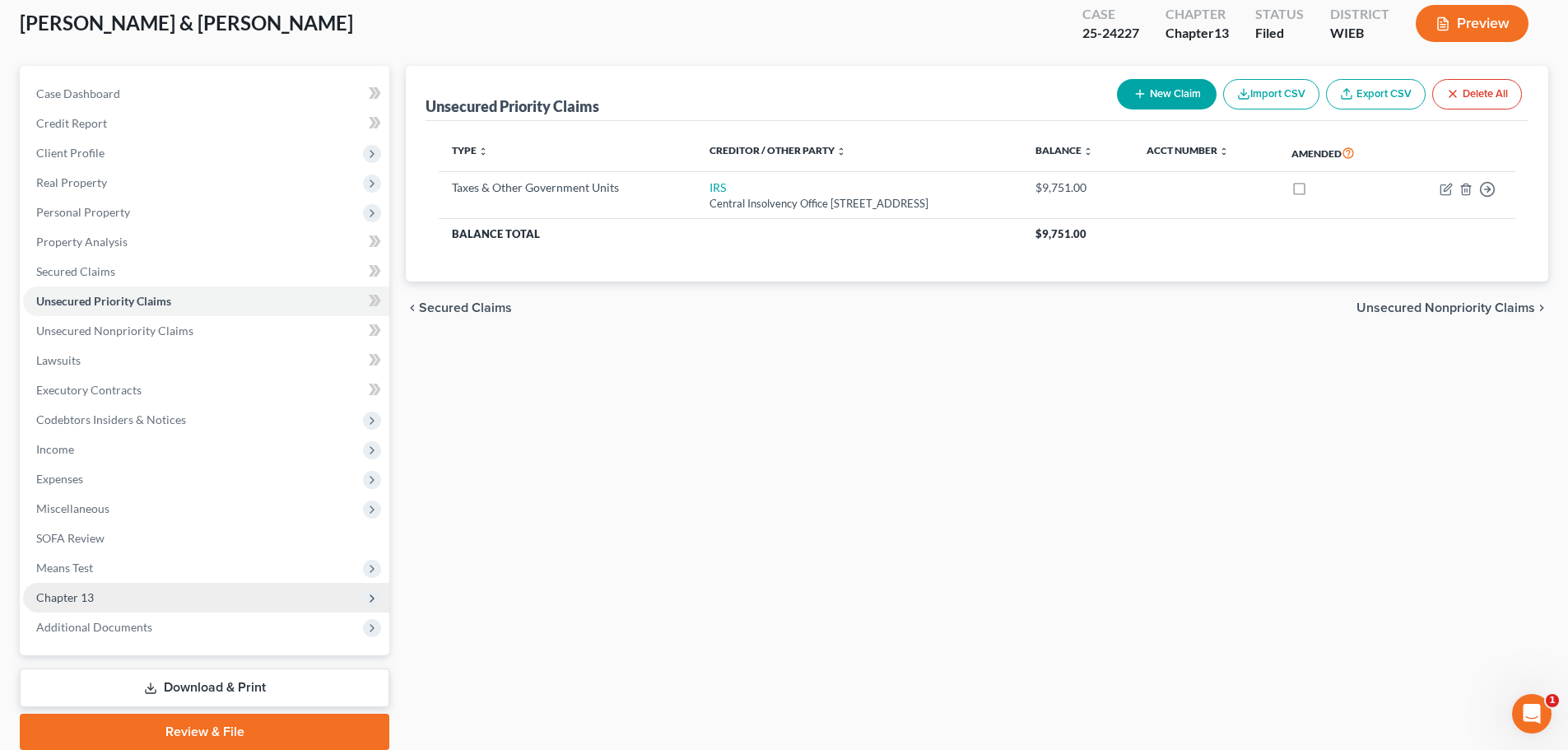
scroll to position [155, 0]
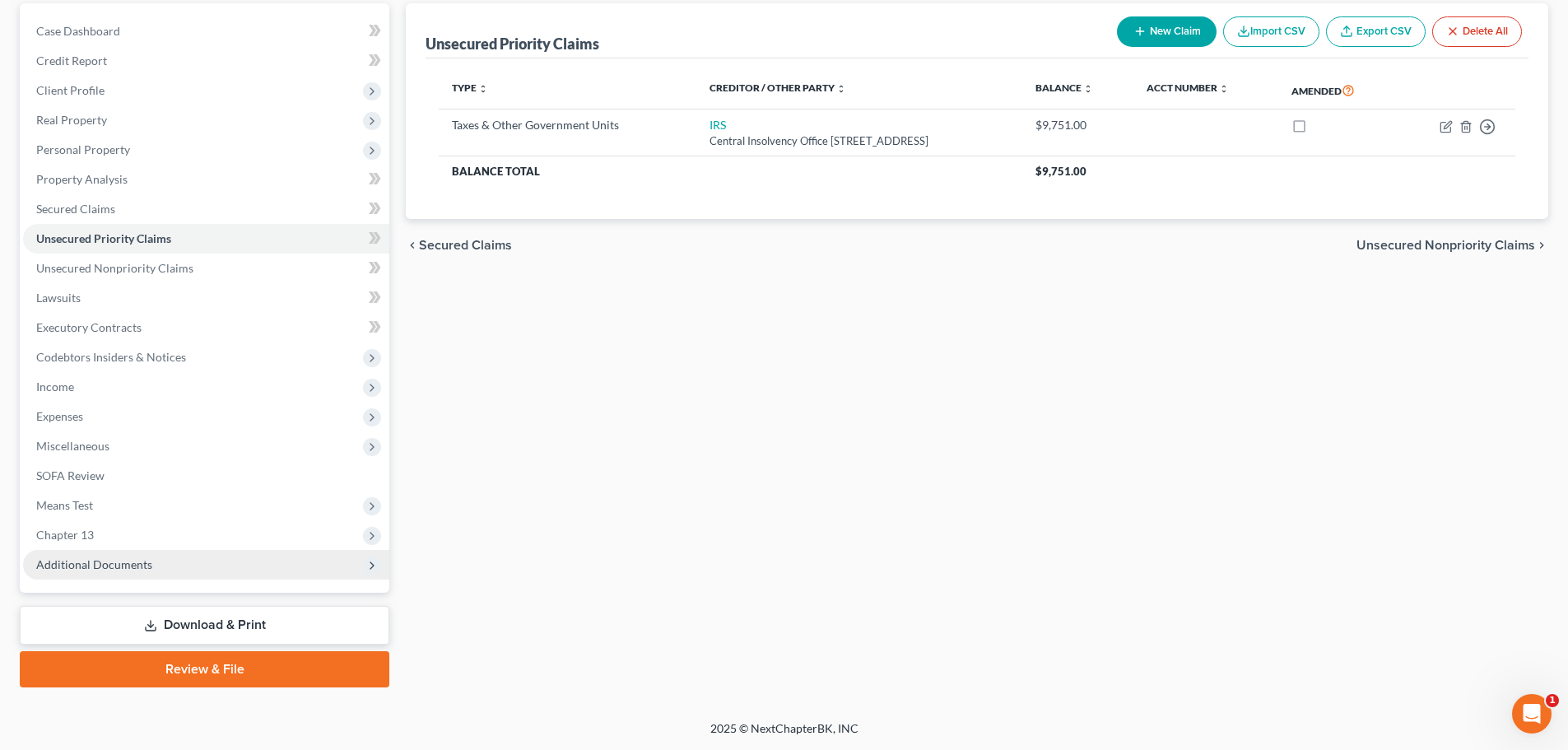
click at [143, 562] on span "Additional Documents" at bounding box center [95, 564] width 116 height 14
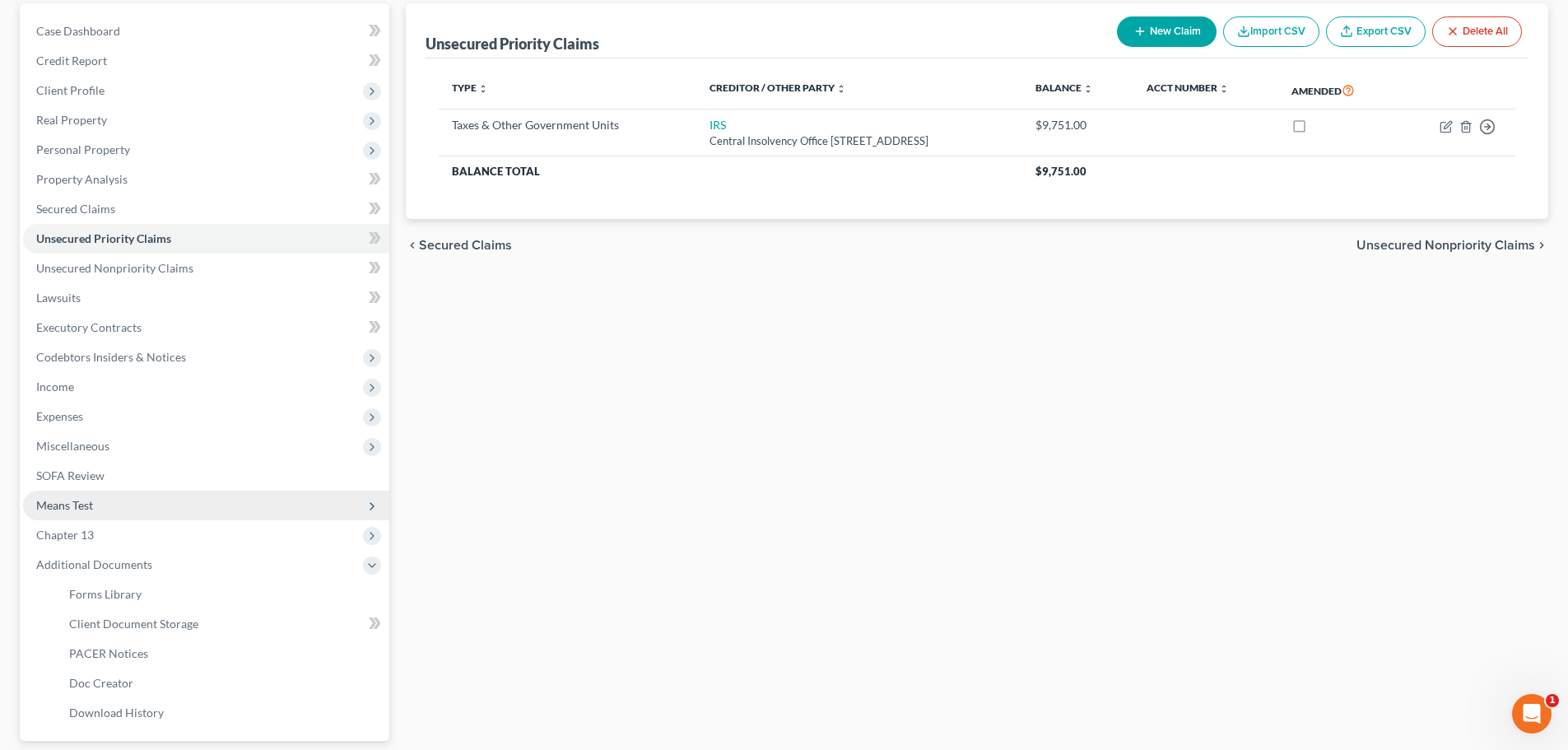
click at [75, 510] on span "Means Test" at bounding box center [65, 505] width 57 height 14
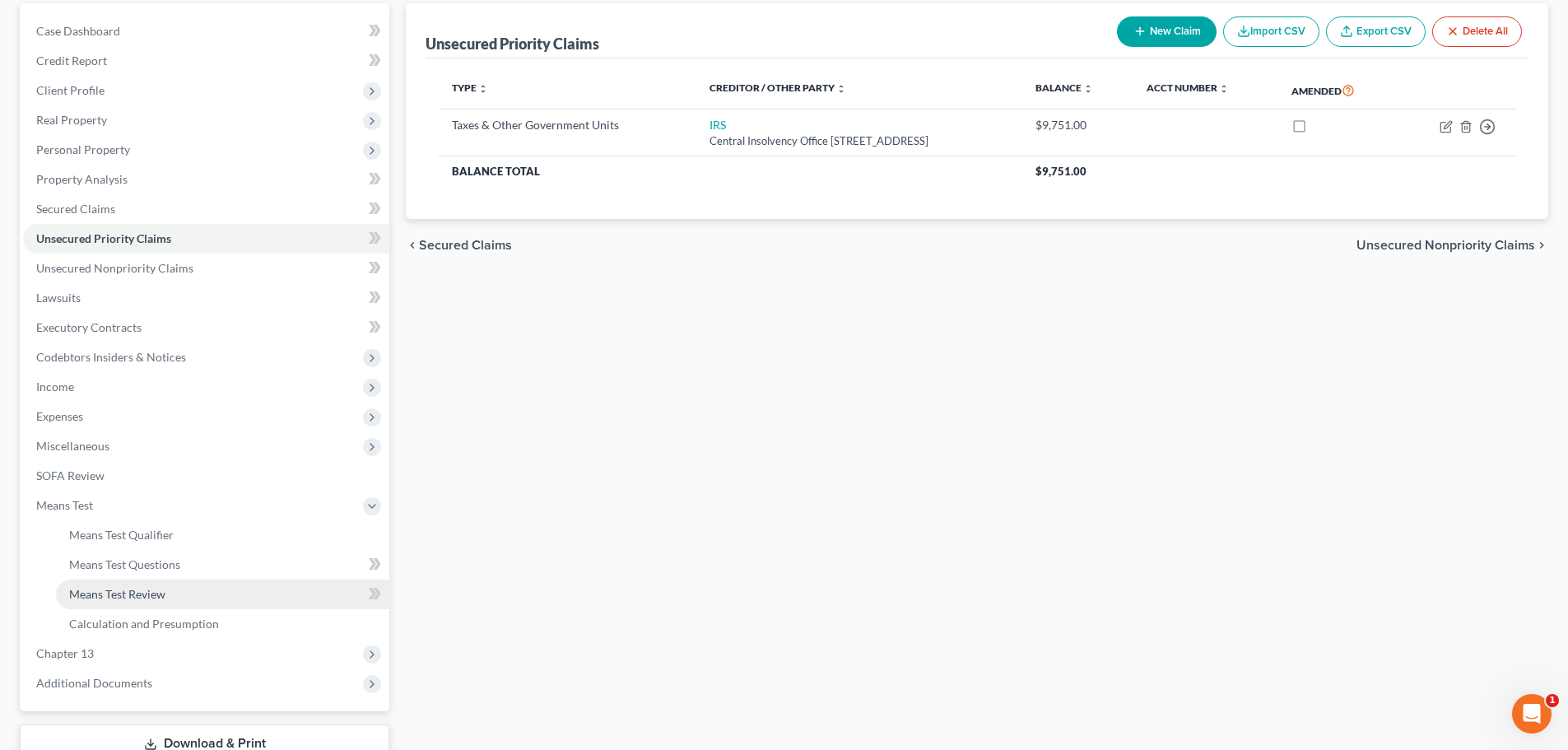
click at [120, 600] on span "Means Test Review" at bounding box center [117, 594] width 96 height 14
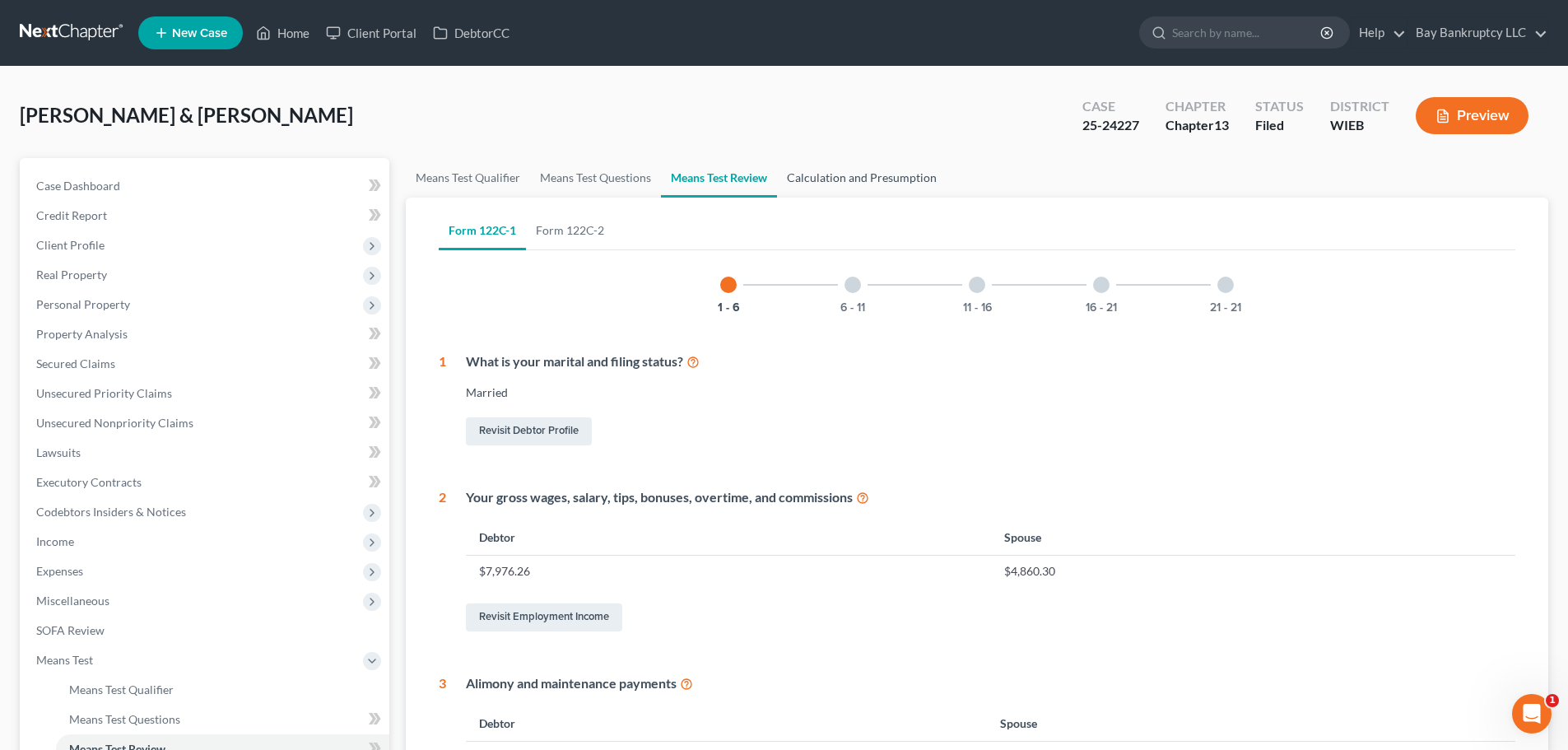
click at [878, 171] on link "Calculation and Presumption" at bounding box center [862, 178] width 170 height 40
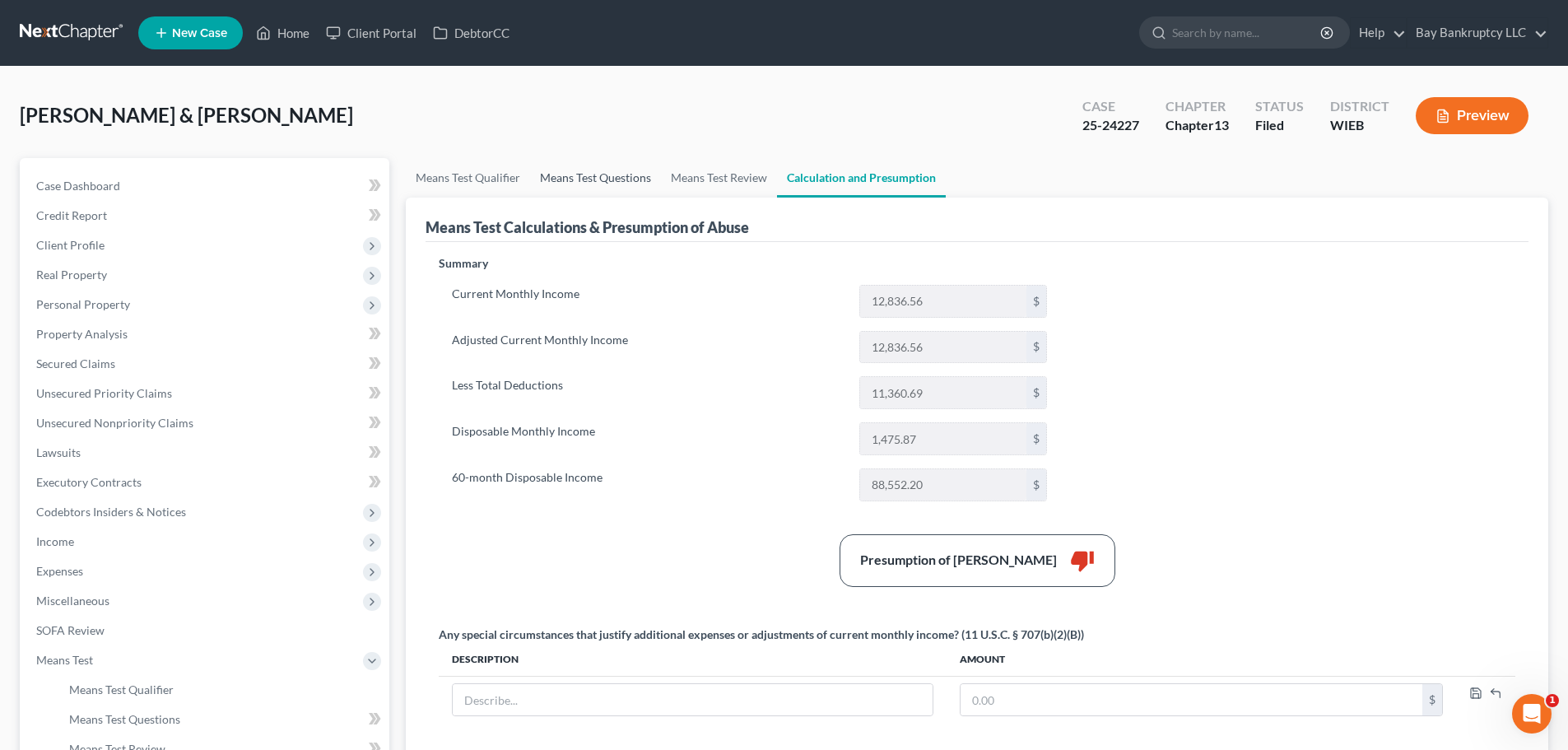
click at [594, 187] on link "Means Test Questions" at bounding box center [595, 178] width 131 height 40
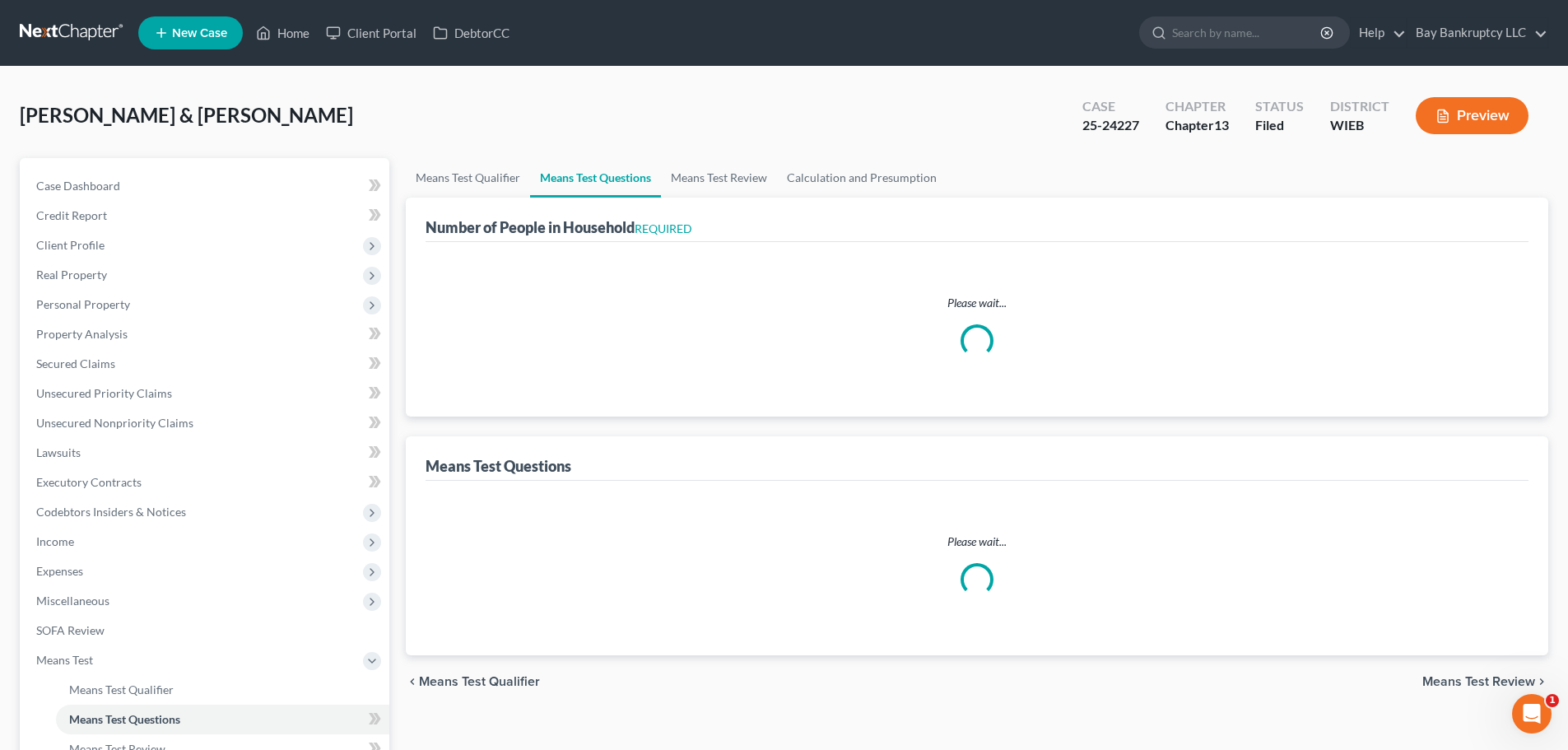
select select "1"
select select "60"
select select "1"
select select "60"
select select "1"
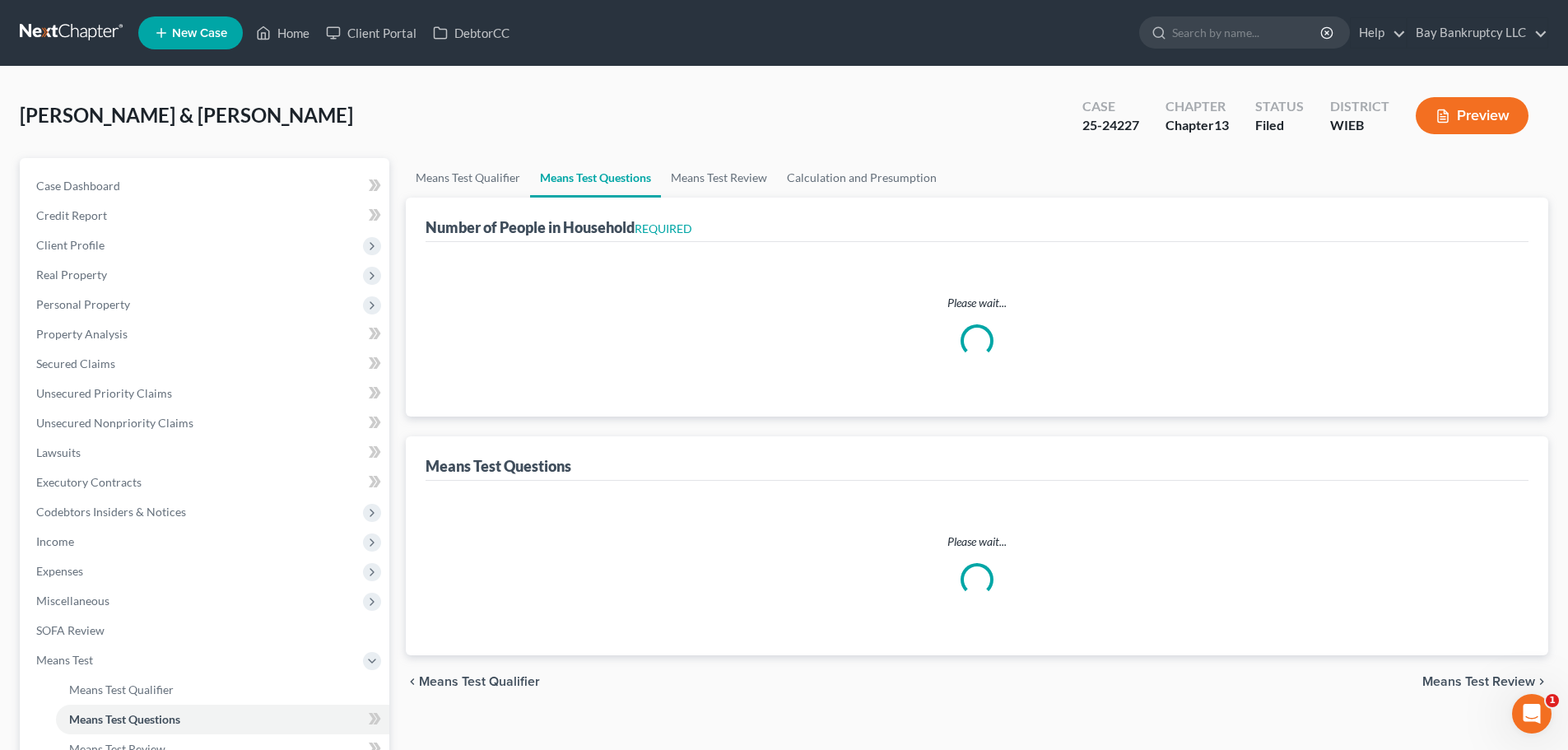
select select "60"
select select "0"
select select "60"
select select "5"
select select "2"
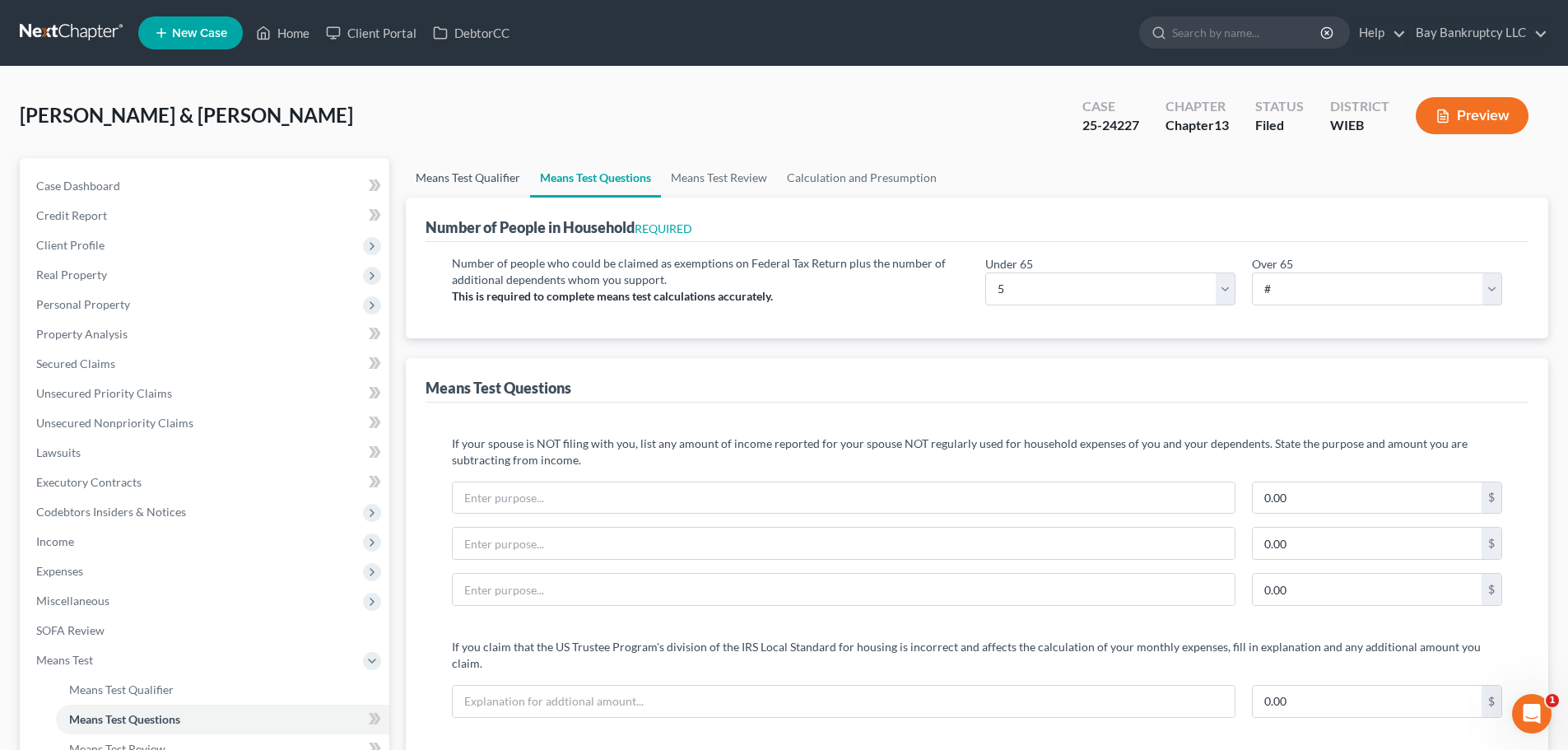
click at [481, 179] on link "Means Test Qualifier" at bounding box center [467, 178] width 124 height 40
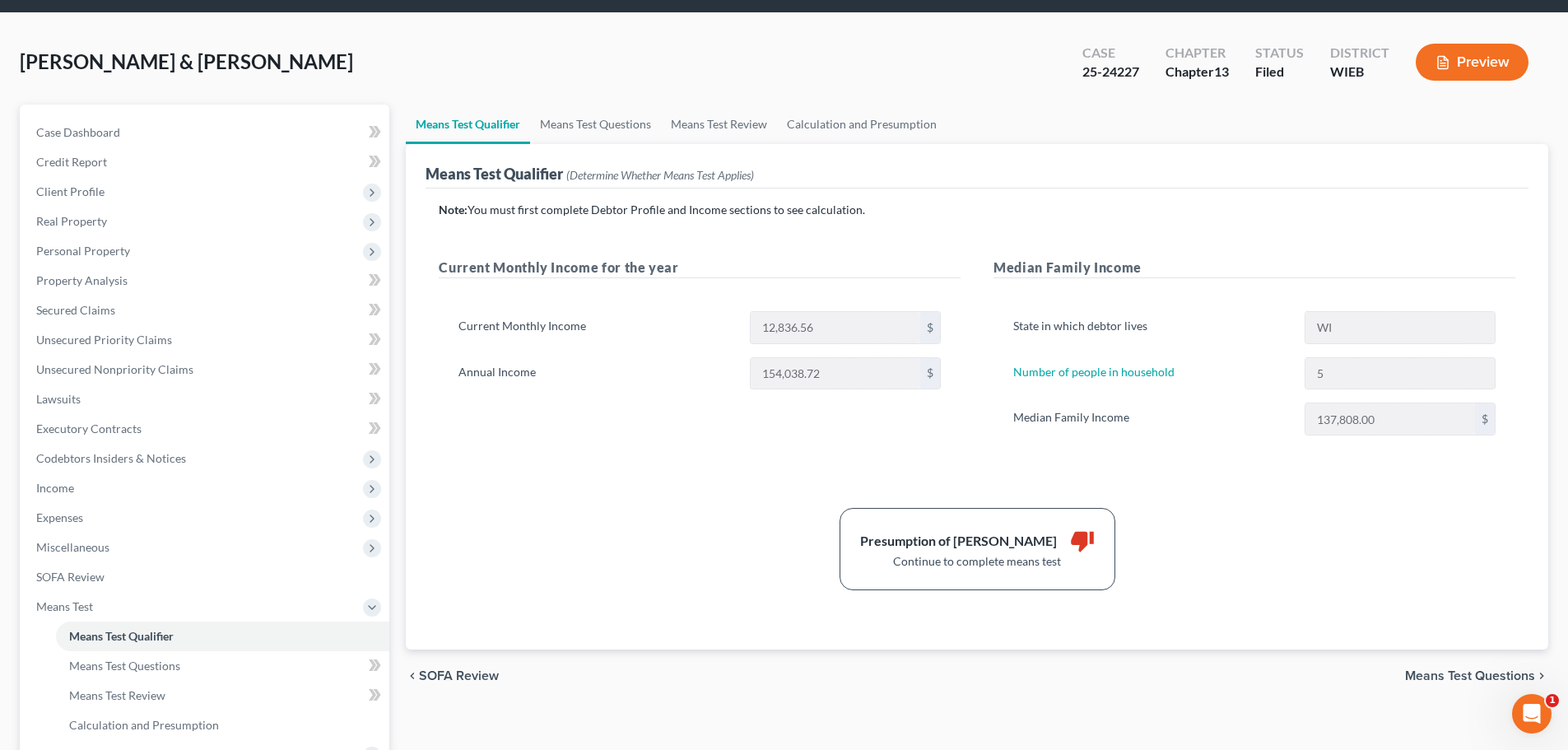
scroll to position [82, 0]
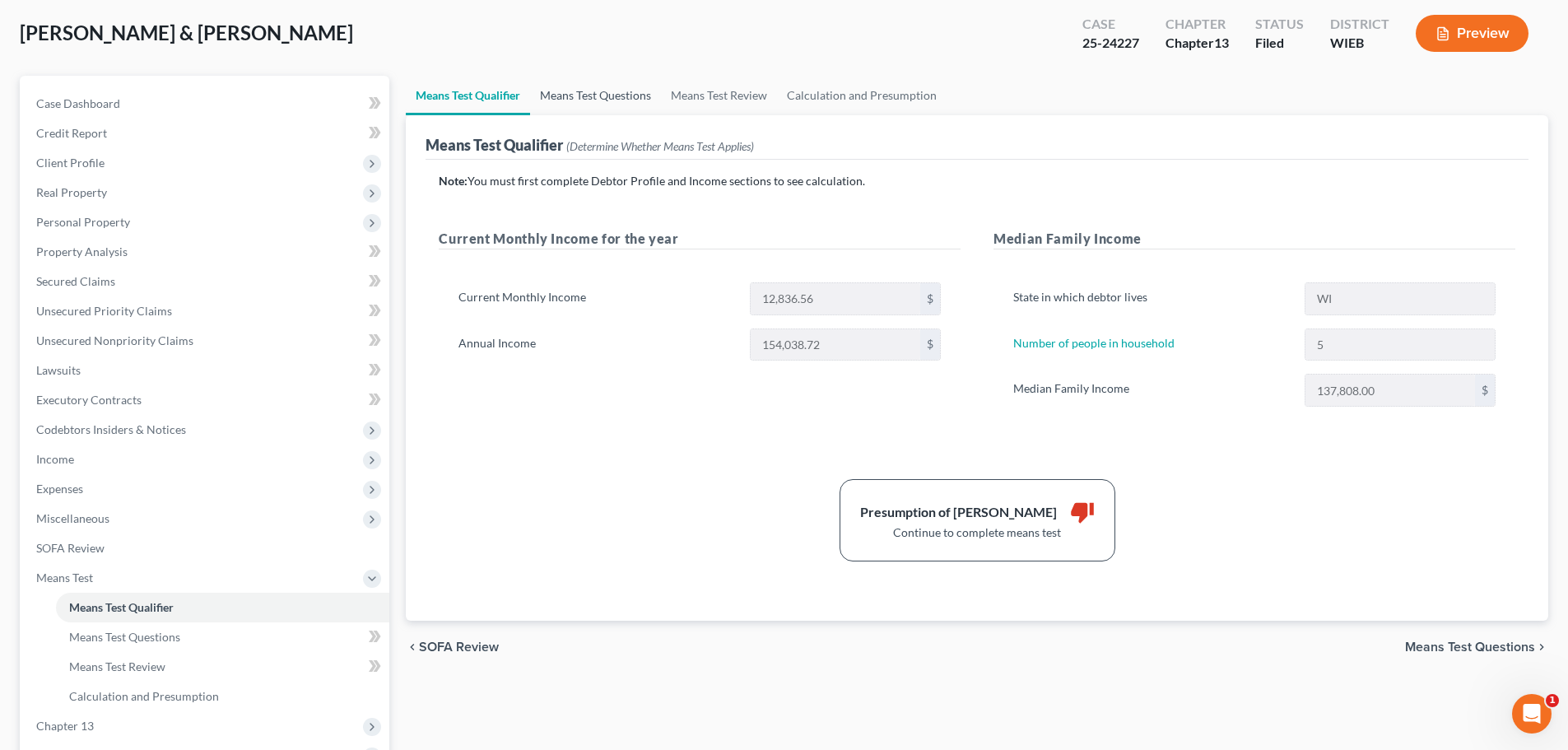
click at [601, 90] on link "Means Test Questions" at bounding box center [595, 96] width 131 height 40
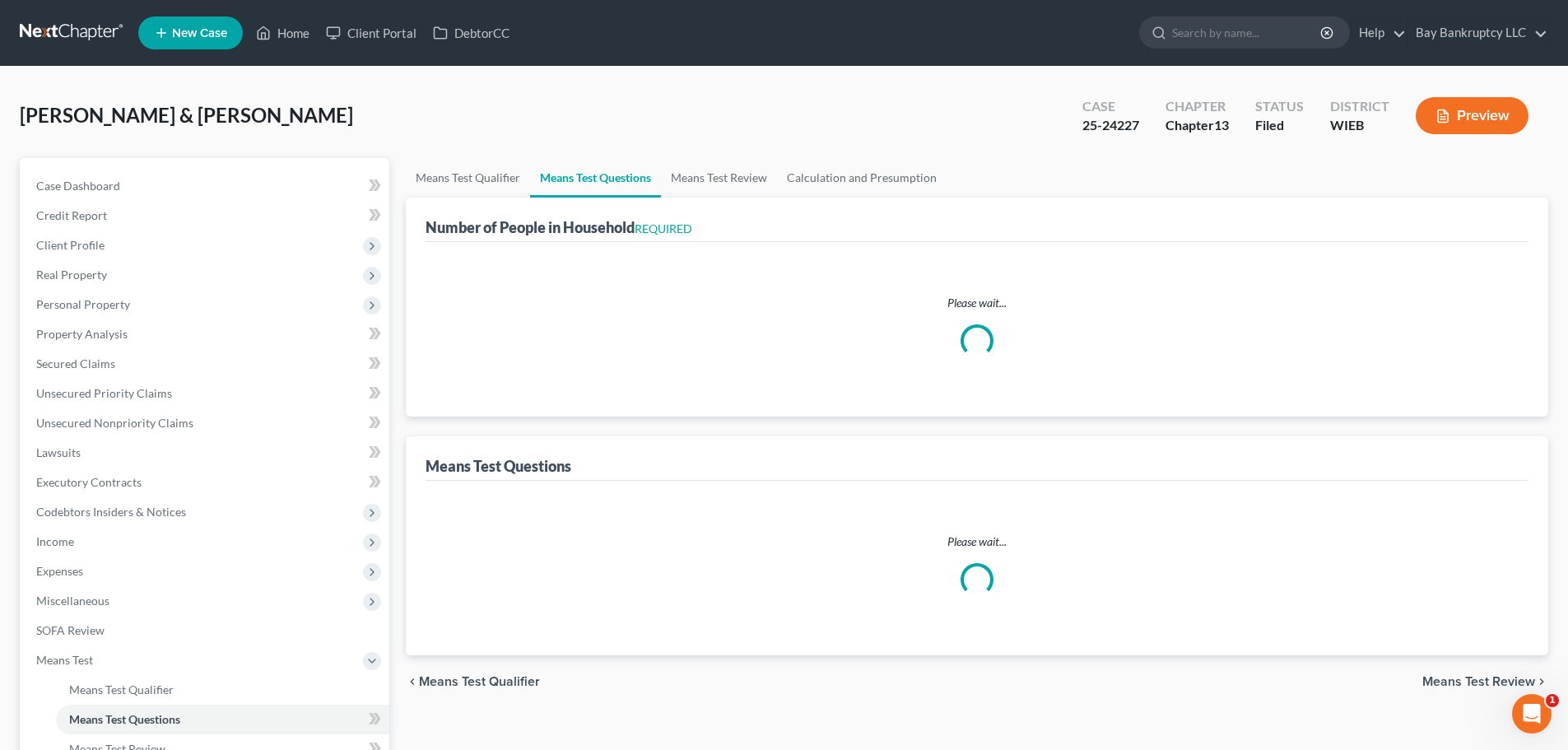
select select "1"
select select "60"
select select "1"
select select "60"
select select "1"
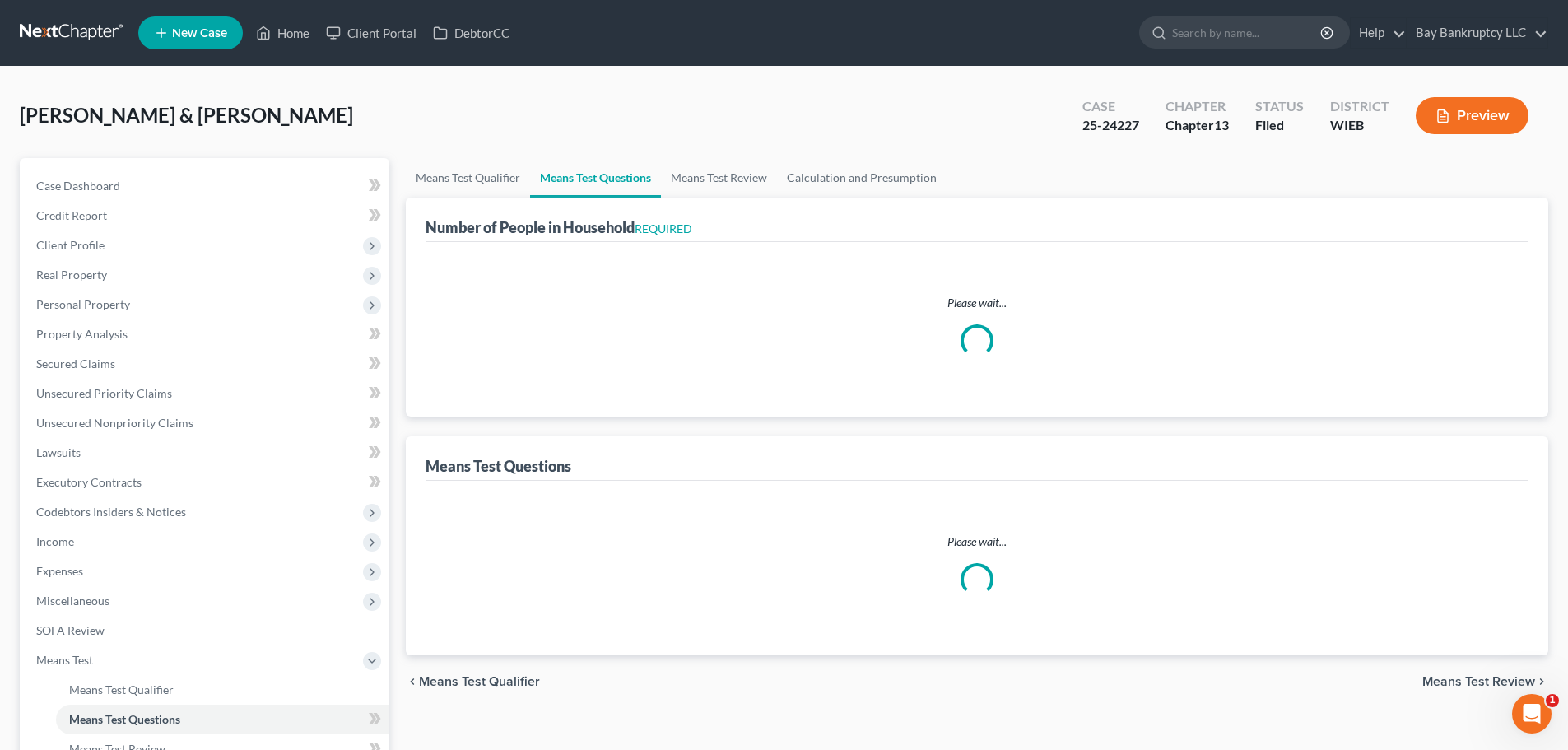
select select "60"
select select "0"
select select "60"
select select "5"
select select "2"
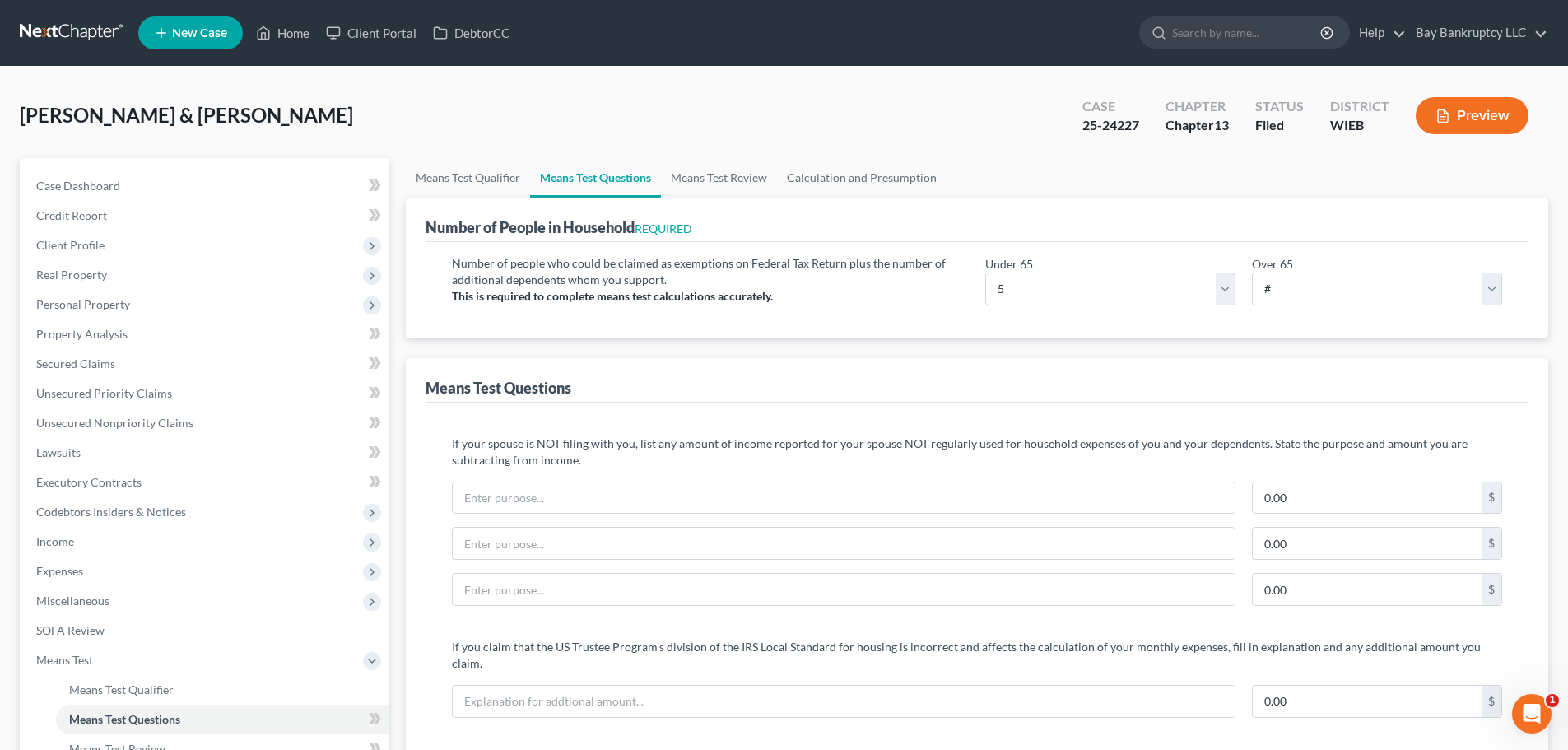
click at [1457, 121] on button "Preview" at bounding box center [1472, 116] width 113 height 37
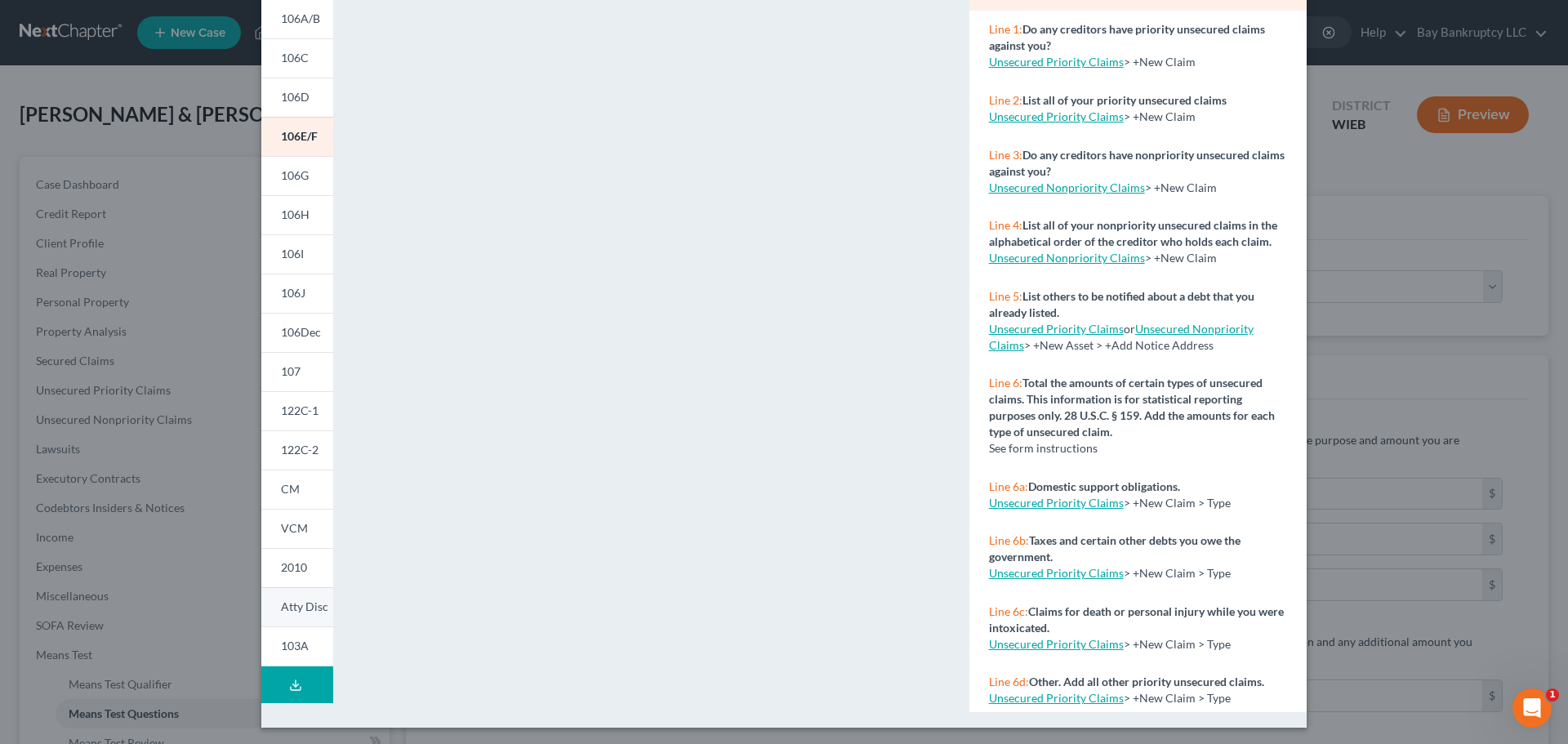
scroll to position [177, 0]
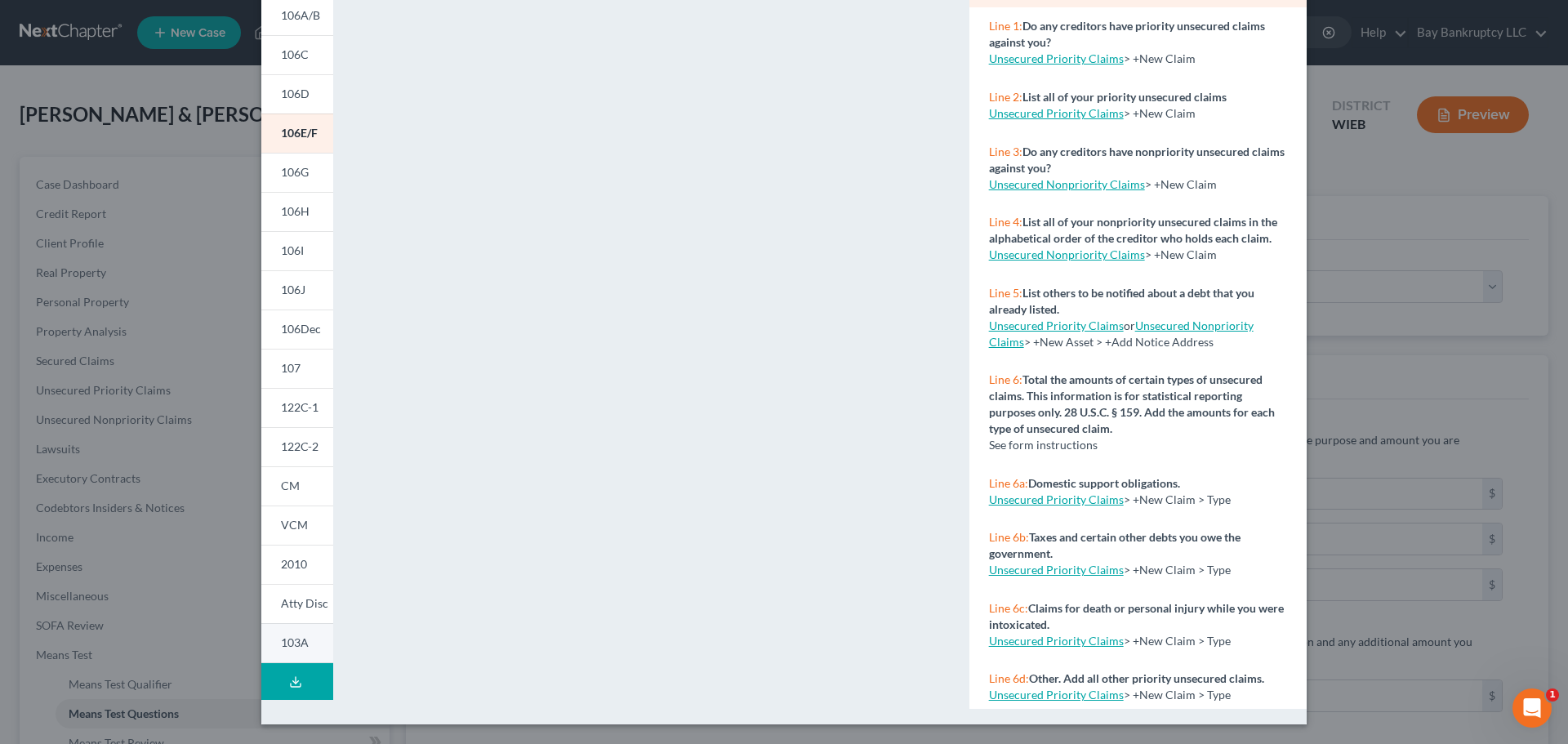
click at [281, 647] on span "103A" at bounding box center [295, 642] width 28 height 14
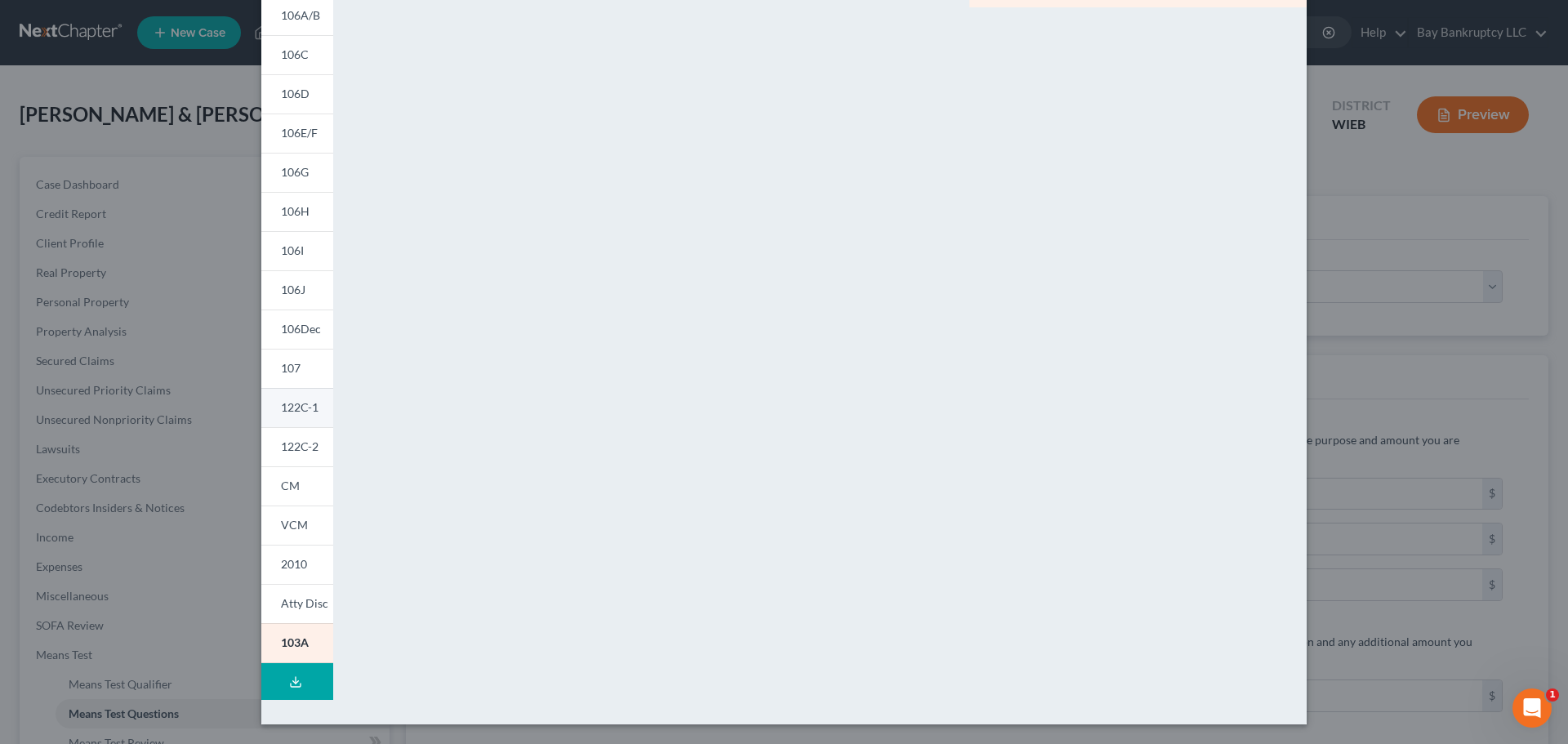
click at [286, 409] on span "122C-1" at bounding box center [300, 407] width 38 height 14
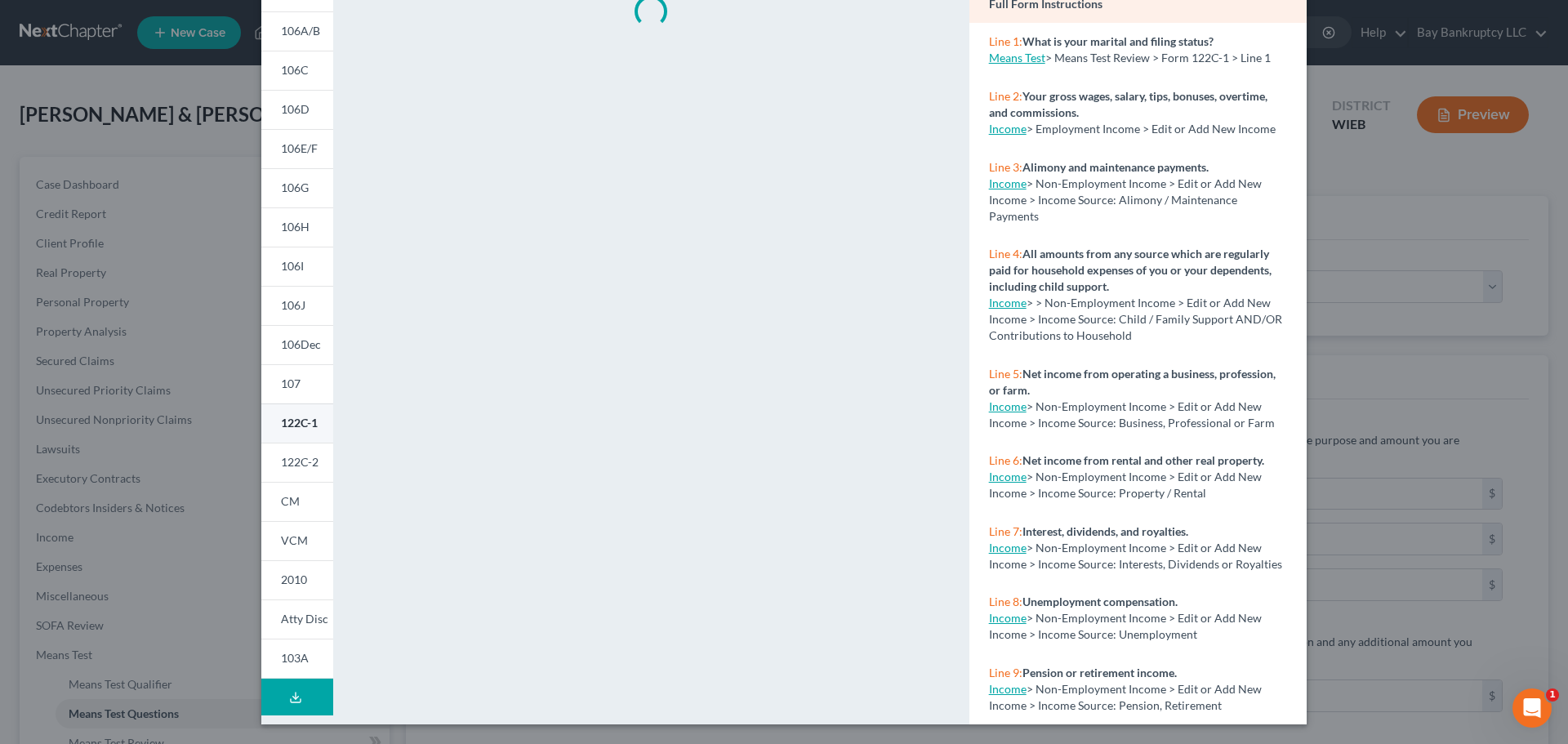
scroll to position [162, 0]
click at [286, 458] on span "122C-2" at bounding box center [300, 461] width 38 height 14
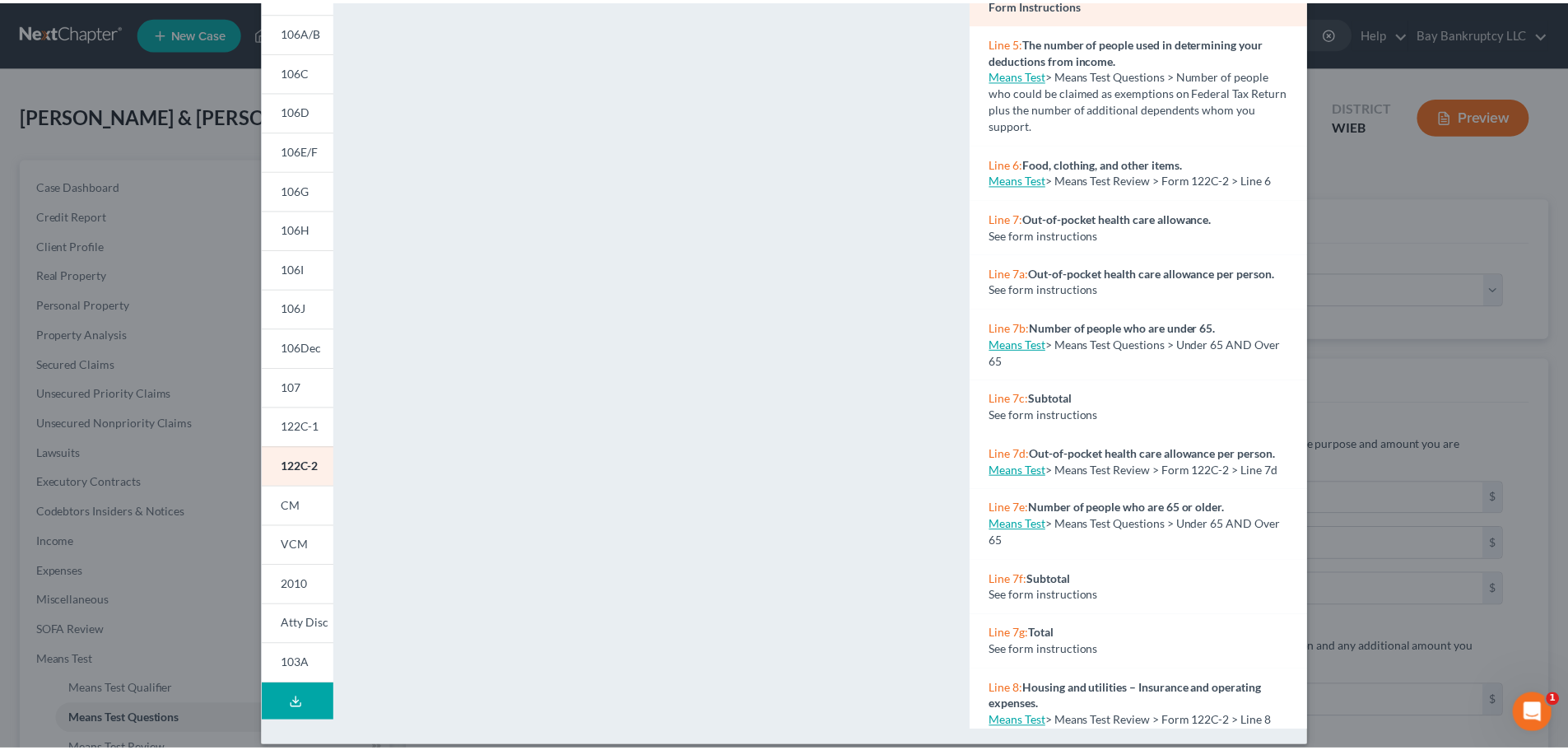
scroll to position [0, 0]
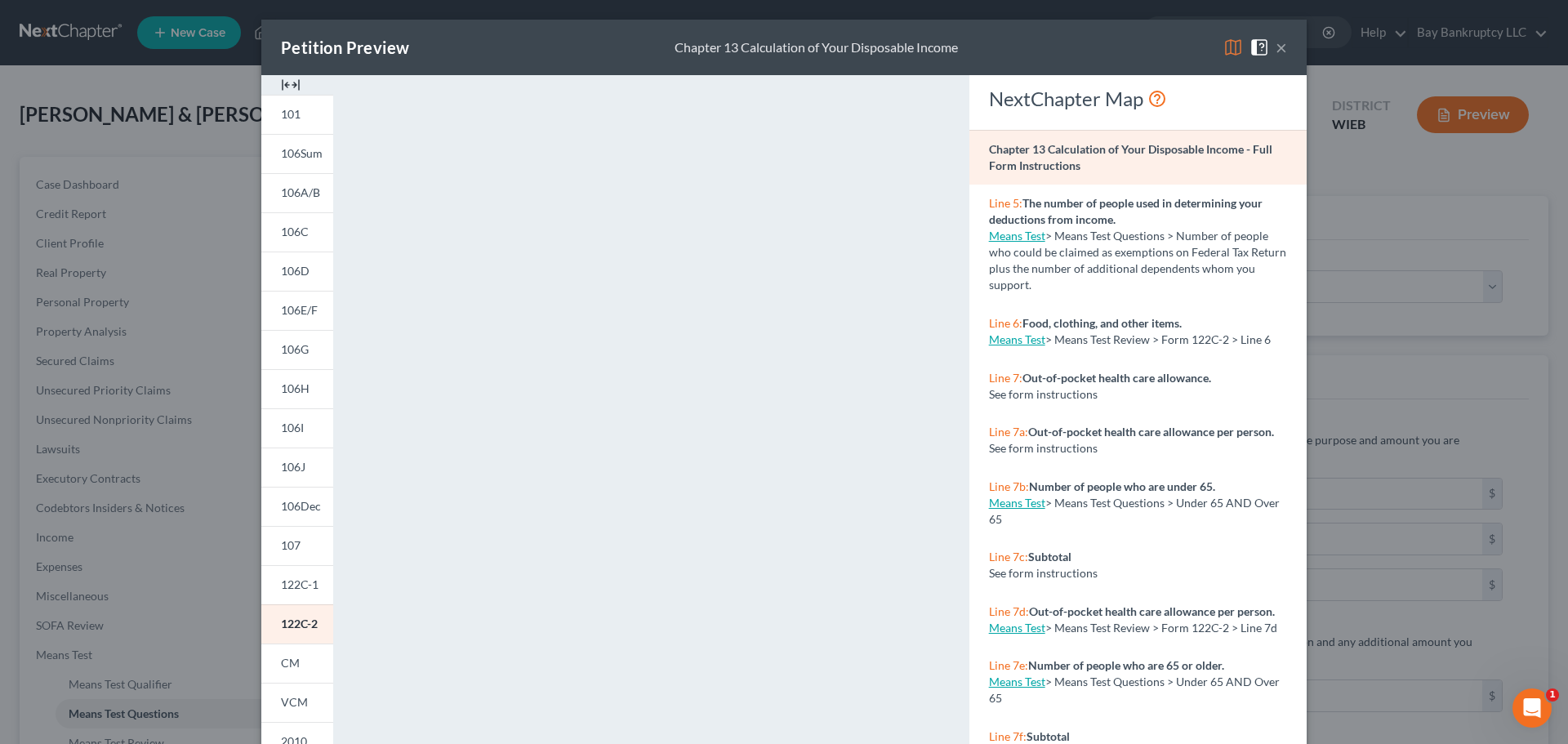
click at [1278, 49] on button "×" at bounding box center [1282, 48] width 12 height 20
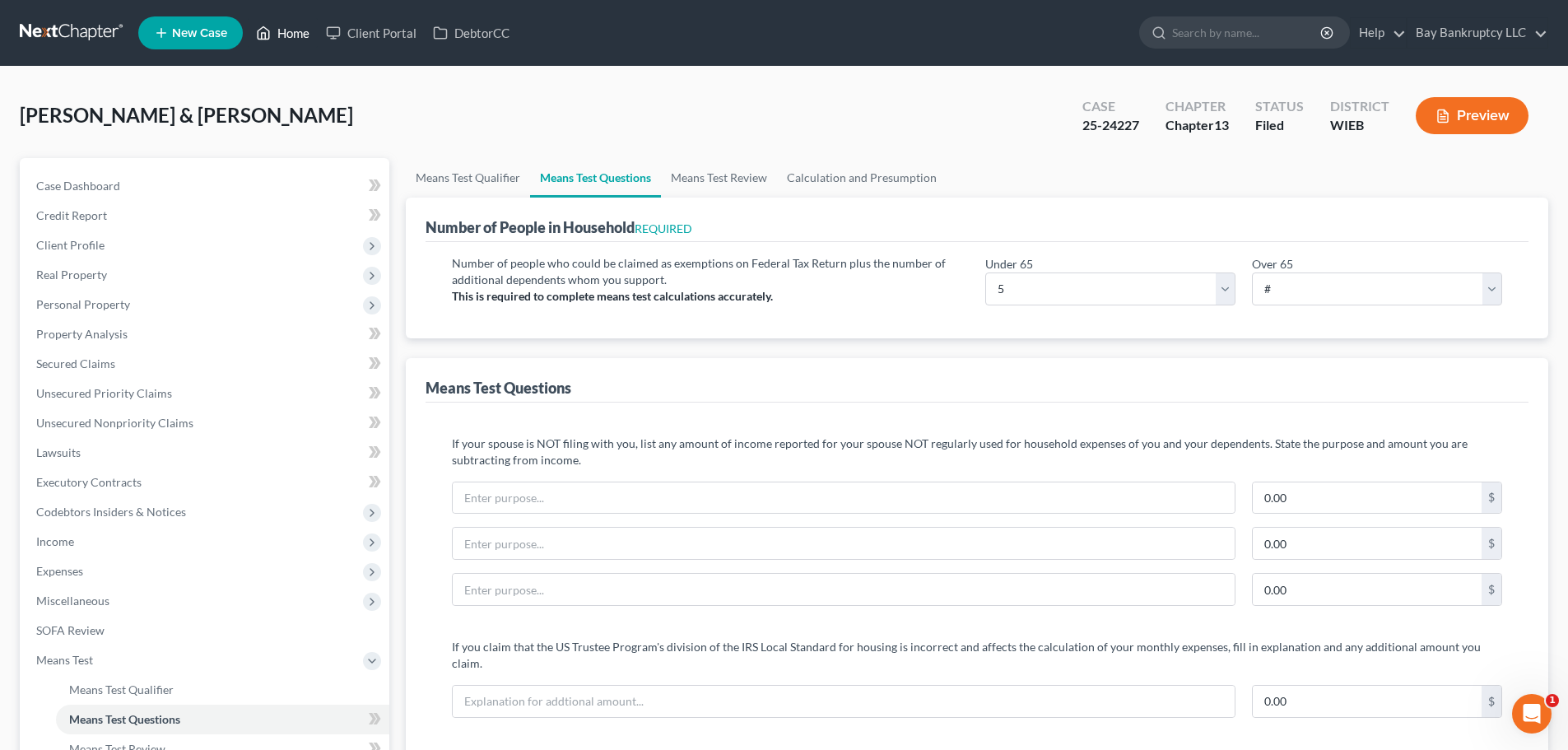
click at [294, 36] on link "Home" at bounding box center [283, 33] width 70 height 30
